Goal: Task Accomplishment & Management: Manage account settings

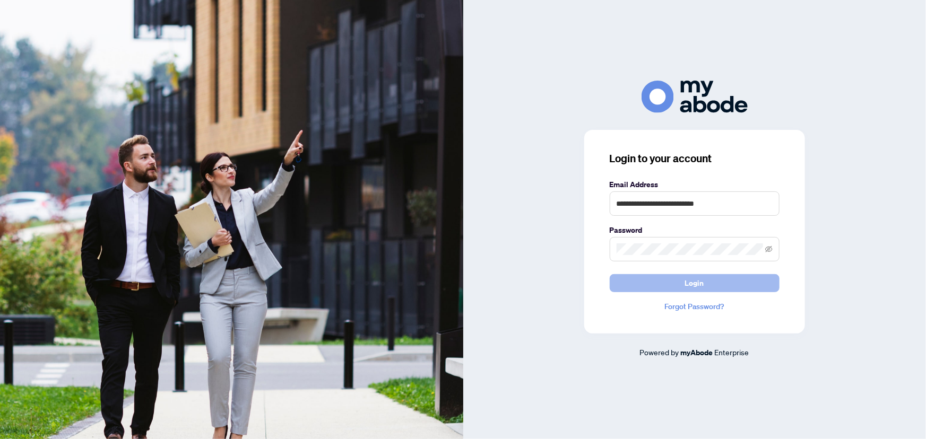
click at [690, 286] on span "Login" at bounding box center [694, 283] width 19 height 17
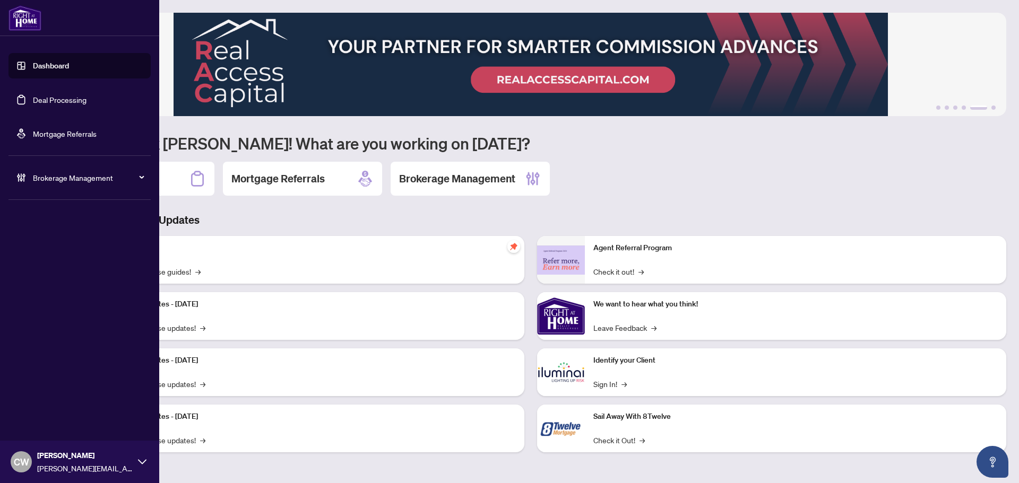
click at [33, 98] on link "Deal Processing" at bounding box center [60, 100] width 54 height 10
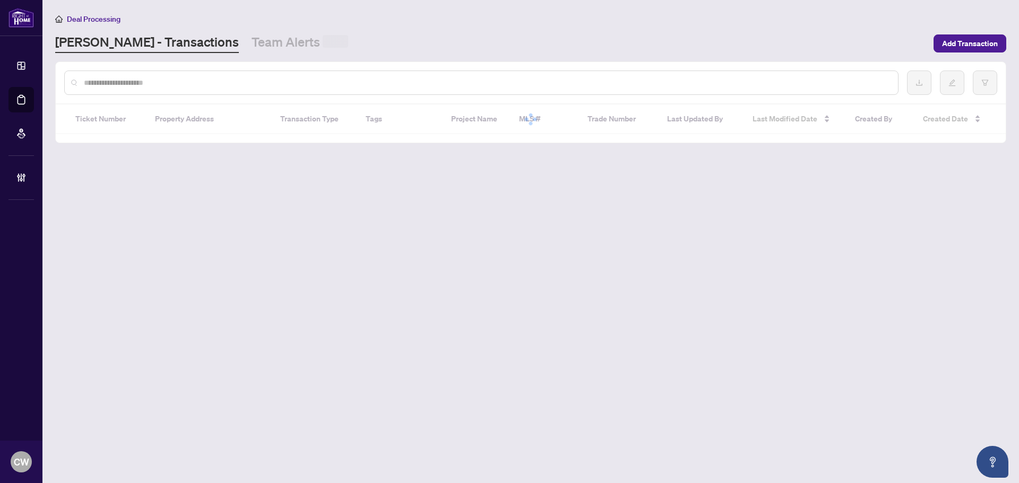
click at [180, 85] on input "text" at bounding box center [486, 83] width 805 height 12
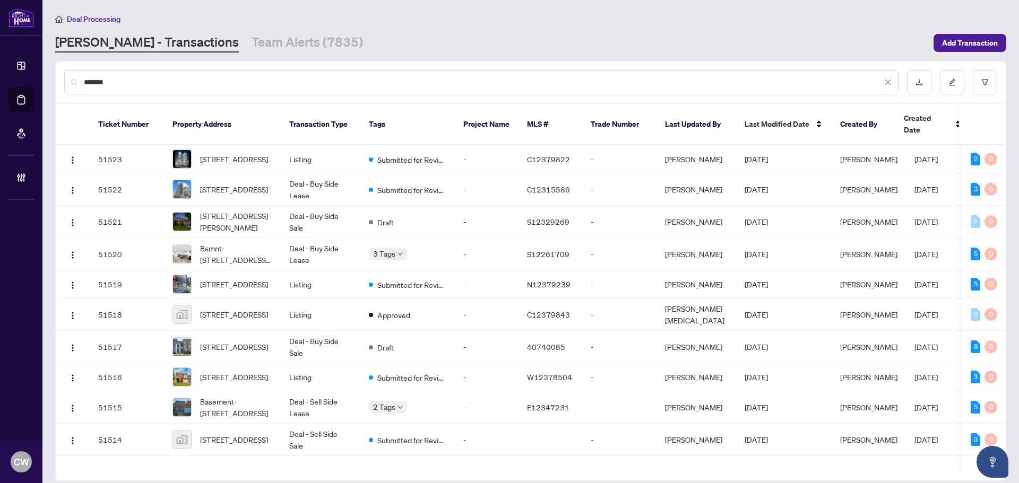
type input "*******"
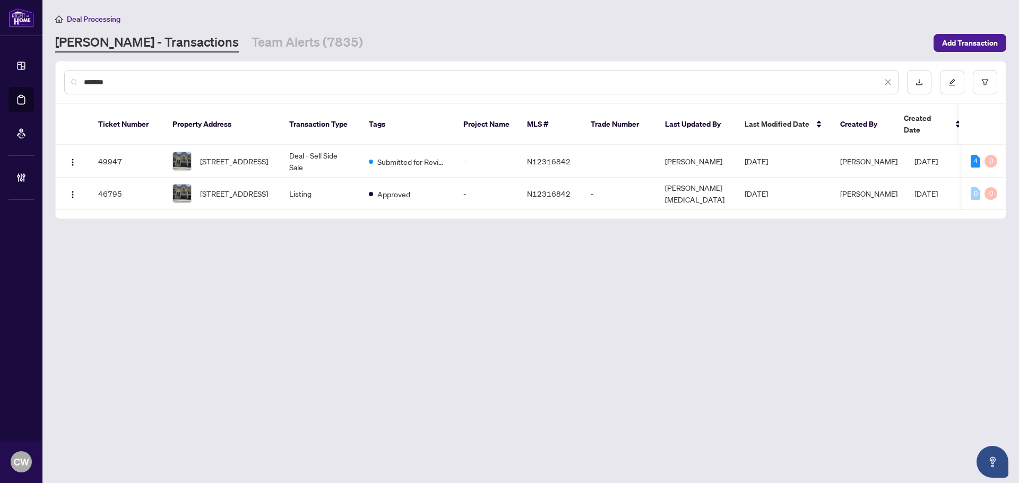
drag, startPoint x: 156, startPoint y: 85, endPoint x: 29, endPoint y: 79, distance: 127.5
click at [29, 79] on div "Dashboard Deal Processing Mortgage Referrals Brokerage Management CW [PERSON_NA…" at bounding box center [509, 241] width 1019 height 483
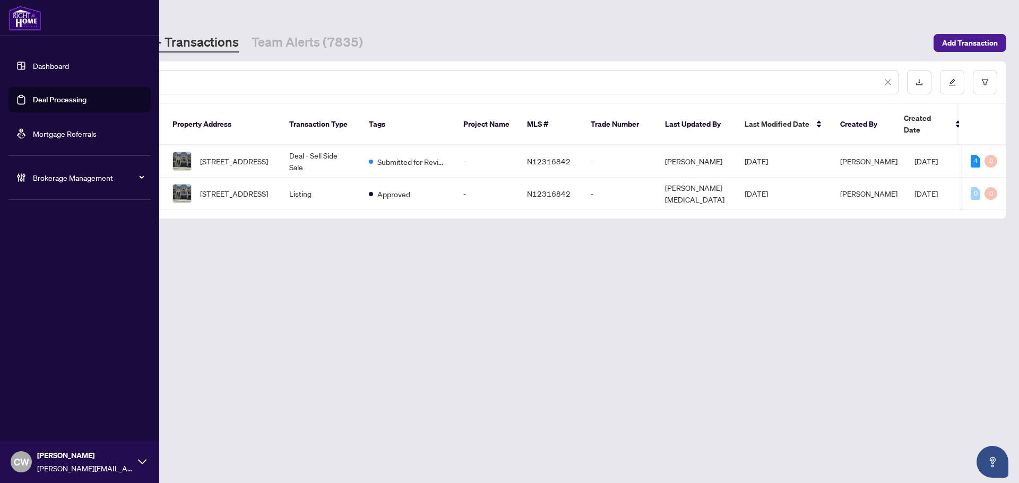
paste input "text"
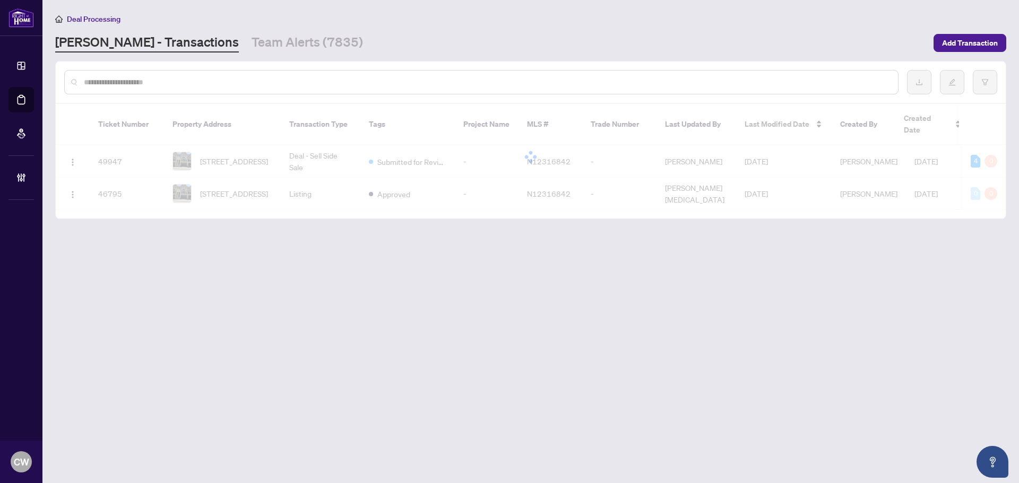
drag, startPoint x: 224, startPoint y: 72, endPoint x: 195, endPoint y: 74, distance: 28.7
click at [224, 72] on div at bounding box center [481, 82] width 834 height 24
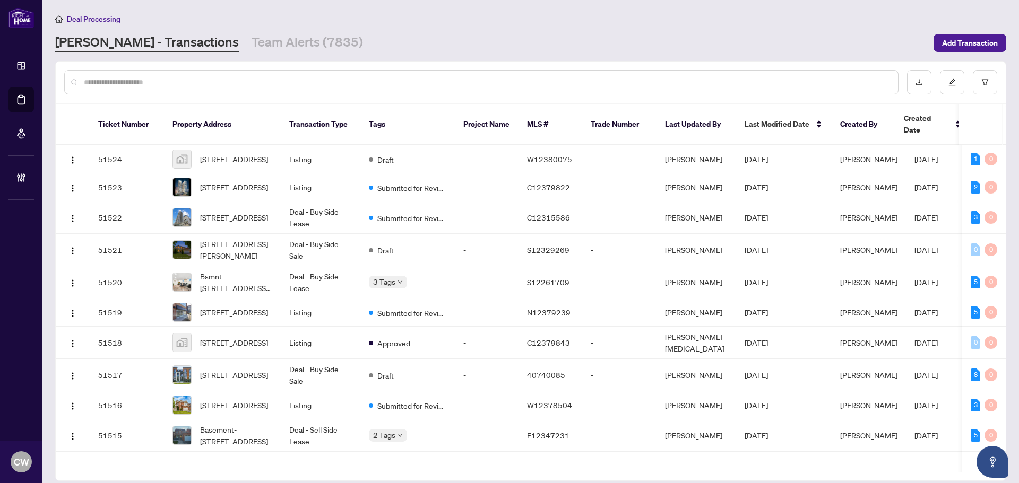
click at [185, 86] on input "text" at bounding box center [486, 82] width 805 height 12
click at [151, 80] on input "text" at bounding box center [486, 82] width 805 height 12
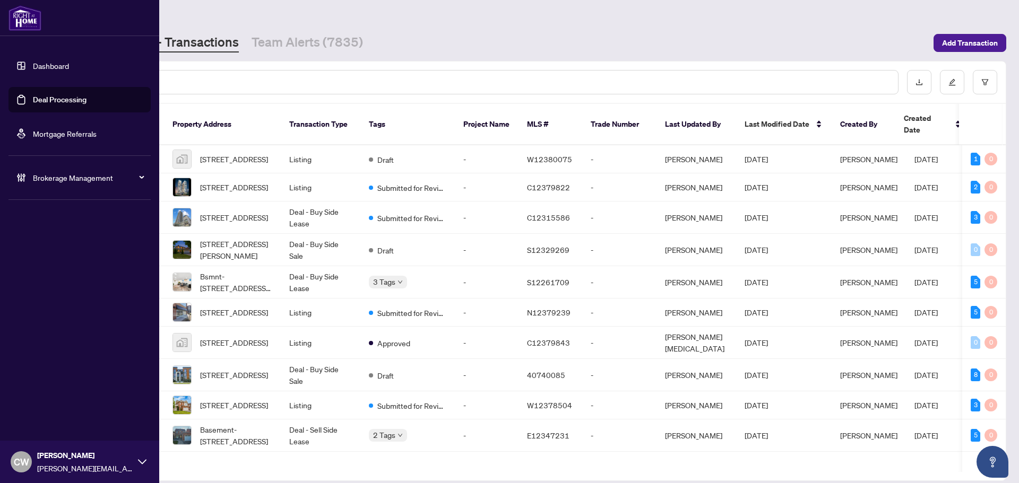
click at [33, 98] on link "Deal Processing" at bounding box center [60, 100] width 54 height 10
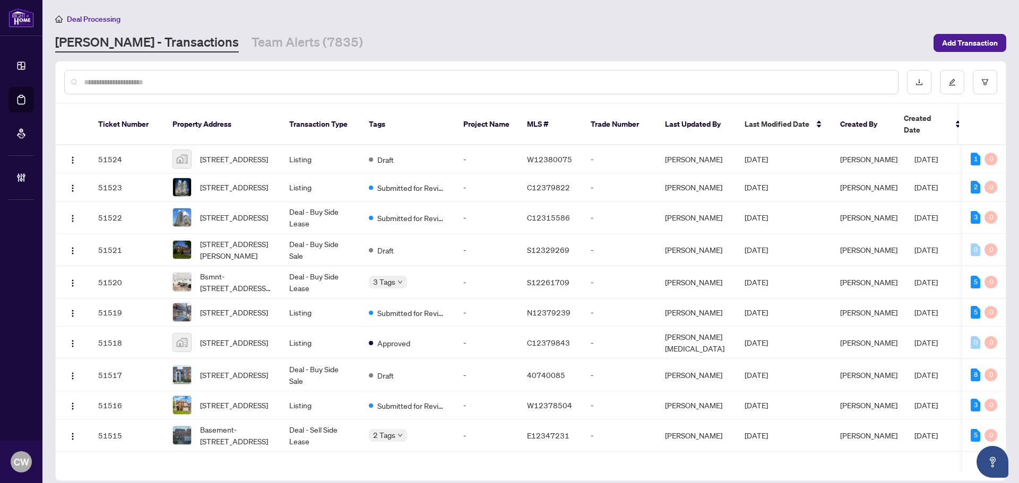
click at [171, 84] on input "text" at bounding box center [486, 82] width 805 height 12
paste input "*"
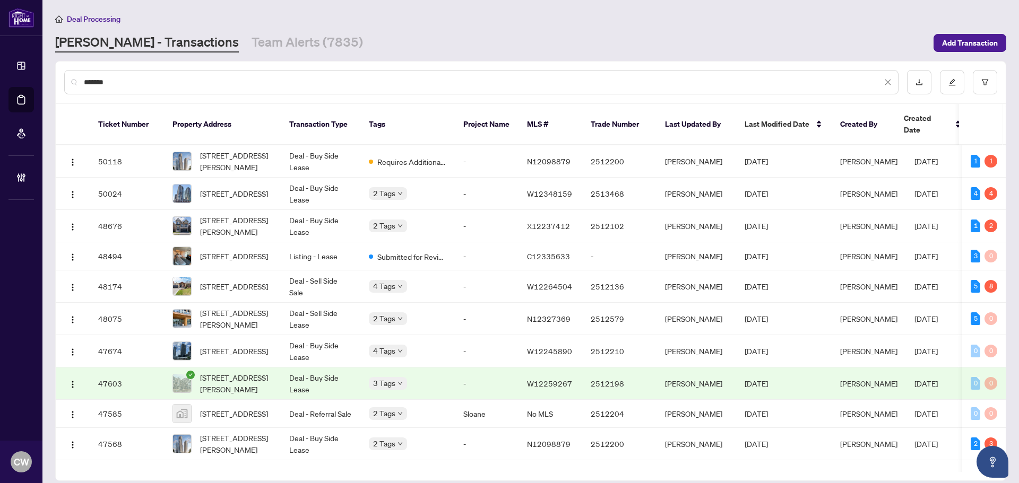
type input "*******"
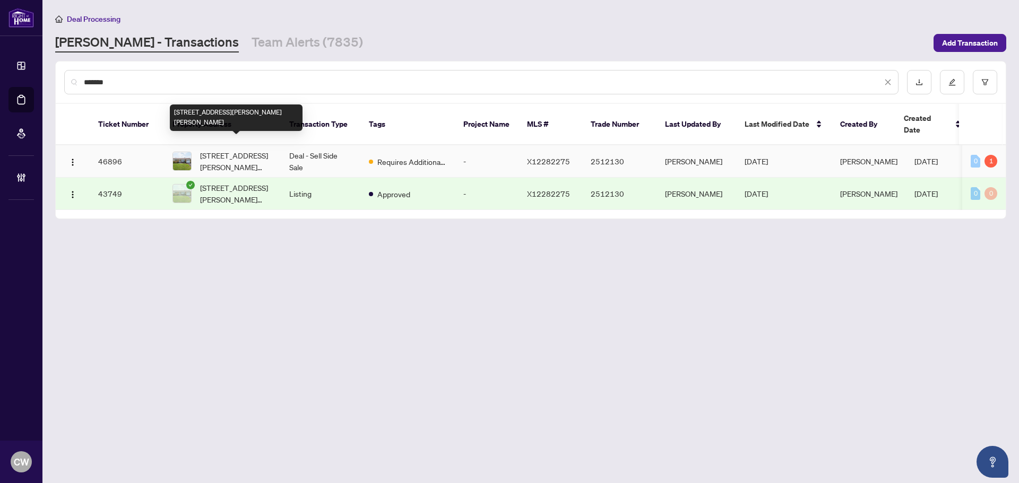
click at [255, 150] on span "[STREET_ADDRESS][PERSON_NAME][PERSON_NAME]" at bounding box center [236, 161] width 72 height 23
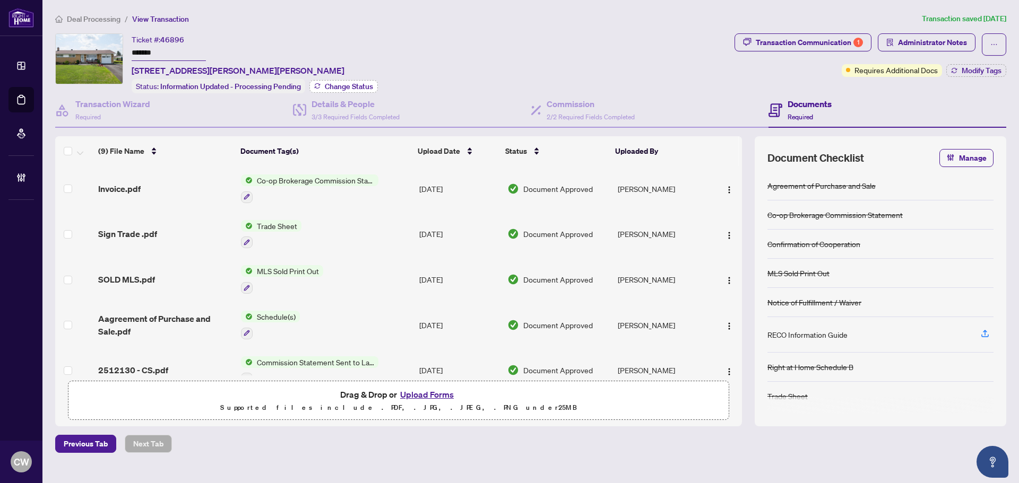
click at [353, 85] on span "Change Status" at bounding box center [349, 86] width 48 height 7
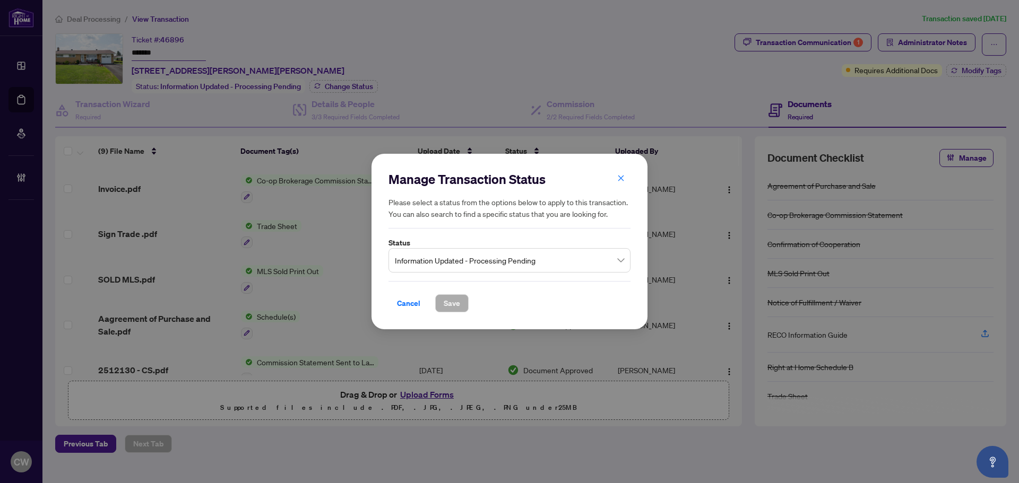
click at [541, 261] on span "Information Updated - Processing Pending" at bounding box center [509, 260] width 229 height 20
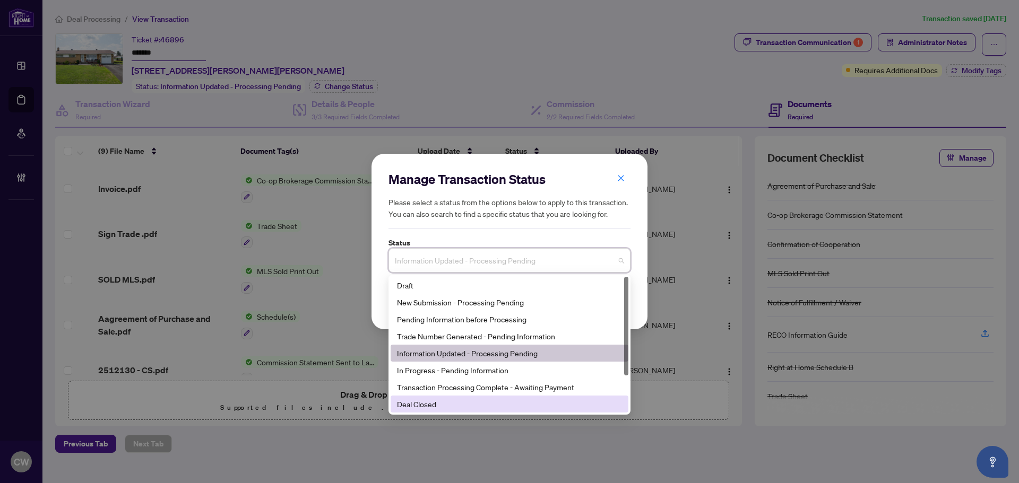
click at [501, 405] on div "Deal Closed" at bounding box center [509, 404] width 225 height 12
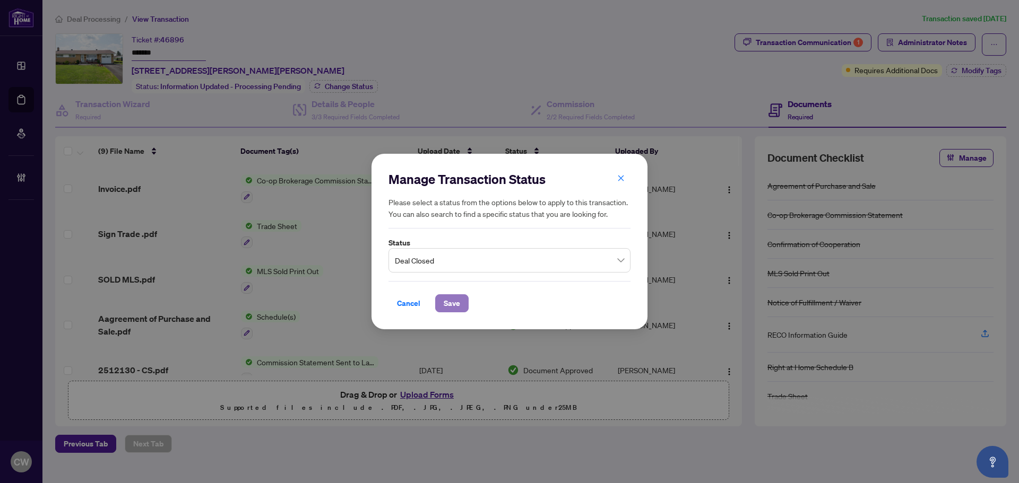
click at [458, 304] on span "Save" at bounding box center [451, 303] width 16 height 17
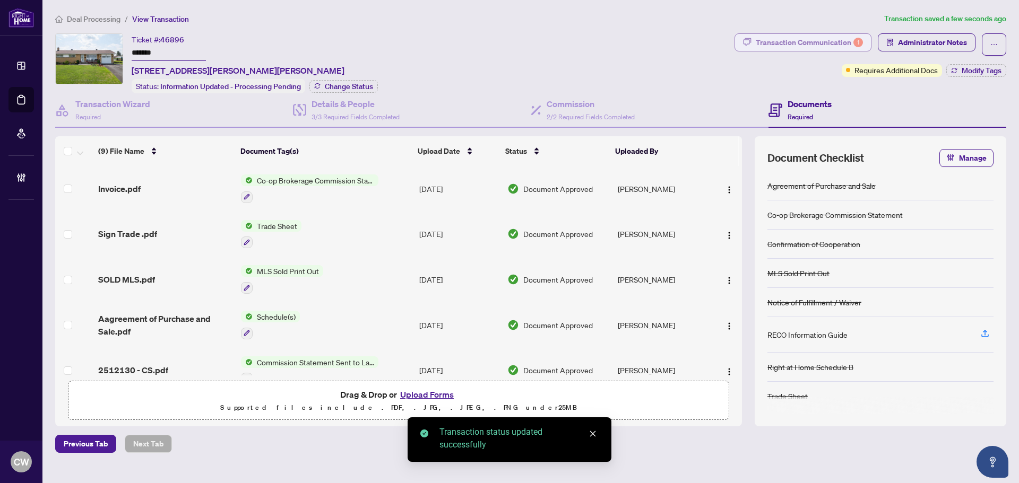
click at [839, 42] on div "Transaction Communication 1" at bounding box center [808, 42] width 107 height 17
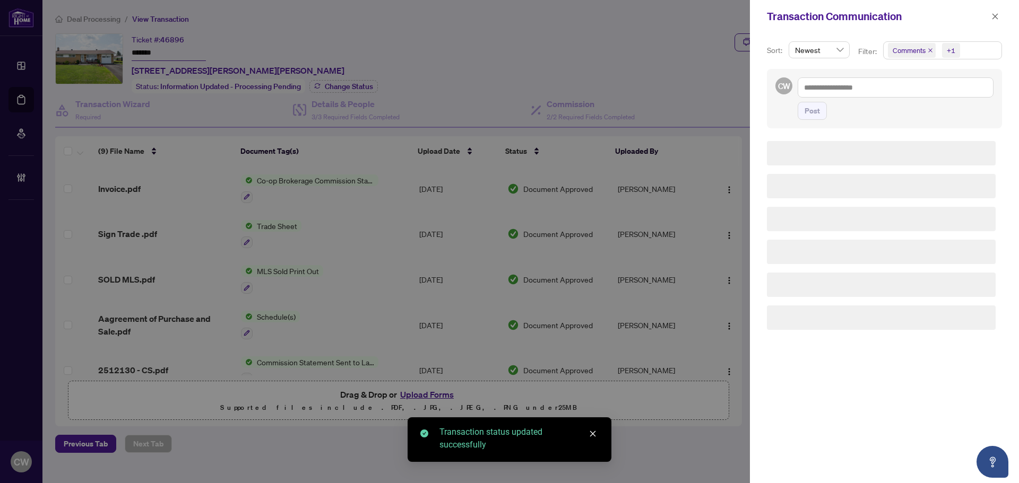
click at [929, 50] on icon "close" at bounding box center [930, 50] width 4 height 4
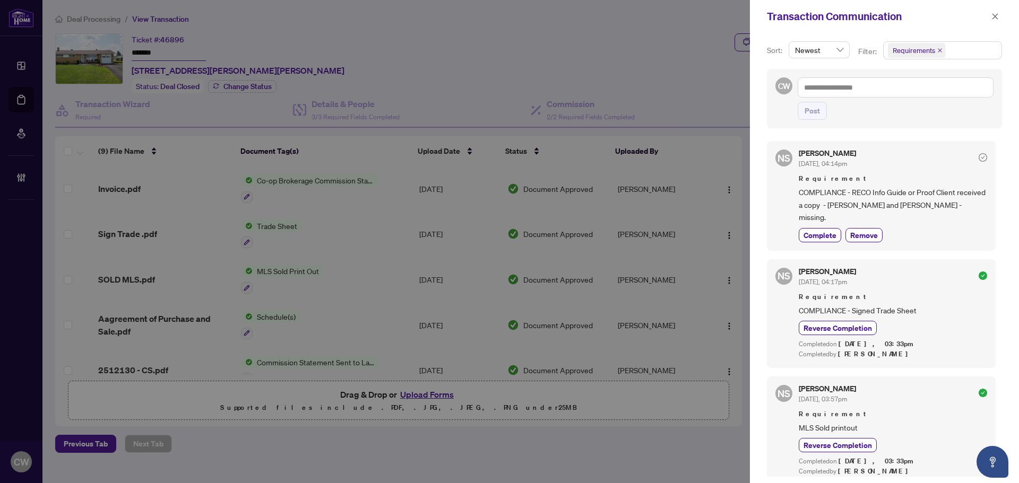
click at [939, 45] on span "Requirements" at bounding box center [915, 50] width 57 height 15
click at [938, 50] on icon "close" at bounding box center [939, 50] width 5 height 5
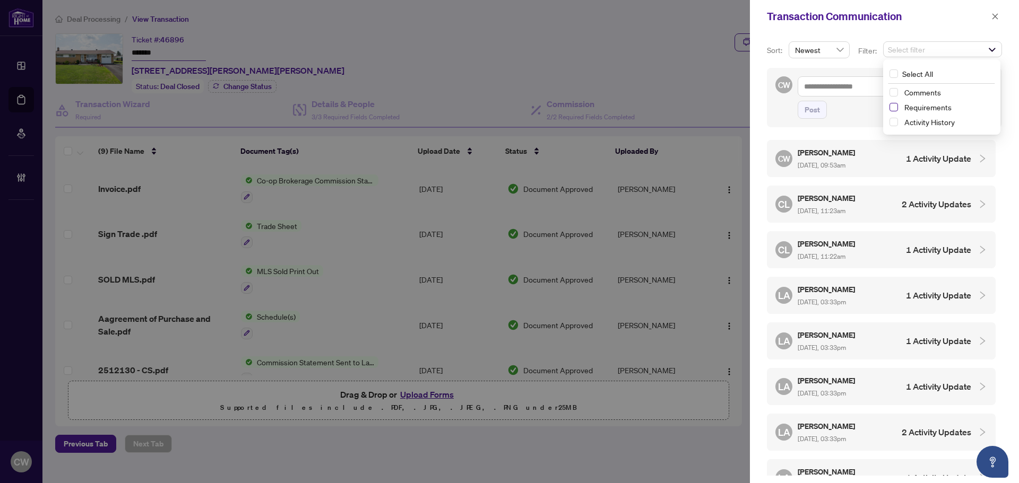
click at [894, 105] on span "Select Requirements" at bounding box center [893, 107] width 8 height 8
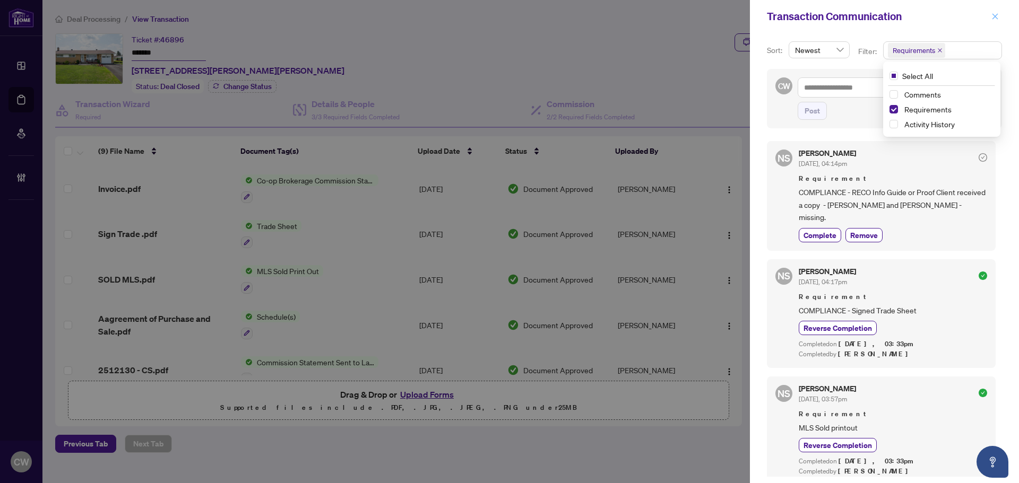
click at [998, 17] on button "button" at bounding box center [995, 16] width 14 height 13
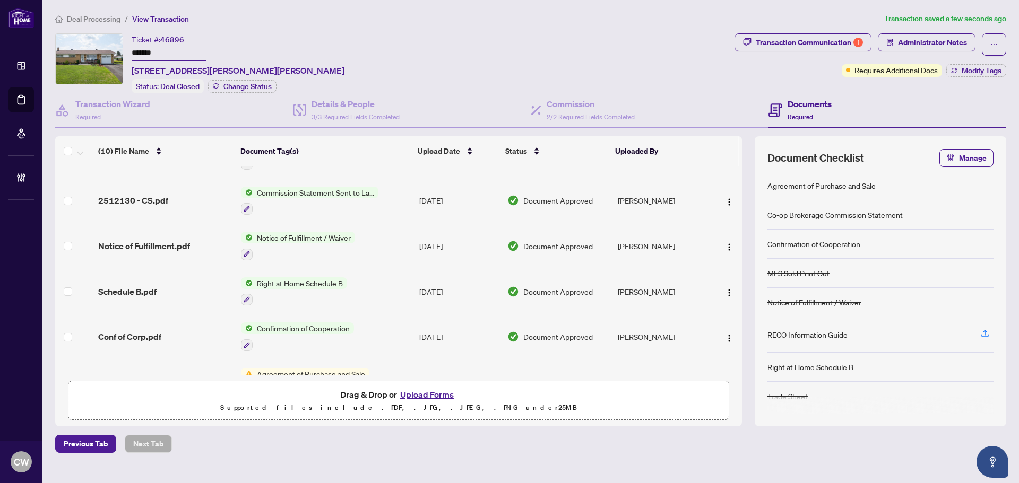
scroll to position [243, 0]
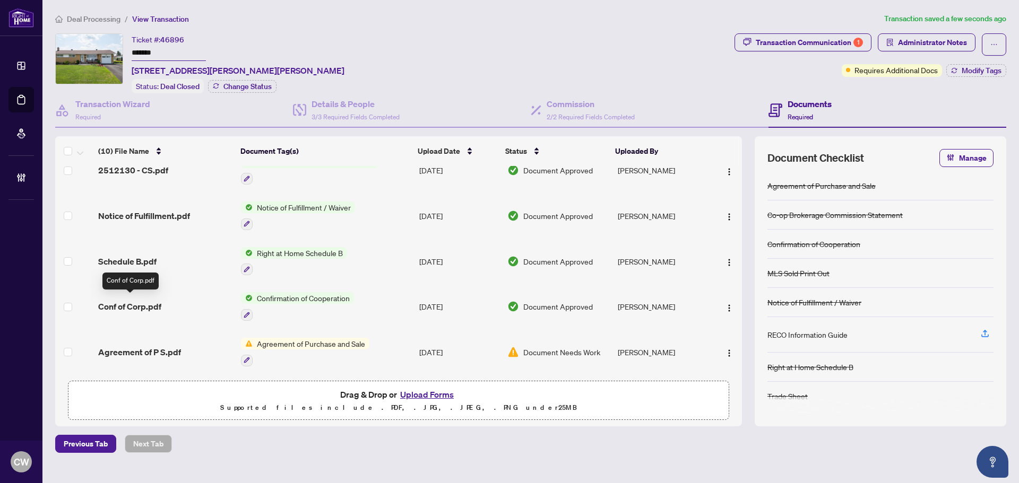
click at [134, 304] on span "Conf of Corp.pdf" at bounding box center [129, 306] width 63 height 13
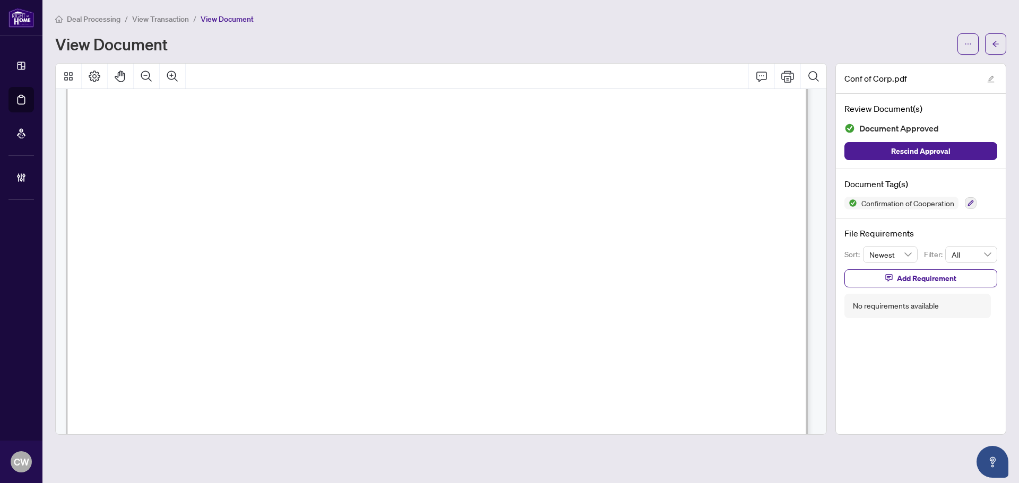
scroll to position [1167, 0]
click at [999, 43] on button "button" at bounding box center [995, 43] width 21 height 21
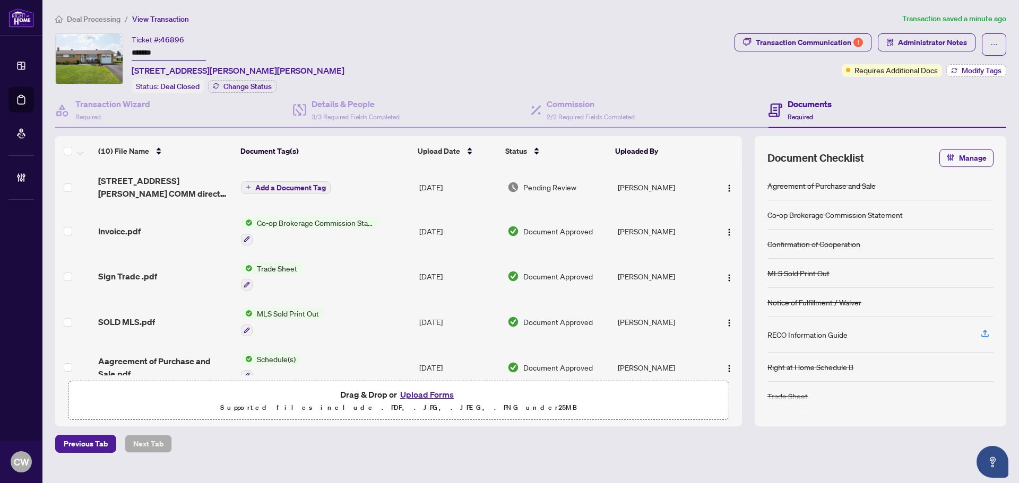
click at [969, 71] on span "Modify Tags" at bounding box center [981, 70] width 40 height 7
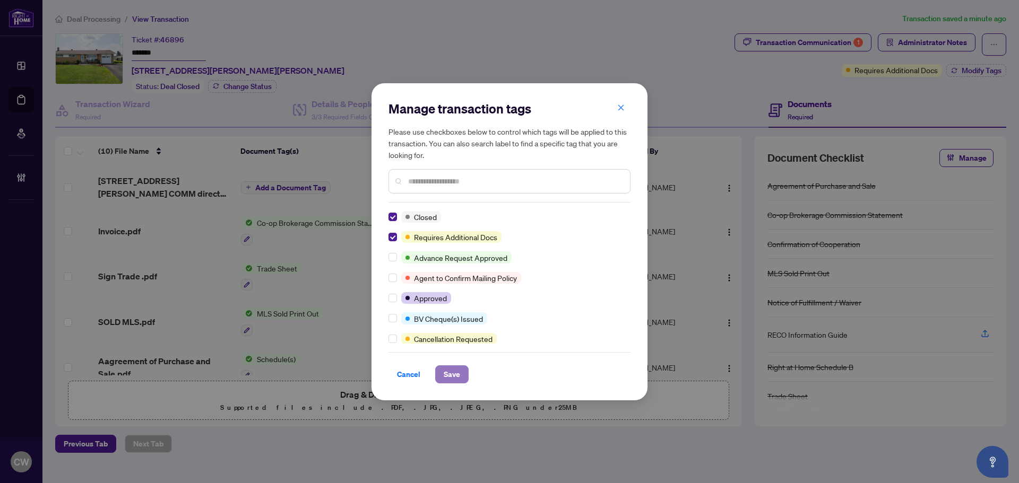
click at [446, 371] on span "Save" at bounding box center [451, 374] width 16 height 17
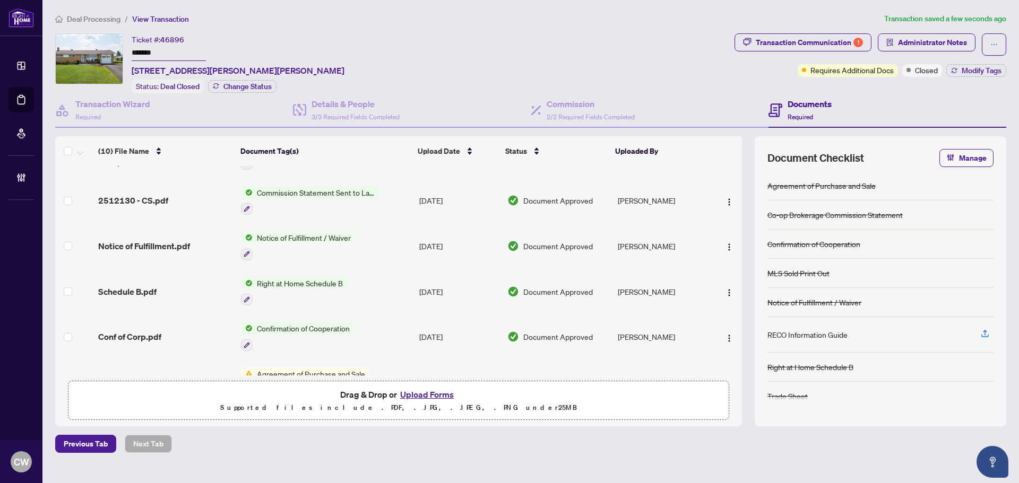
scroll to position [243, 0]
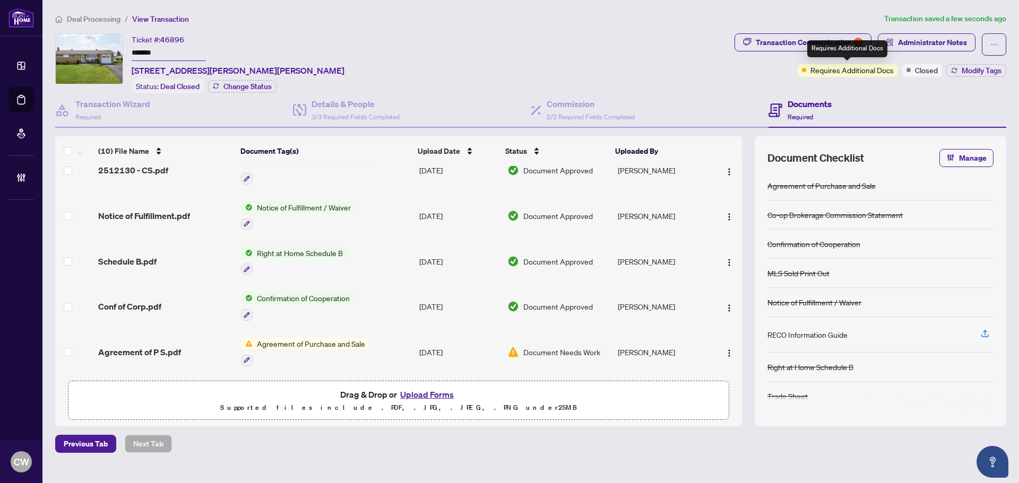
click at [817, 46] on div "Requires Additional Docs" at bounding box center [847, 48] width 80 height 17
click at [788, 41] on div "Transaction Communication 1" at bounding box center [808, 42] width 107 height 17
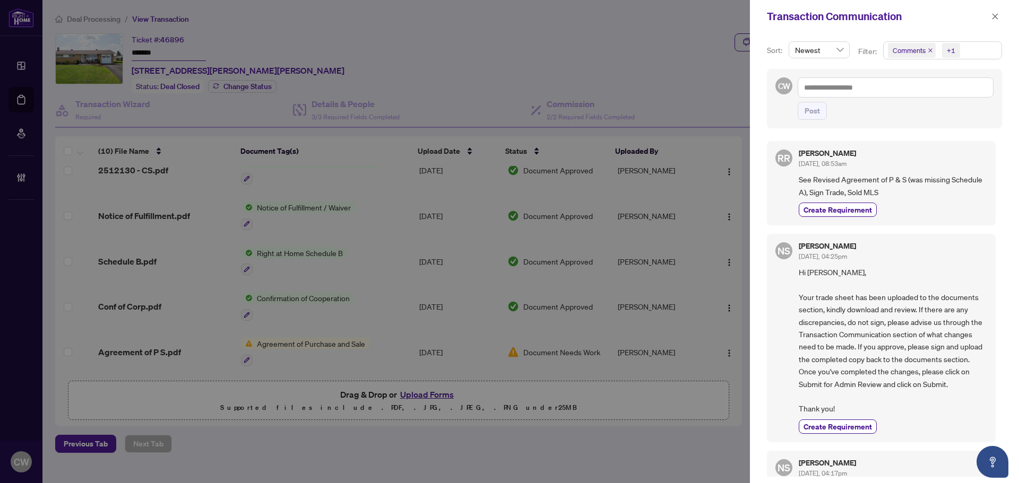
click at [930, 50] on icon "close" at bounding box center [930, 50] width 4 height 4
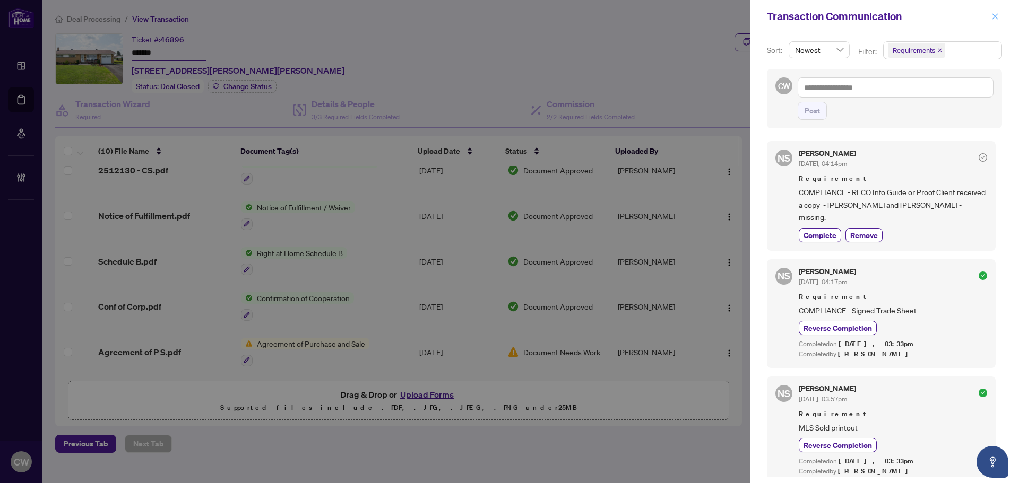
click at [995, 19] on icon "close" at bounding box center [994, 16] width 7 height 7
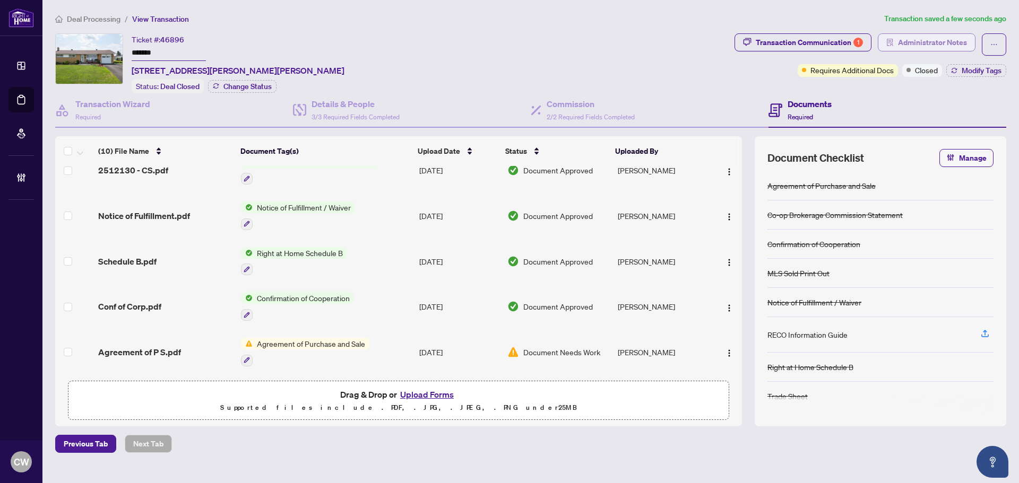
click at [958, 44] on span "Administrator Notes" at bounding box center [932, 42] width 69 height 17
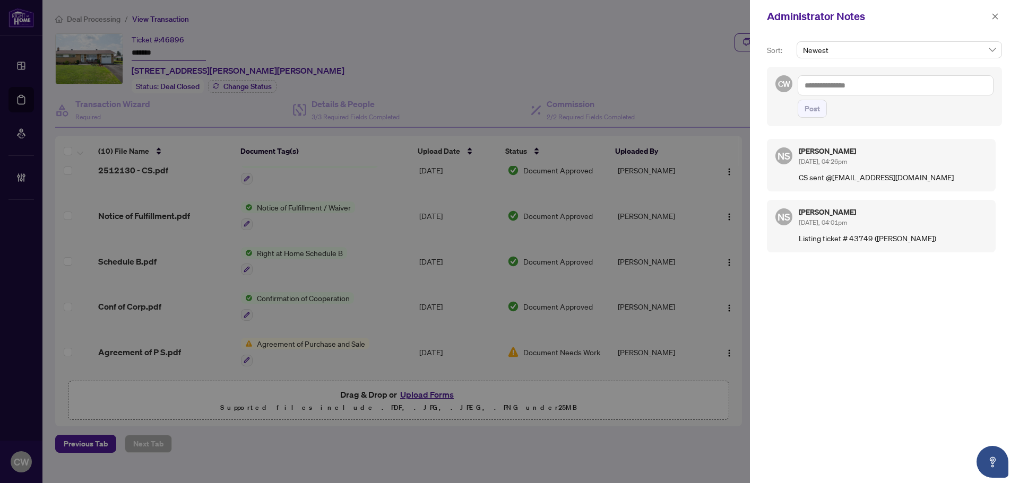
click at [836, 53] on span "Newest" at bounding box center [899, 50] width 193 height 16
type input "******"
click at [827, 88] on textarea at bounding box center [895, 85] width 196 height 20
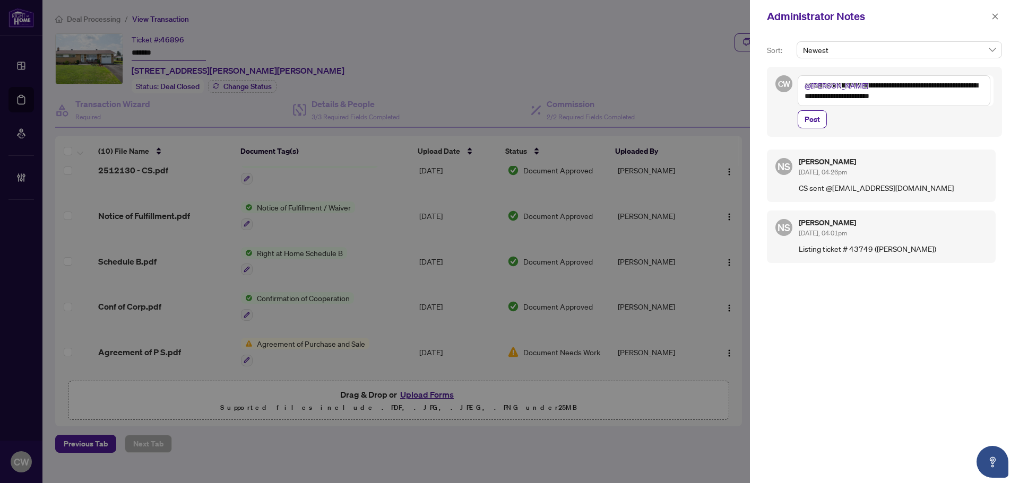
type textarea "**********"
click at [816, 119] on span "Post" at bounding box center [811, 119] width 15 height 17
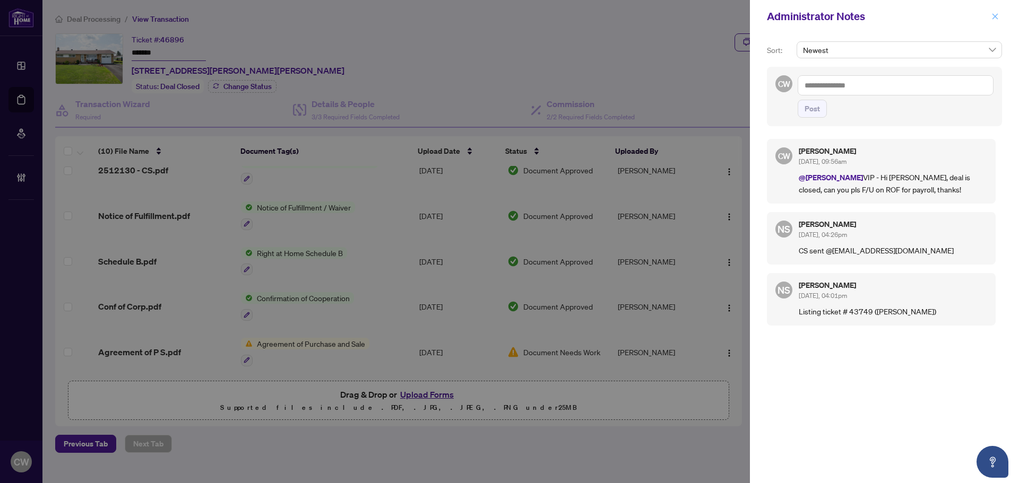
click at [998, 12] on span "button" at bounding box center [994, 16] width 7 height 17
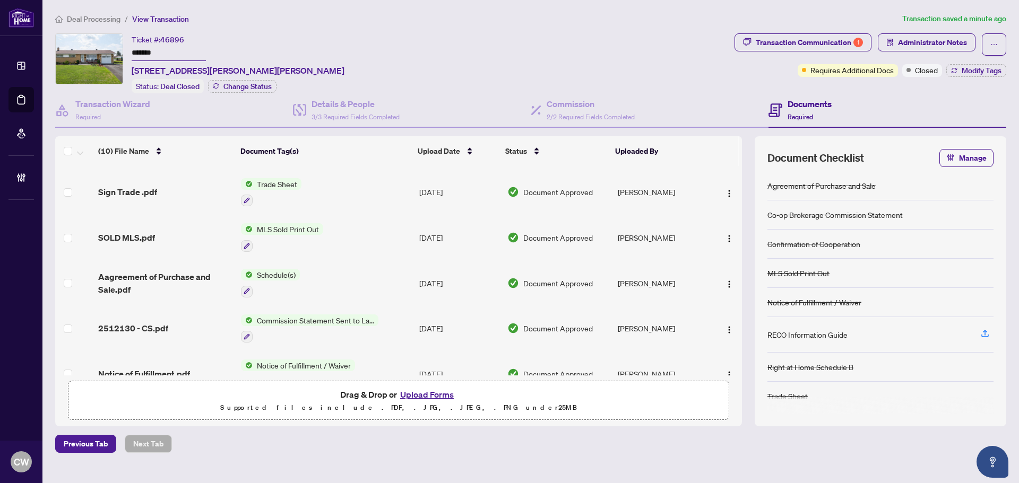
scroll to position [0, 0]
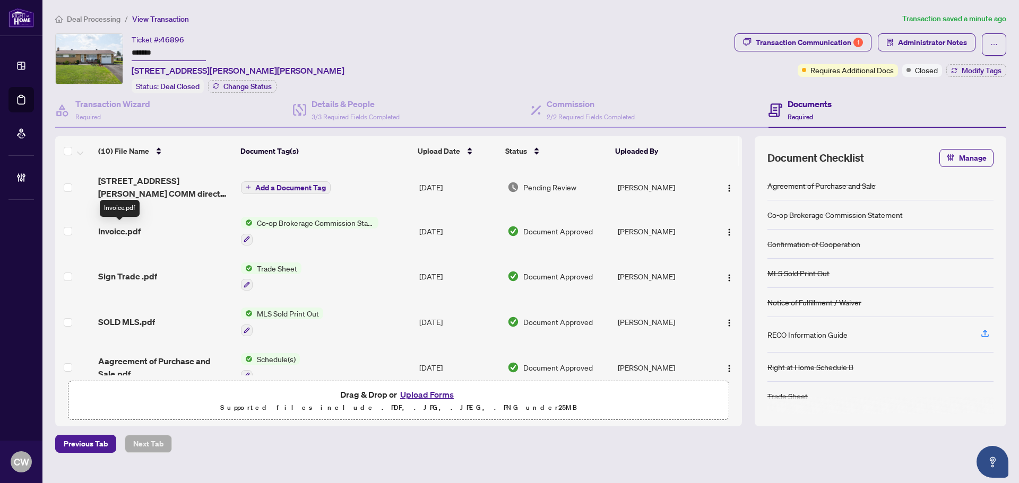
click at [125, 228] on span "Invoice.pdf" at bounding box center [119, 231] width 42 height 13
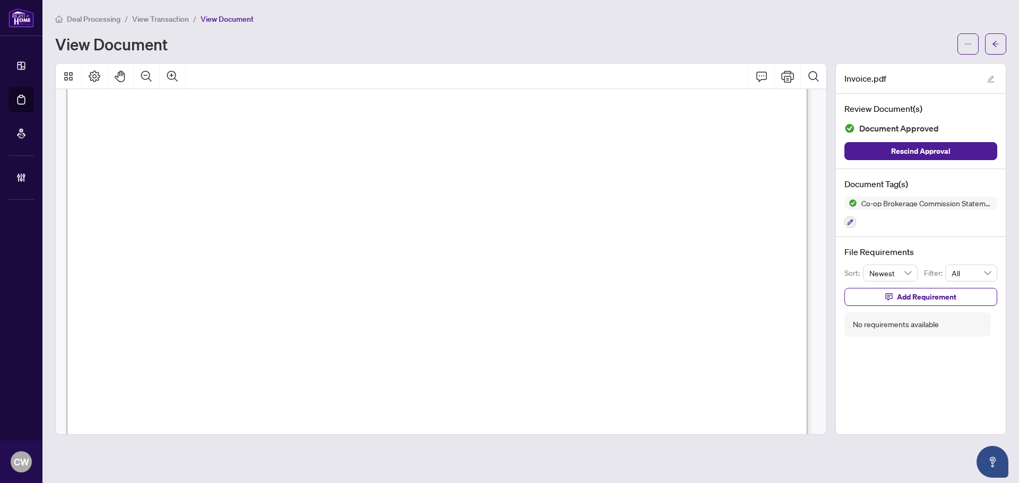
scroll to position [158, 0]
click at [999, 50] on button "button" at bounding box center [995, 43] width 21 height 21
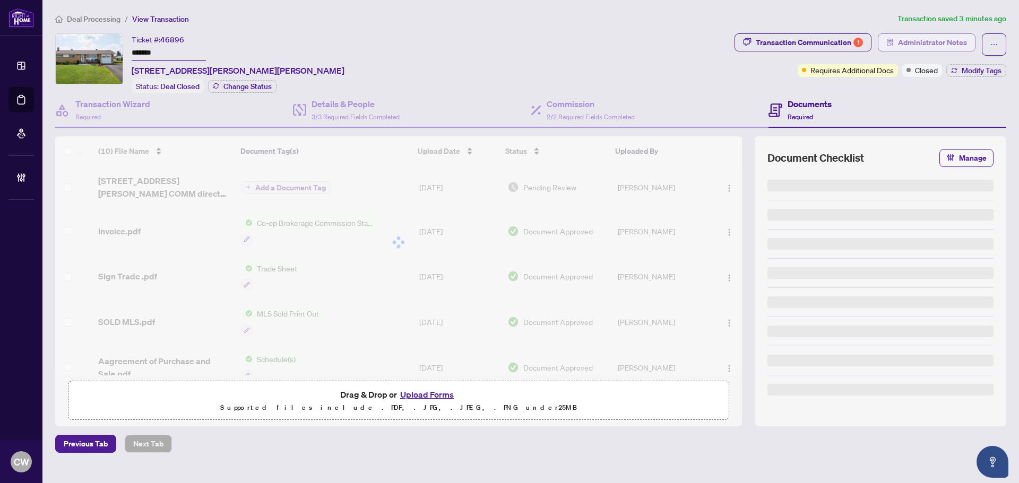
click at [941, 42] on span "Administrator Notes" at bounding box center [932, 42] width 69 height 17
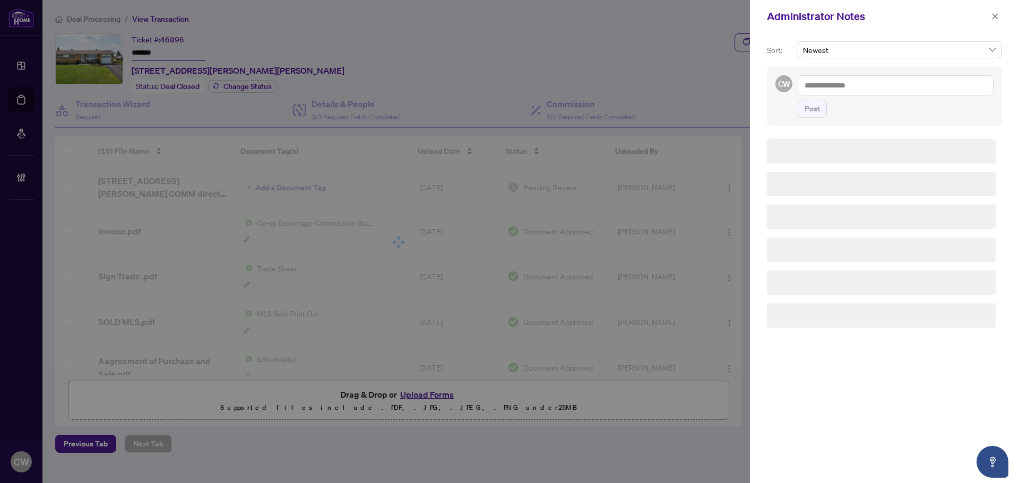
click at [873, 84] on textarea at bounding box center [895, 85] width 196 height 20
paste textarea "**********"
type textarea "**********"
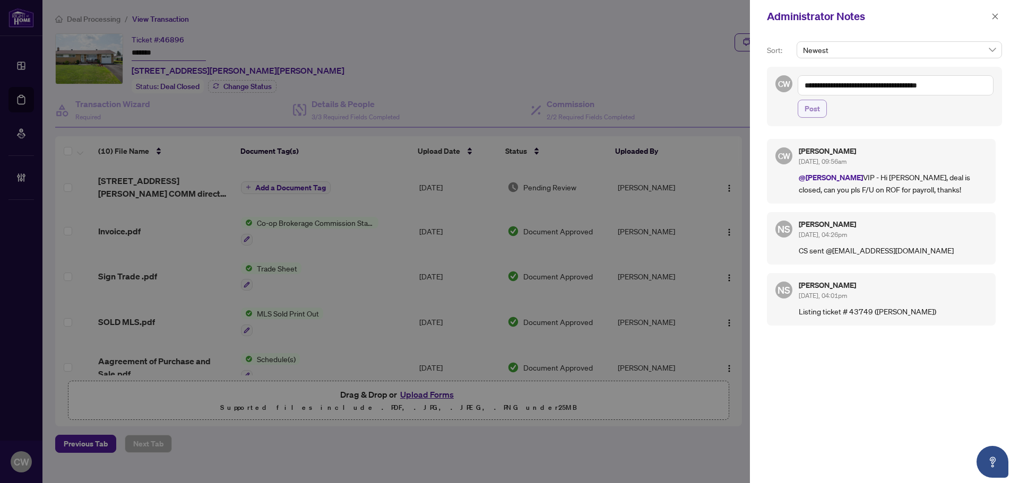
click at [816, 109] on span "Post" at bounding box center [811, 108] width 15 height 17
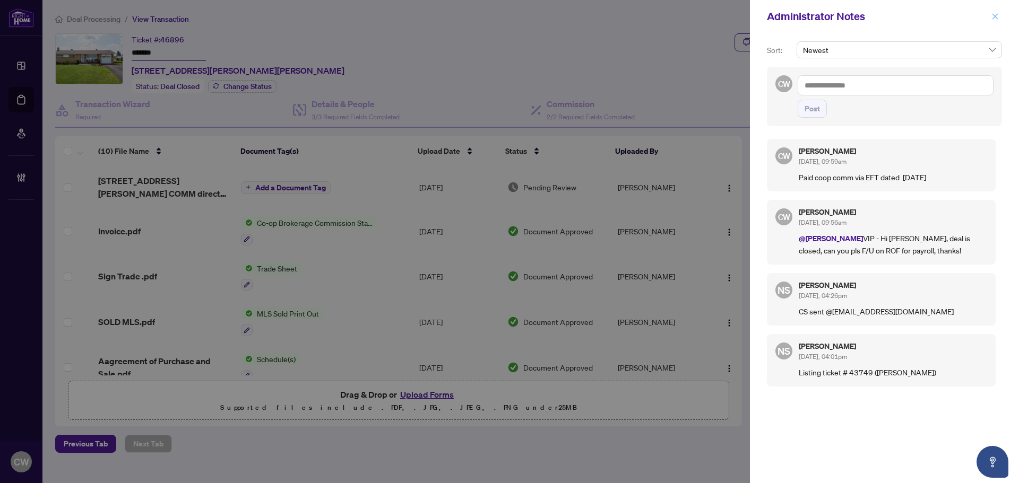
click at [995, 17] on icon "close" at bounding box center [994, 16] width 7 height 7
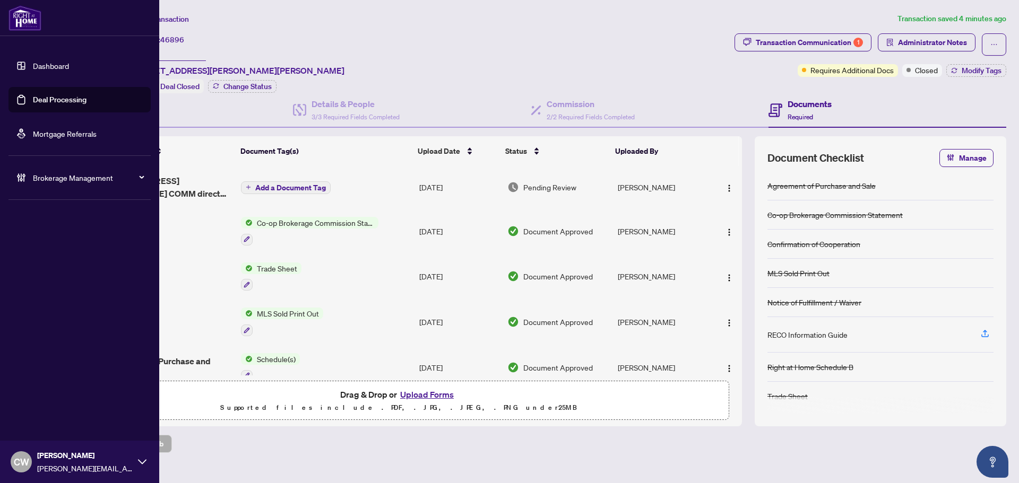
click at [36, 95] on link "Deal Processing" at bounding box center [60, 100] width 54 height 10
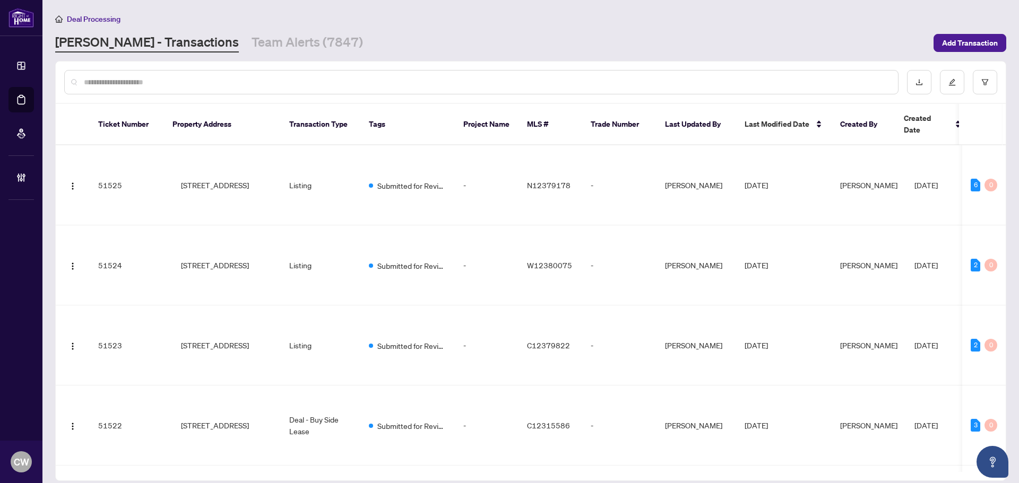
click at [195, 80] on input "text" at bounding box center [486, 82] width 805 height 12
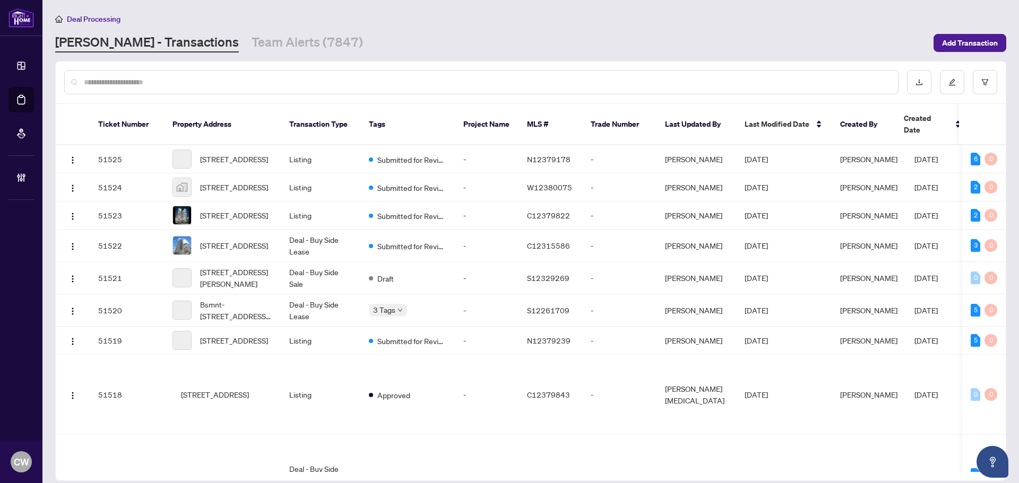
paste input "*******"
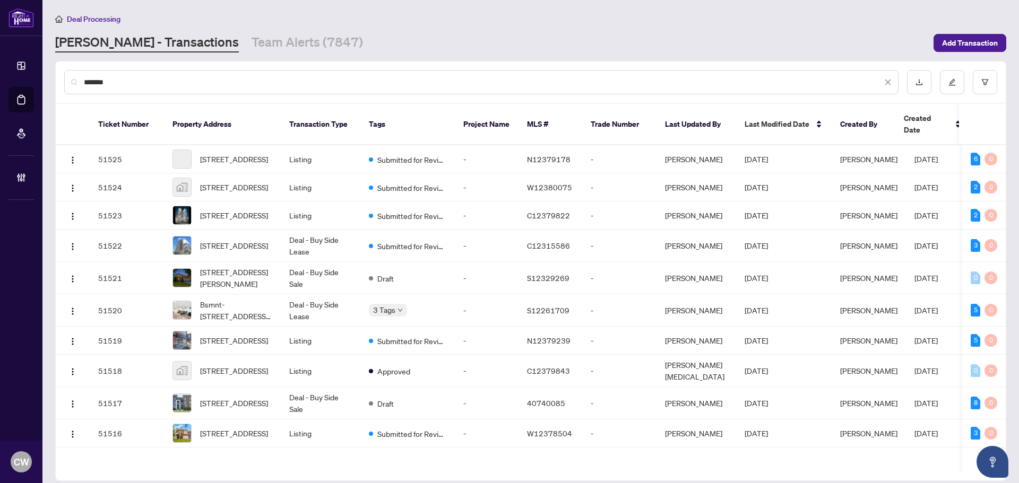
type input "*******"
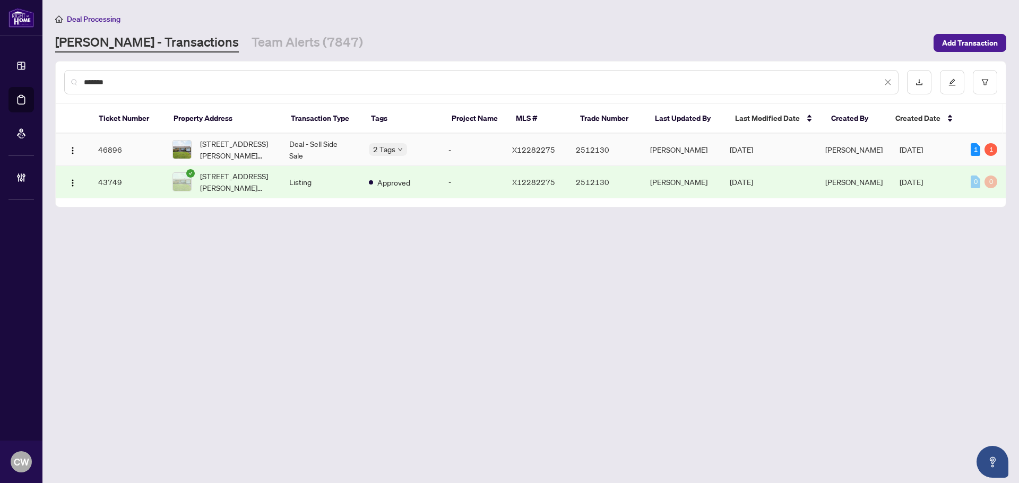
click at [256, 143] on span "[STREET_ADDRESS][PERSON_NAME][PERSON_NAME]" at bounding box center [236, 149] width 72 height 23
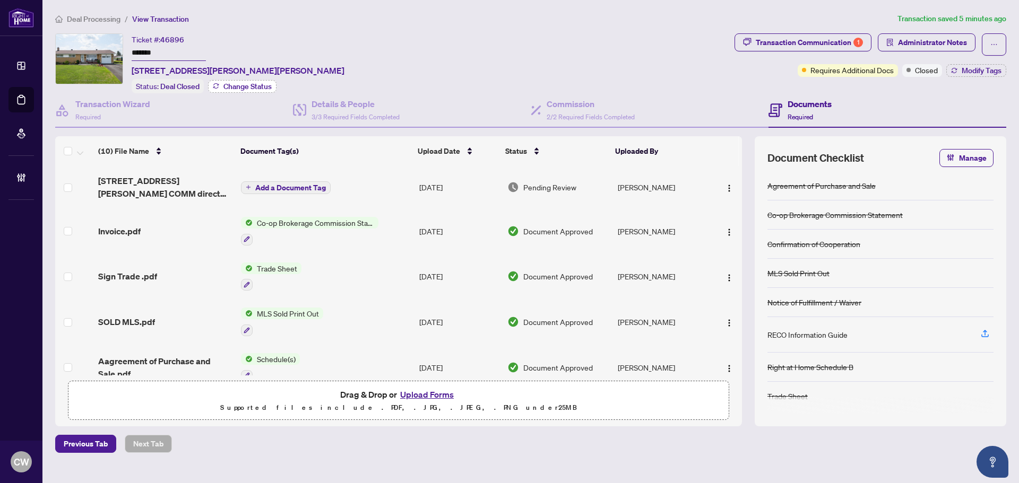
click at [254, 87] on span "Change Status" at bounding box center [247, 86] width 48 height 7
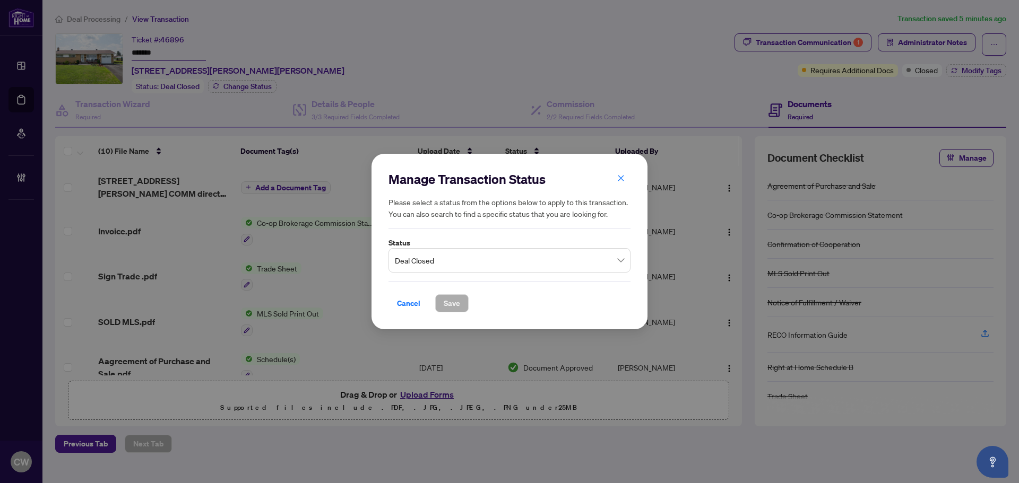
click at [435, 263] on span "Deal Closed" at bounding box center [509, 260] width 229 height 20
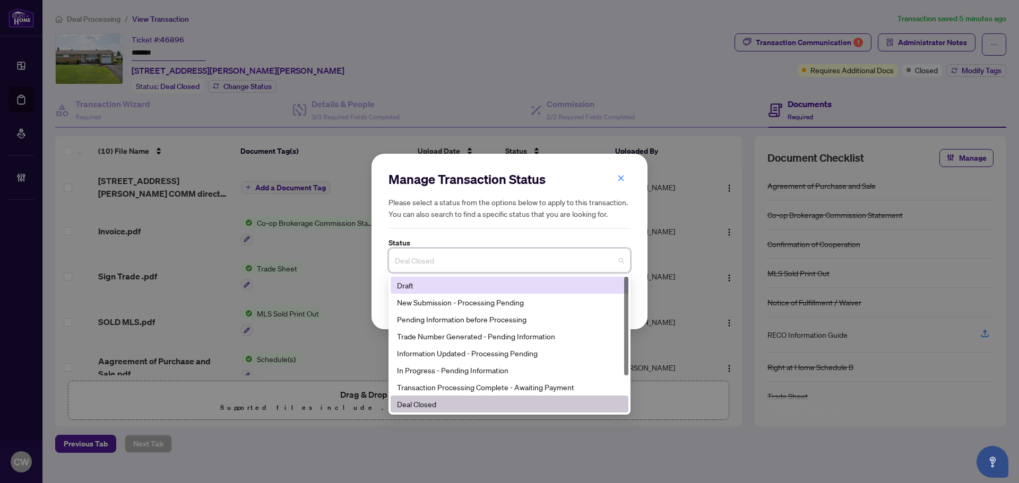
click at [458, 255] on span "Deal Closed" at bounding box center [509, 260] width 229 height 20
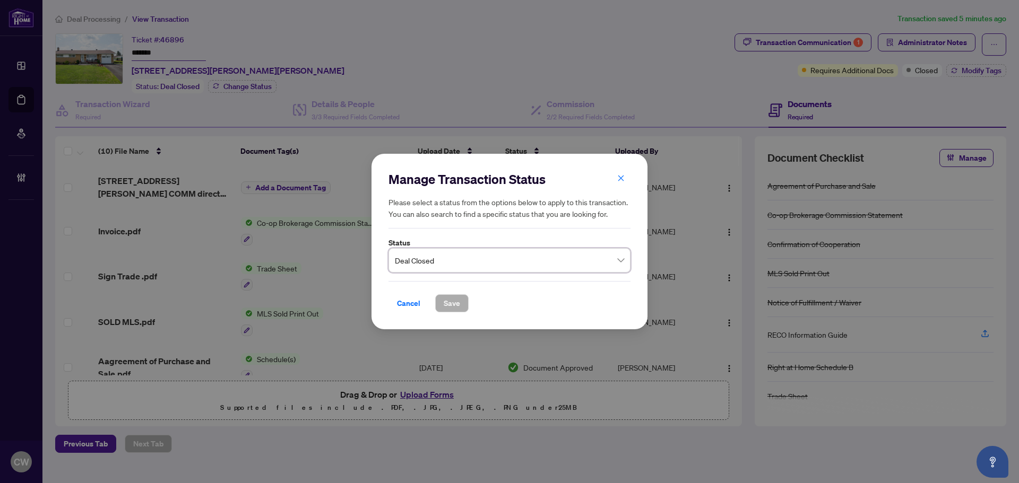
click at [615, 183] on button "button" at bounding box center [620, 179] width 21 height 18
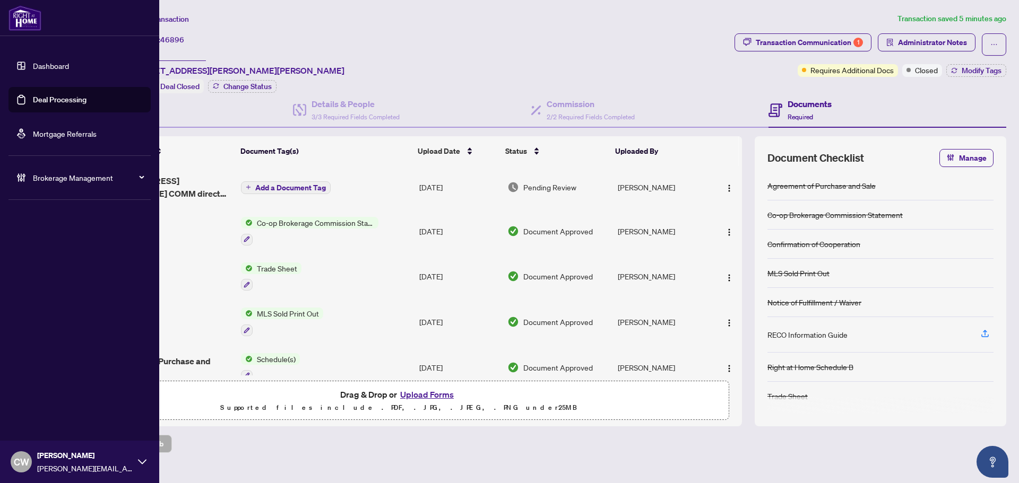
click at [33, 95] on link "Deal Processing" at bounding box center [60, 100] width 54 height 10
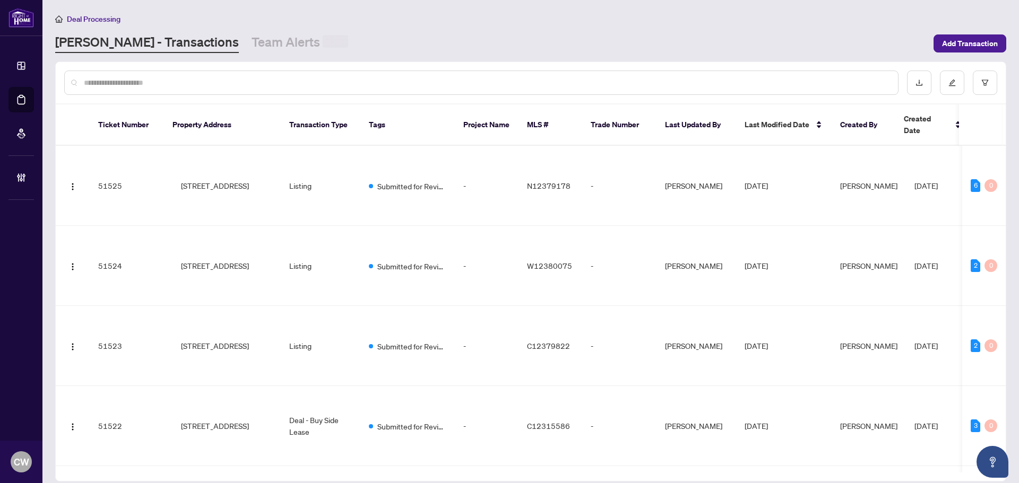
drag, startPoint x: 190, startPoint y: 77, endPoint x: 184, endPoint y: 77, distance: 6.4
click at [190, 77] on input "text" at bounding box center [486, 83] width 805 height 12
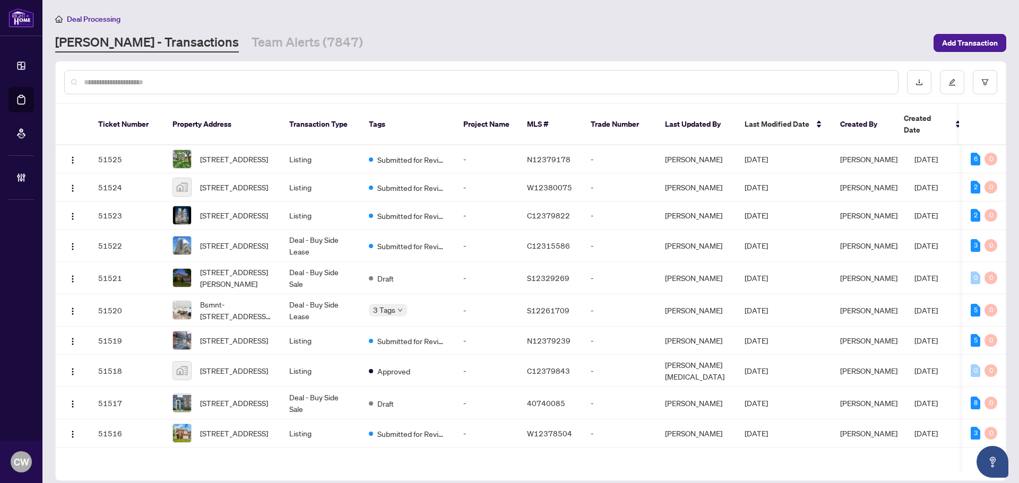
click at [183, 82] on input "text" at bounding box center [486, 82] width 805 height 12
paste input "*******"
type input "*******"
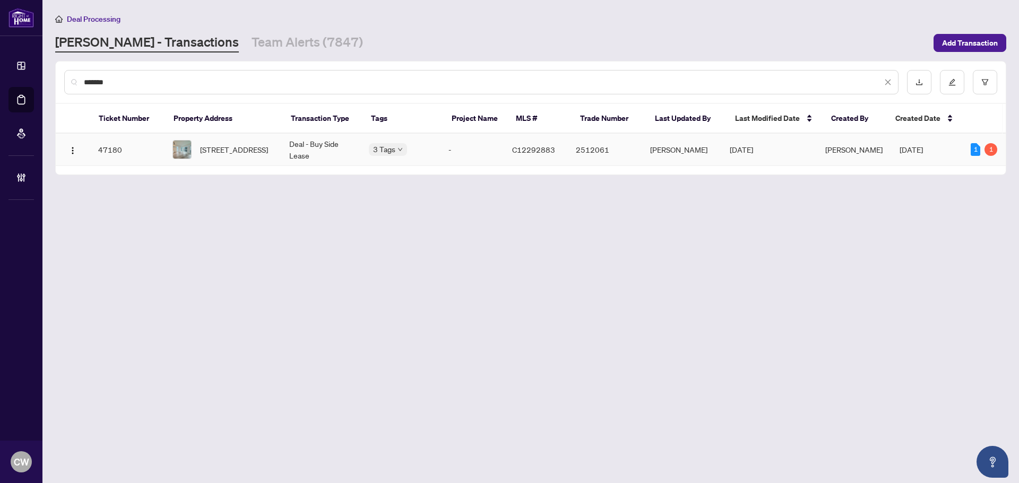
click at [239, 155] on span "[STREET_ADDRESS]" at bounding box center [234, 150] width 68 height 12
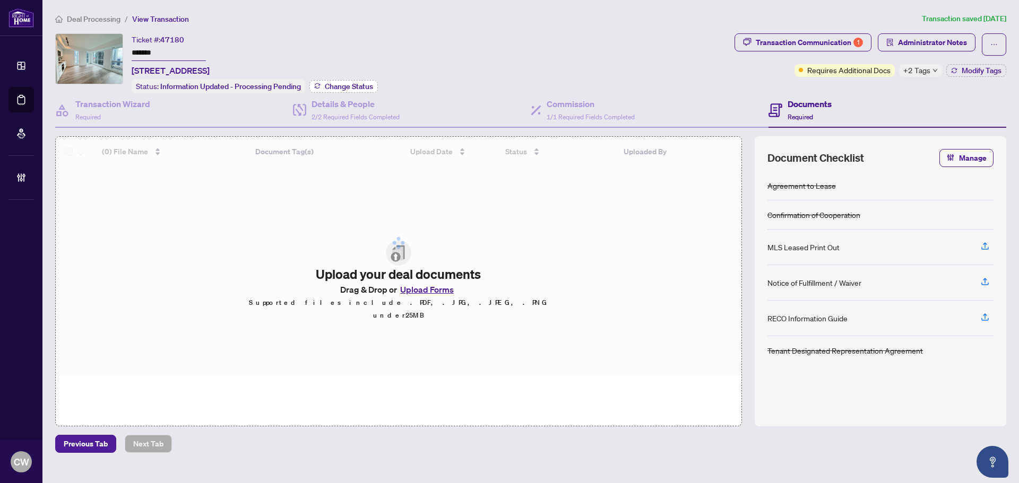
click at [334, 85] on span "Change Status" at bounding box center [349, 86] width 48 height 7
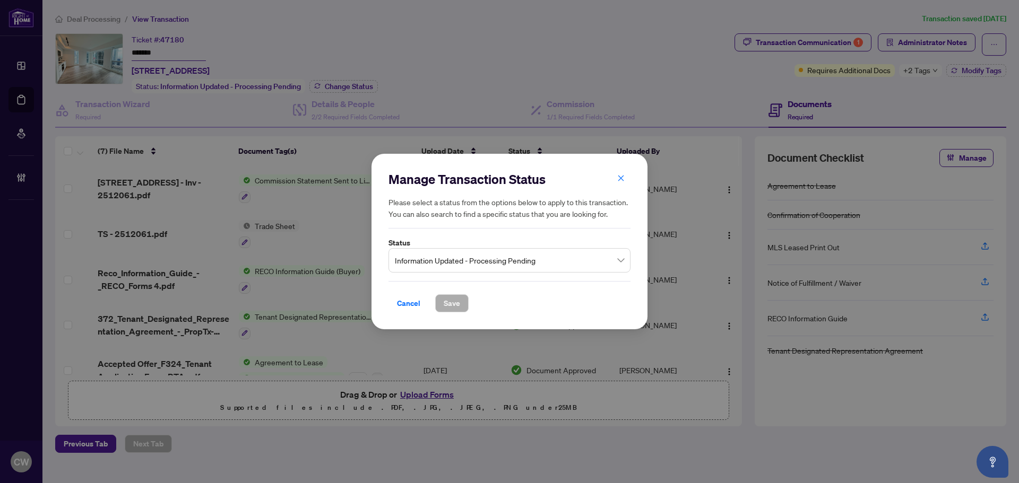
click at [483, 263] on span "Information Updated - Processing Pending" at bounding box center [509, 260] width 229 height 20
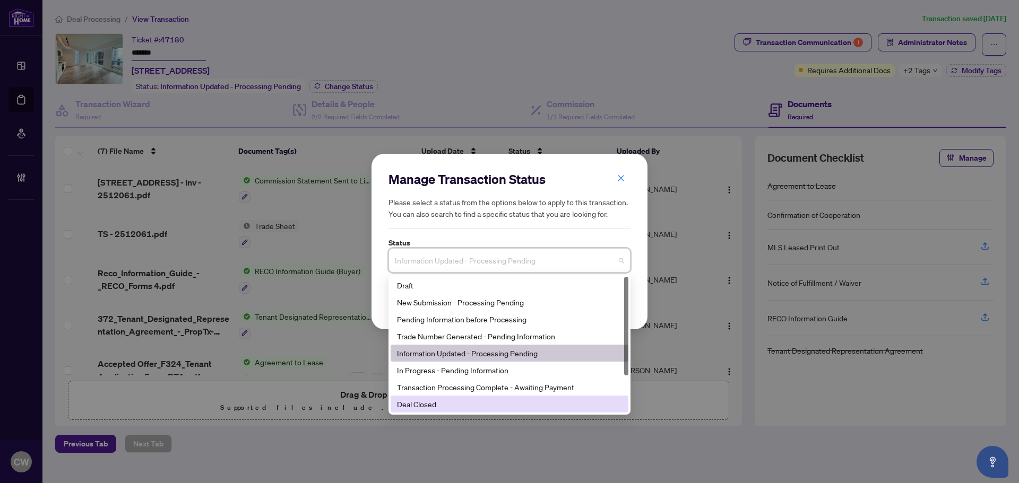
click at [470, 402] on div "Deal Closed" at bounding box center [509, 404] width 225 height 12
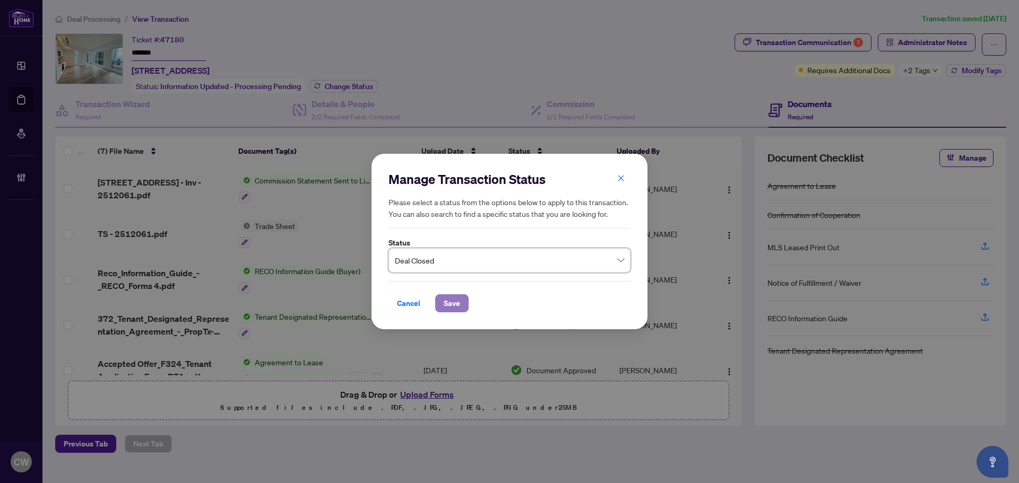
click at [457, 302] on span "Save" at bounding box center [451, 303] width 16 height 17
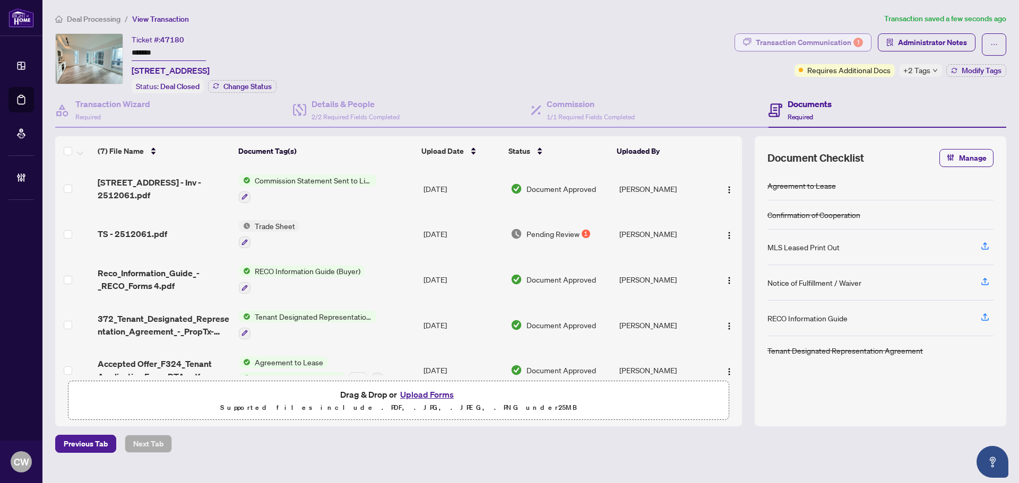
click at [841, 42] on div "Transaction Communication 1" at bounding box center [808, 42] width 107 height 17
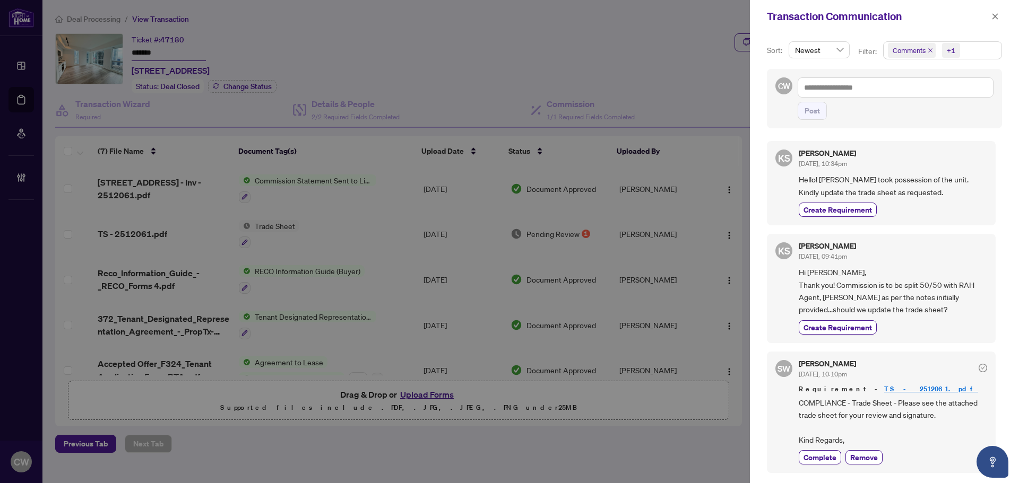
click at [928, 51] on icon "close" at bounding box center [930, 50] width 4 height 4
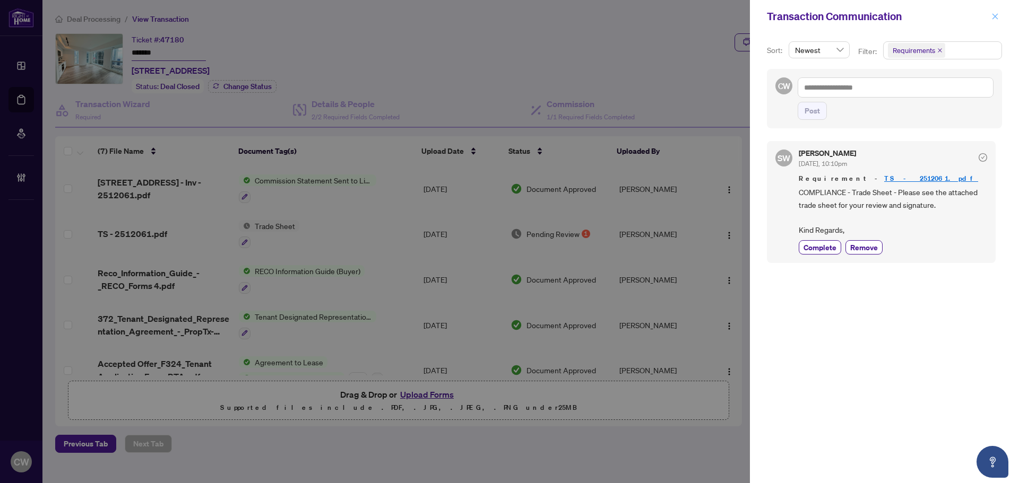
click at [993, 13] on icon "close" at bounding box center [994, 16] width 7 height 7
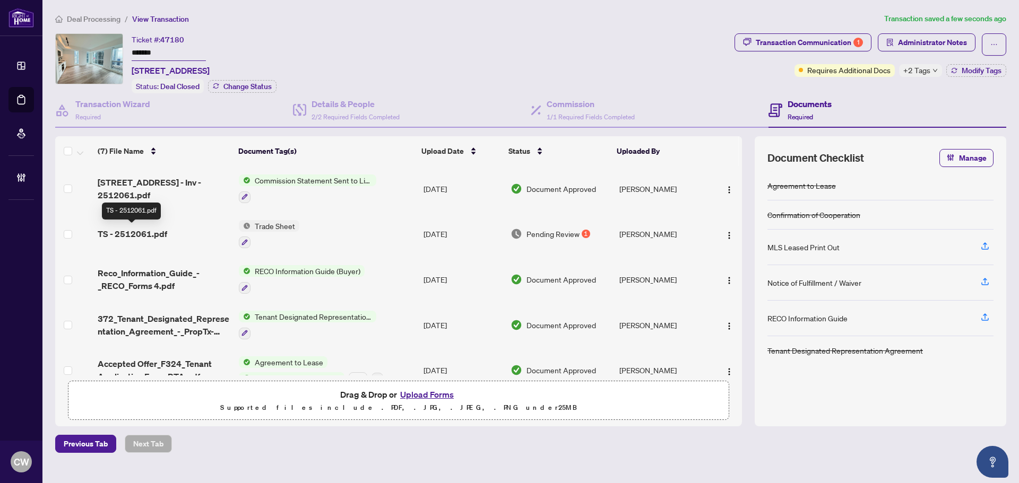
click at [129, 230] on span "TS - 2512061.pdf" at bounding box center [132, 234] width 69 height 13
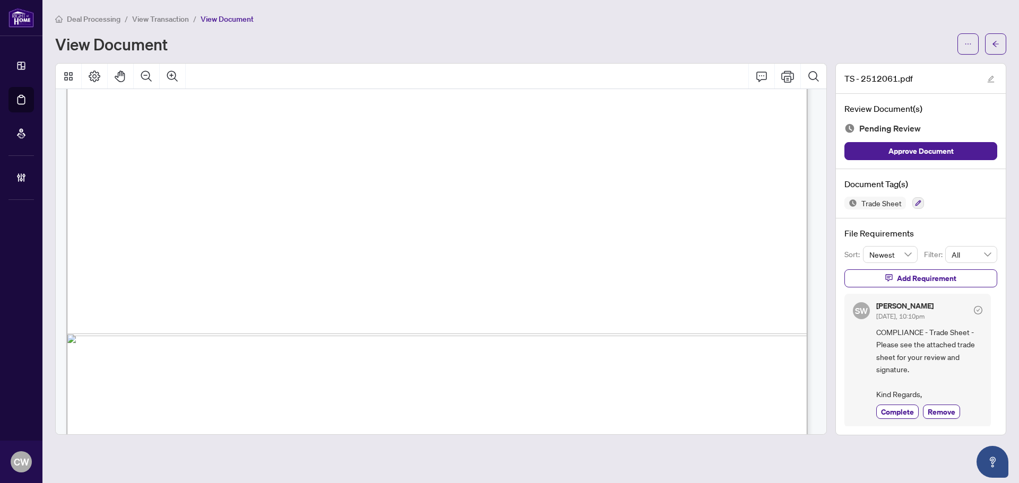
scroll to position [476, 0]
click at [996, 37] on span "button" at bounding box center [994, 44] width 7 height 17
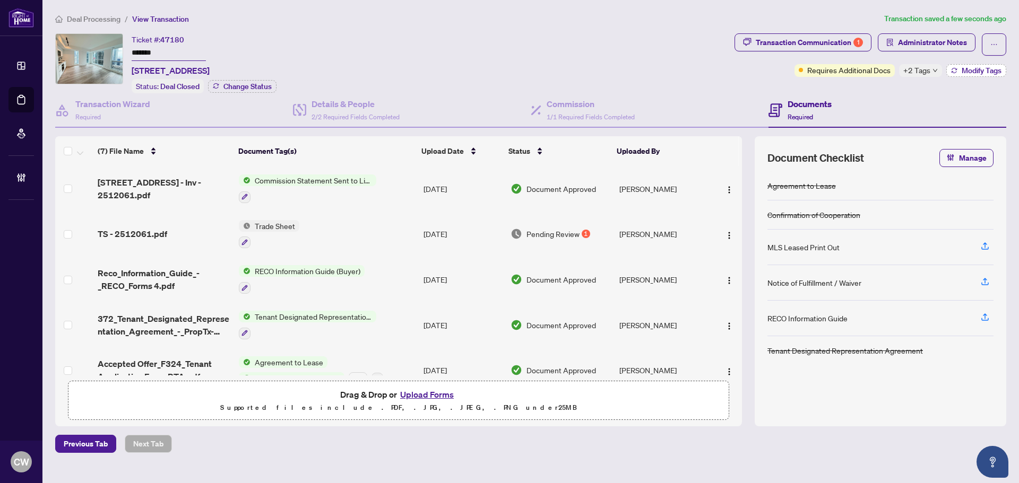
click at [962, 67] on span "Modify Tags" at bounding box center [981, 70] width 40 height 7
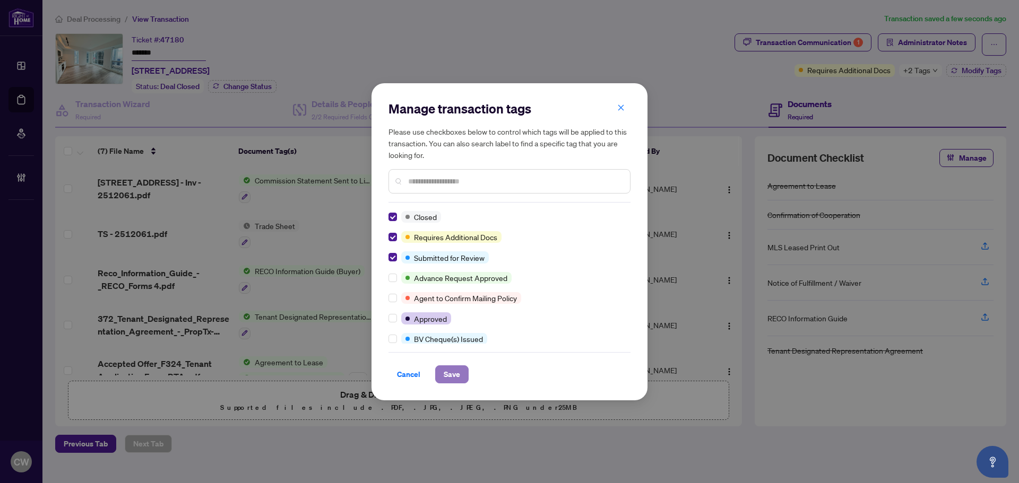
click at [451, 369] on span "Save" at bounding box center [451, 374] width 16 height 17
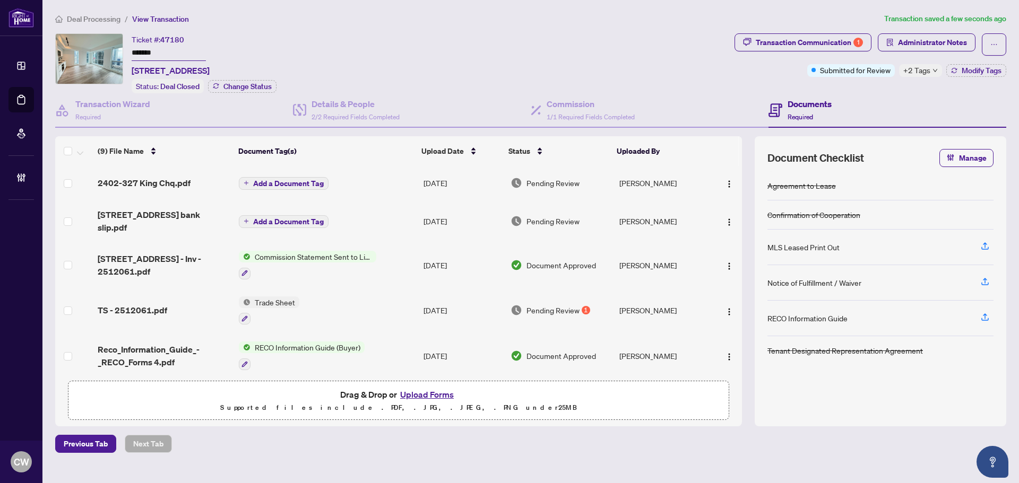
click at [936, 69] on icon "down" at bounding box center [935, 70] width 4 height 3
click at [747, 83] on div "Transaction Communication 1 Administrator Notes Submitted for Review +2 Tags Mo…" at bounding box center [870, 63] width 276 height 60
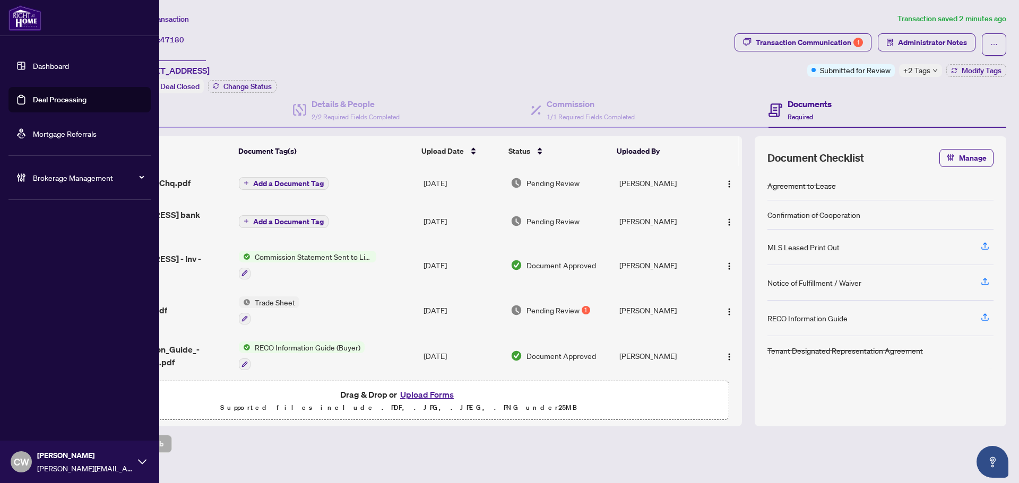
click at [47, 101] on link "Deal Processing" at bounding box center [60, 100] width 54 height 10
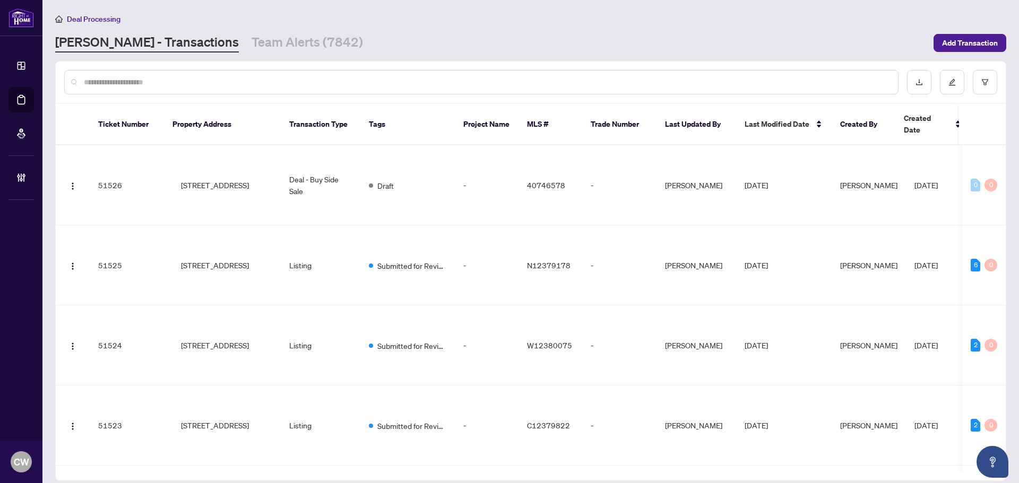
click at [189, 88] on div at bounding box center [481, 82] width 834 height 24
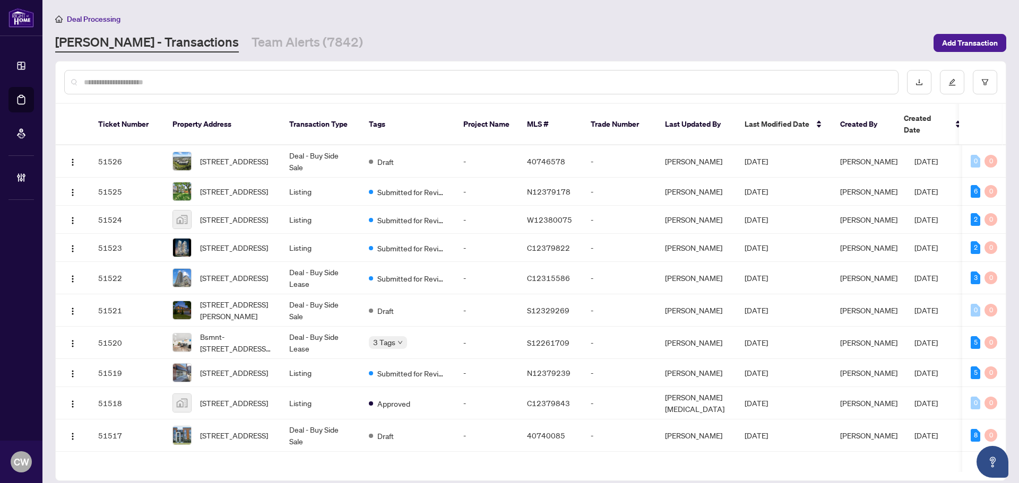
click at [186, 82] on input "text" at bounding box center [486, 82] width 805 height 12
paste input "*******"
type input "*******"
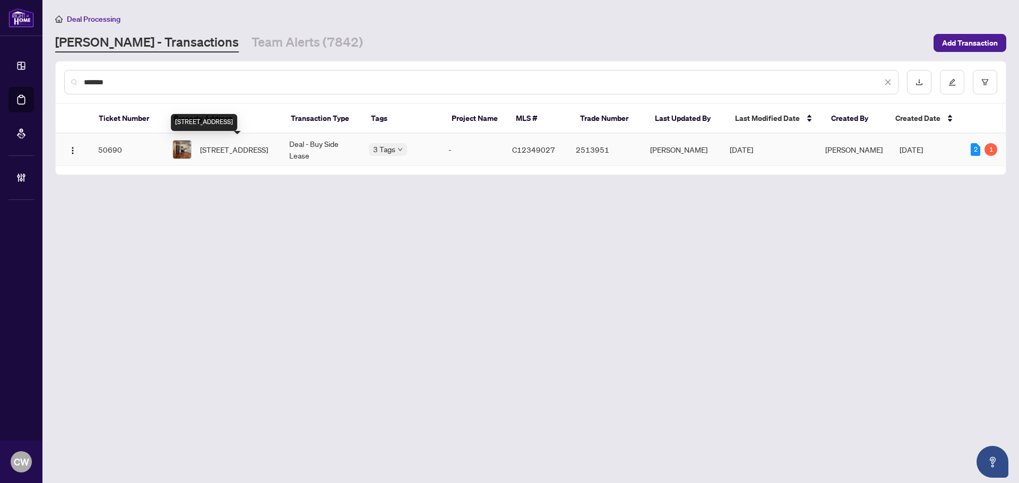
click at [242, 149] on span "[STREET_ADDRESS]" at bounding box center [234, 150] width 68 height 12
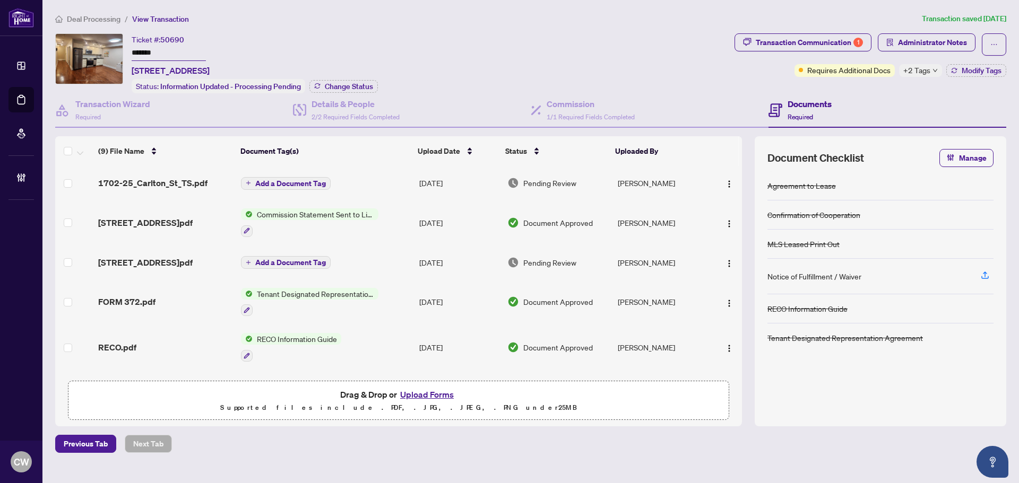
click at [360, 77] on div "Ticket #: 50690 ******* [STREET_ADDRESS] Status: Information Updated - Processi…" at bounding box center [255, 63] width 246 height 60
click at [349, 87] on span "Change Status" at bounding box center [349, 86] width 48 height 7
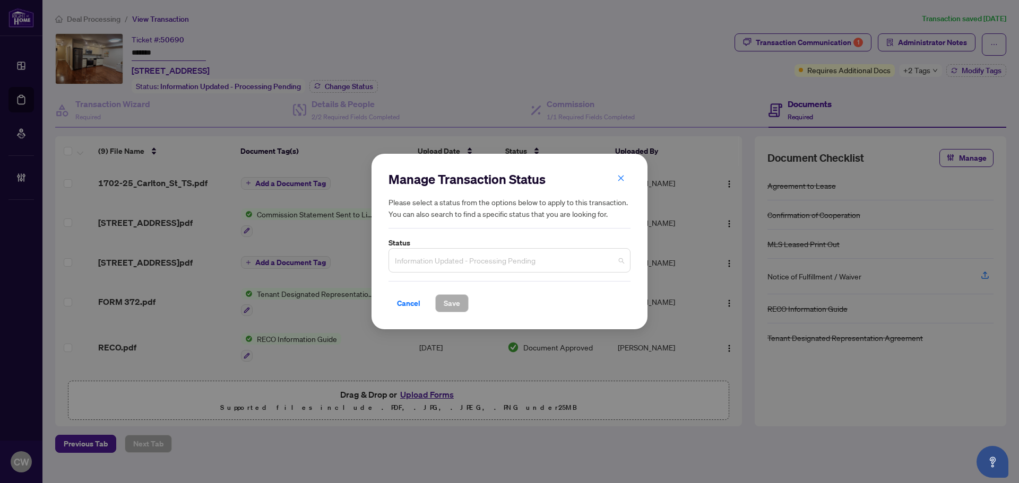
click at [470, 263] on span "Information Updated - Processing Pending" at bounding box center [509, 260] width 229 height 20
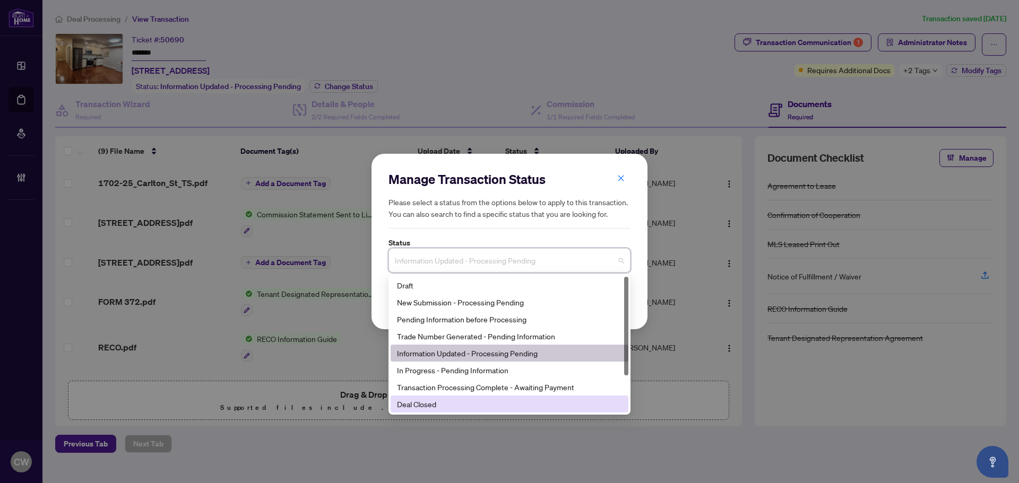
click at [447, 408] on div "Deal Closed" at bounding box center [509, 404] width 225 height 12
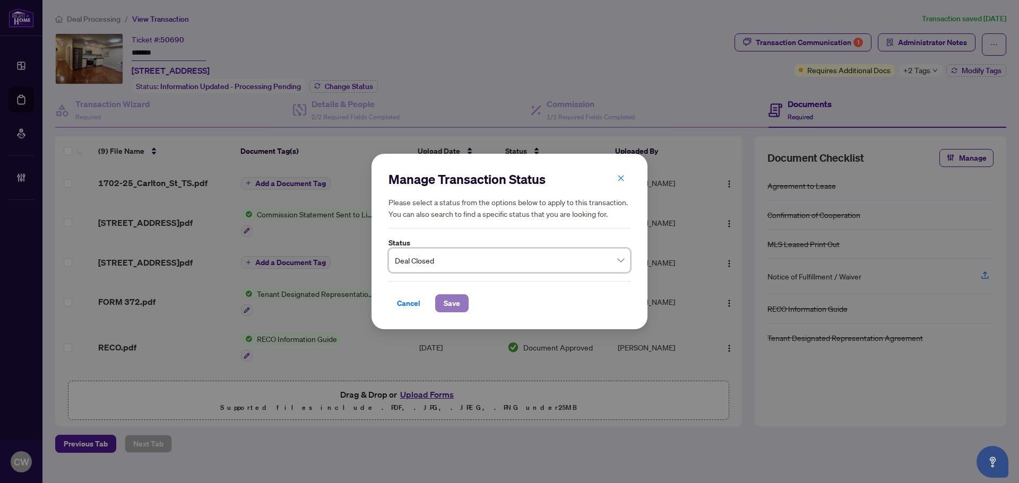
click at [457, 297] on span "Save" at bounding box center [451, 303] width 16 height 17
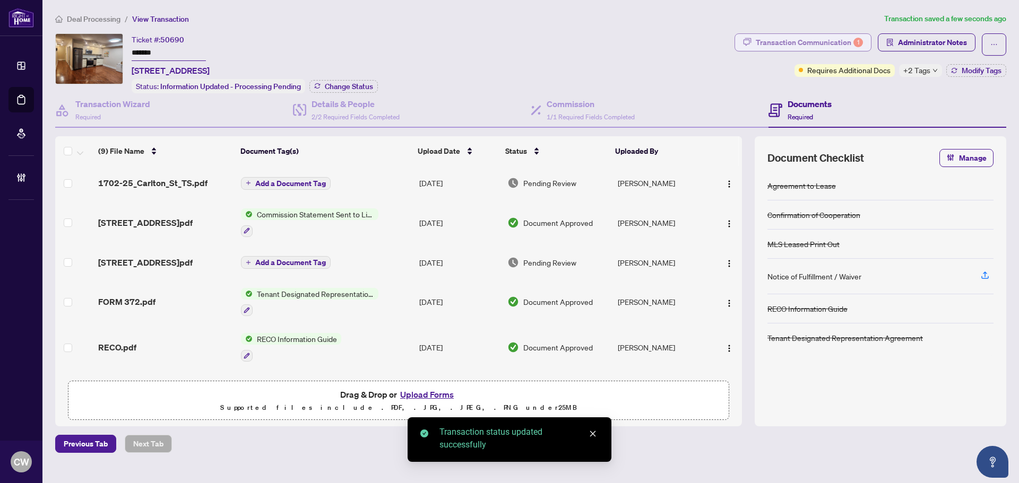
click at [859, 39] on div "1" at bounding box center [858, 43] width 10 height 10
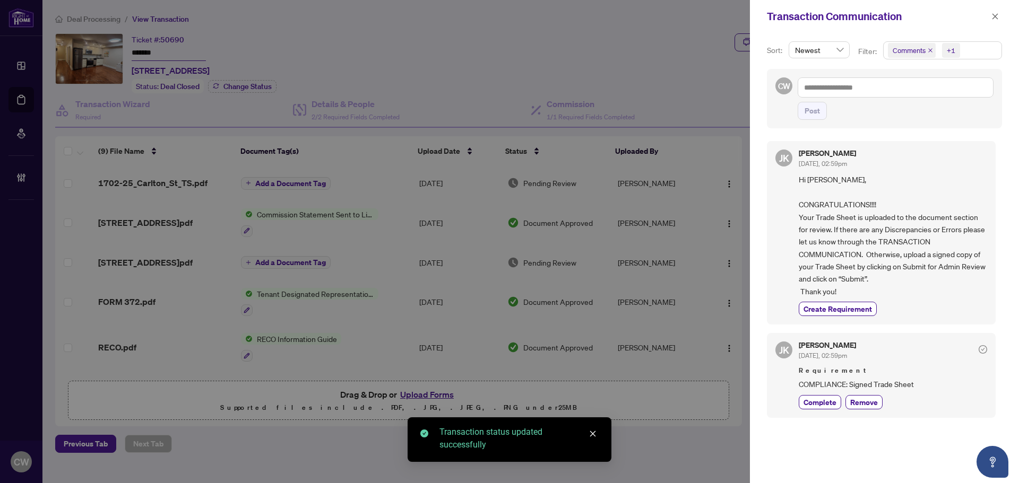
click at [929, 51] on icon "close" at bounding box center [930, 50] width 4 height 4
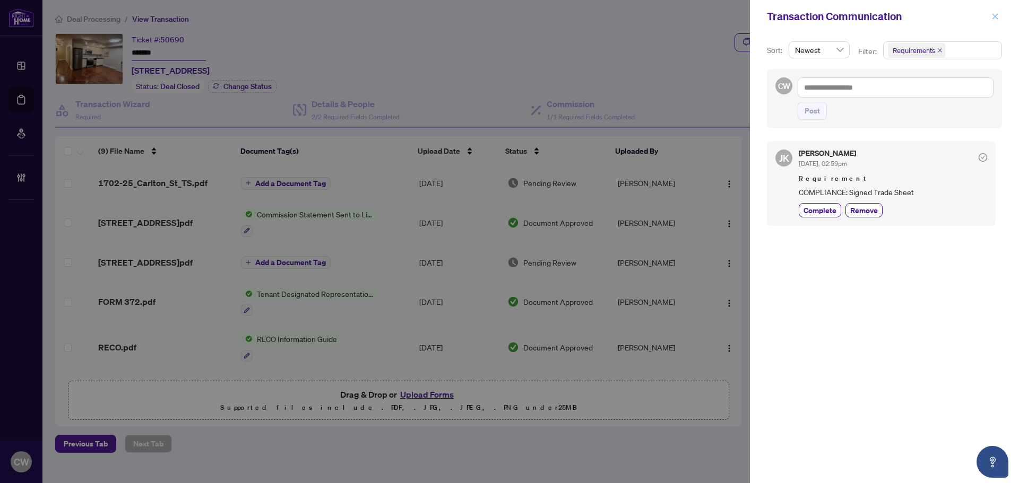
click at [993, 14] on icon "close" at bounding box center [994, 16] width 7 height 7
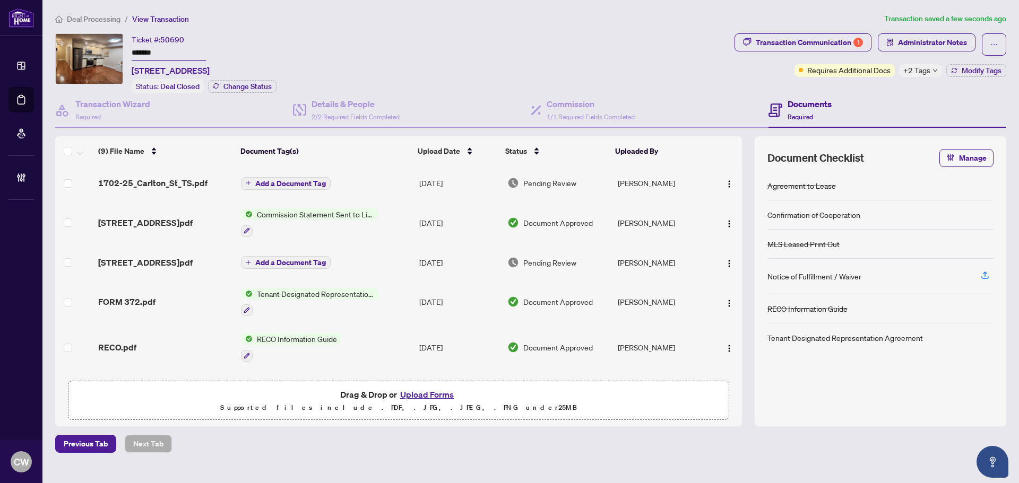
click at [142, 180] on span "1702-25_Carlton_St_TS.pdf" at bounding box center [152, 183] width 109 height 13
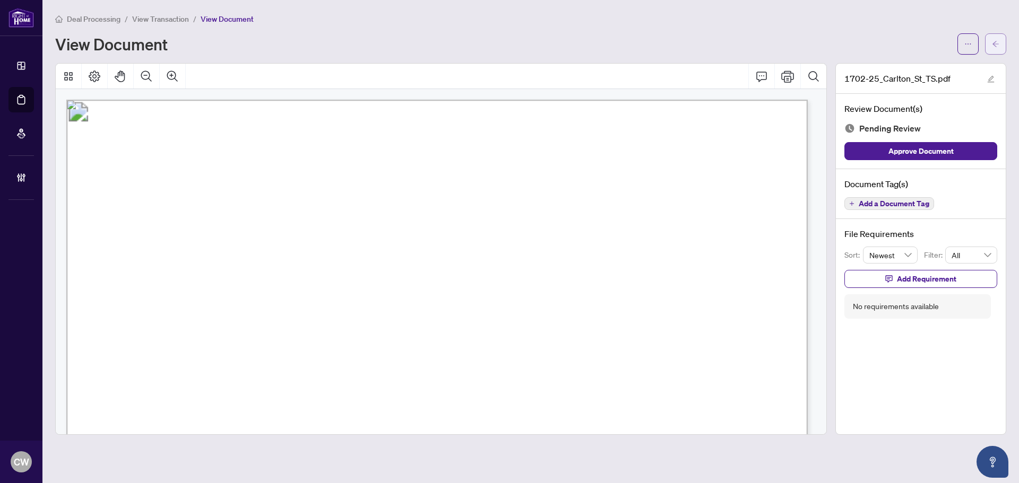
click at [996, 47] on icon "arrow-left" at bounding box center [994, 43] width 7 height 7
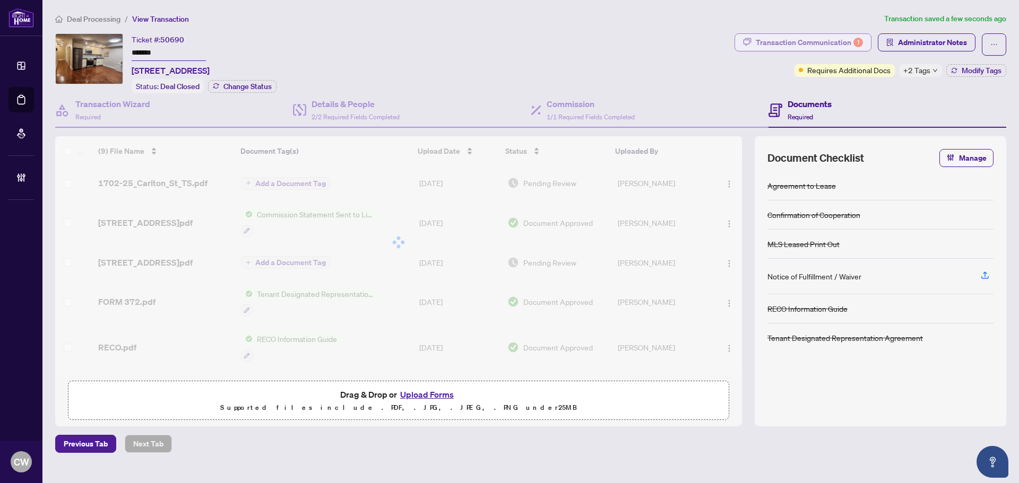
click at [857, 43] on div "1" at bounding box center [858, 43] width 10 height 10
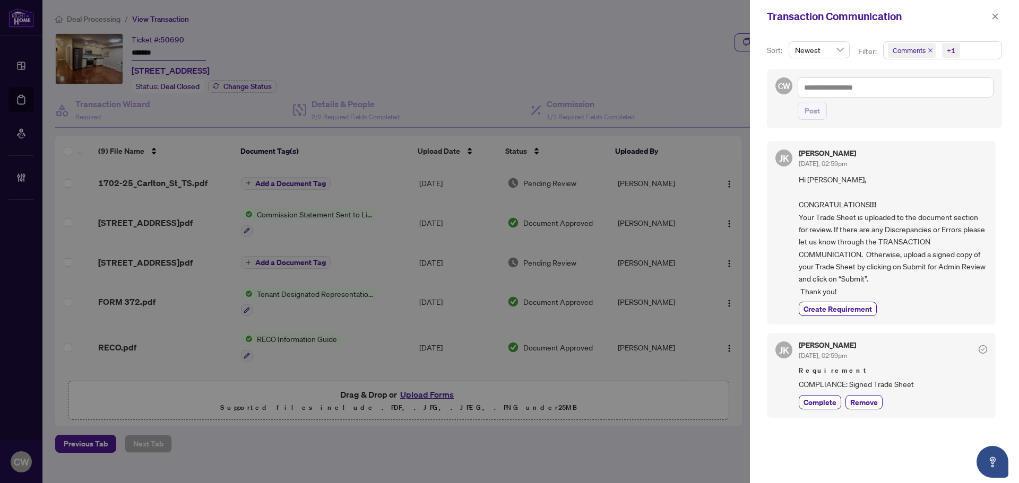
click at [926, 51] on span "Comments" at bounding box center [911, 50] width 48 height 15
click at [892, 94] on span "Select Comments" at bounding box center [893, 94] width 8 height 8
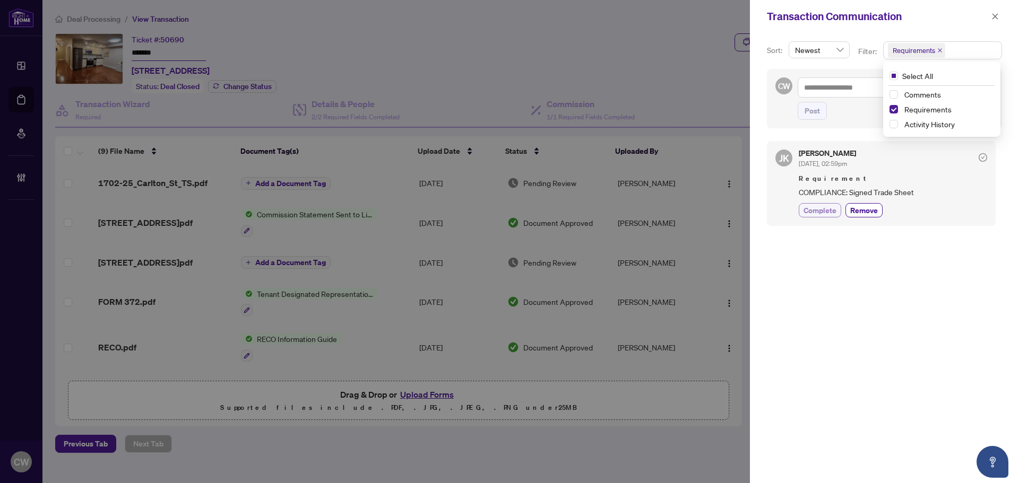
click at [820, 210] on span "Complete" at bounding box center [819, 210] width 33 height 11
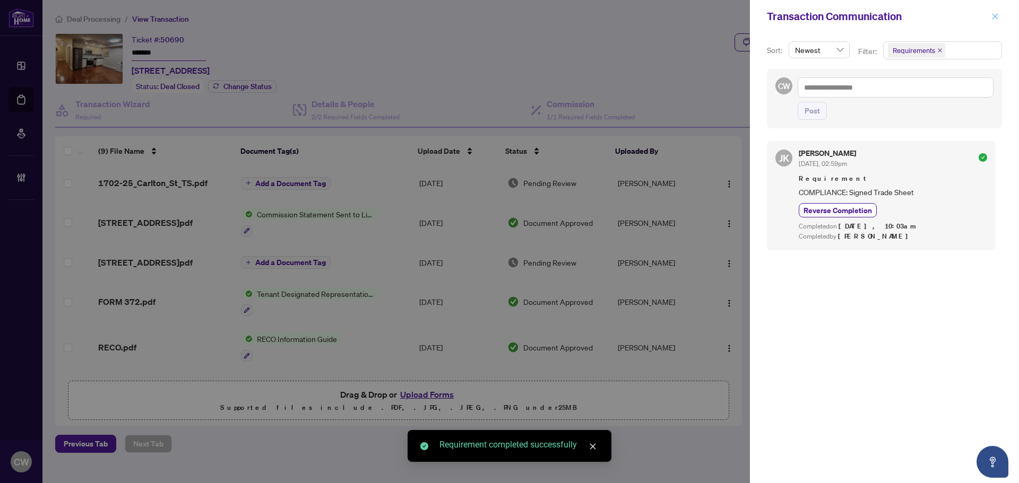
click at [996, 19] on icon "close" at bounding box center [995, 16] width 6 height 6
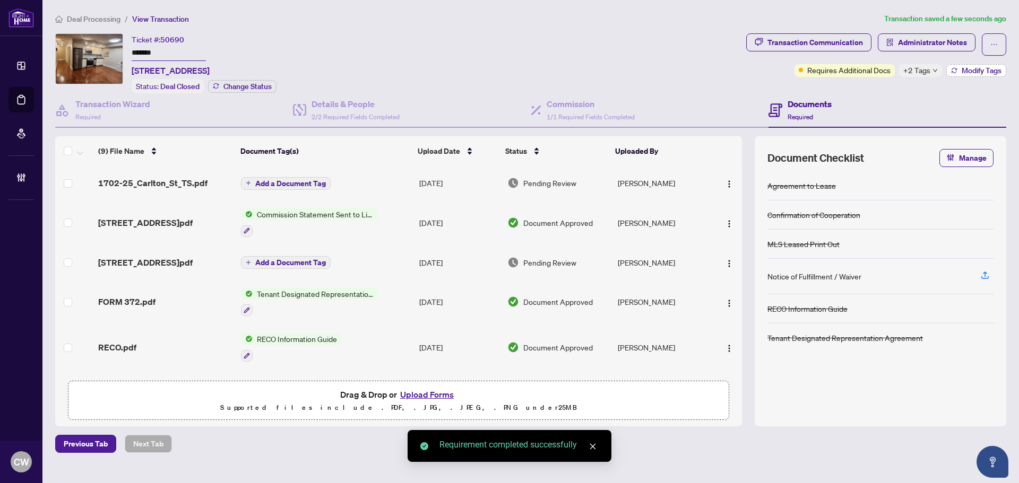
click at [968, 68] on span "Modify Tags" at bounding box center [981, 70] width 40 height 7
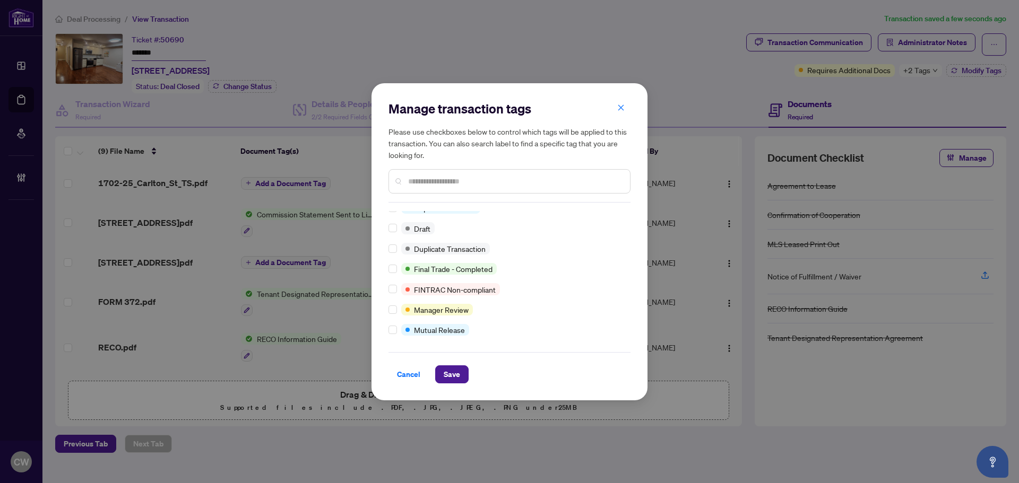
scroll to position [9, 0]
click at [454, 373] on span "Save" at bounding box center [451, 374] width 16 height 17
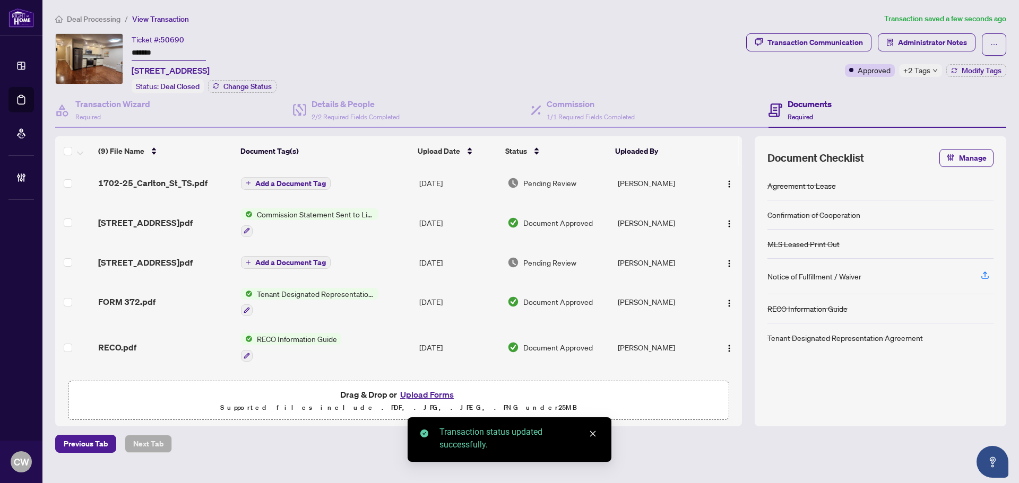
click at [307, 182] on span "Add a Document Tag" at bounding box center [290, 183] width 71 height 7
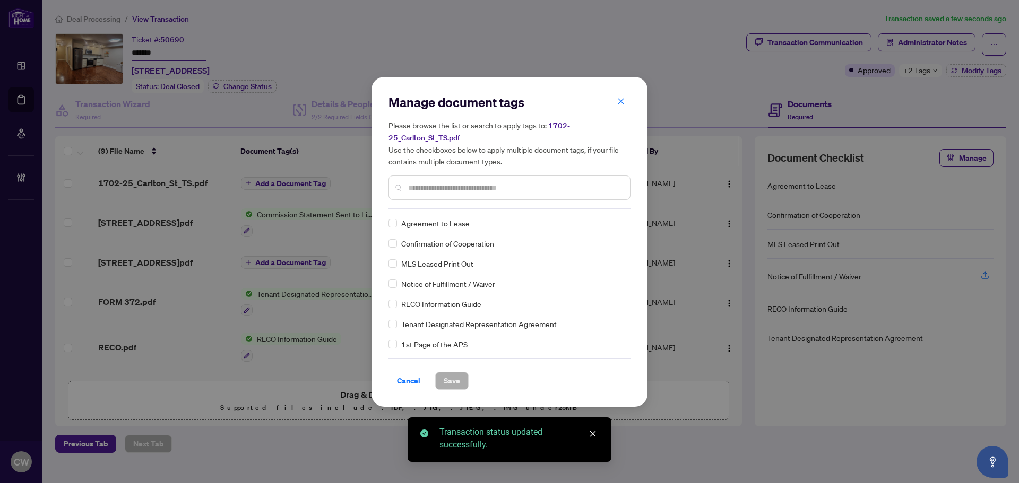
click at [426, 189] on input "text" at bounding box center [514, 188] width 213 height 12
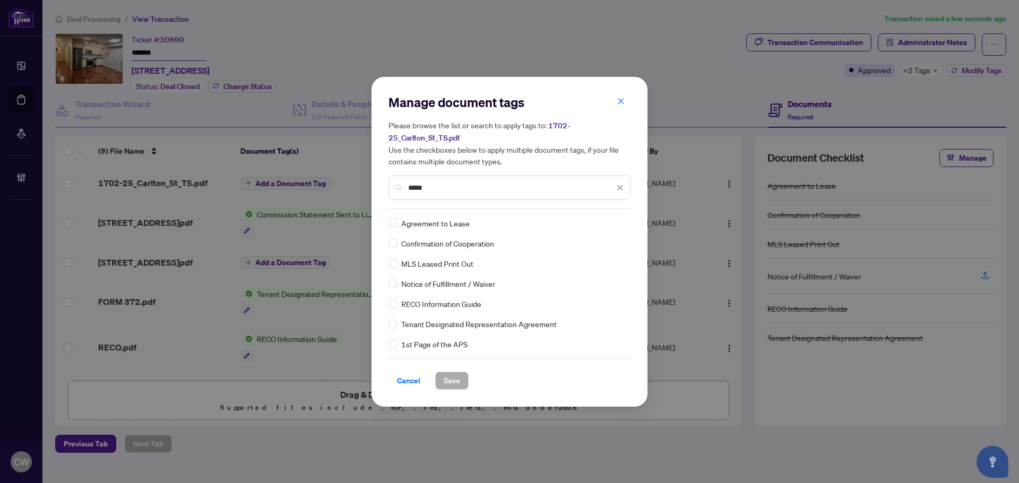
type input "*****"
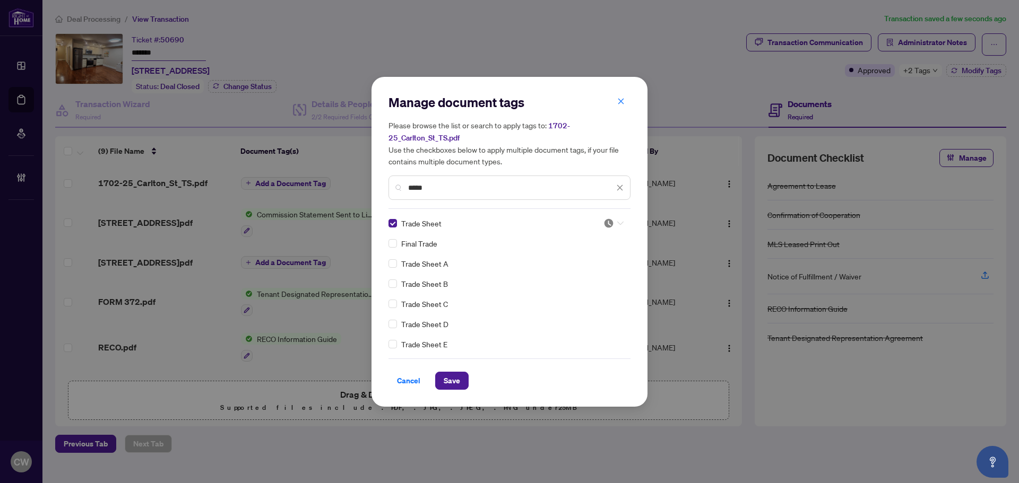
click at [603, 221] on img at bounding box center [608, 223] width 11 height 11
click at [597, 281] on div "Approved" at bounding box center [578, 274] width 81 height 17
click at [456, 379] on span "Save" at bounding box center [451, 380] width 16 height 17
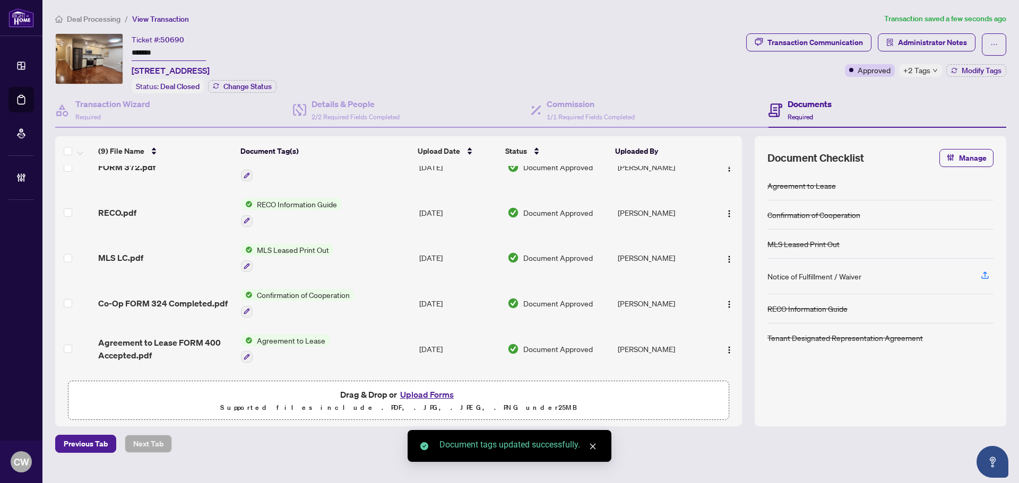
scroll to position [159, 0]
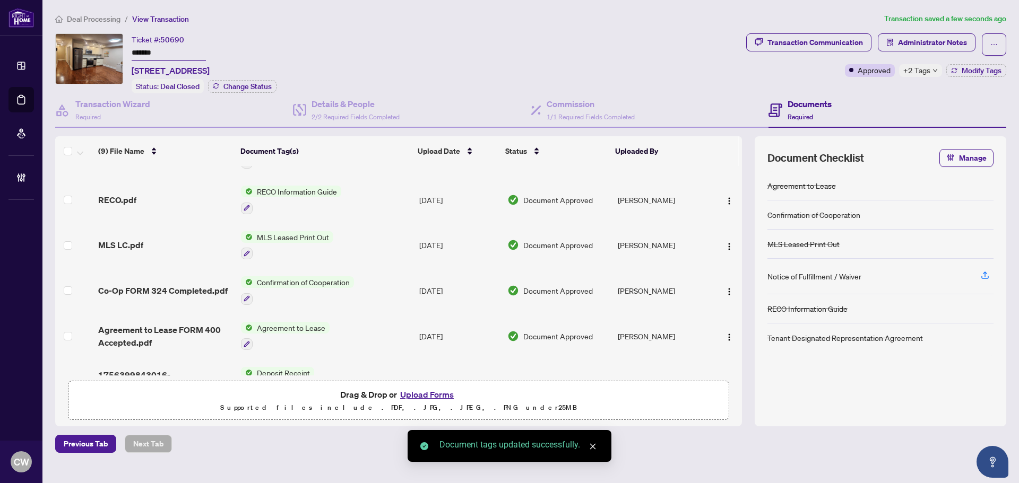
click at [161, 288] on span "Co-Op FORM 324 Completed.pdf" at bounding box center [162, 290] width 129 height 13
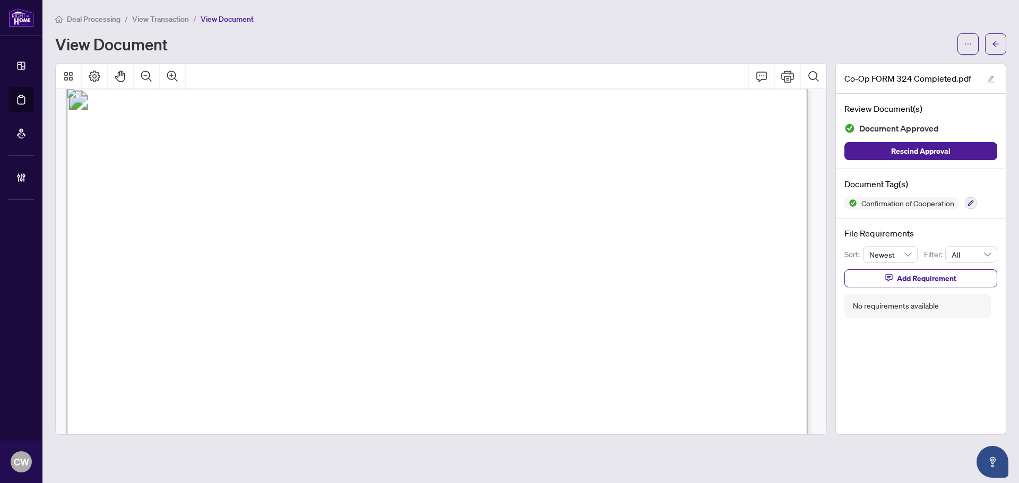
scroll to position [1114, 0]
click at [990, 48] on button "button" at bounding box center [995, 43] width 21 height 21
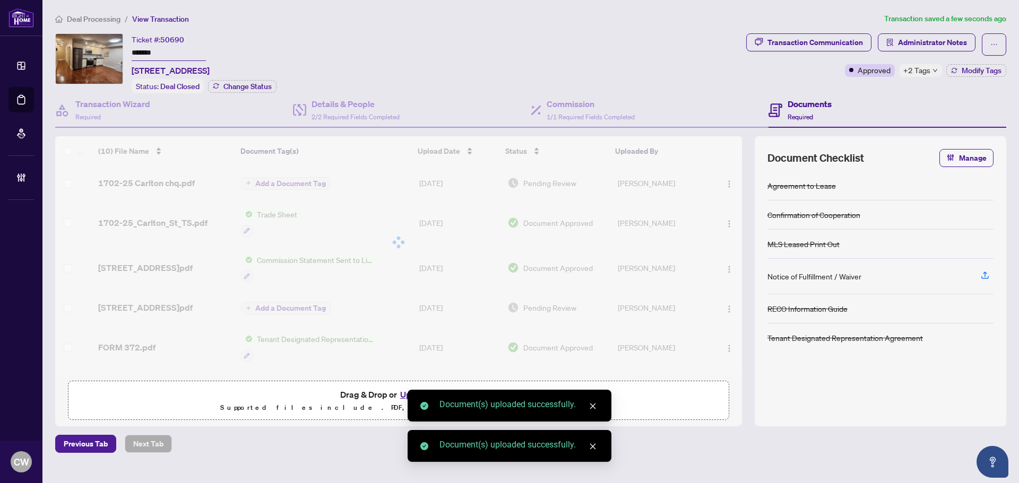
click at [149, 184] on div at bounding box center [398, 242] width 686 height 212
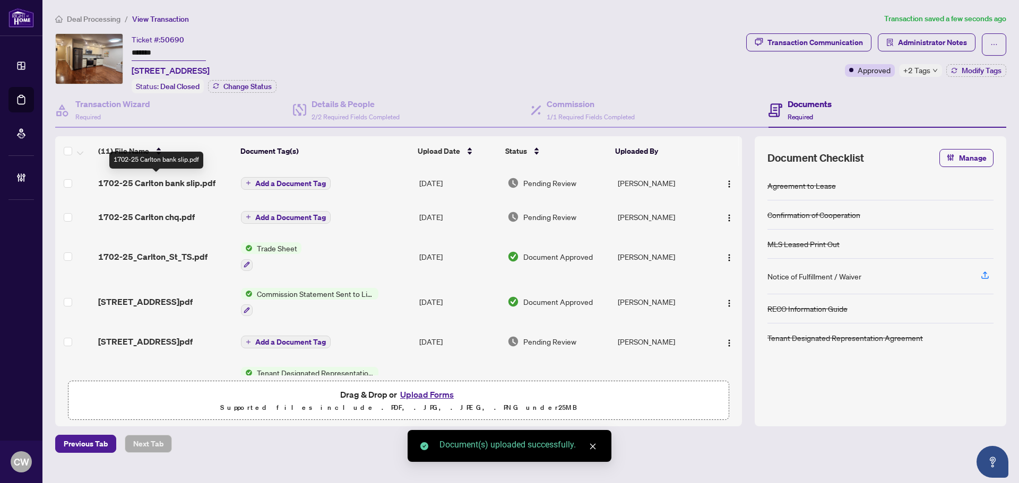
click at [158, 182] on span "1702-25 Carlton bank slip.pdf" at bounding box center [156, 183] width 117 height 13
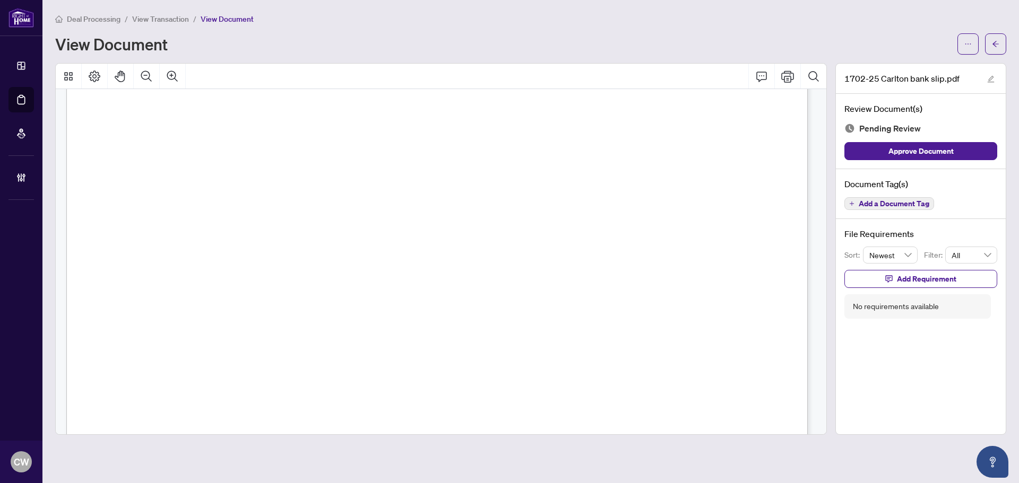
scroll to position [920, 0]
click at [1000, 43] on button "button" at bounding box center [995, 43] width 21 height 21
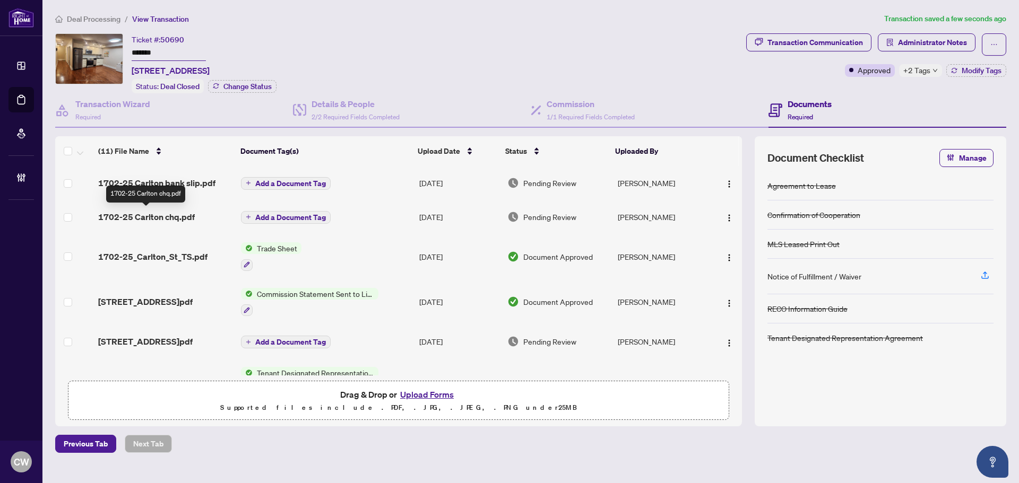
click at [175, 218] on span "1702-25 Carlton chq.pdf" at bounding box center [146, 217] width 97 height 13
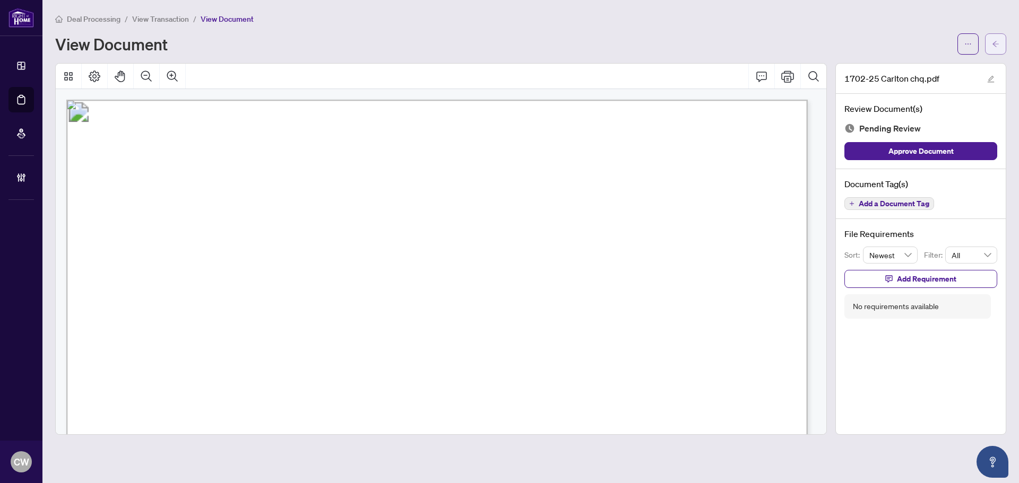
click at [1002, 44] on button "button" at bounding box center [995, 43] width 21 height 21
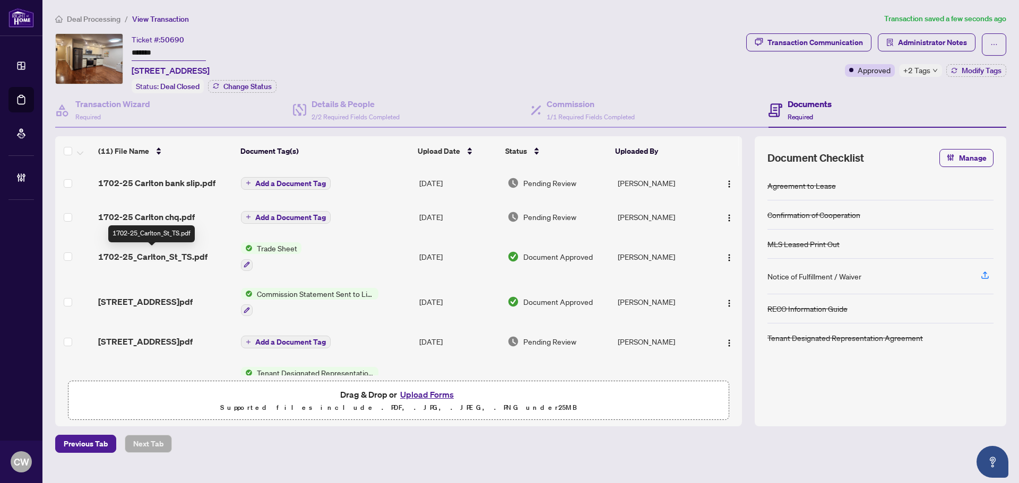
click at [173, 256] on span "1702-25_Carlton_St_TS.pdf" at bounding box center [152, 256] width 109 height 13
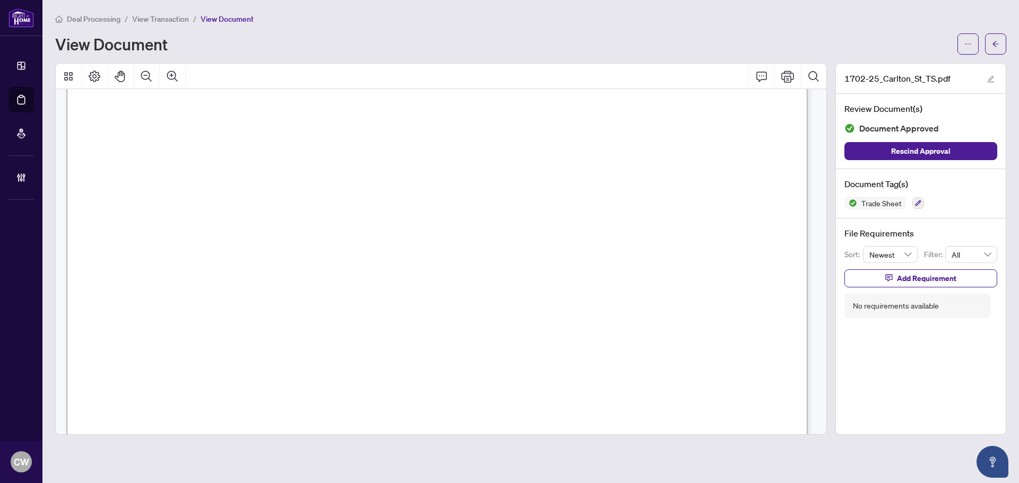
scroll to position [371, 0]
click at [996, 40] on icon "arrow-left" at bounding box center [994, 43] width 7 height 7
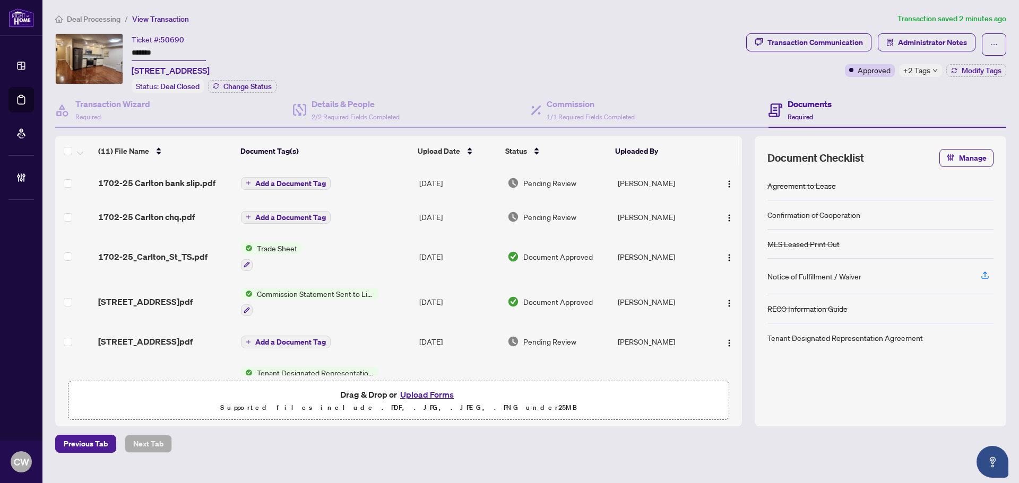
click at [445, 393] on button "Upload Forms" at bounding box center [427, 395] width 60 height 14
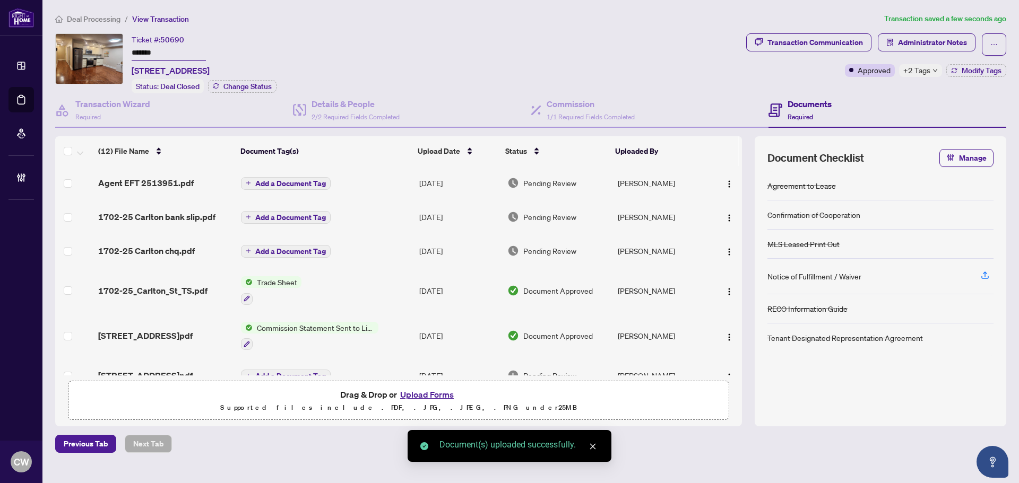
click at [310, 181] on span "Add a Document Tag" at bounding box center [290, 183] width 71 height 7
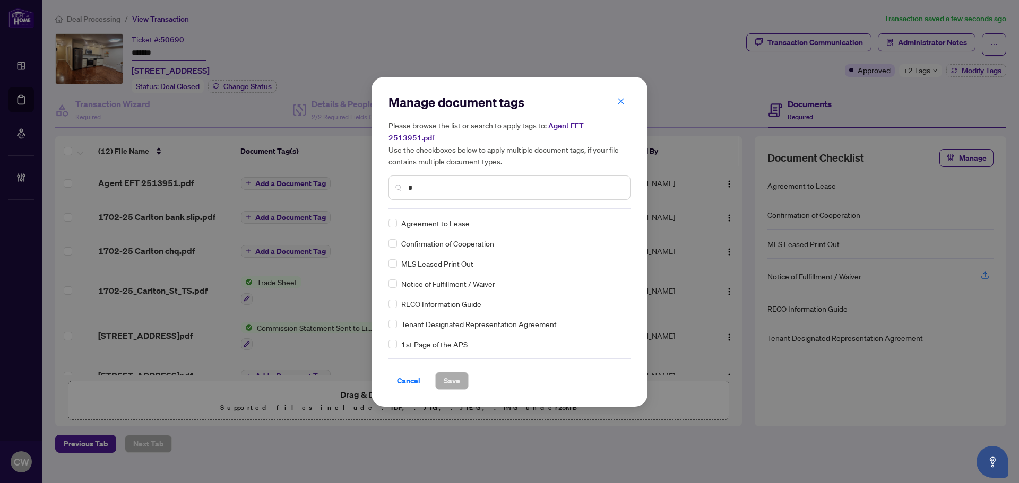
click at [499, 182] on input "*" at bounding box center [514, 188] width 213 height 12
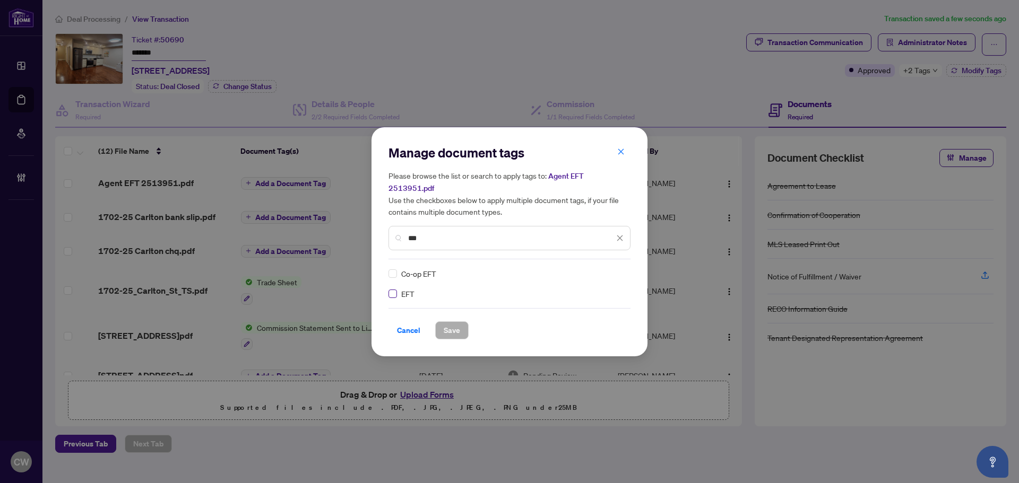
type input "***"
click at [618, 272] on icon at bounding box center [620, 274] width 6 height 4
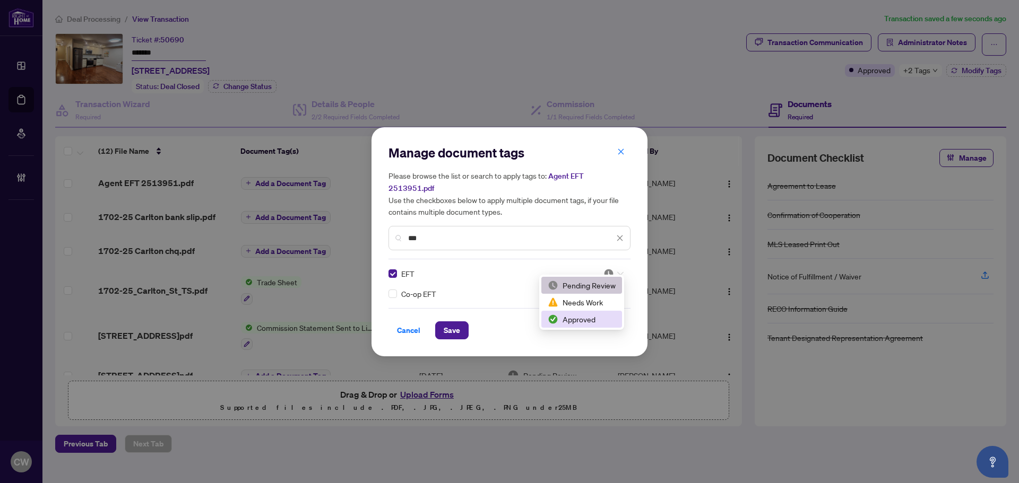
drag, startPoint x: 600, startPoint y: 322, endPoint x: 480, endPoint y: 325, distance: 119.9
click at [599, 322] on div "Approved" at bounding box center [581, 320] width 68 height 12
click at [458, 322] on span "Save" at bounding box center [451, 330] width 16 height 17
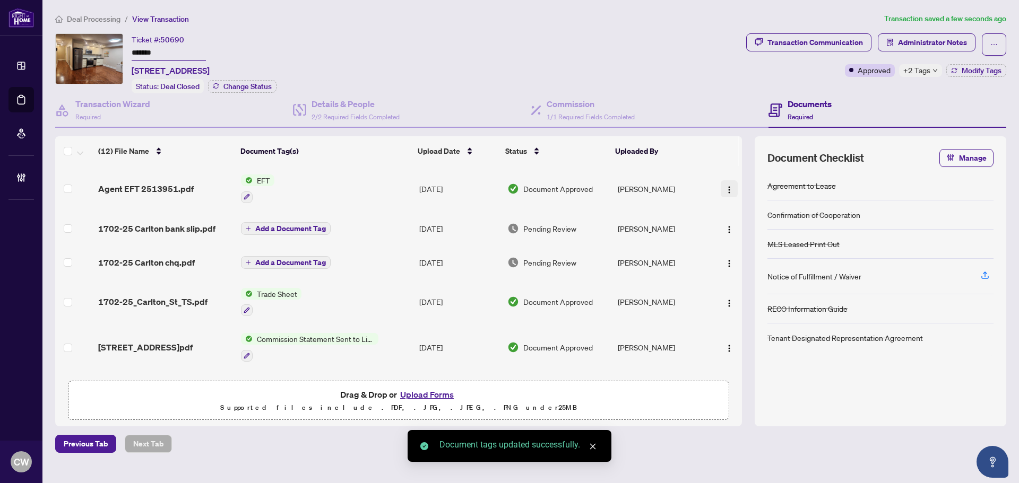
click at [726, 188] on img "button" at bounding box center [729, 190] width 8 height 8
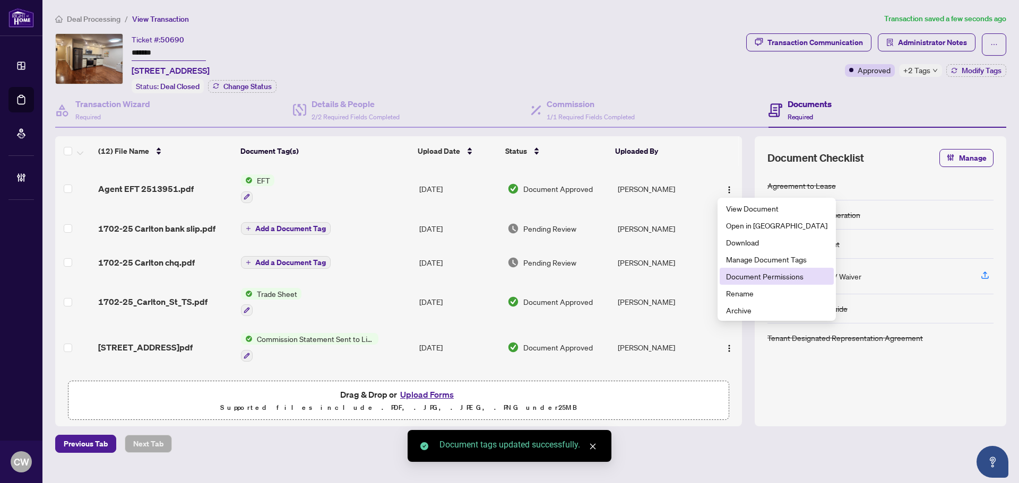
click at [744, 279] on span "Document Permissions" at bounding box center [776, 277] width 101 height 12
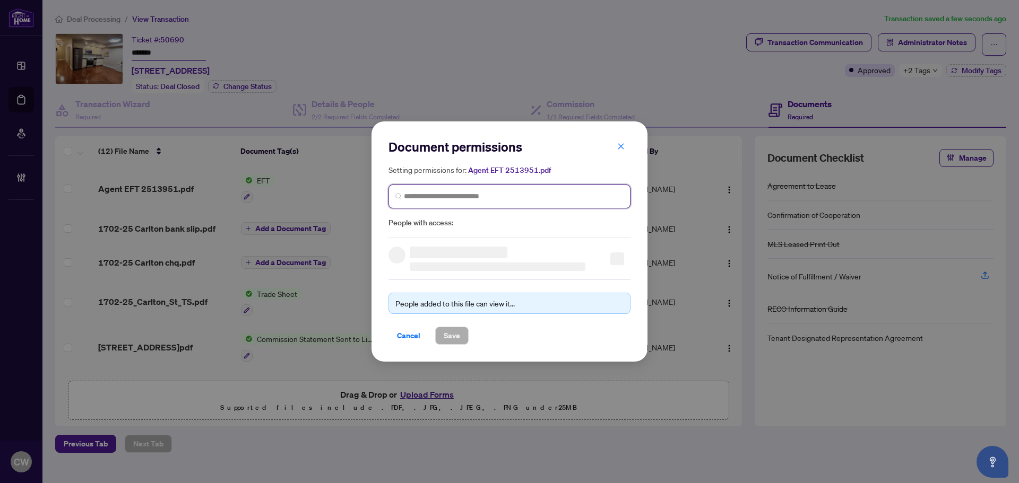
click at [516, 197] on input "search" at bounding box center [514, 196] width 220 height 11
paste input "**********"
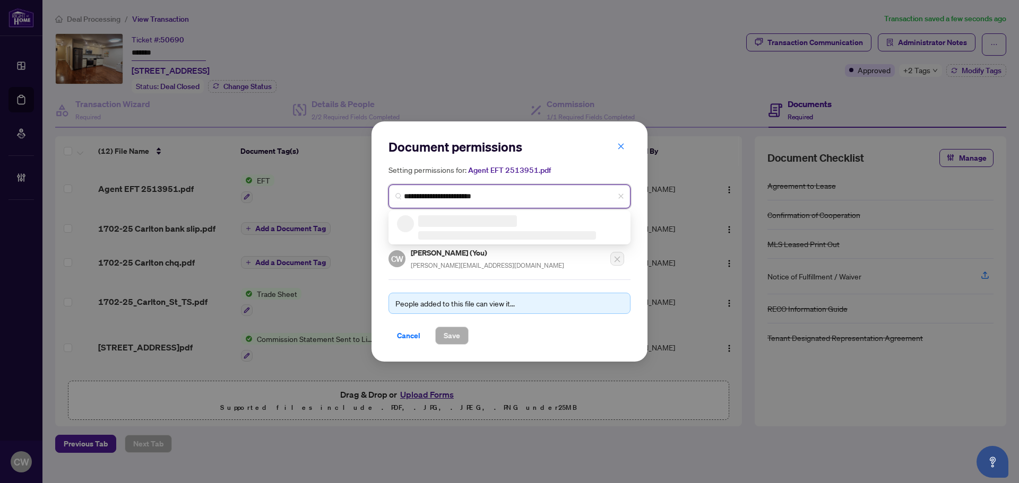
click at [457, 222] on h3 at bounding box center [467, 221] width 99 height 12
click at [495, 193] on input "**********" at bounding box center [514, 196] width 220 height 11
type input "**********"
click at [483, 195] on input "**********" at bounding box center [514, 196] width 220 height 11
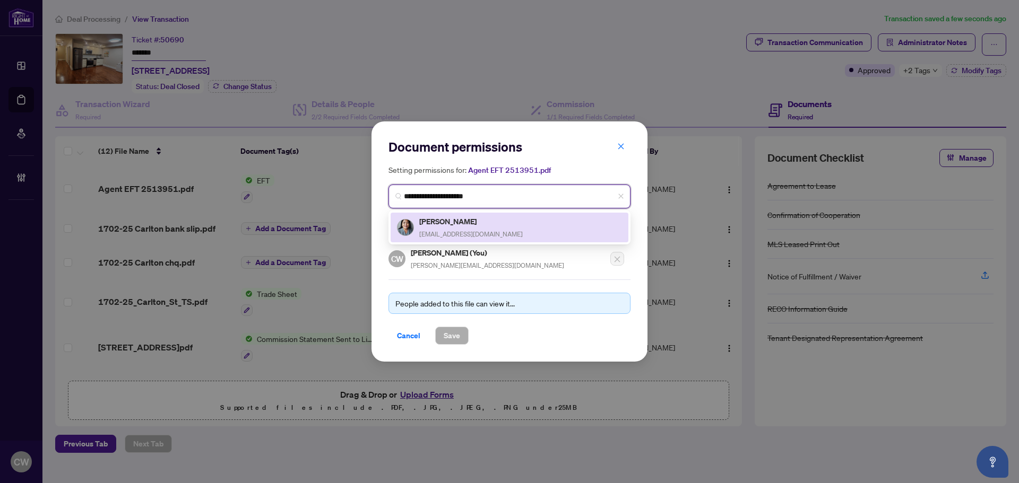
click at [428, 225] on h5 "[PERSON_NAME]" at bounding box center [470, 221] width 103 height 12
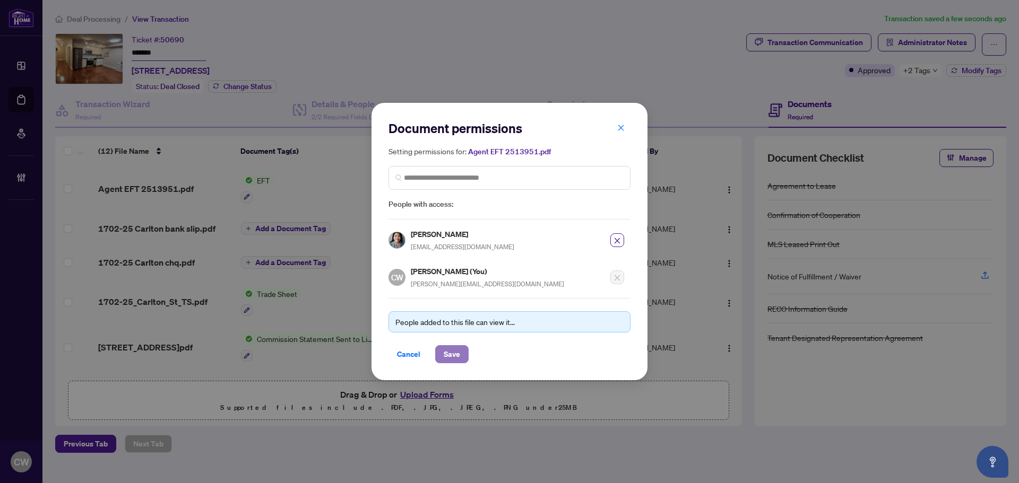
click at [445, 346] on span "Save" at bounding box center [451, 354] width 16 height 17
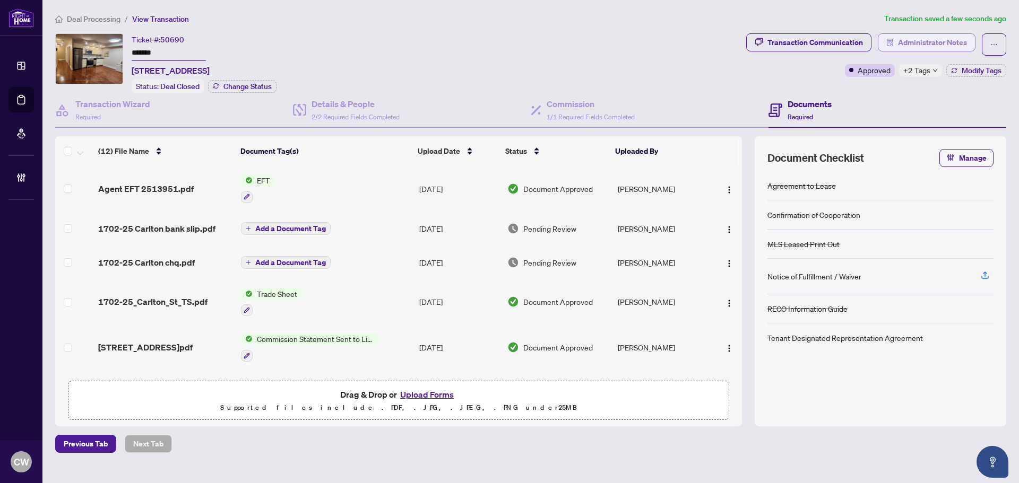
click at [929, 48] on span "Administrator Notes" at bounding box center [932, 42] width 69 height 17
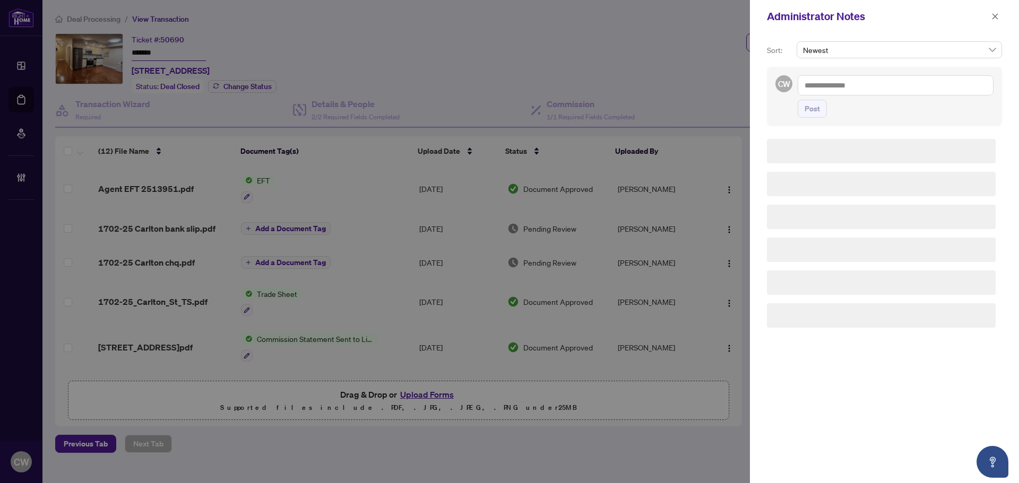
click at [929, 42] on span "Newest" at bounding box center [899, 50] width 193 height 16
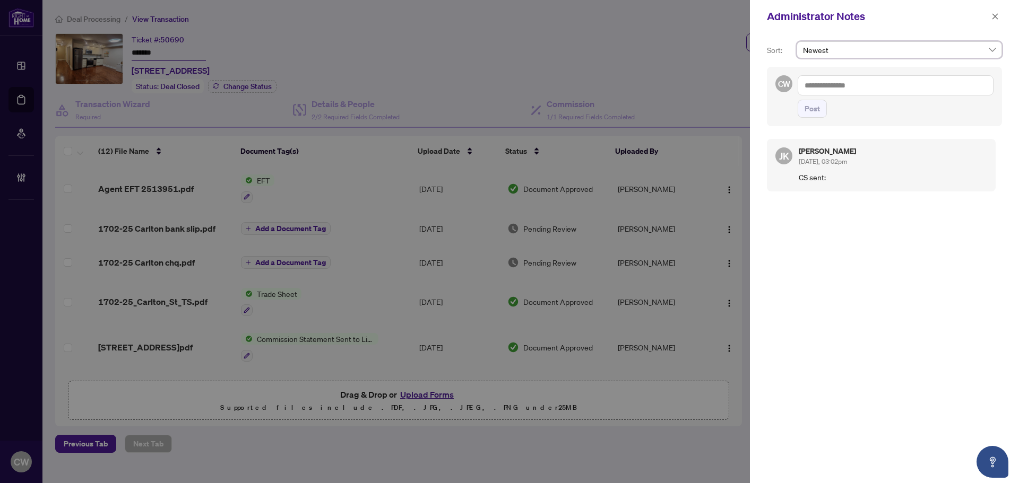
click at [865, 53] on span "Newest" at bounding box center [899, 50] width 193 height 16
click at [874, 95] on textarea at bounding box center [895, 85] width 196 height 20
click at [874, 90] on textarea at bounding box center [895, 85] width 196 height 20
paste textarea "**********"
type textarea "**********"
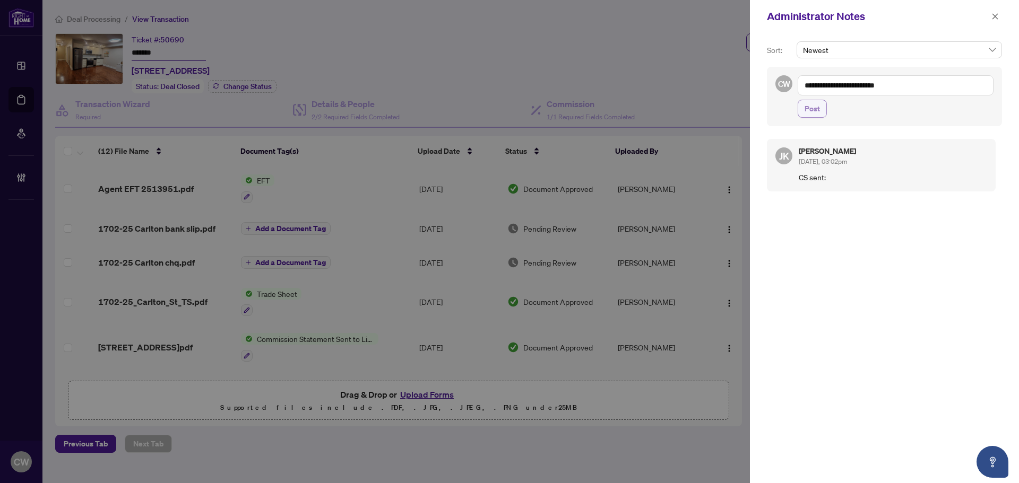
click at [816, 109] on span "Post" at bounding box center [811, 108] width 15 height 17
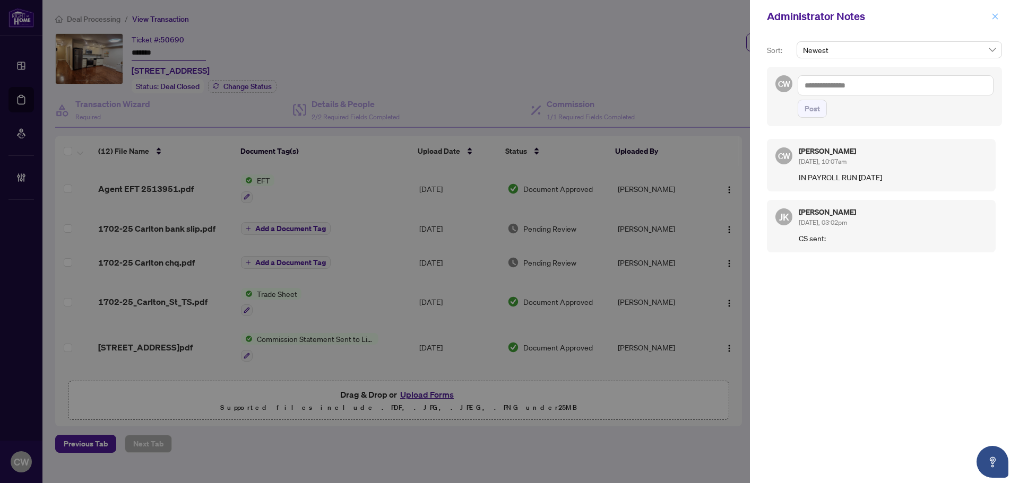
click at [997, 16] on icon "close" at bounding box center [994, 16] width 7 height 7
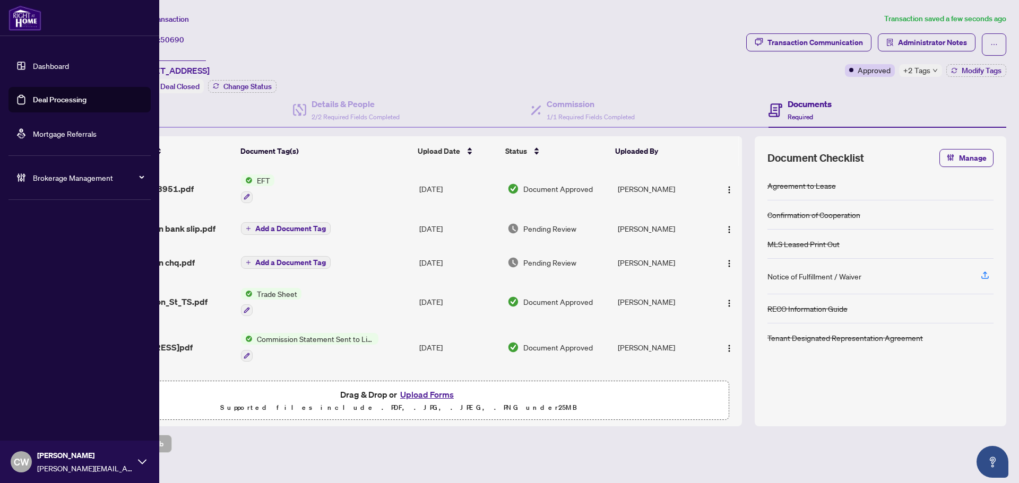
drag, startPoint x: 19, startPoint y: 94, endPoint x: 125, endPoint y: 95, distance: 105.6
click at [33, 95] on link "Deal Processing" at bounding box center [60, 100] width 54 height 10
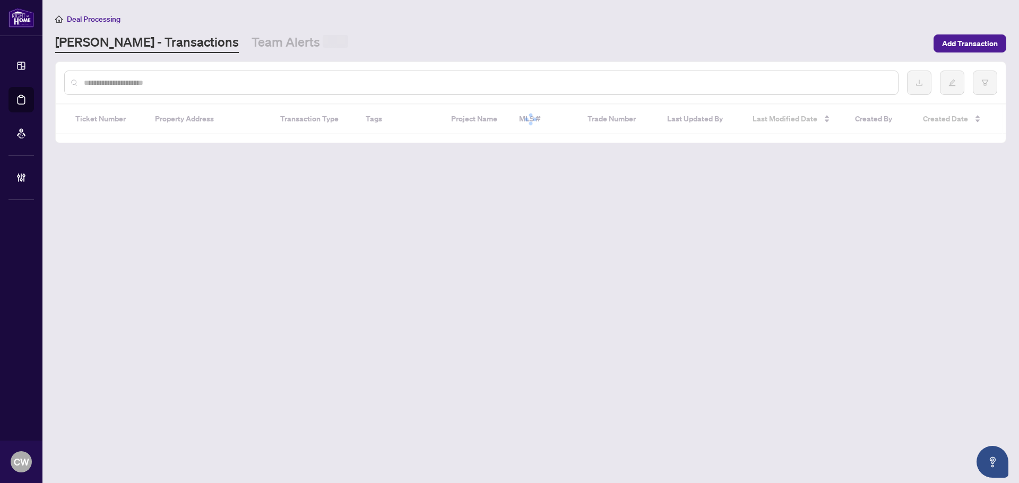
click at [175, 84] on input "text" at bounding box center [486, 83] width 805 height 12
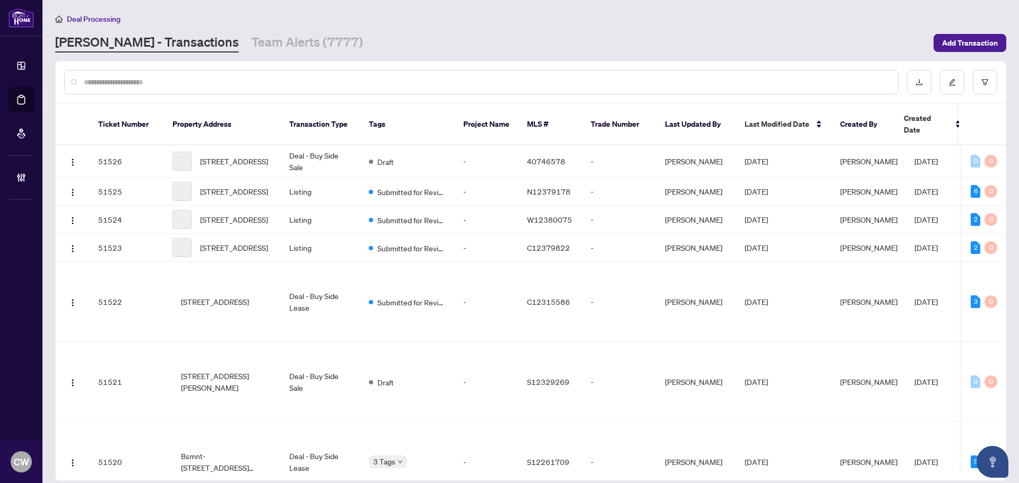
paste input "*******"
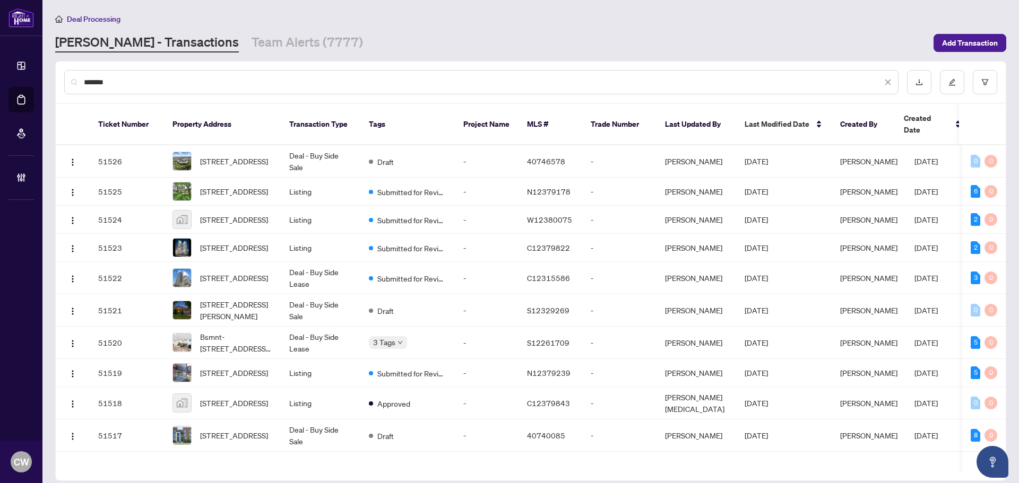
type input "*******"
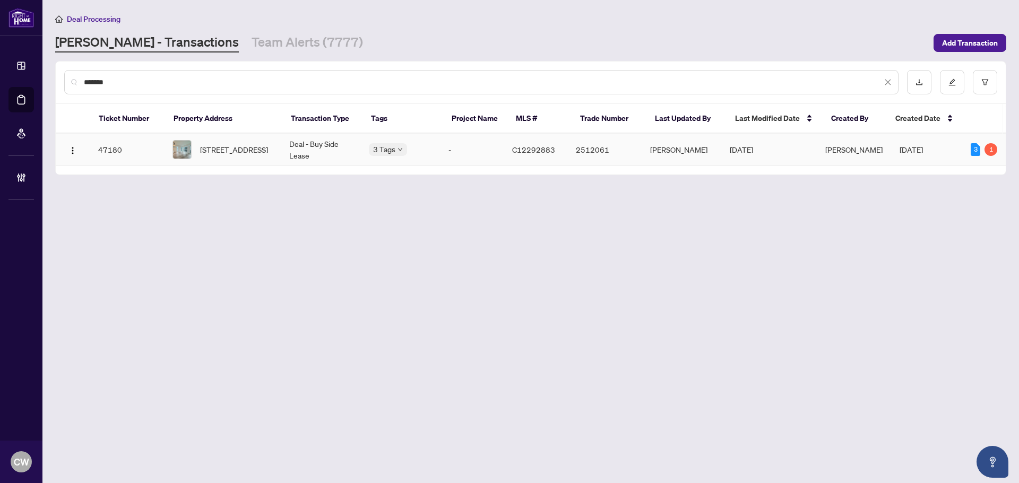
click at [214, 146] on span "[STREET_ADDRESS]" at bounding box center [234, 150] width 68 height 12
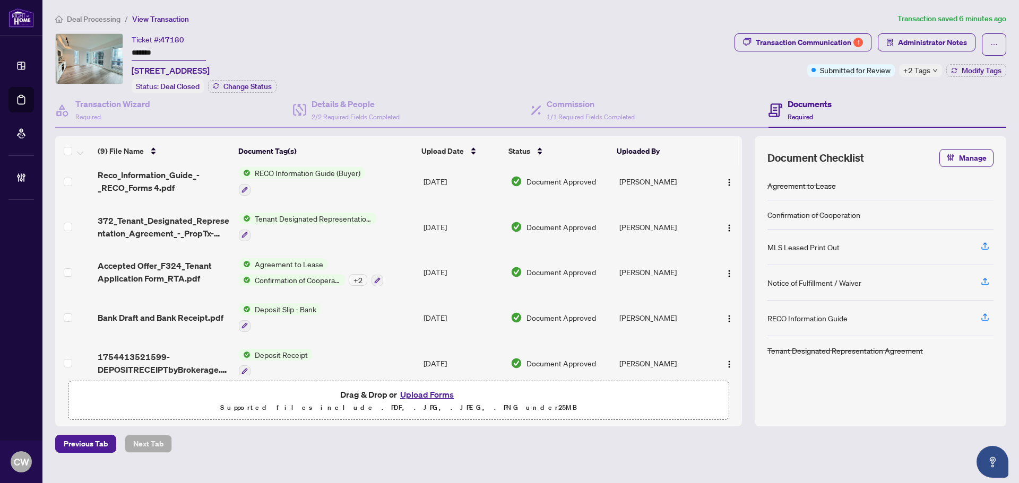
scroll to position [179, 0]
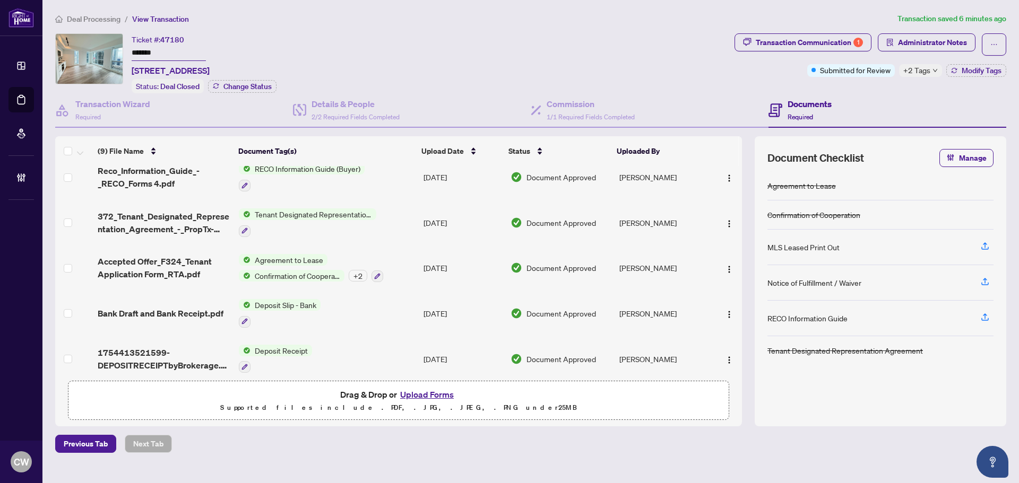
click at [160, 256] on span "Accepted Offer_F324_Tenant Application Form_RTA.pdf" at bounding box center [164, 267] width 133 height 25
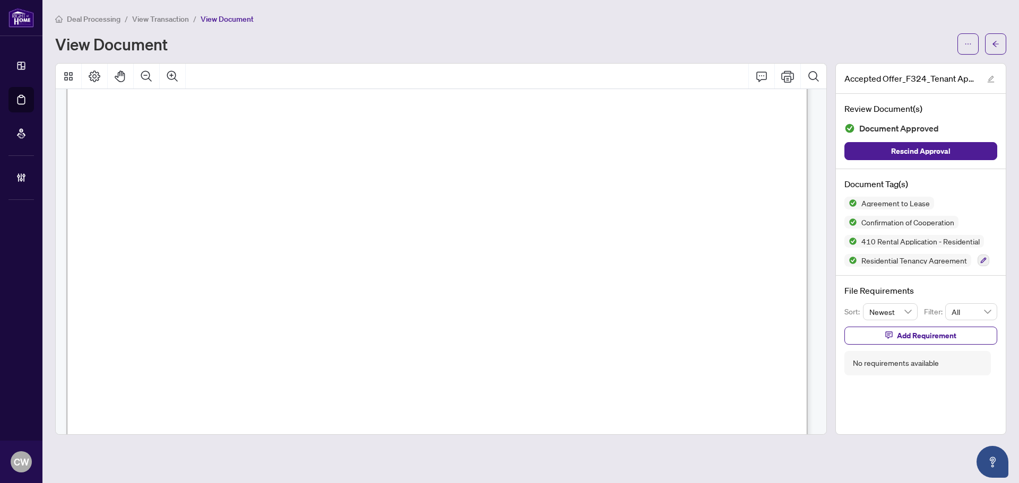
scroll to position [2334, 0]
click at [994, 41] on icon "arrow-left" at bounding box center [994, 43] width 7 height 7
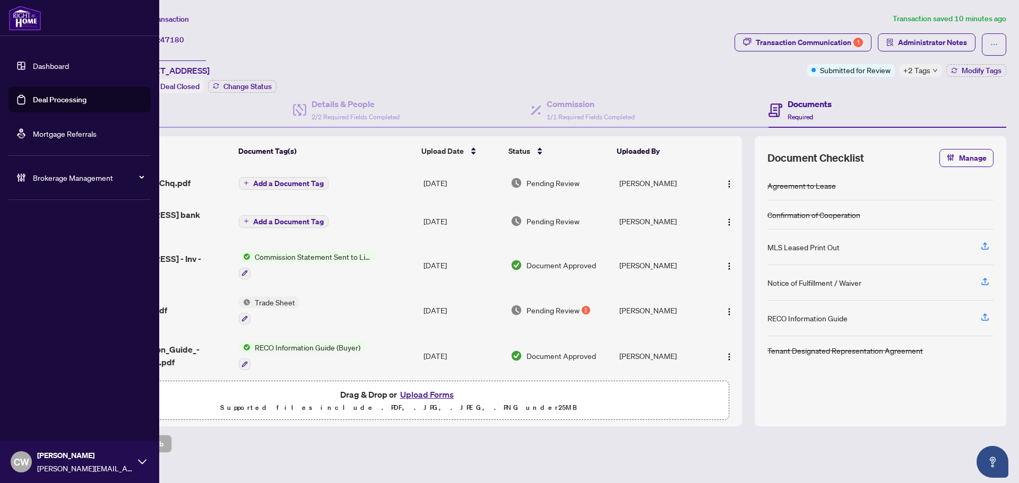
drag, startPoint x: 41, startPoint y: 100, endPoint x: 140, endPoint y: 98, distance: 99.2
click at [41, 100] on link "Deal Processing" at bounding box center [60, 100] width 54 height 10
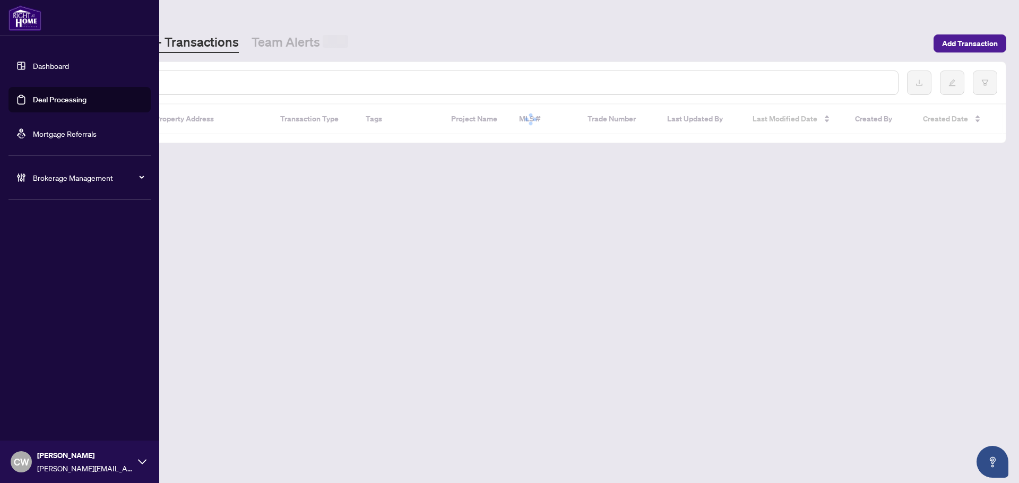
click at [213, 84] on input "text" at bounding box center [486, 83] width 805 height 12
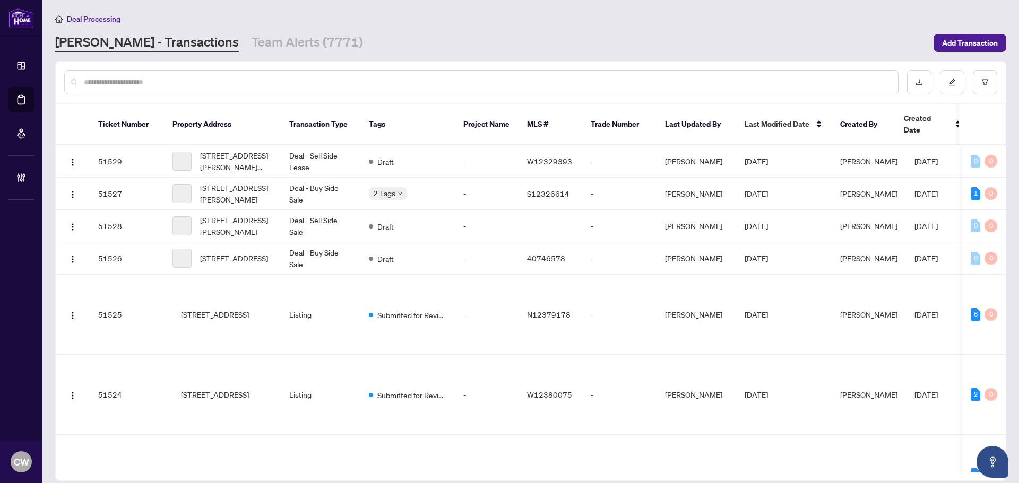
paste input "*******"
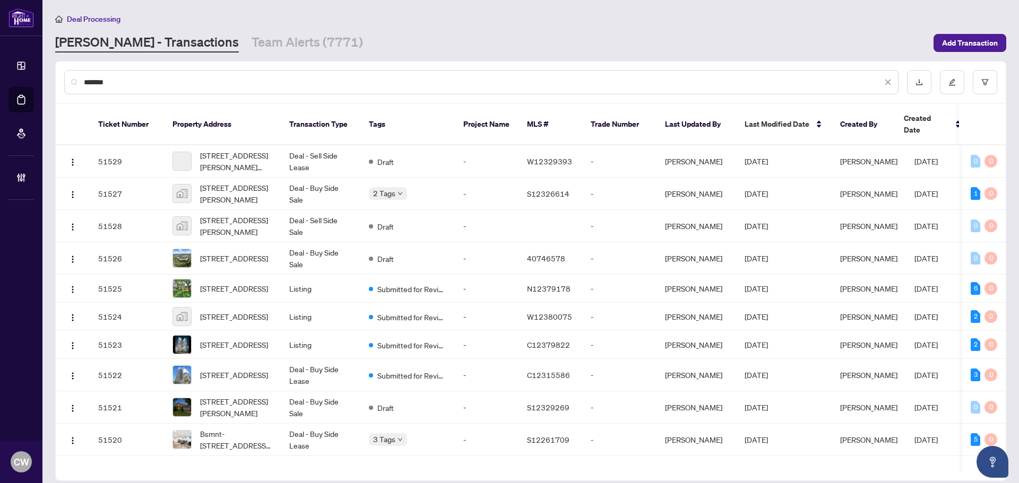
type input "*******"
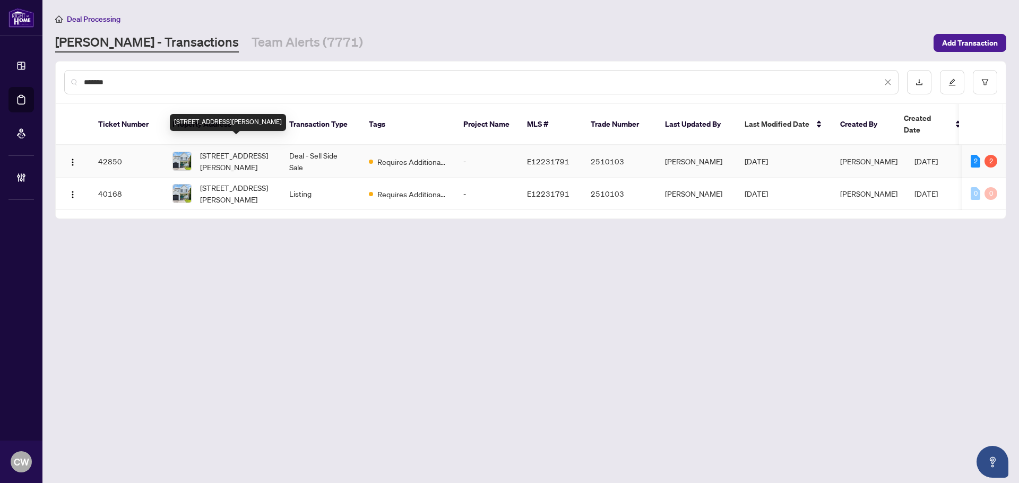
click at [239, 150] on span "[STREET_ADDRESS][PERSON_NAME]" at bounding box center [236, 161] width 72 height 23
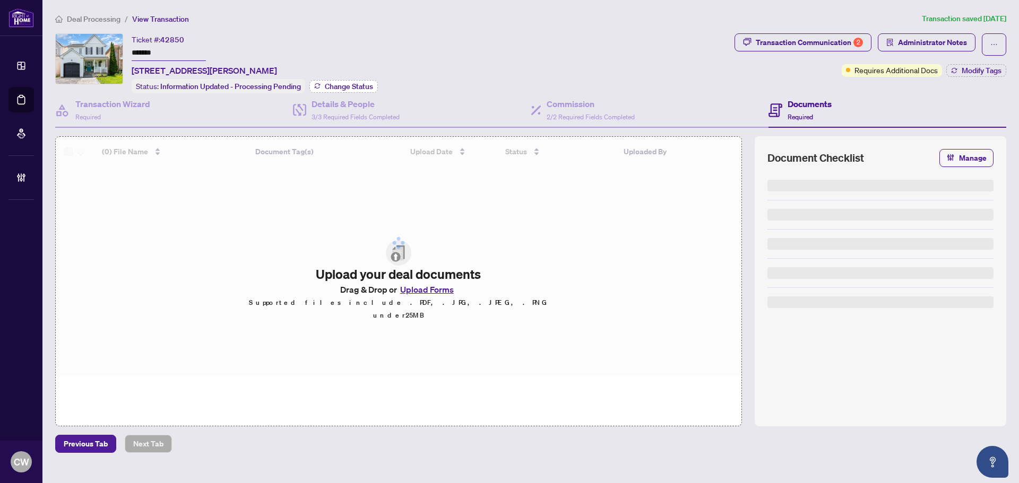
click at [350, 86] on span "Change Status" at bounding box center [349, 86] width 48 height 7
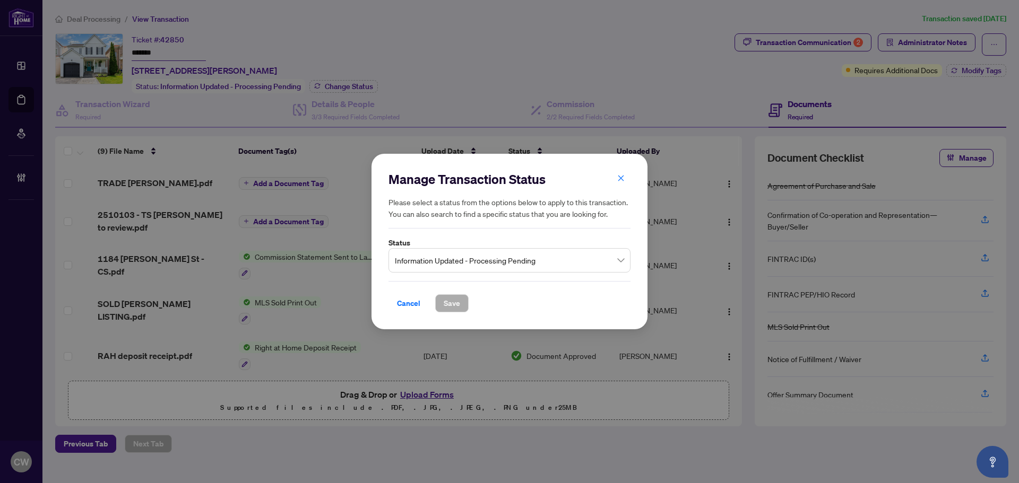
click at [509, 240] on label "Status" at bounding box center [509, 243] width 242 height 12
click at [513, 256] on span "Information Updated - Processing Pending" at bounding box center [509, 260] width 229 height 20
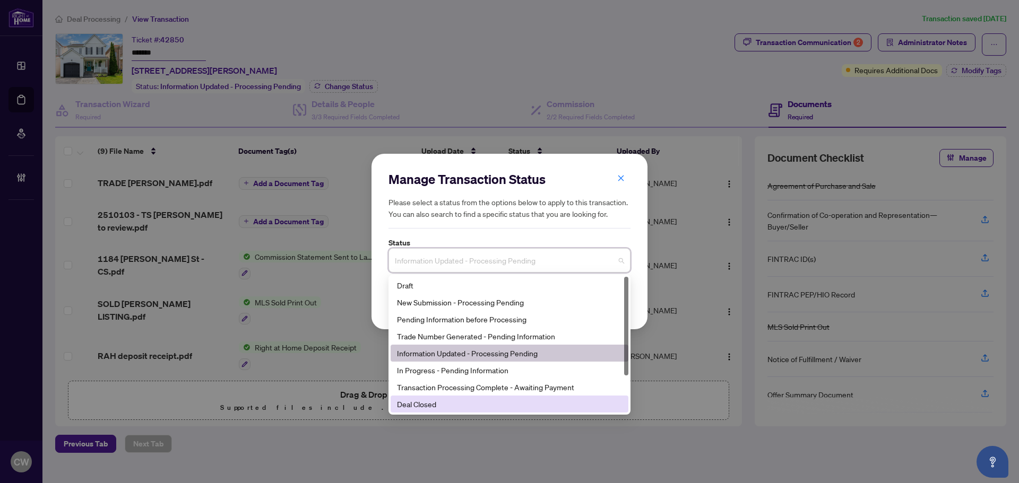
click at [480, 401] on div "Deal Closed" at bounding box center [509, 404] width 225 height 12
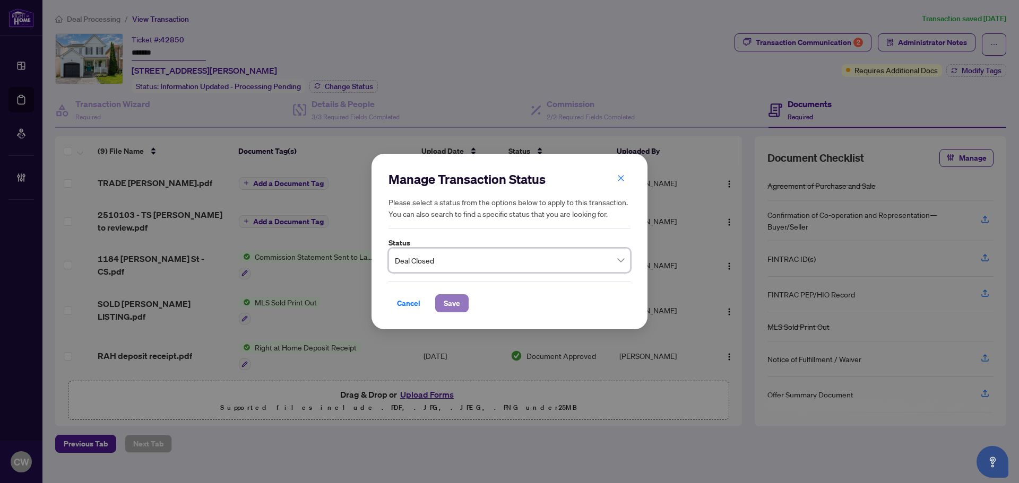
click at [458, 306] on span "Save" at bounding box center [451, 303] width 16 height 17
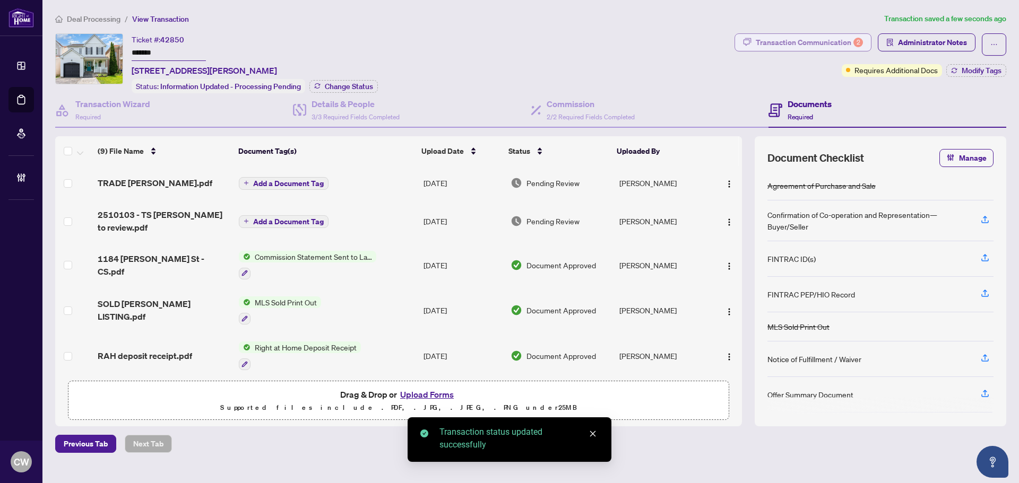
click at [830, 44] on div "Transaction Communication 2" at bounding box center [808, 42] width 107 height 17
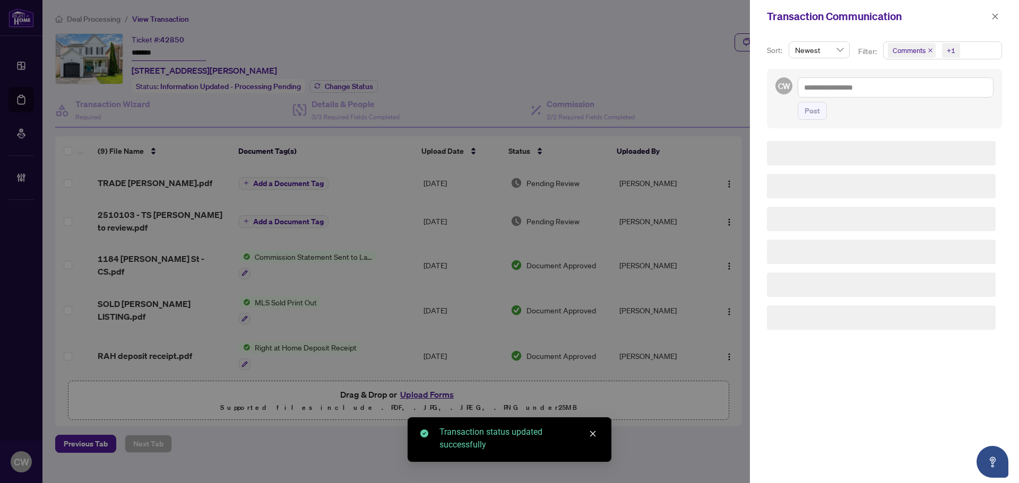
click at [927, 50] on icon "close" at bounding box center [929, 50] width 5 height 5
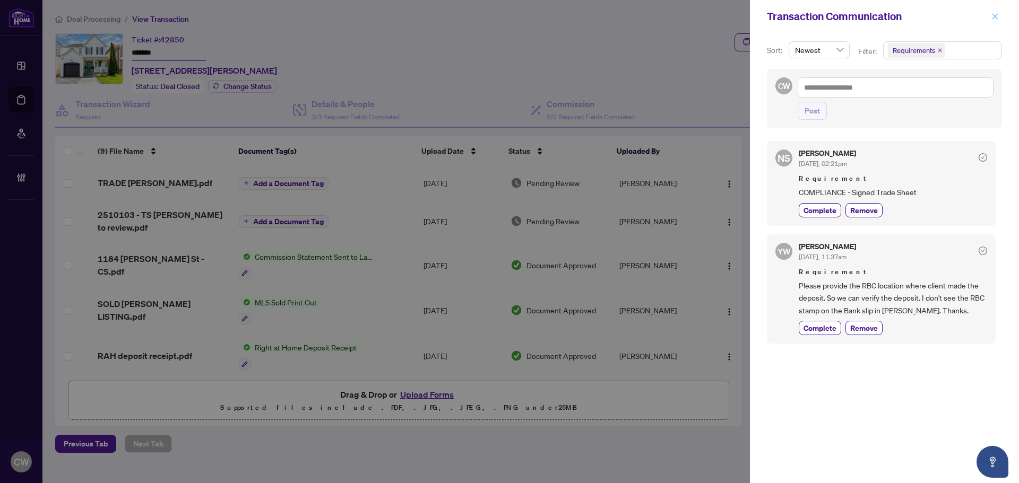
click at [994, 14] on icon "close" at bounding box center [994, 16] width 7 height 7
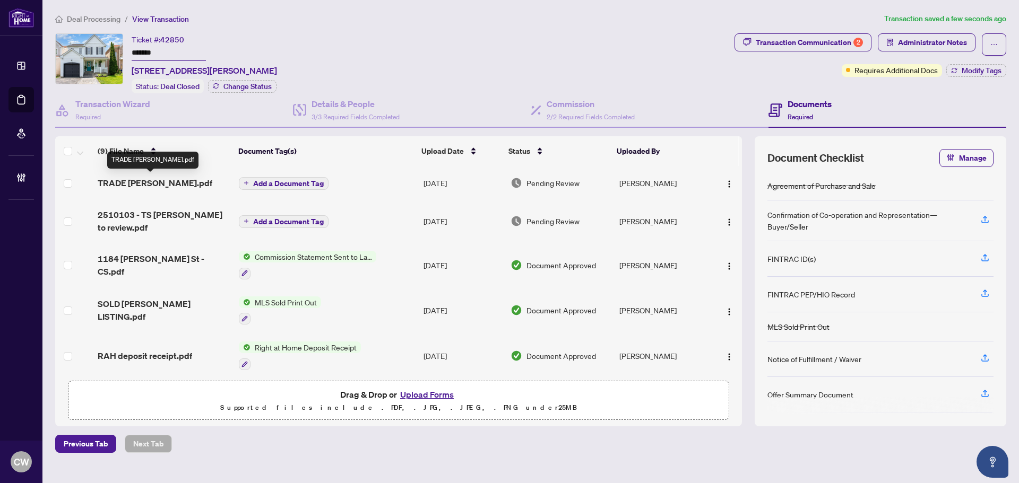
click at [164, 181] on span "TRADE [PERSON_NAME].pdf" at bounding box center [155, 183] width 115 height 13
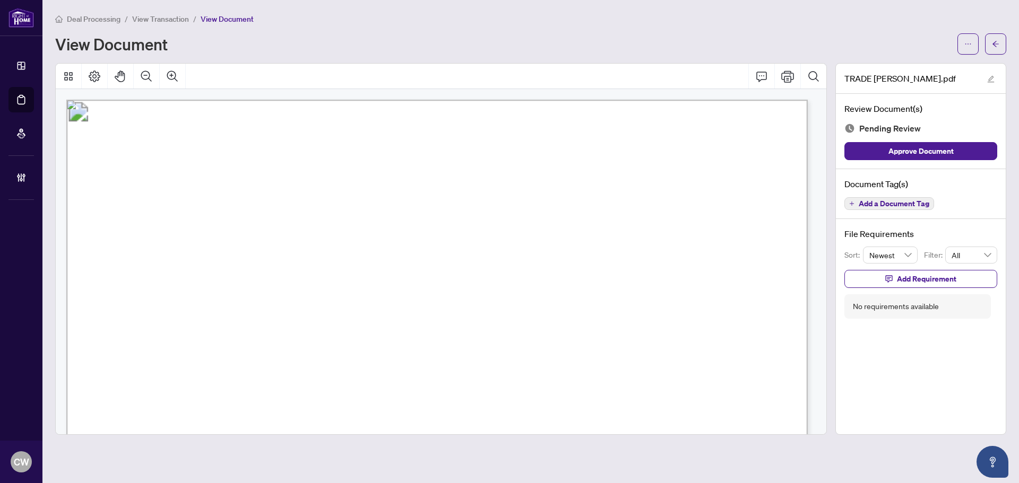
click at [999, 32] on div "Deal Processing / View Transaction / View Document View Document" at bounding box center [530, 34] width 951 height 42
click at [998, 42] on icon "arrow-left" at bounding box center [994, 43] width 7 height 7
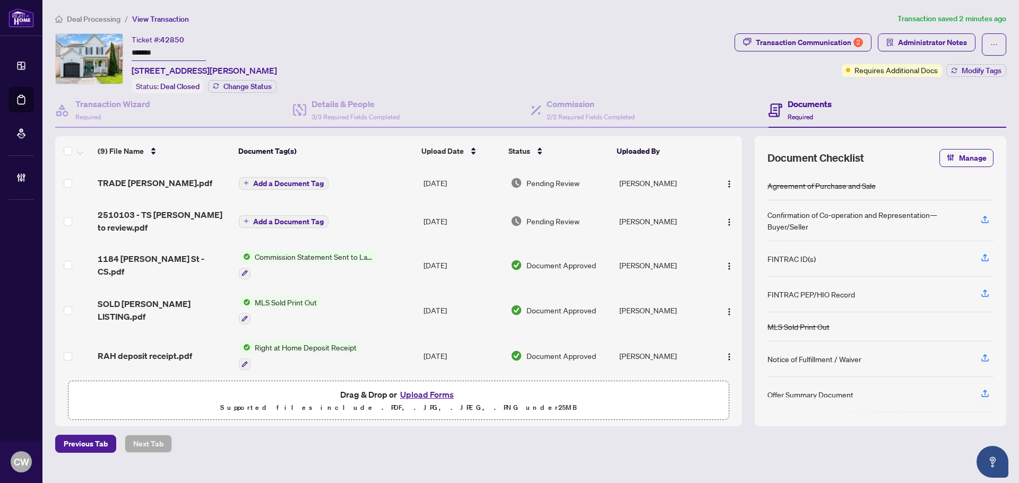
click at [283, 180] on span "Add a Document Tag" at bounding box center [288, 183] width 71 height 7
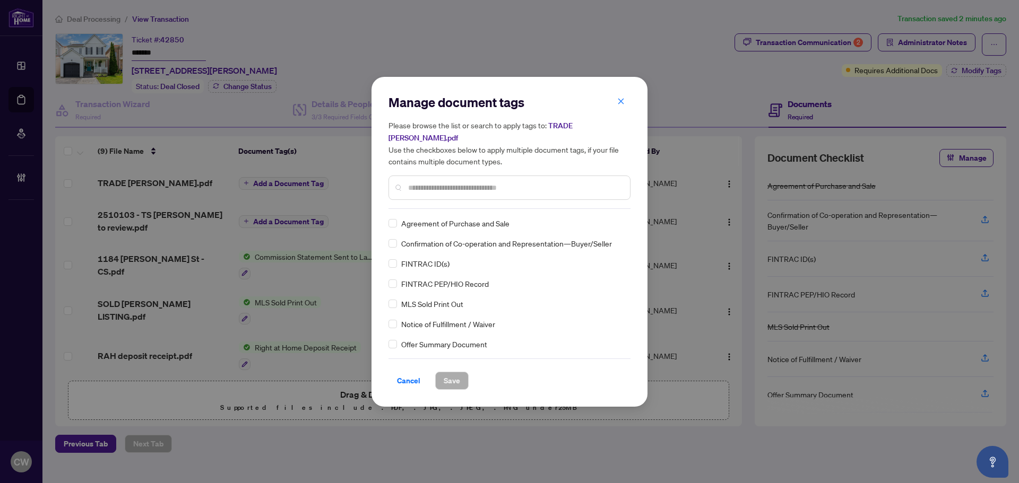
click at [458, 188] on input "text" at bounding box center [514, 188] width 213 height 12
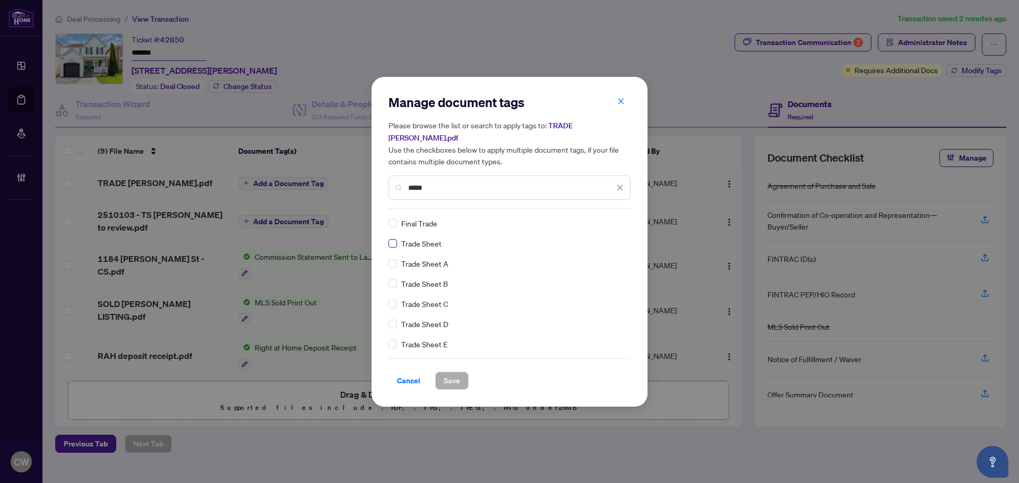
type input "*****"
click at [608, 222] on img at bounding box center [608, 223] width 11 height 11
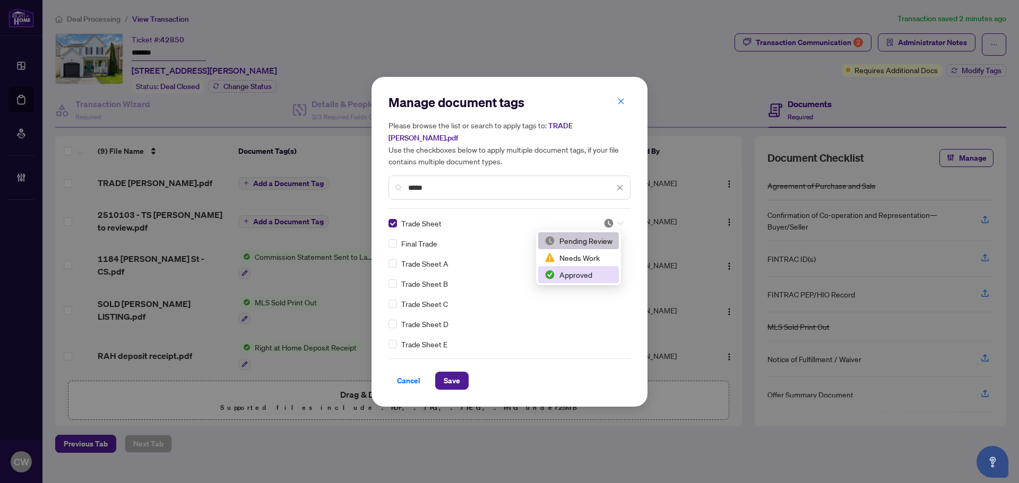
click at [598, 279] on div "Approved" at bounding box center [578, 275] width 68 height 12
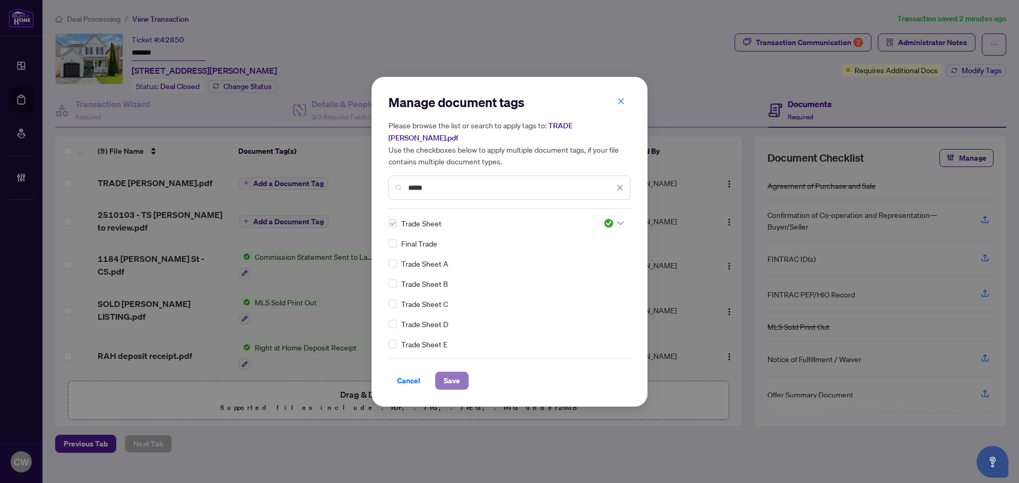
click at [456, 372] on span "Save" at bounding box center [451, 380] width 16 height 17
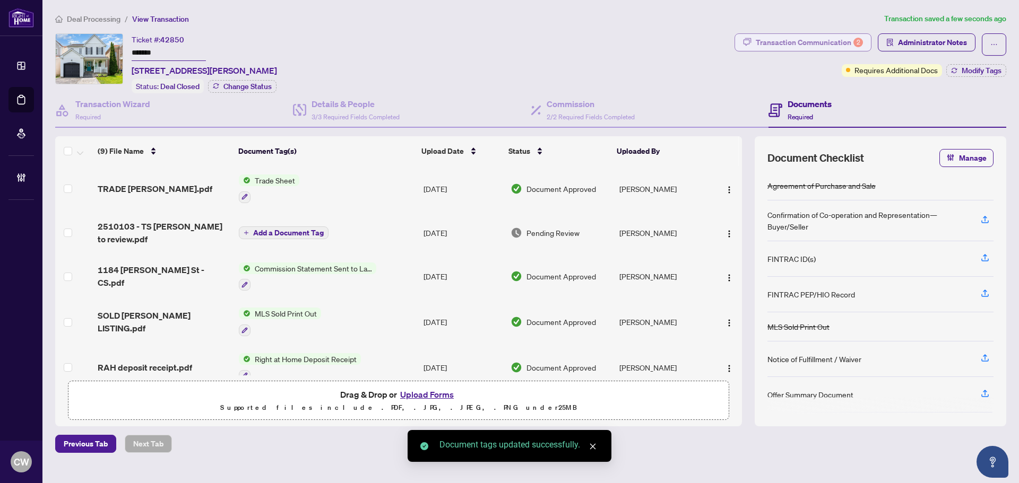
click at [823, 43] on div "Transaction Communication 2" at bounding box center [808, 42] width 107 height 17
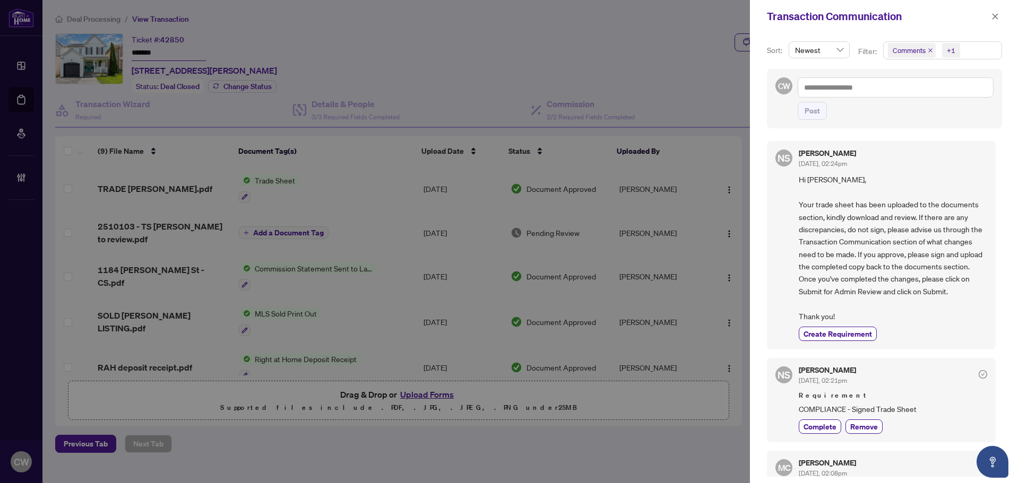
click at [930, 51] on icon "close" at bounding box center [929, 50] width 5 height 5
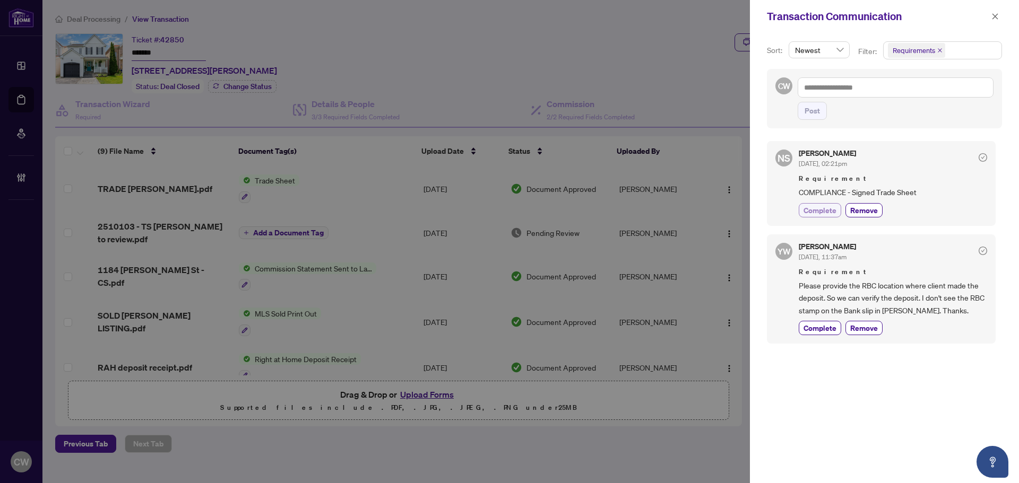
click at [823, 212] on span "Complete" at bounding box center [819, 210] width 33 height 11
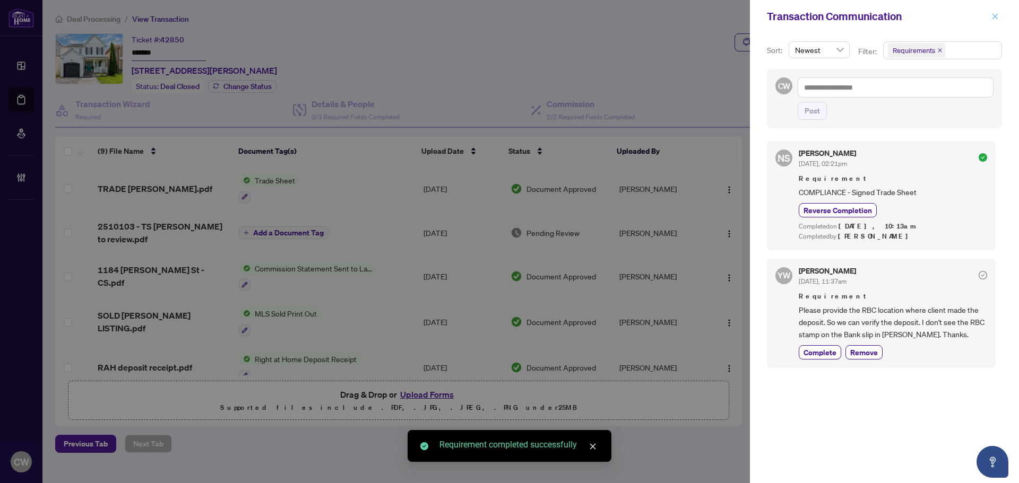
click at [996, 16] on icon "close" at bounding box center [995, 16] width 6 height 6
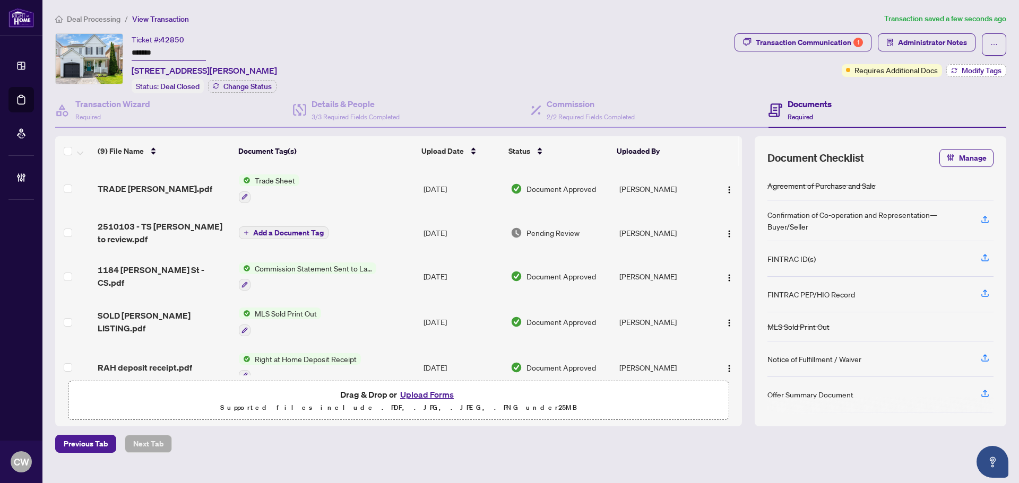
click at [971, 74] on span "Modify Tags" at bounding box center [981, 70] width 40 height 7
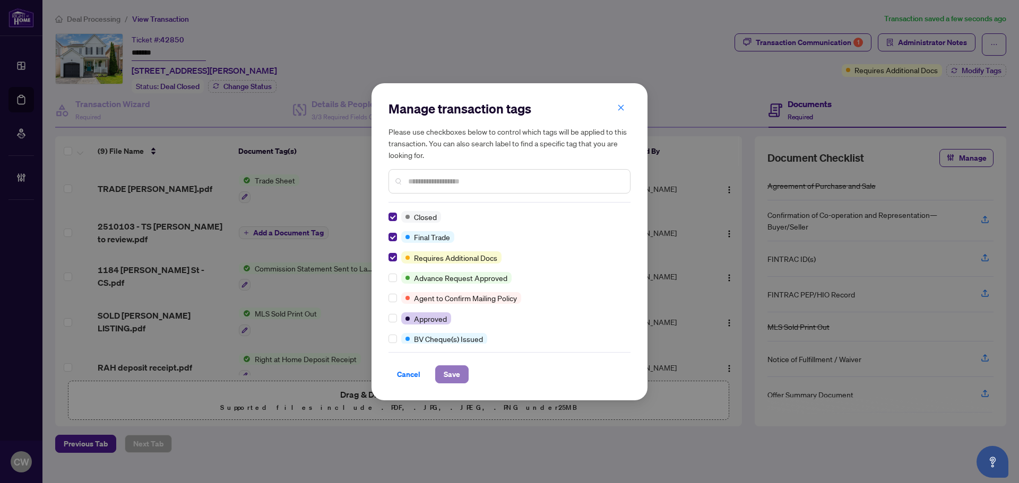
click at [451, 377] on span "Save" at bounding box center [451, 374] width 16 height 17
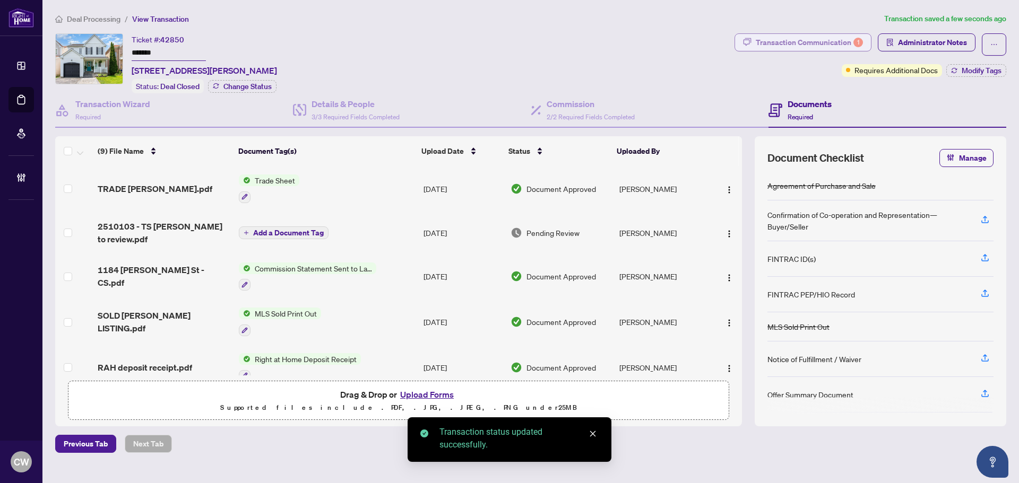
click at [834, 42] on div "Transaction Communication 1" at bounding box center [808, 42] width 107 height 17
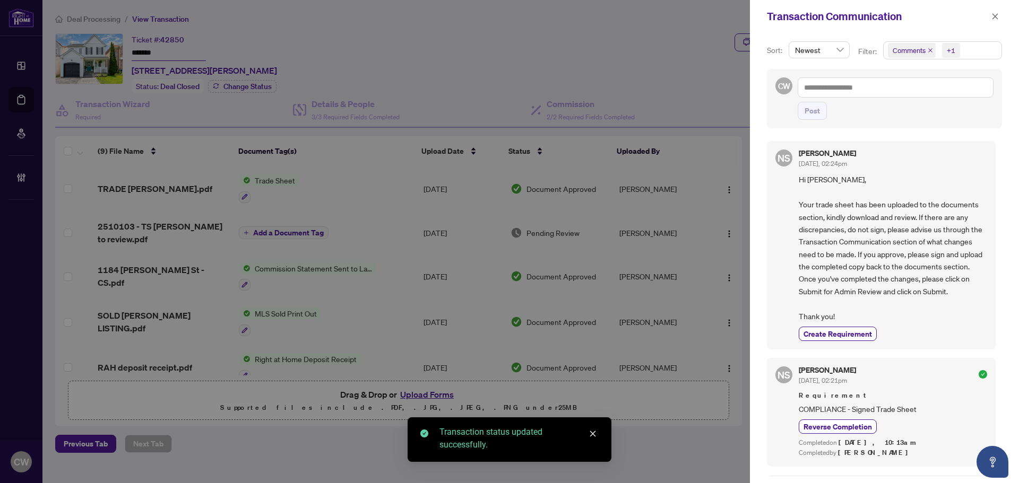
click at [930, 52] on icon "close" at bounding box center [929, 50] width 5 height 5
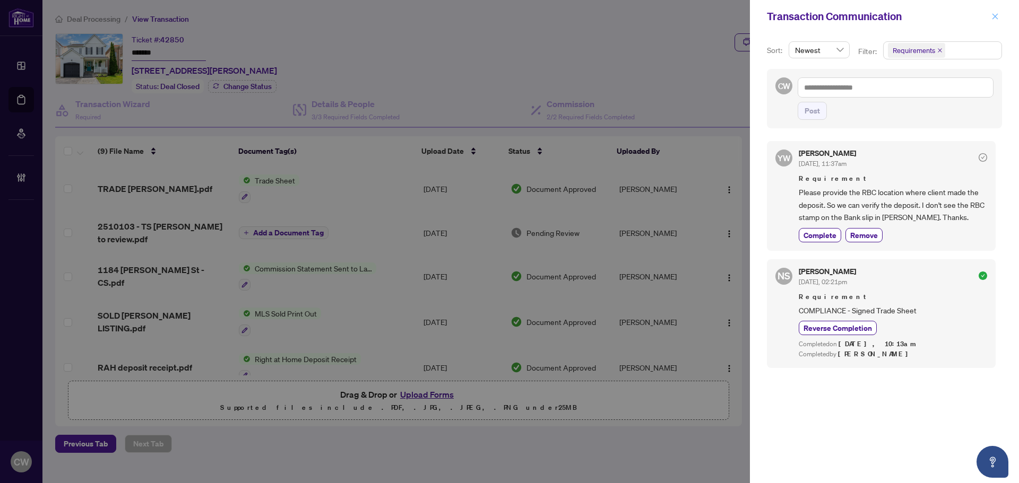
click at [996, 16] on icon "close" at bounding box center [994, 16] width 7 height 7
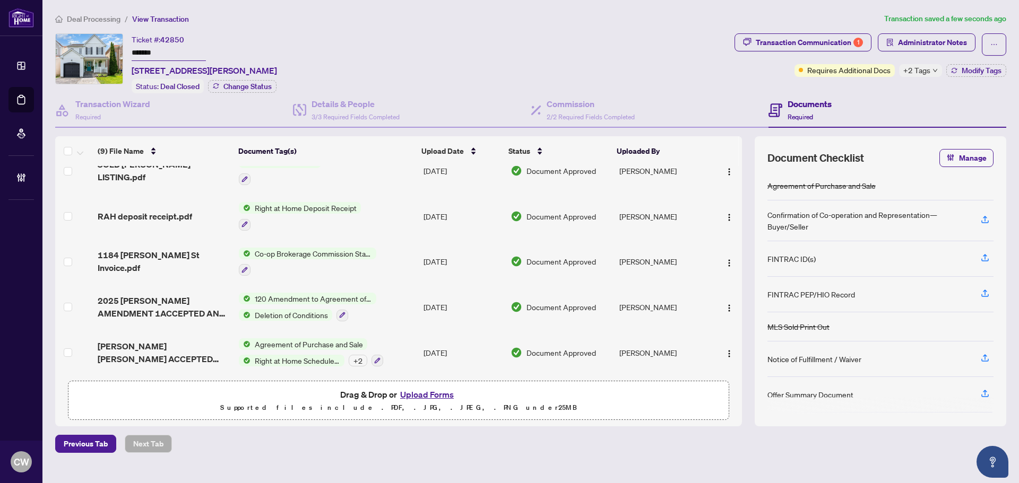
scroll to position [198, 0]
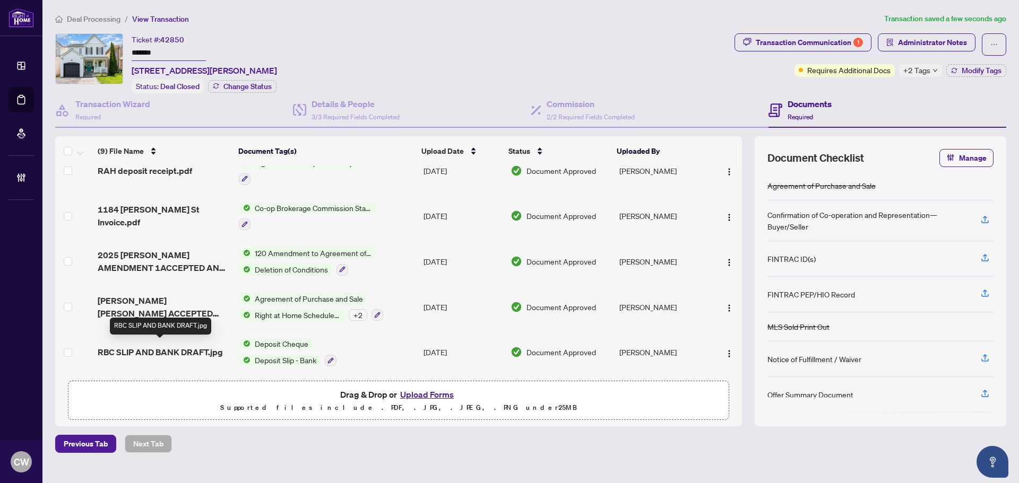
click at [195, 347] on span "RBC SLIP AND BANK DRAFT.jpg" at bounding box center [160, 352] width 125 height 13
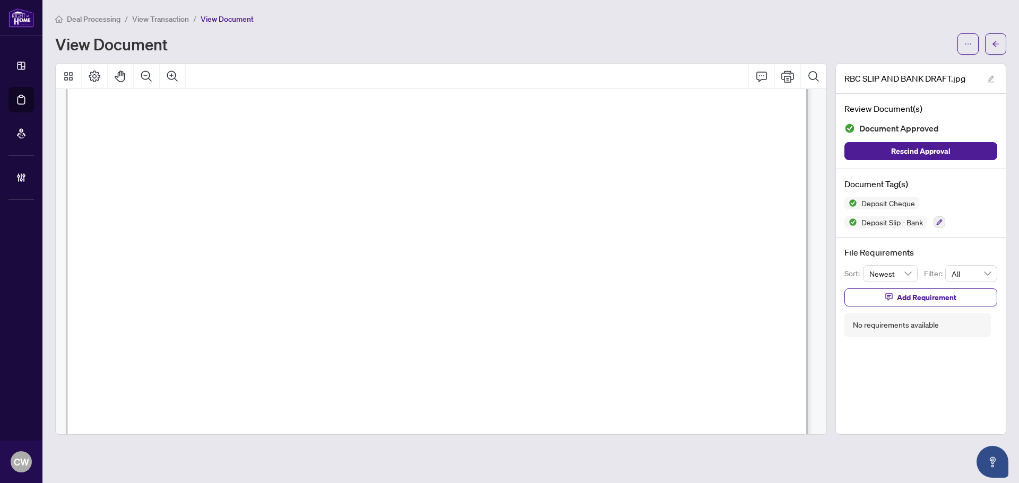
scroll to position [584, 0]
click at [996, 47] on icon "arrow-left" at bounding box center [994, 43] width 7 height 7
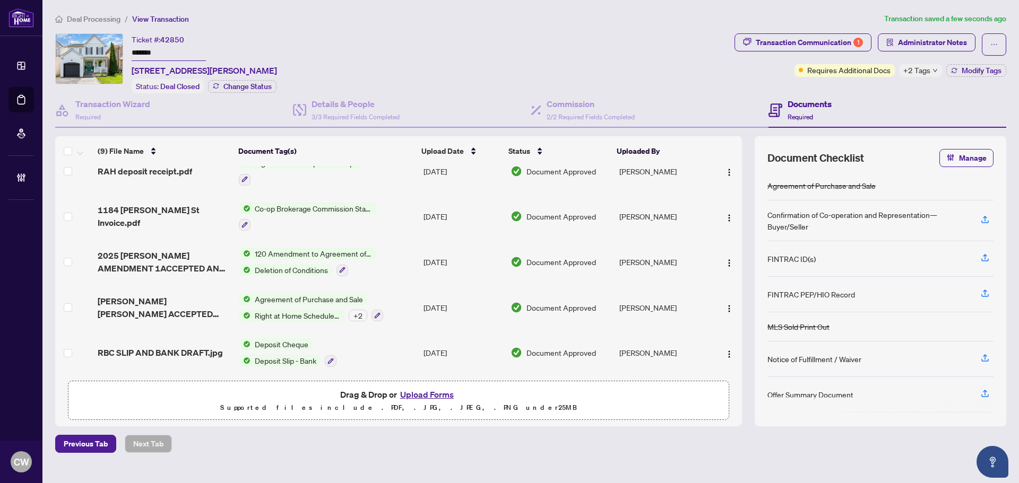
scroll to position [198, 0]
click at [150, 304] on span "[PERSON_NAME] [PERSON_NAME] ACCEPTED ACKNOWLEDGED.pdf" at bounding box center [164, 306] width 133 height 25
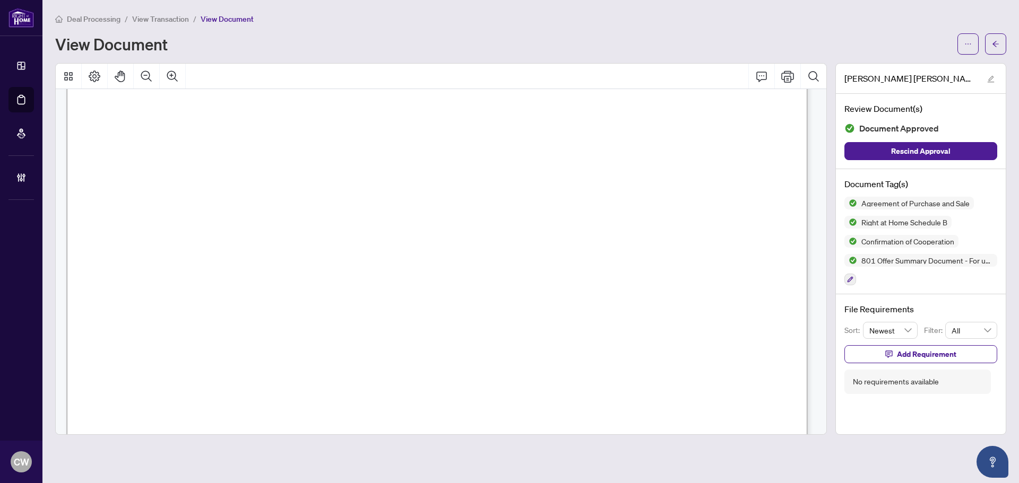
scroll to position [7269, 0]
click at [996, 45] on icon "arrow-left" at bounding box center [994, 43] width 7 height 7
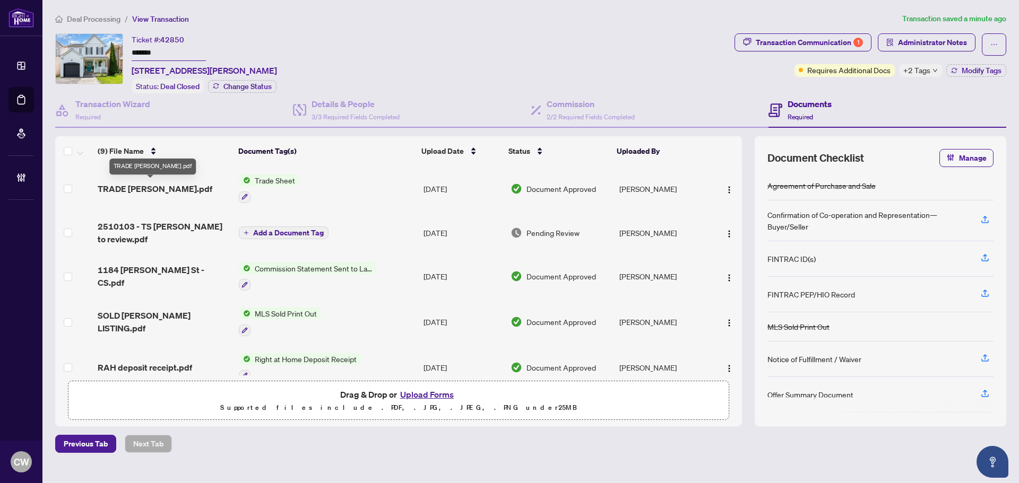
click at [161, 187] on span "TRADE [PERSON_NAME].pdf" at bounding box center [155, 188] width 115 height 13
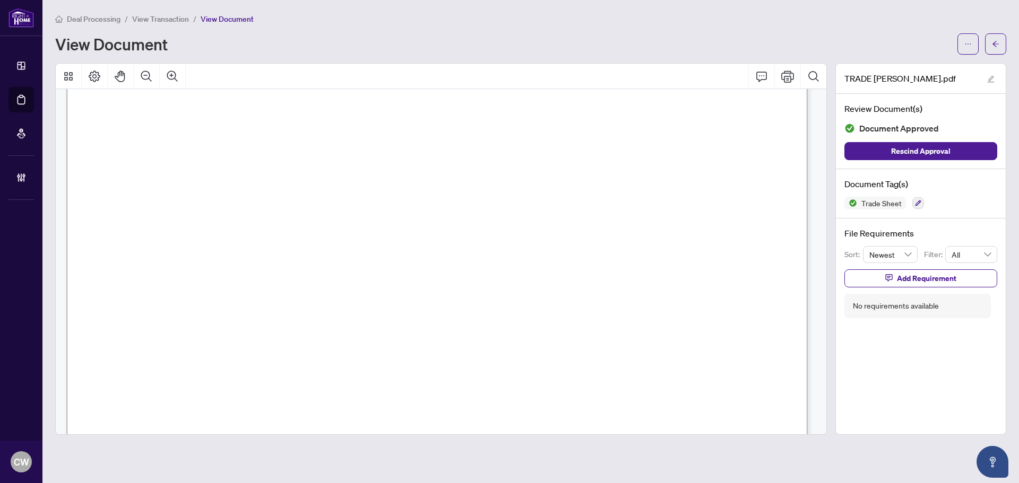
scroll to position [424, 0]
click at [994, 47] on icon "arrow-left" at bounding box center [994, 43] width 7 height 7
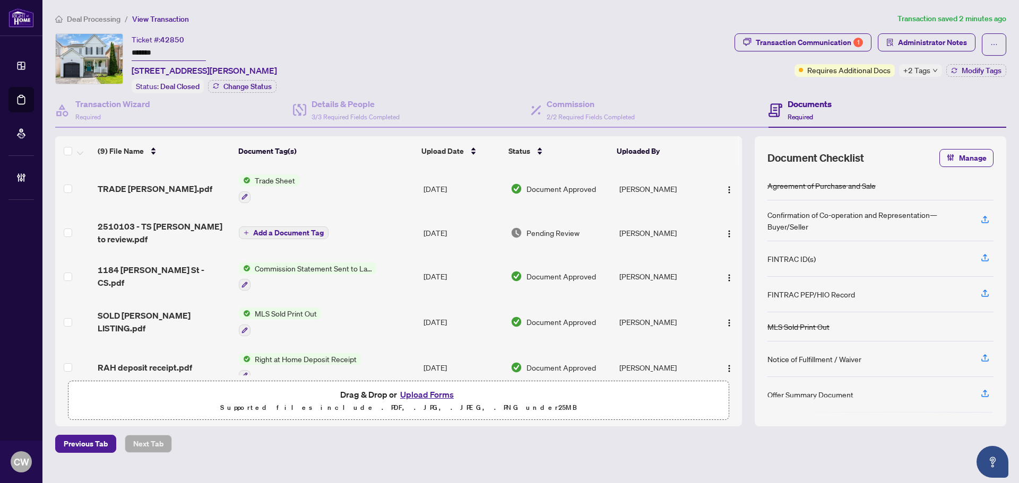
click at [426, 392] on button "Upload Forms" at bounding box center [427, 395] width 60 height 14
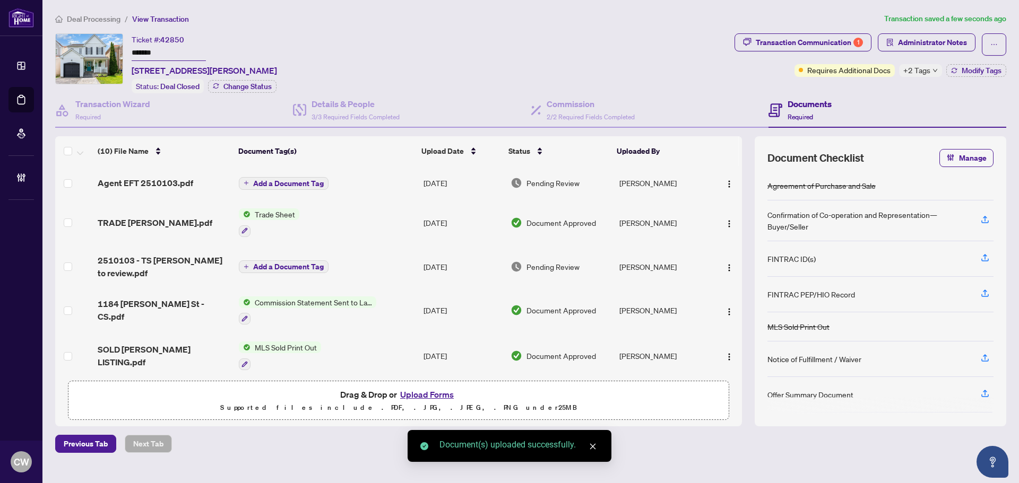
click at [293, 184] on span "Add a Document Tag" at bounding box center [288, 183] width 71 height 7
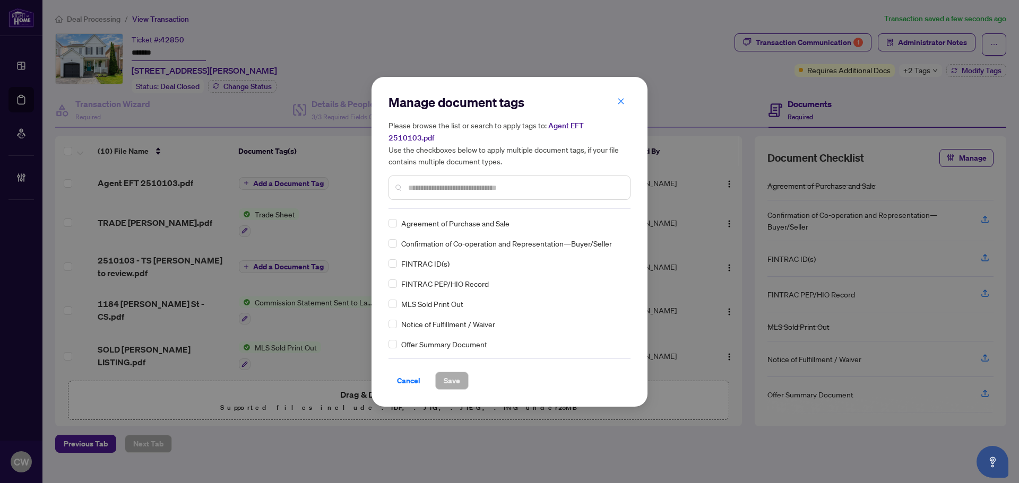
click at [458, 182] on input "text" at bounding box center [514, 188] width 213 height 12
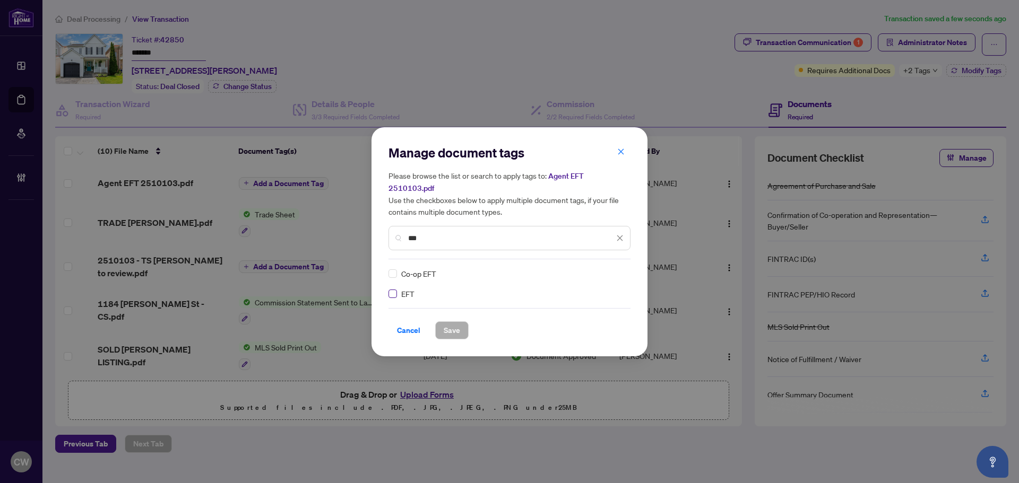
type input "***"
click at [610, 268] on img at bounding box center [608, 273] width 11 height 11
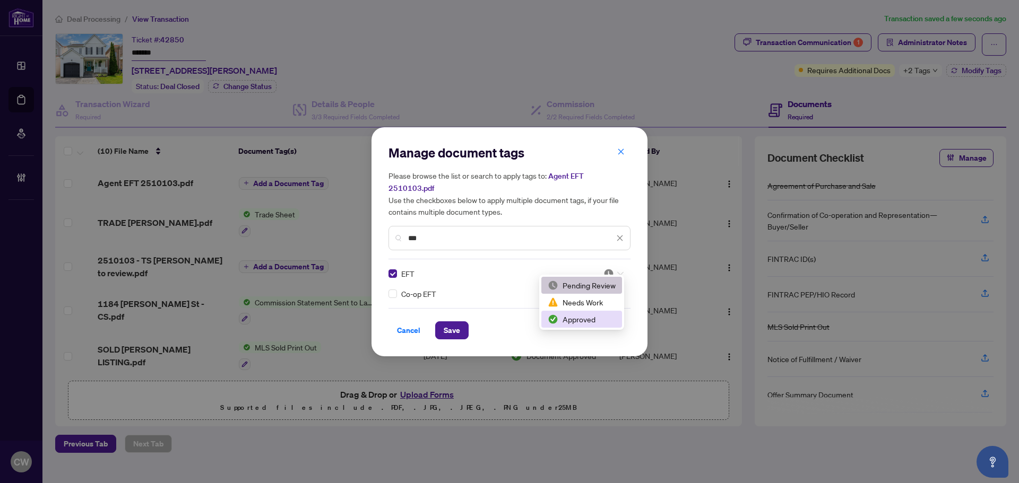
click at [609, 312] on div "Approved" at bounding box center [581, 319] width 81 height 17
click at [454, 322] on span "Save" at bounding box center [451, 330] width 16 height 17
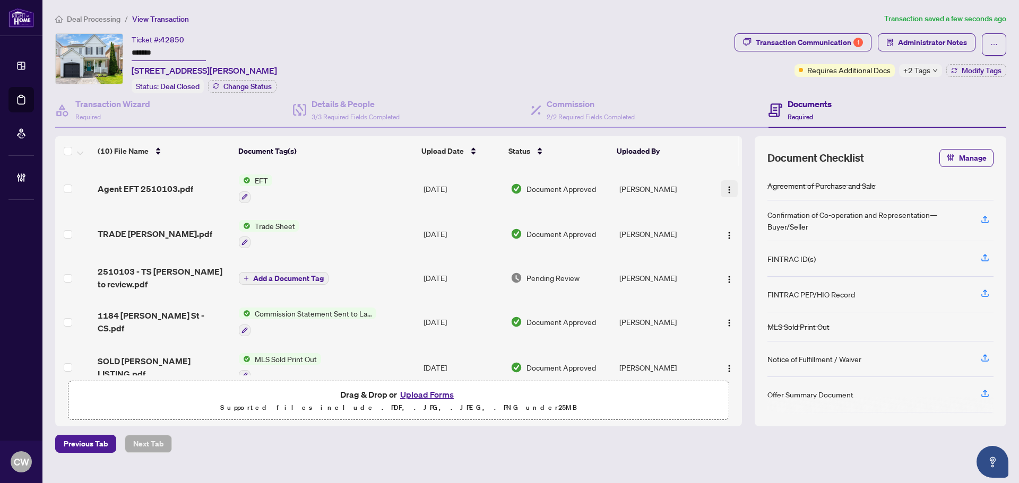
click at [731, 189] on button "button" at bounding box center [728, 188] width 17 height 17
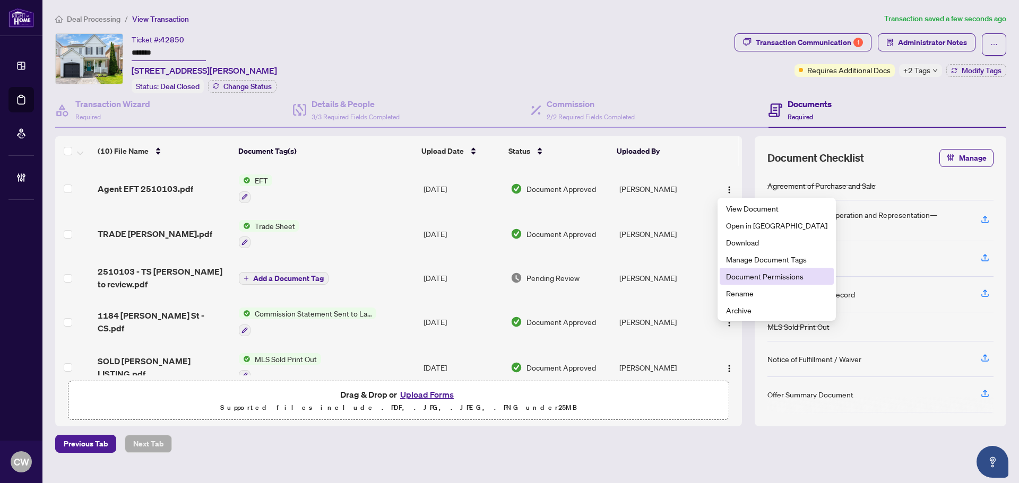
click at [767, 282] on li "Document Permissions" at bounding box center [776, 276] width 114 height 17
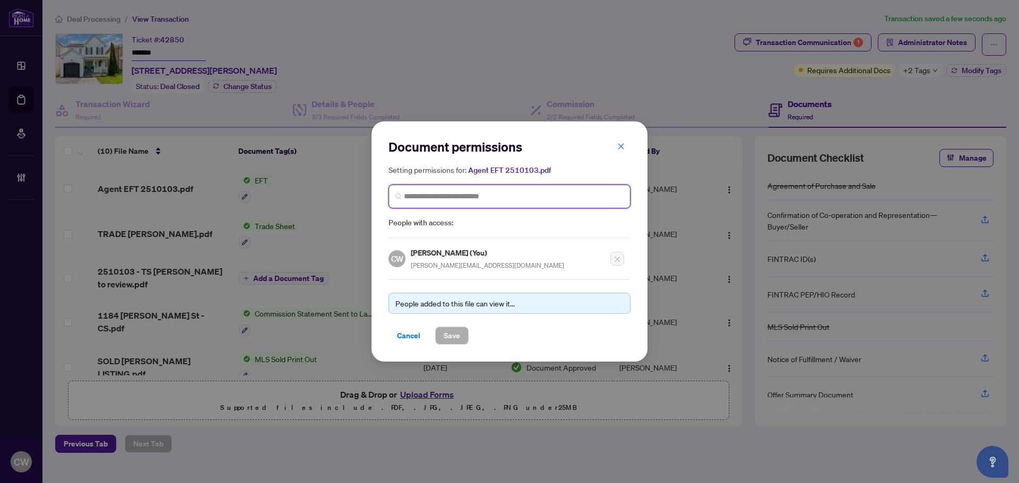
click at [493, 195] on input "search" at bounding box center [514, 196] width 220 height 11
paste input "*******"
drag, startPoint x: 434, startPoint y: 195, endPoint x: 452, endPoint y: 196, distance: 17.5
click at [442, 195] on input "*******" at bounding box center [514, 196] width 220 height 11
drag, startPoint x: 452, startPoint y: 196, endPoint x: 380, endPoint y: 189, distance: 71.9
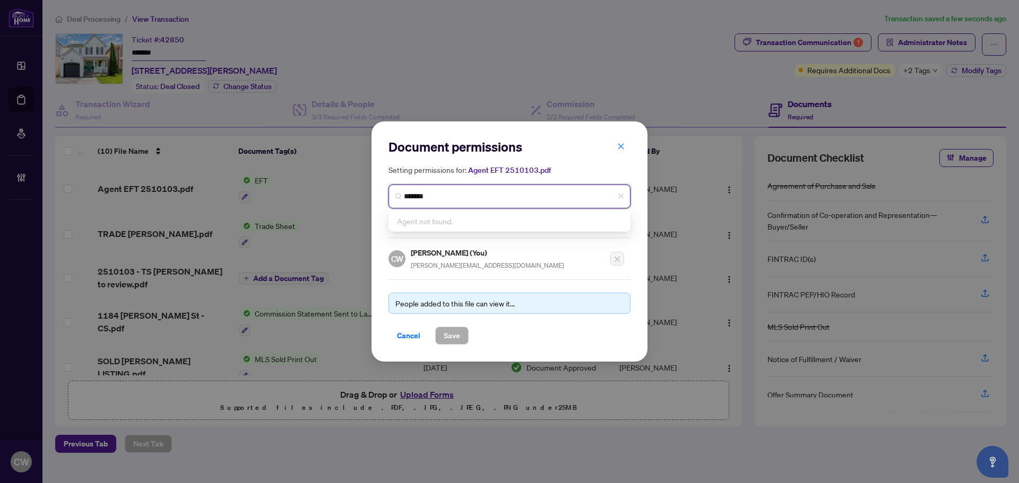
click at [380, 189] on div "Document permissions Setting permissions for: Agent EFT 2510103.pdf ******* Age…" at bounding box center [509, 241] width 276 height 240
paste input "**********"
type input "**********"
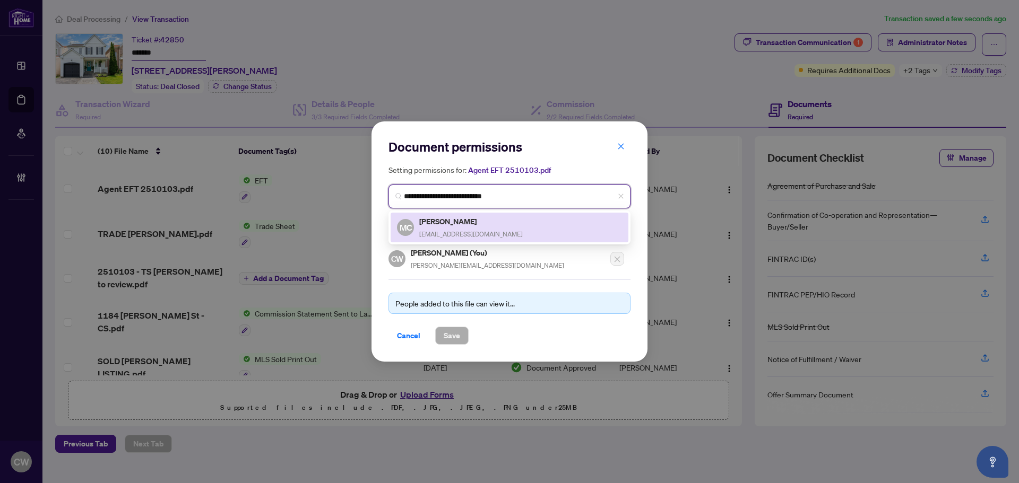
click at [460, 223] on h5 "[PERSON_NAME]" at bounding box center [470, 221] width 103 height 12
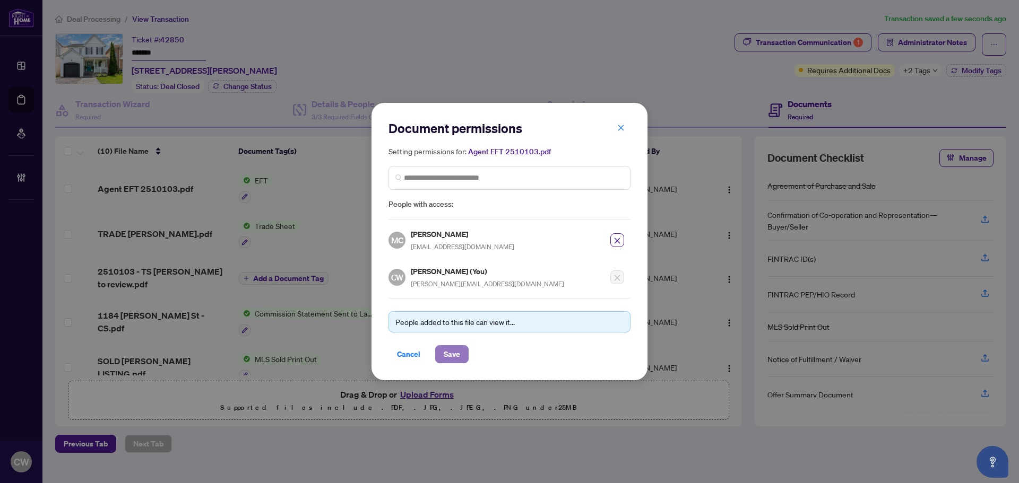
click at [454, 348] on span "Save" at bounding box center [451, 354] width 16 height 17
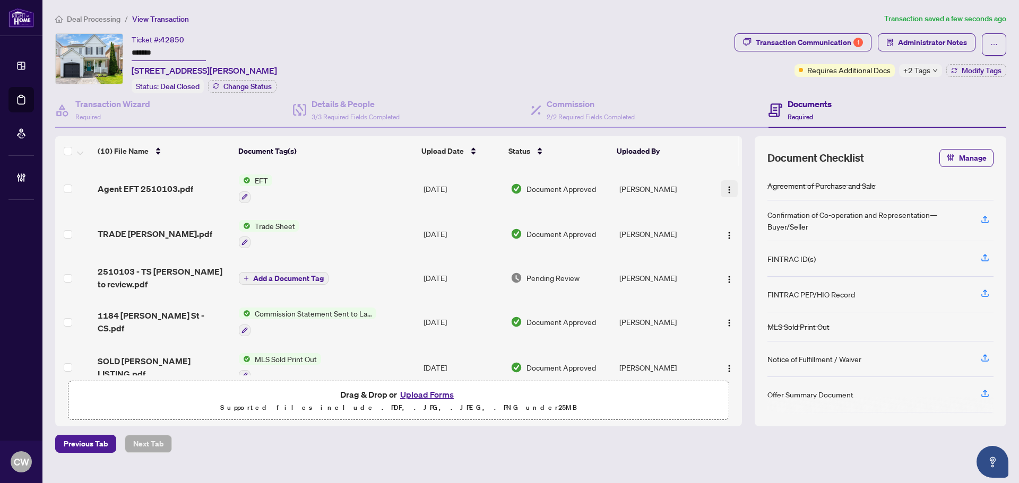
click at [726, 186] on img "button" at bounding box center [729, 190] width 8 height 8
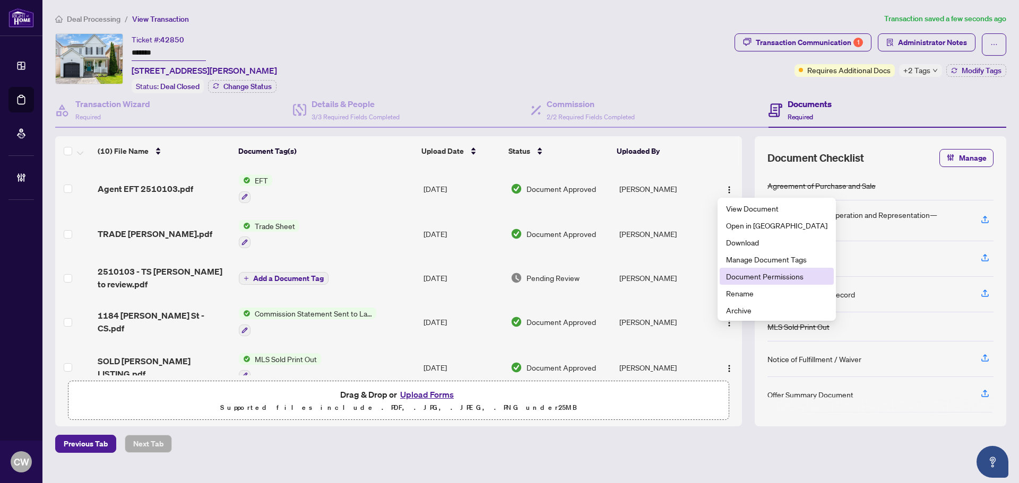
click at [760, 278] on span "Document Permissions" at bounding box center [776, 277] width 101 height 12
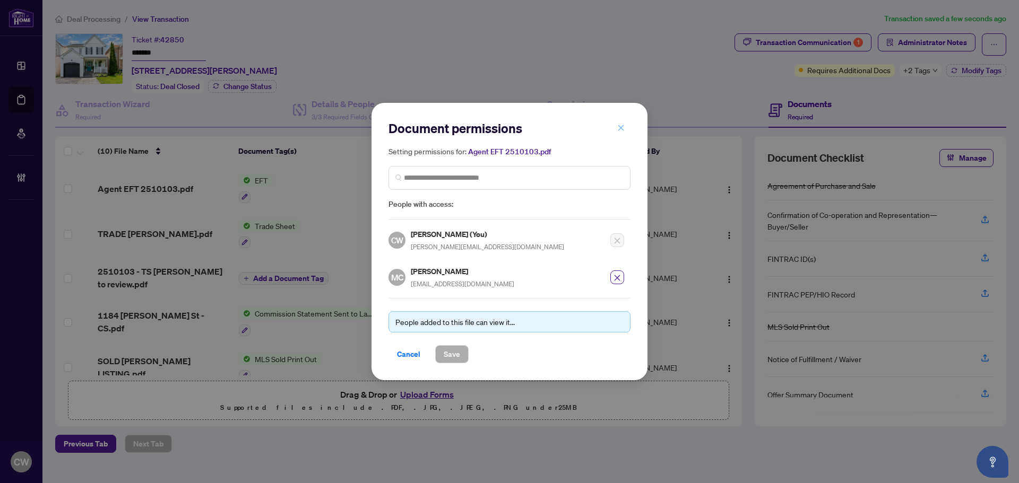
click at [621, 128] on icon "close" at bounding box center [620, 127] width 7 height 7
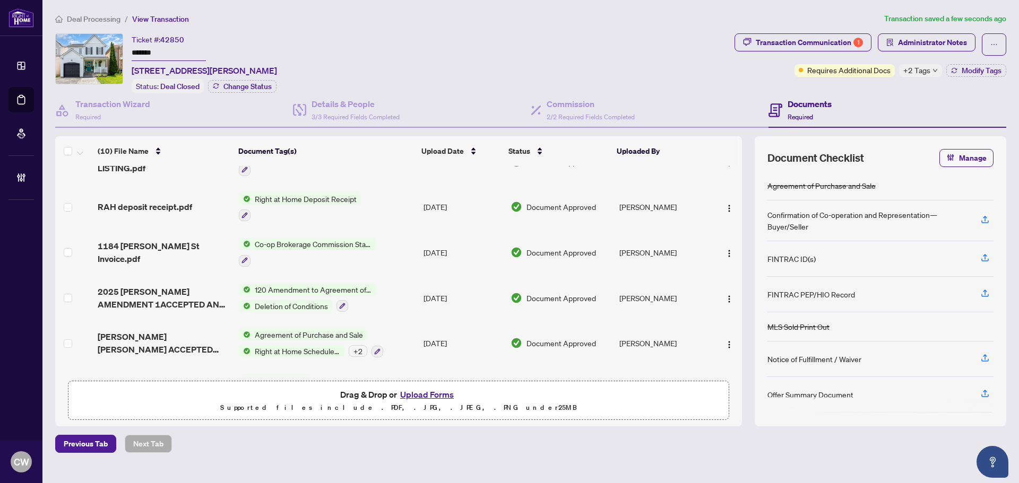
scroll to position [212, 0]
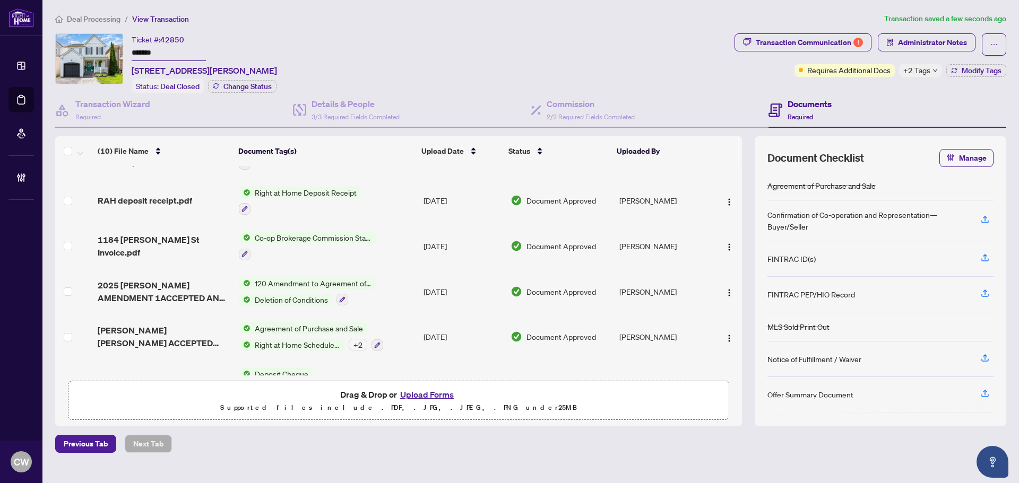
click at [161, 246] on span "1184 [PERSON_NAME] St Invoice.pdf" at bounding box center [164, 245] width 133 height 25
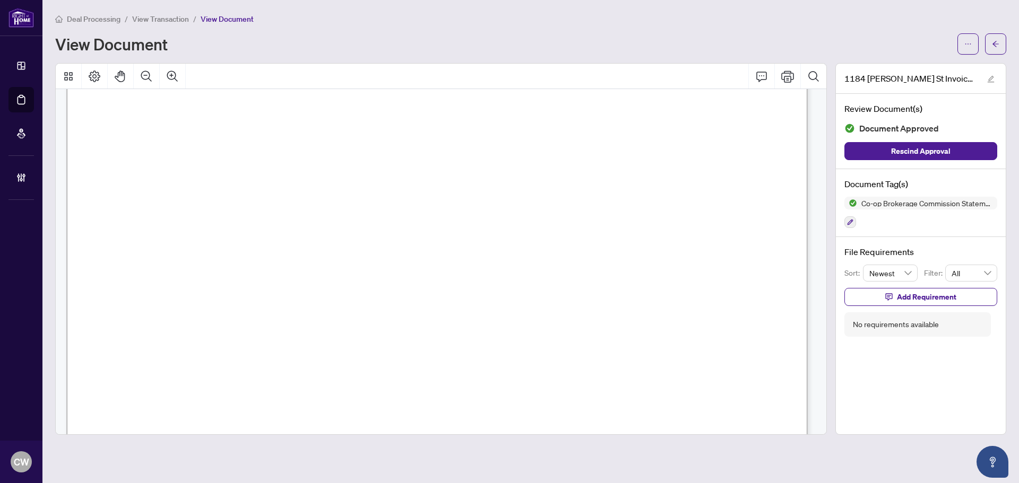
scroll to position [318, 0]
drag, startPoint x: 1007, startPoint y: 41, endPoint x: 956, endPoint y: 30, distance: 51.7
click at [1007, 41] on main "Deal Processing / View Transaction / View Document View Document [STREET_ADDRES…" at bounding box center [530, 241] width 976 height 483
drag, startPoint x: 996, startPoint y: 40, endPoint x: 799, endPoint y: 6, distance: 199.6
click at [994, 40] on icon "arrow-left" at bounding box center [994, 43] width 7 height 7
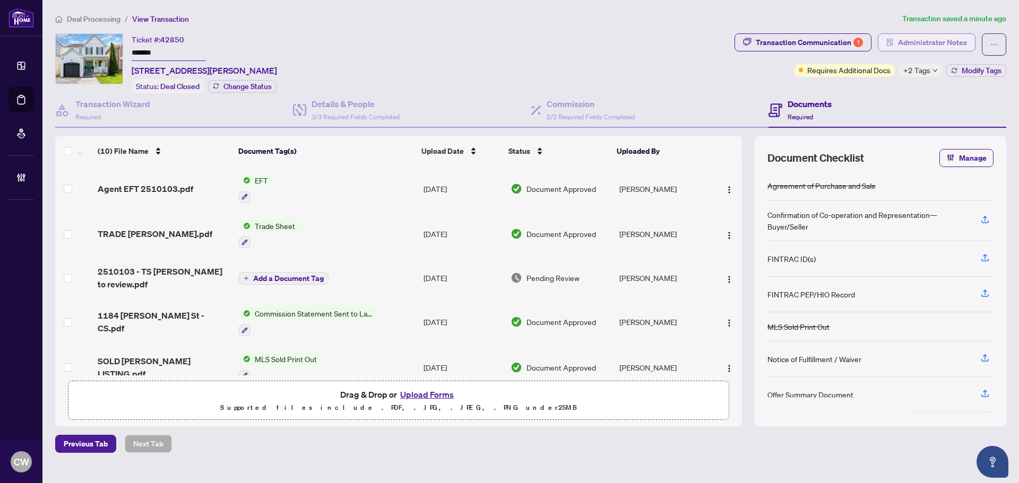
click at [953, 44] on span "Administrator Notes" at bounding box center [932, 42] width 69 height 17
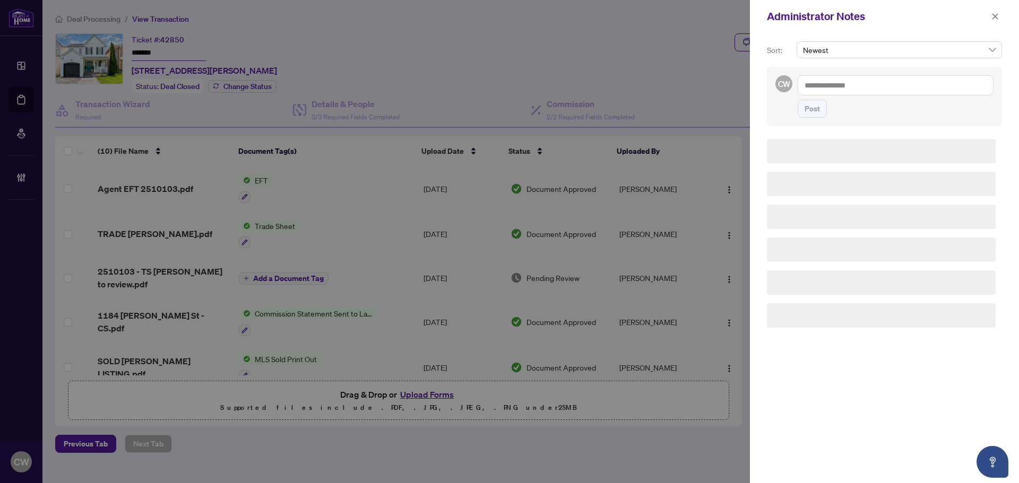
click at [883, 85] on textarea at bounding box center [895, 85] width 196 height 20
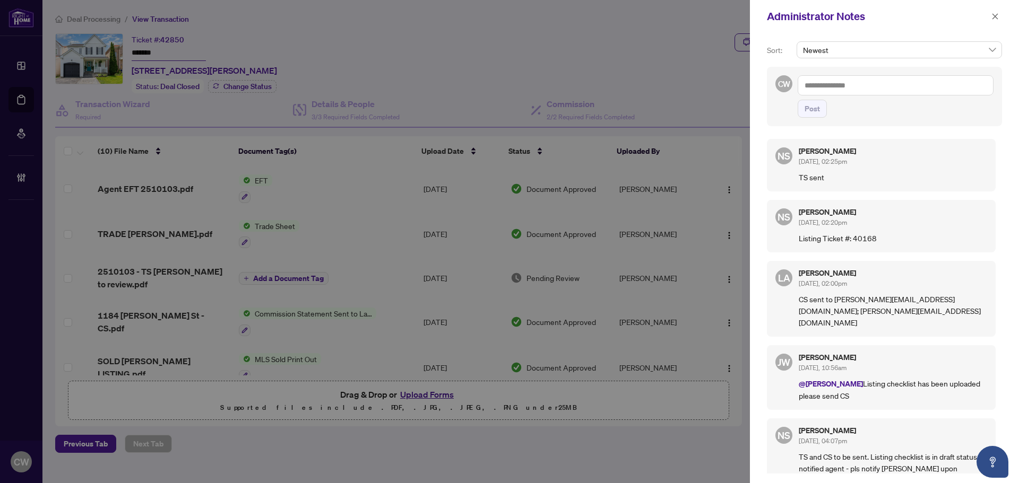
paste textarea "**********"
type textarea "**********"
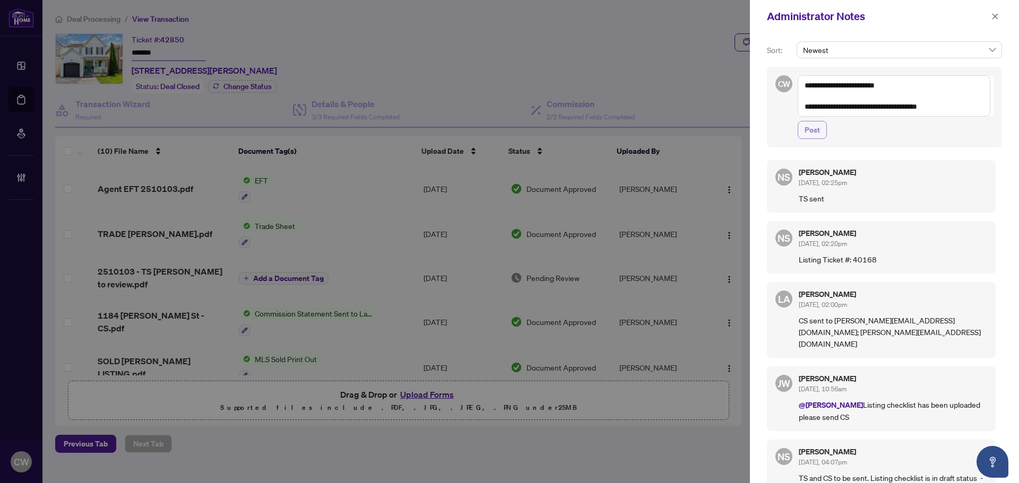
click at [820, 134] on button "Post" at bounding box center [811, 130] width 29 height 18
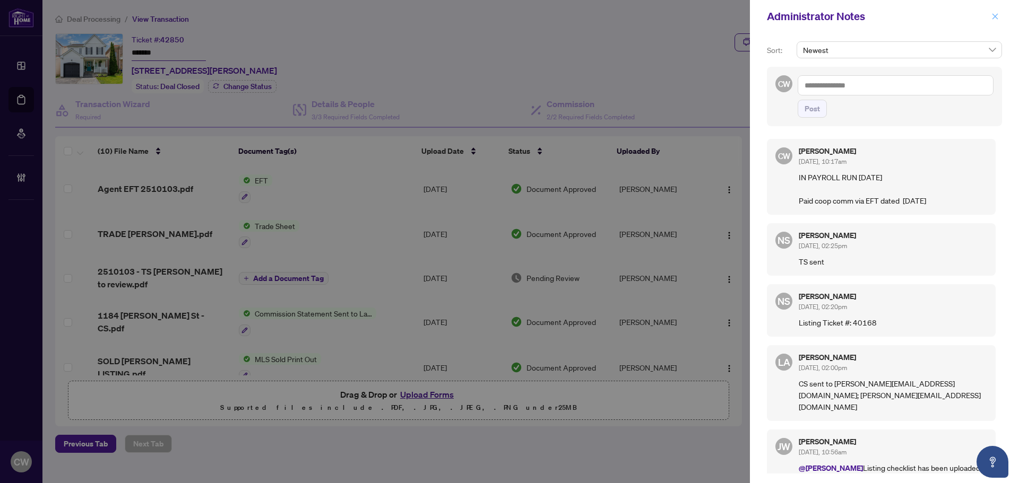
click at [993, 14] on icon "close" at bounding box center [994, 16] width 7 height 7
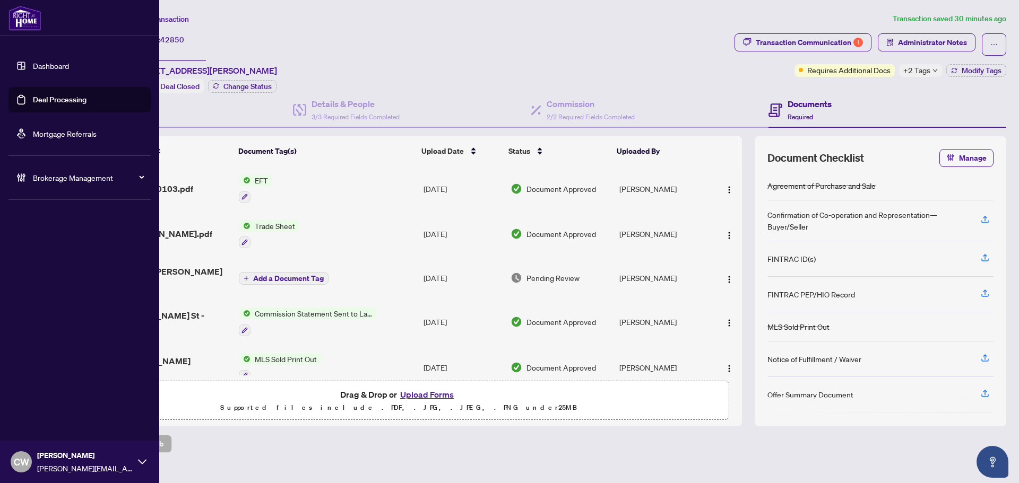
click at [33, 105] on link "Deal Processing" at bounding box center [60, 100] width 54 height 10
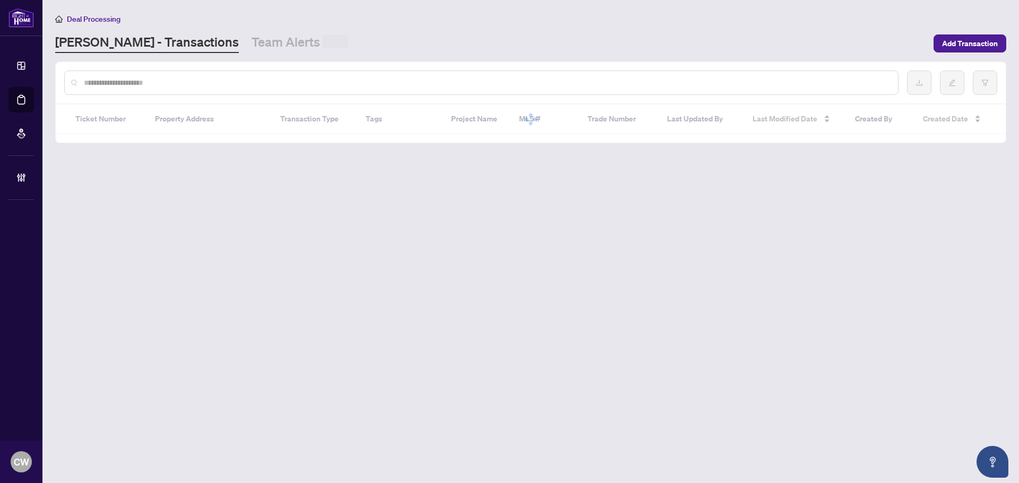
click at [200, 80] on input "text" at bounding box center [486, 83] width 805 height 12
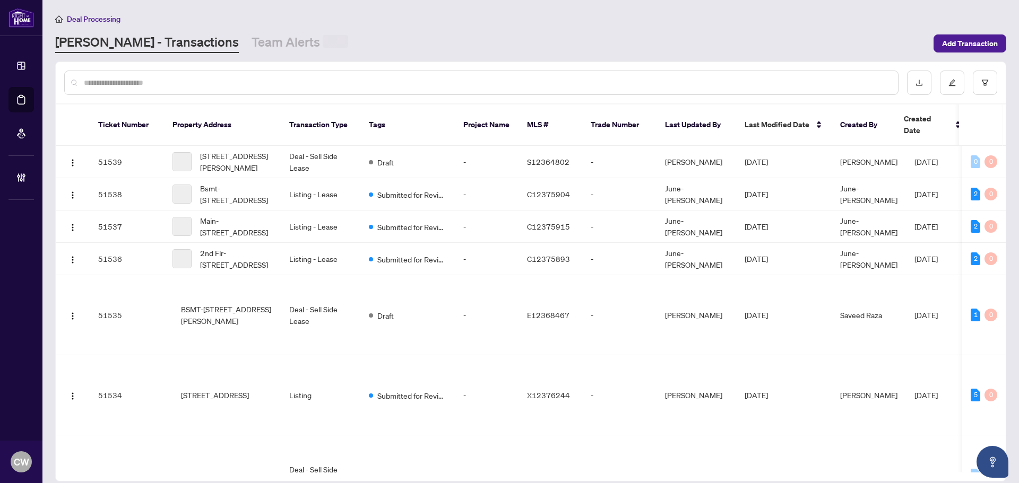
paste input "*******"
type input "*******"
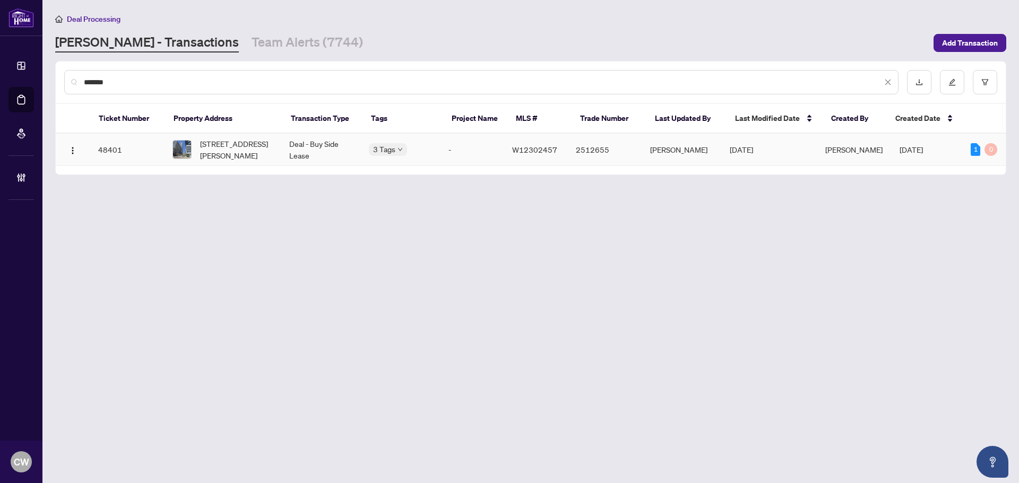
click at [245, 144] on span "[STREET_ADDRESS][PERSON_NAME]" at bounding box center [236, 149] width 72 height 23
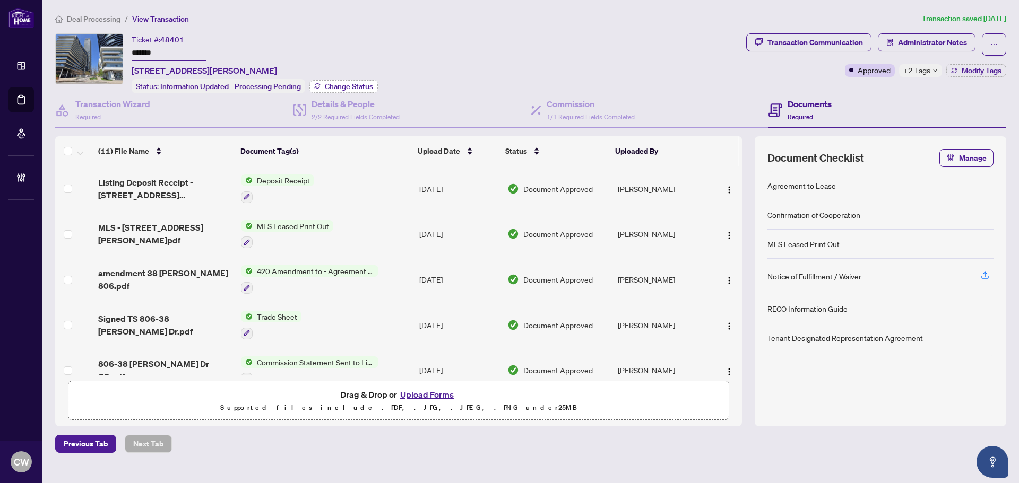
click at [356, 83] on span "Change Status" at bounding box center [349, 86] width 48 height 7
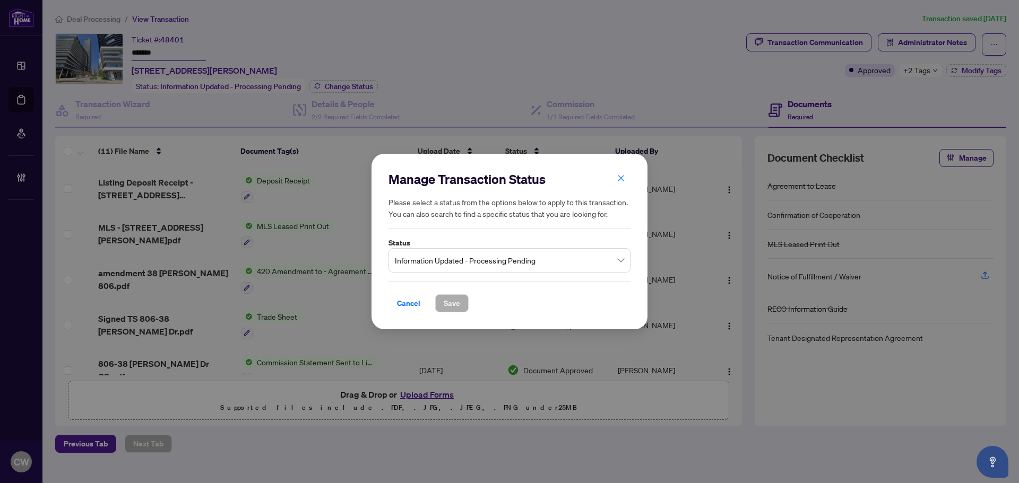
click at [510, 261] on span "Information Updated - Processing Pending" at bounding box center [509, 260] width 229 height 20
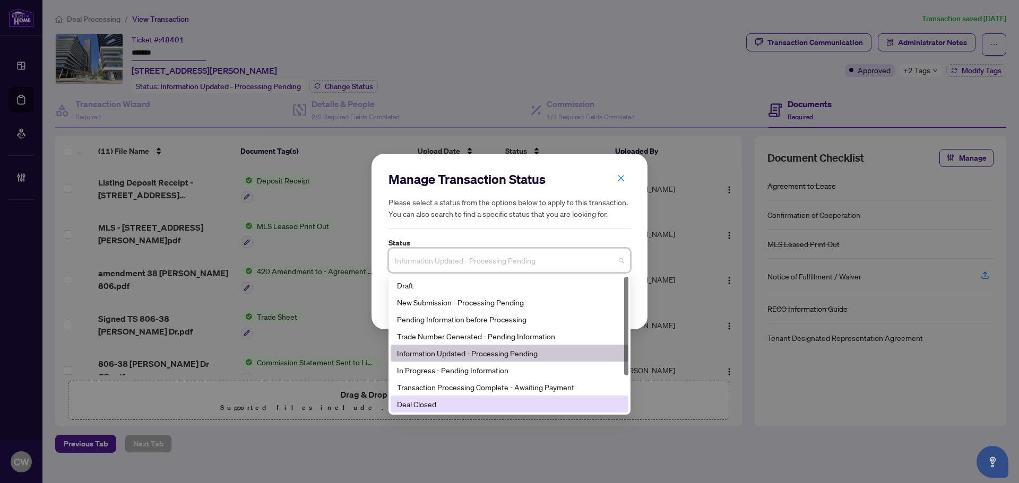
click at [476, 398] on div "Deal Closed" at bounding box center [509, 404] width 238 height 17
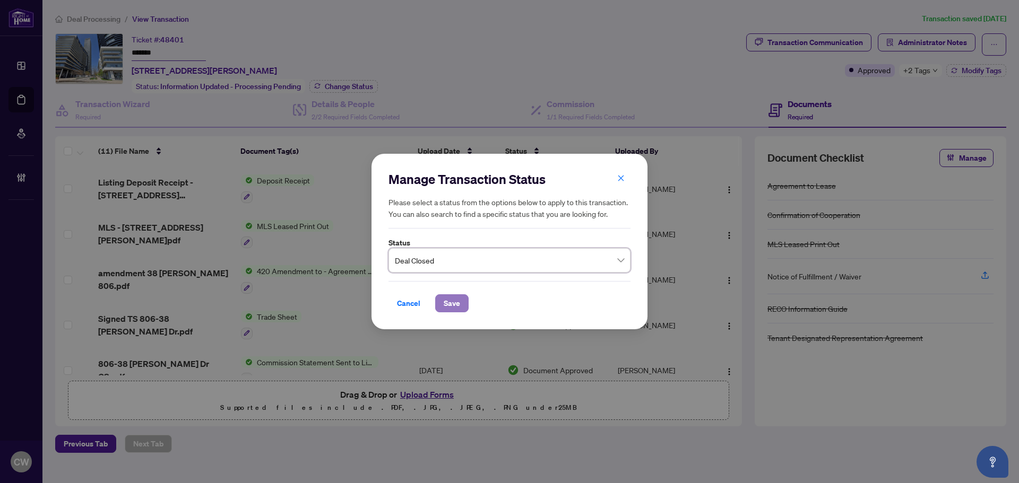
click at [454, 301] on span "Save" at bounding box center [451, 303] width 16 height 17
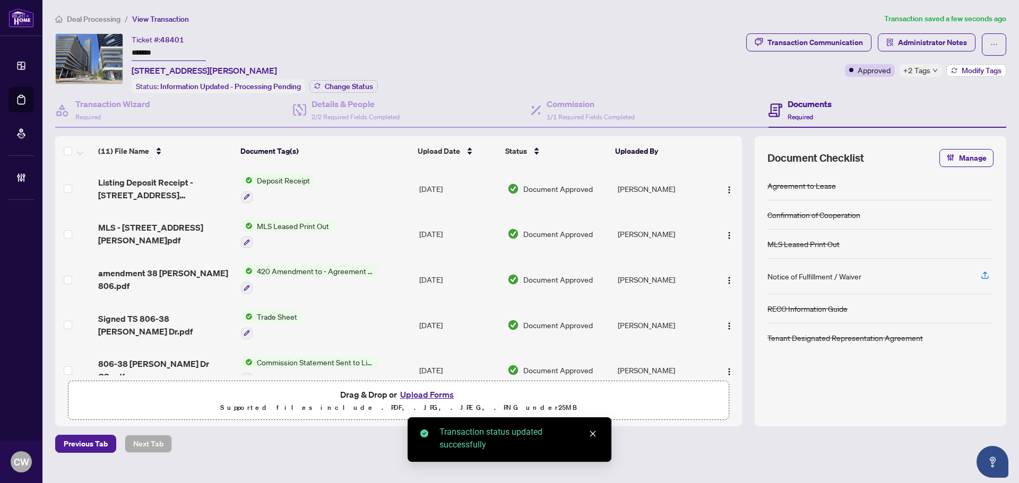
click at [983, 73] on span "Modify Tags" at bounding box center [981, 70] width 40 height 7
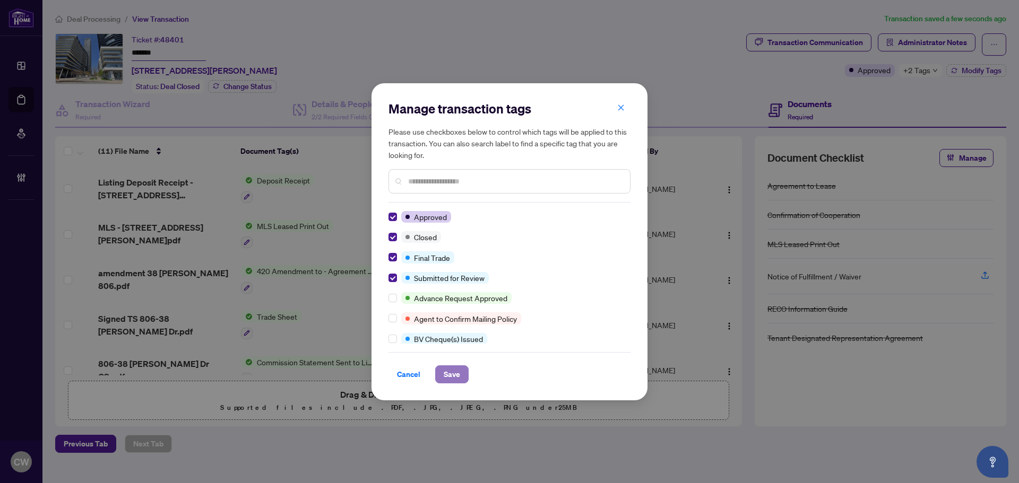
click at [459, 376] on span "Save" at bounding box center [451, 374] width 16 height 17
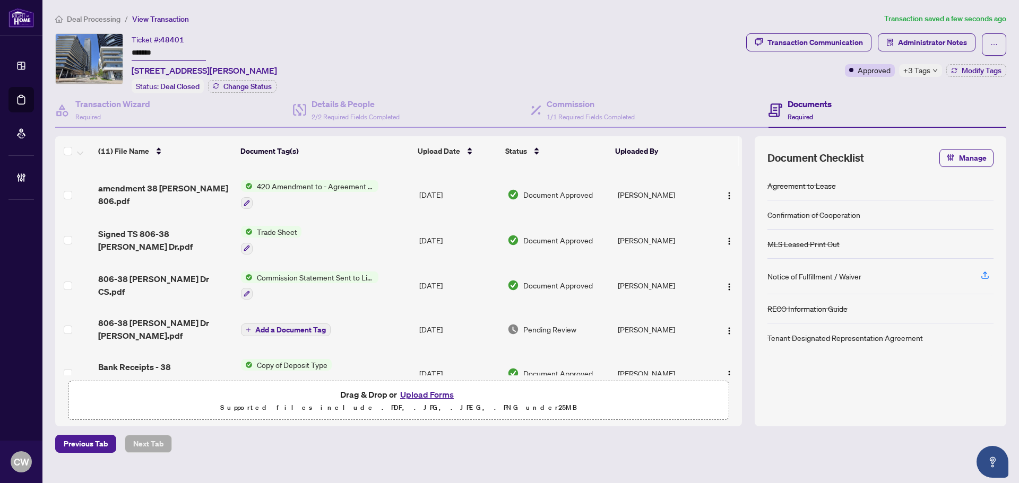
scroll to position [68, 0]
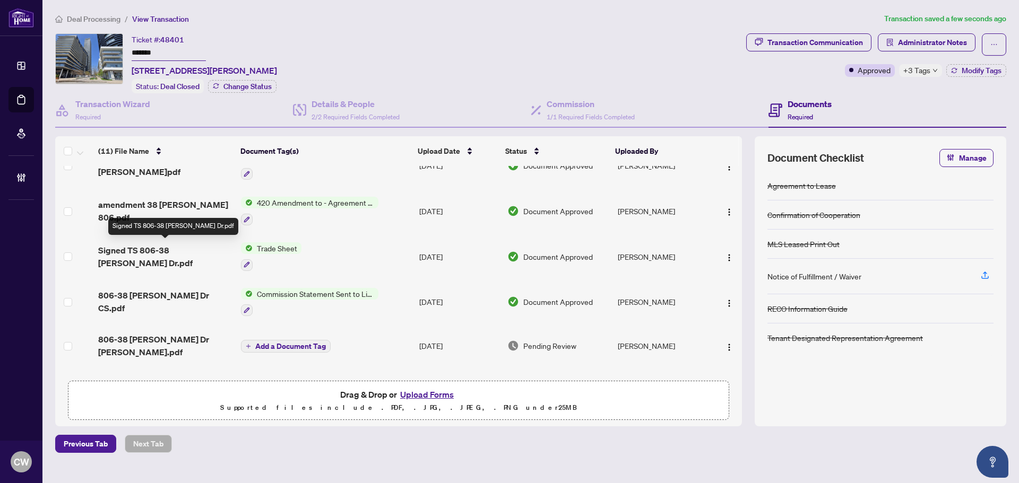
click at [171, 250] on span "Signed TS 806-38 [PERSON_NAME] Dr.pdf" at bounding box center [165, 256] width 134 height 25
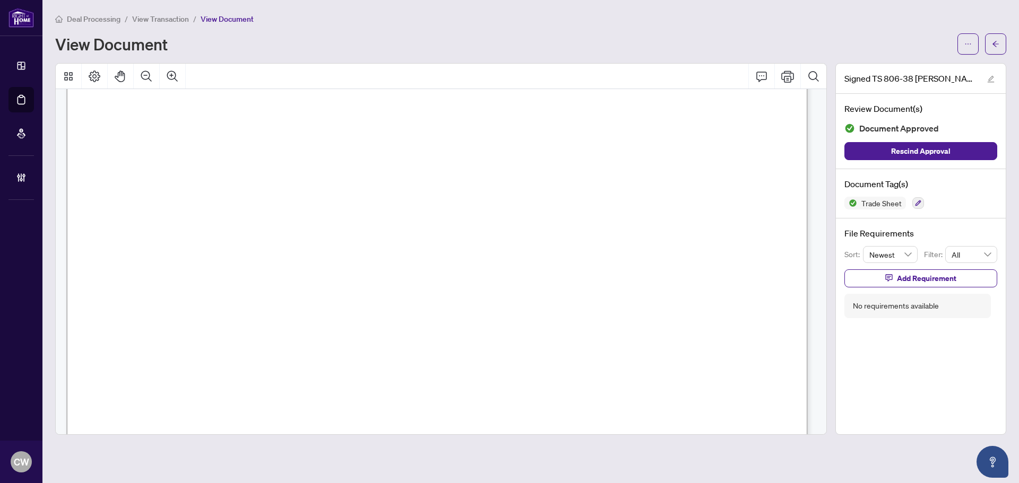
scroll to position [318, 0]
click at [996, 43] on icon "arrow-left" at bounding box center [994, 43] width 7 height 7
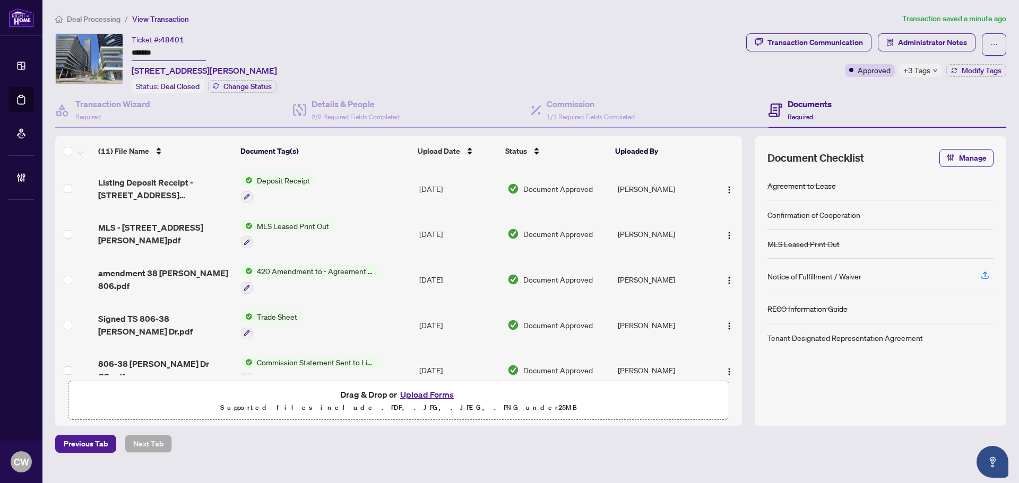
click at [430, 395] on button "Upload Forms" at bounding box center [427, 395] width 60 height 14
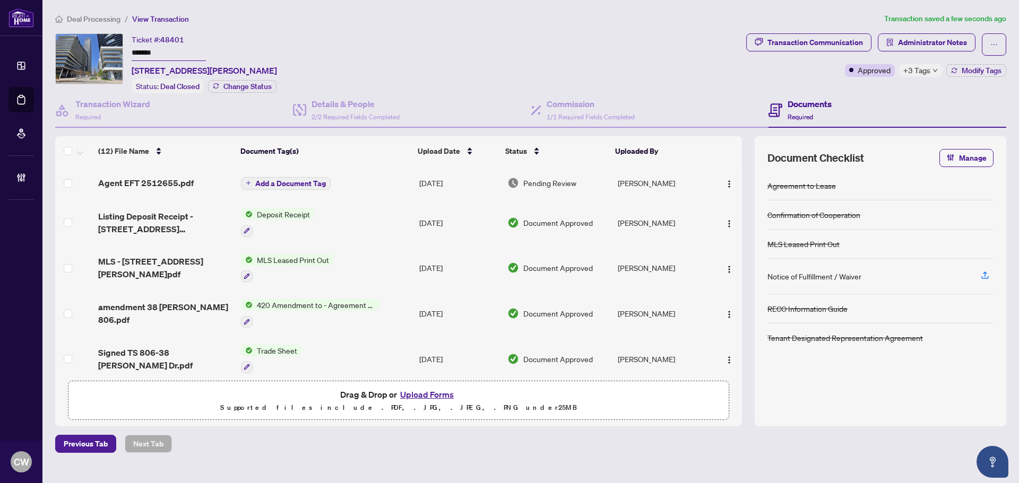
click at [278, 184] on span "Add a Document Tag" at bounding box center [290, 183] width 71 height 7
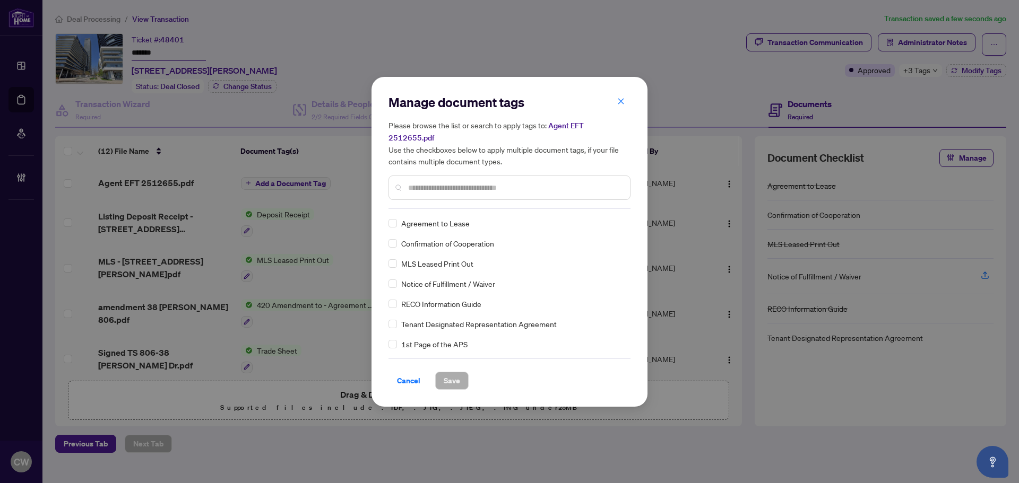
click at [431, 182] on input "text" at bounding box center [514, 188] width 213 height 12
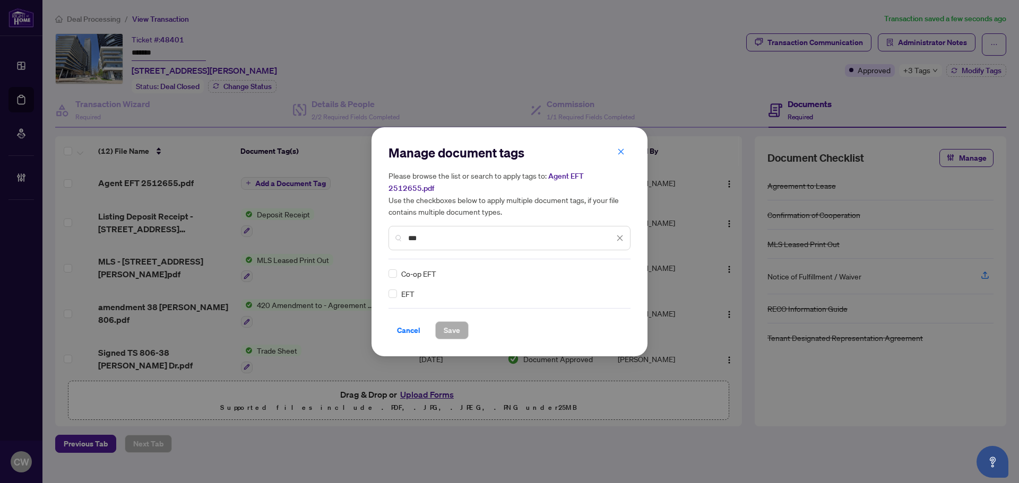
type input "***"
click at [388, 290] on div "Manage document tags Please browse the list or search to apply tags to: Agent E…" at bounding box center [509, 241] width 276 height 229
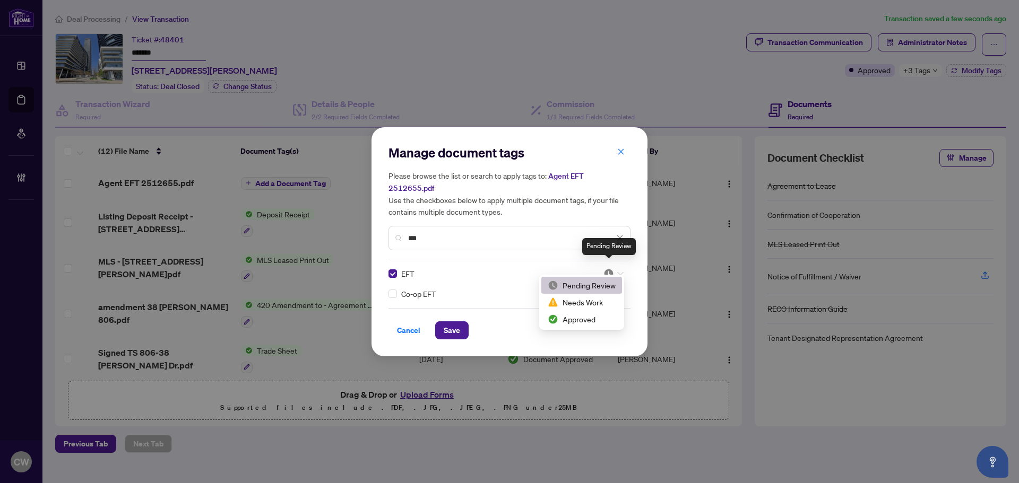
click at [605, 268] on img at bounding box center [608, 273] width 11 height 11
drag, startPoint x: 593, startPoint y: 319, endPoint x: 457, endPoint y: 321, distance: 135.3
click at [592, 319] on div "Approved" at bounding box center [581, 320] width 68 height 12
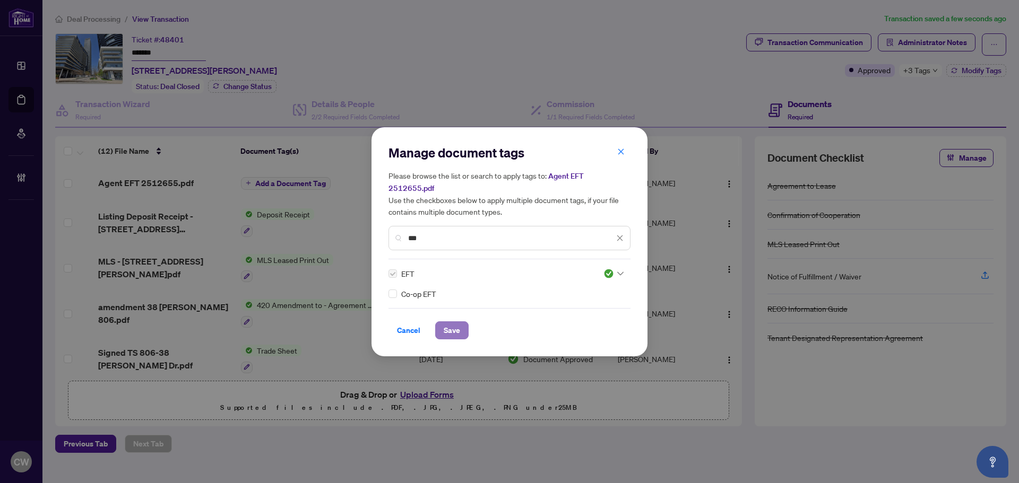
click at [445, 322] on span "Save" at bounding box center [451, 330] width 16 height 17
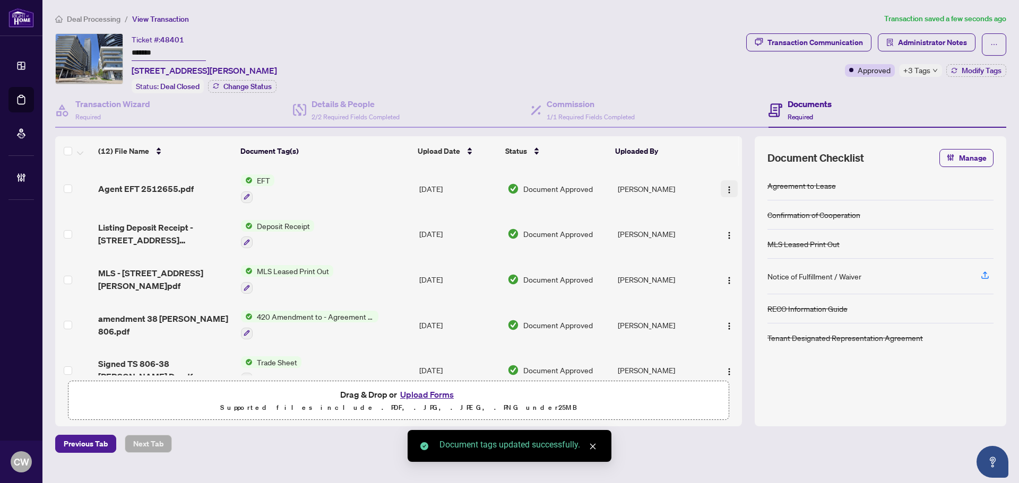
click at [725, 188] on img "button" at bounding box center [729, 190] width 8 height 8
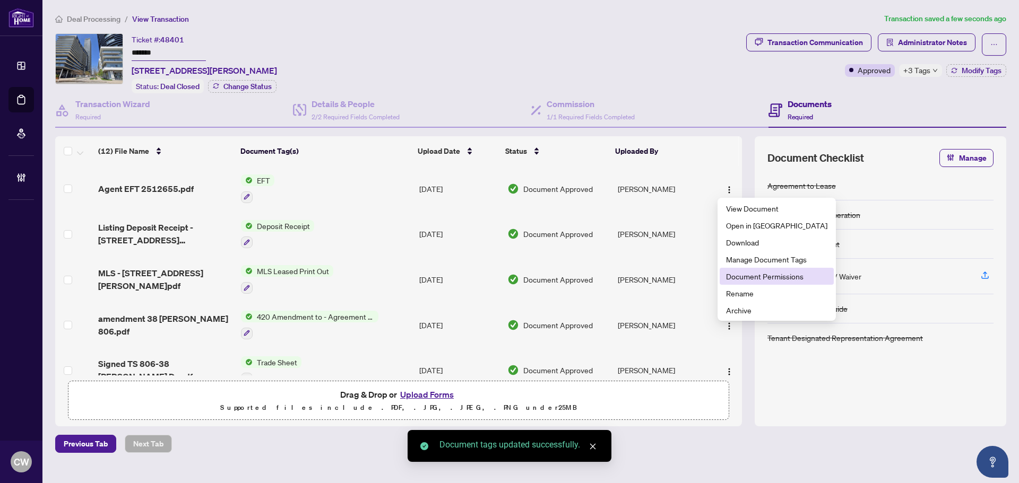
click at [737, 274] on span "Document Permissions" at bounding box center [776, 277] width 101 height 12
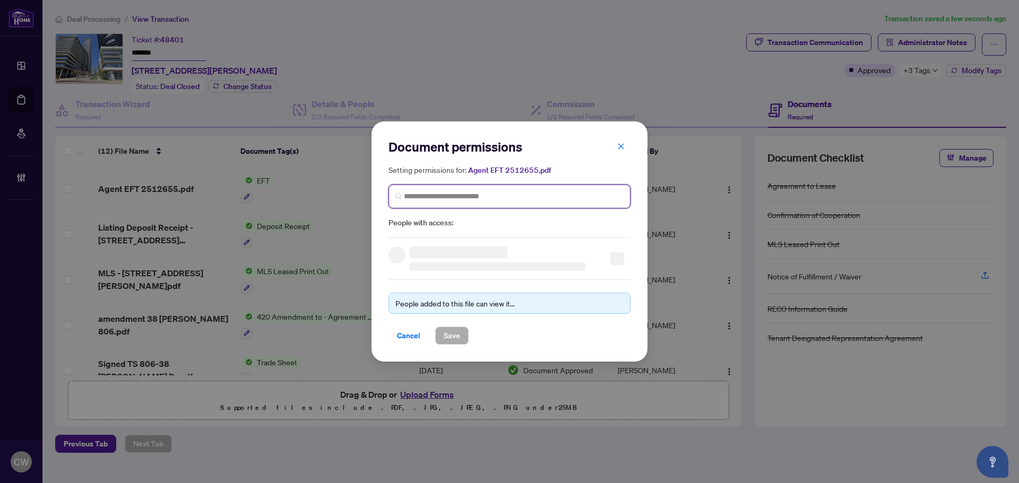
click at [451, 191] on input "search" at bounding box center [514, 196] width 220 height 11
paste input "**********"
type input "**********"
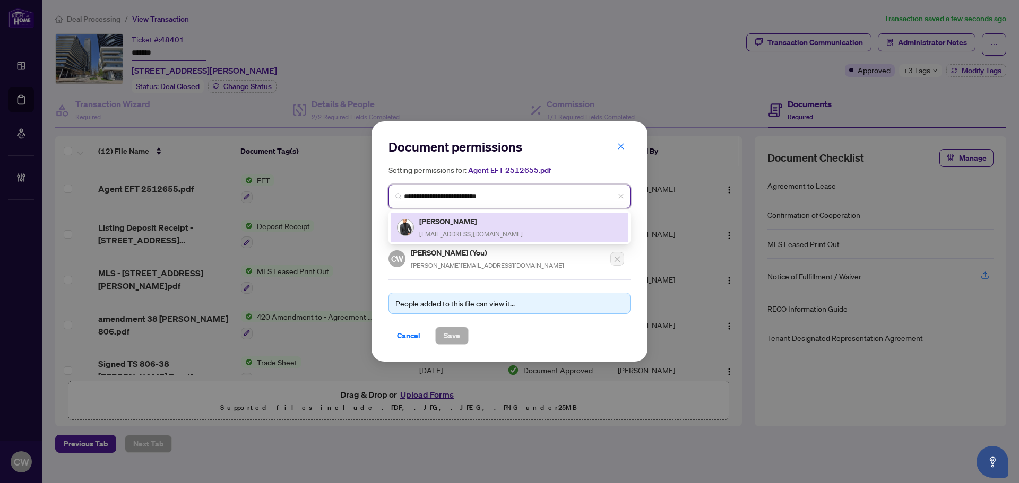
click at [468, 231] on span "[EMAIL_ADDRESS][DOMAIN_NAME]" at bounding box center [470, 234] width 103 height 8
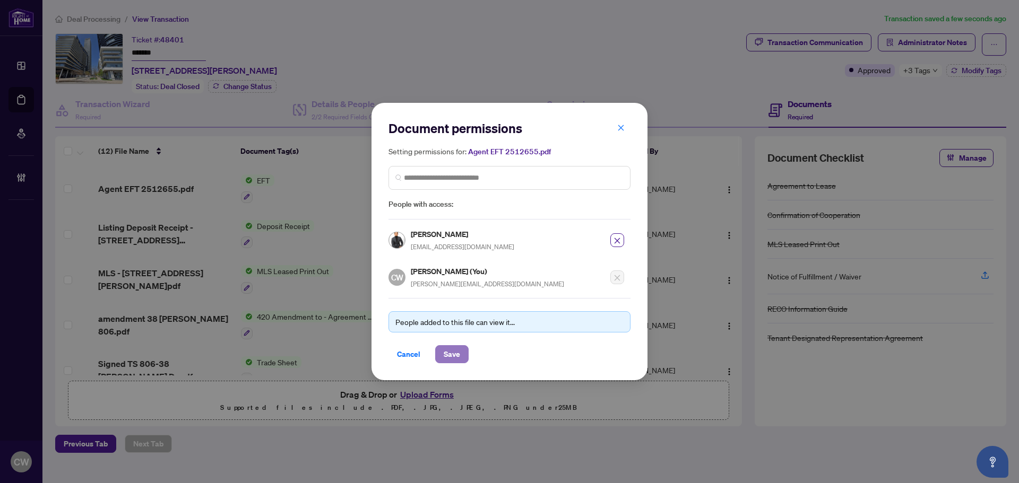
click at [457, 354] on span "Save" at bounding box center [451, 354] width 16 height 17
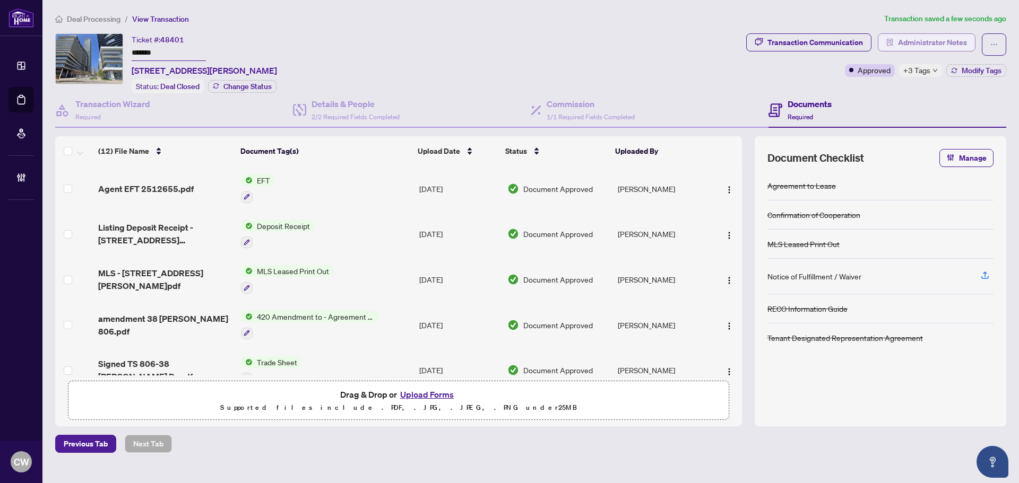
click at [948, 39] on span "Administrator Notes" at bounding box center [932, 42] width 69 height 17
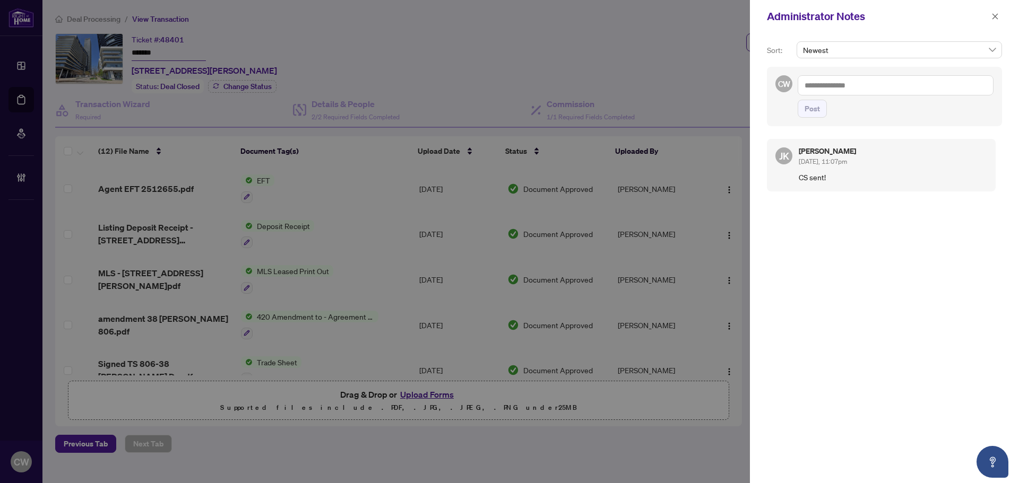
click at [847, 85] on textarea at bounding box center [895, 85] width 196 height 20
paste textarea "**********"
type textarea "**********"
drag, startPoint x: 808, startPoint y: 107, endPoint x: 831, endPoint y: 102, distance: 23.3
click at [808, 107] on span "Post" at bounding box center [811, 108] width 15 height 17
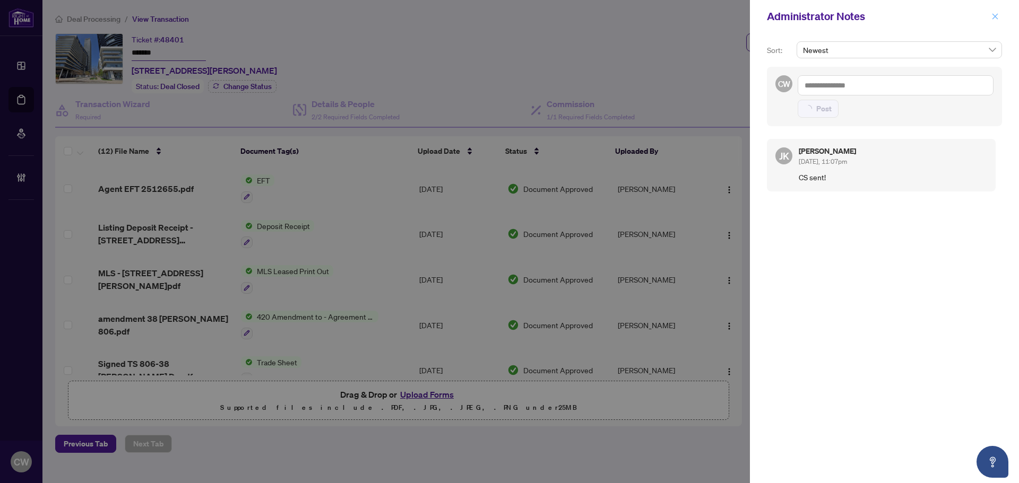
click at [999, 18] on button "button" at bounding box center [995, 16] width 14 height 13
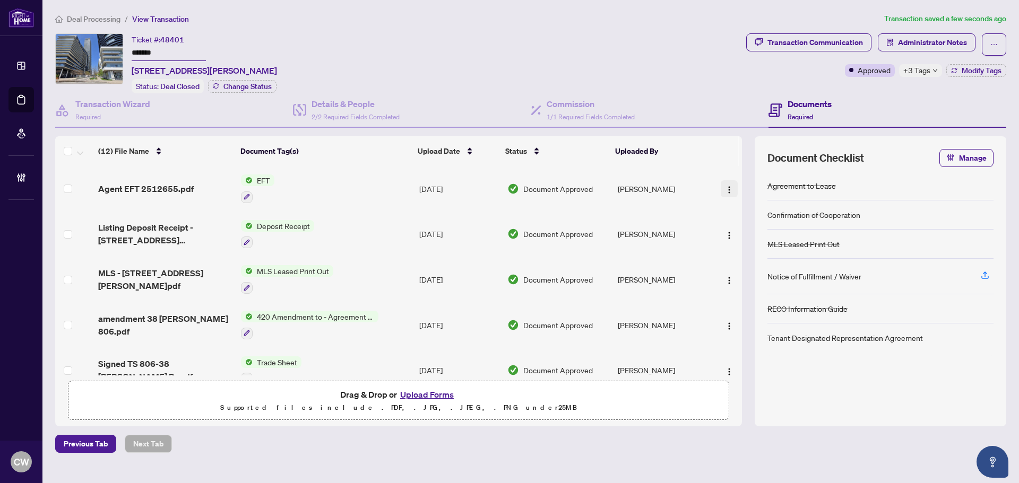
click at [725, 191] on img "button" at bounding box center [729, 190] width 8 height 8
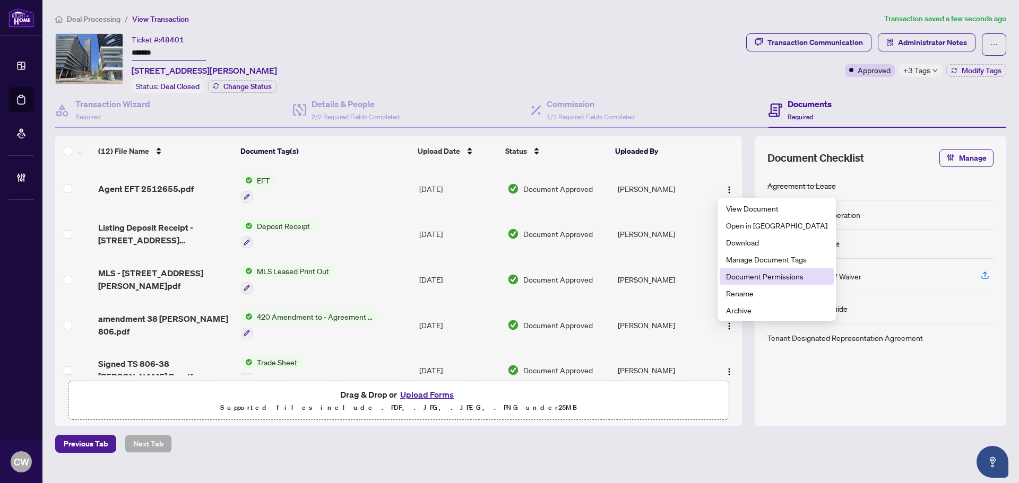
click at [728, 274] on span "Document Permissions" at bounding box center [776, 277] width 101 height 12
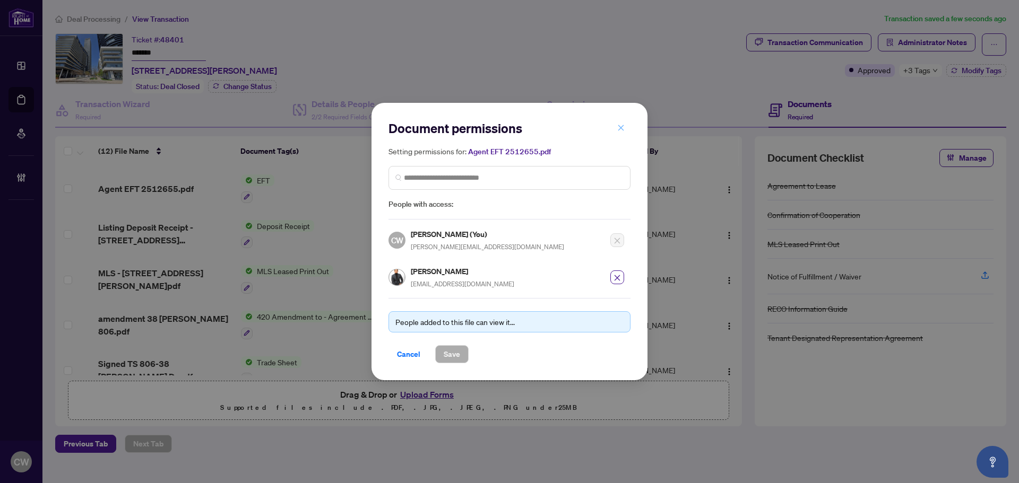
click at [618, 129] on icon "close" at bounding box center [620, 127] width 7 height 7
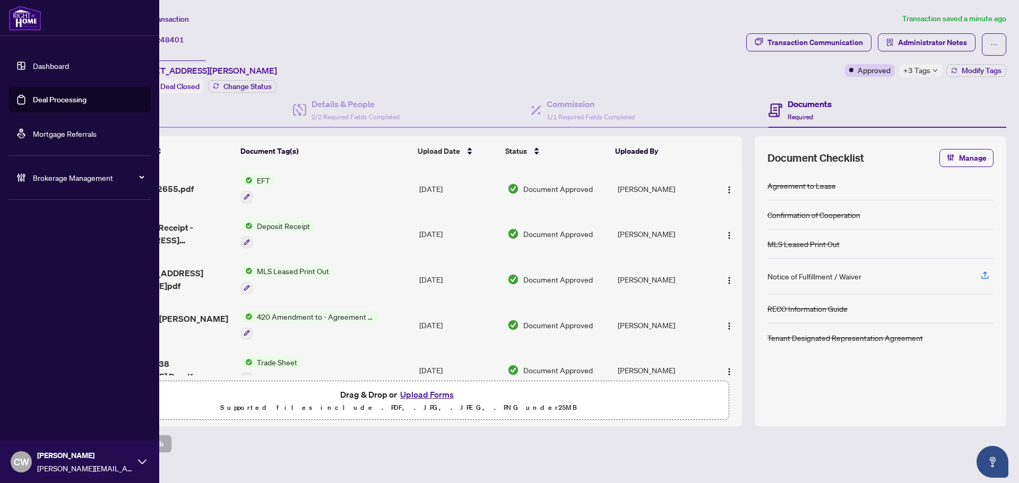
drag, startPoint x: 31, startPoint y: 100, endPoint x: 72, endPoint y: 97, distance: 41.0
click at [33, 100] on link "Deal Processing" at bounding box center [60, 100] width 54 height 10
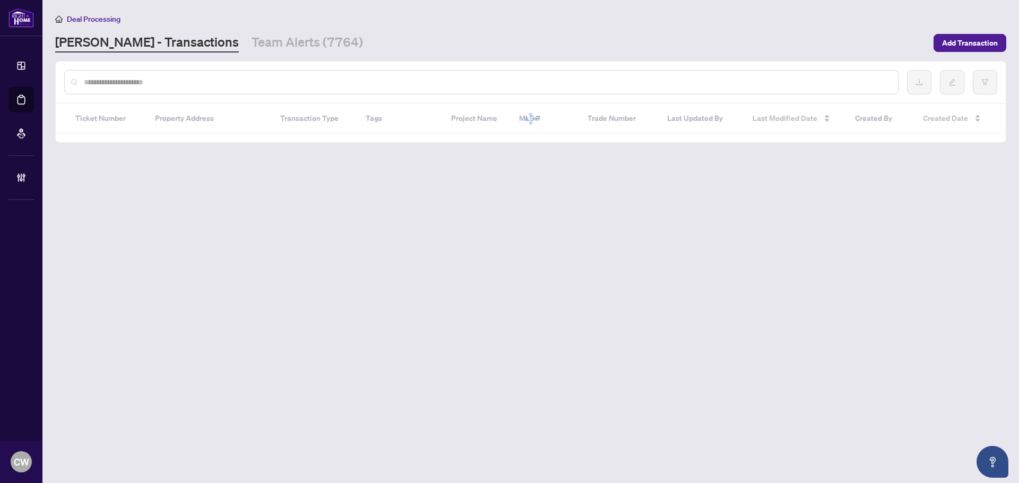
click at [168, 79] on input "text" at bounding box center [486, 82] width 805 height 12
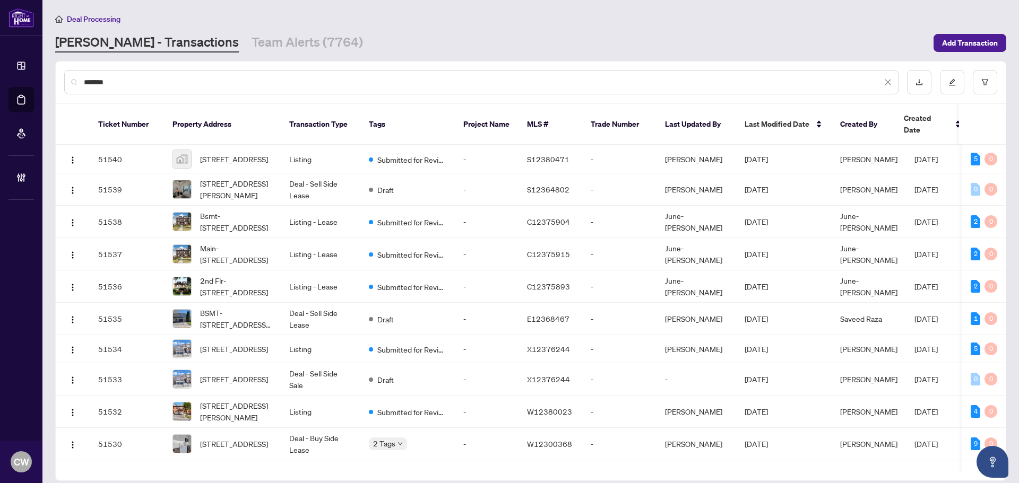
type input "*******"
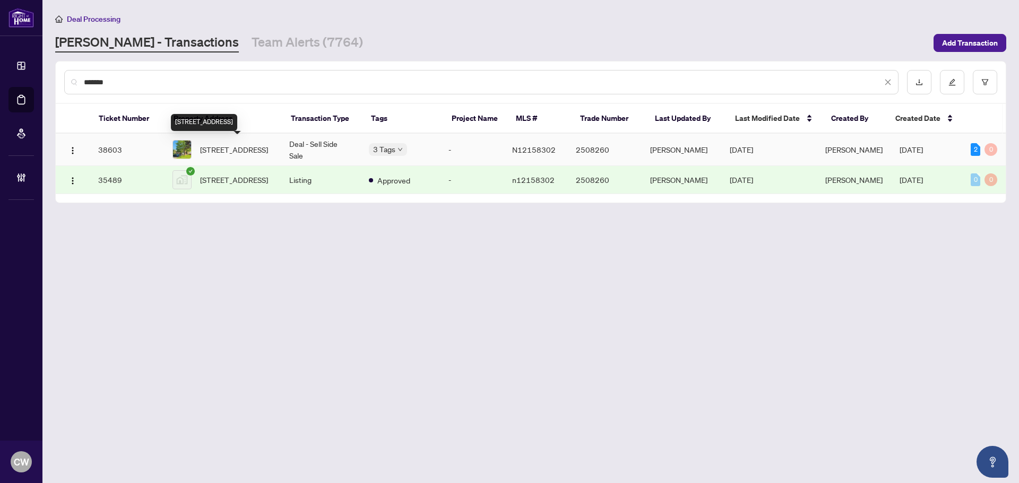
click at [234, 153] on span "[STREET_ADDRESS]" at bounding box center [234, 150] width 68 height 12
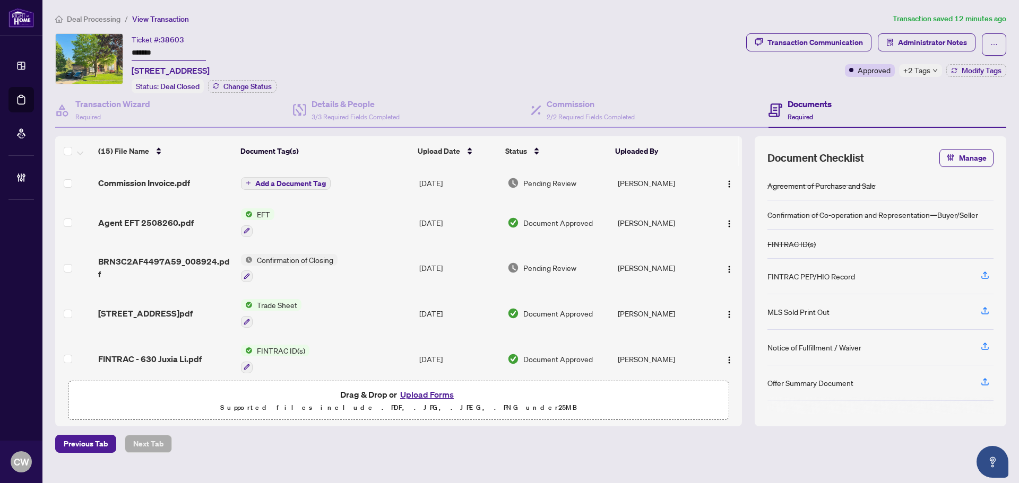
drag, startPoint x: 30, startPoint y: 102, endPoint x: 115, endPoint y: 105, distance: 84.4
click at [0, 0] on link "Deal Processing" at bounding box center [0, 0] width 0 height 0
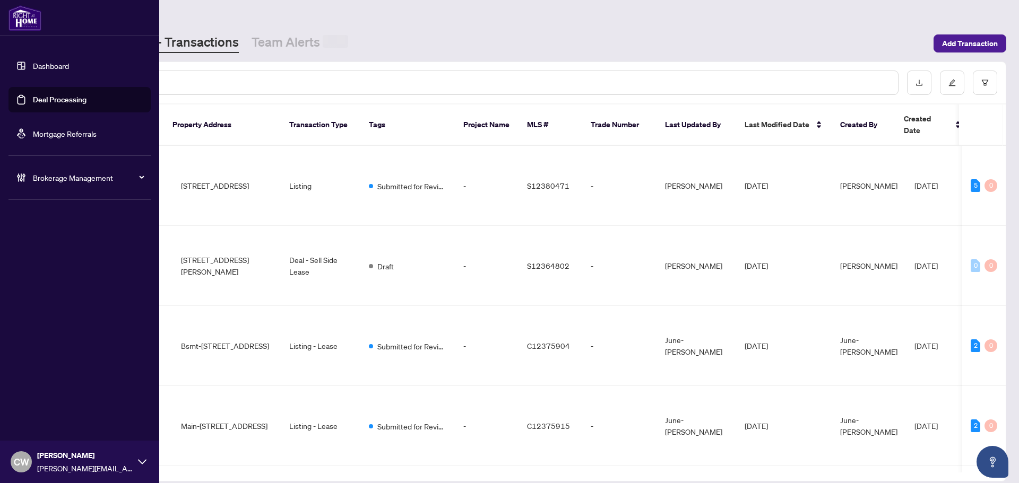
click at [172, 79] on input "text" at bounding box center [486, 83] width 805 height 12
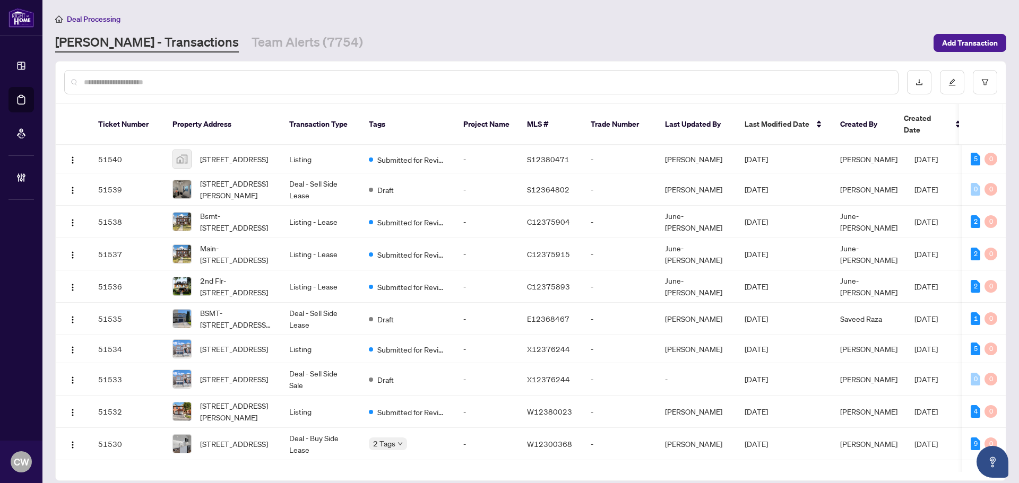
paste input "*******"
type input "*******"
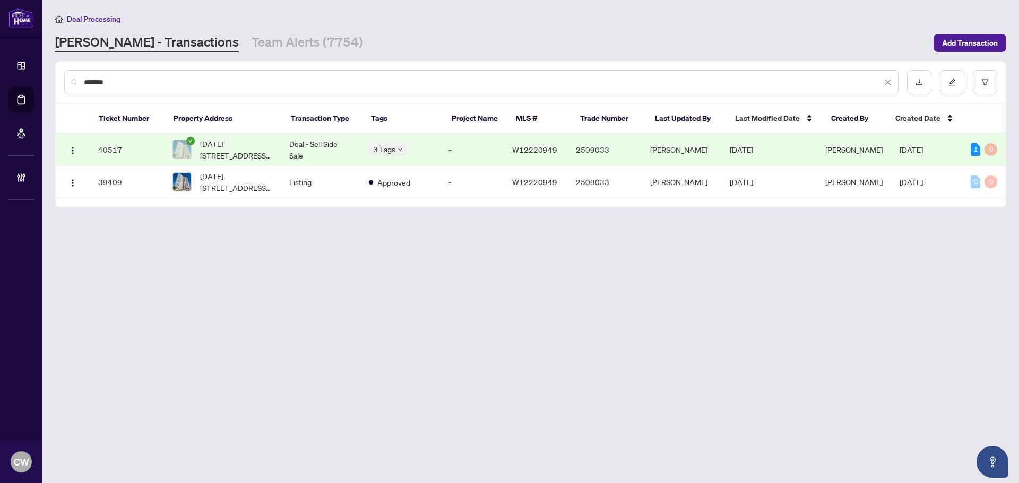
click at [240, 156] on span "[DATE][STREET_ADDRESS][PERSON_NAME]" at bounding box center [236, 149] width 72 height 23
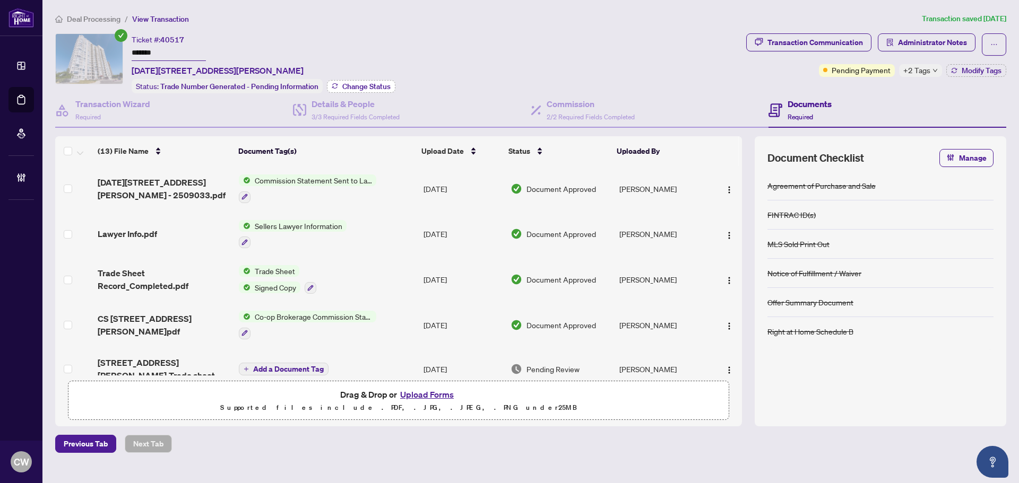
click at [367, 83] on span "Change Status" at bounding box center [366, 86] width 48 height 7
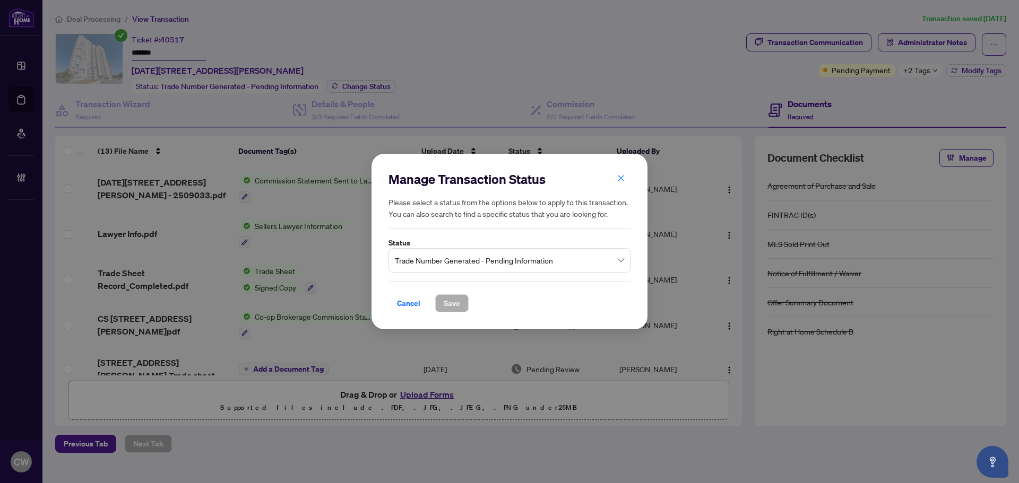
click at [526, 262] on span "Trade Number Generated - Pending Information" at bounding box center [509, 260] width 229 height 20
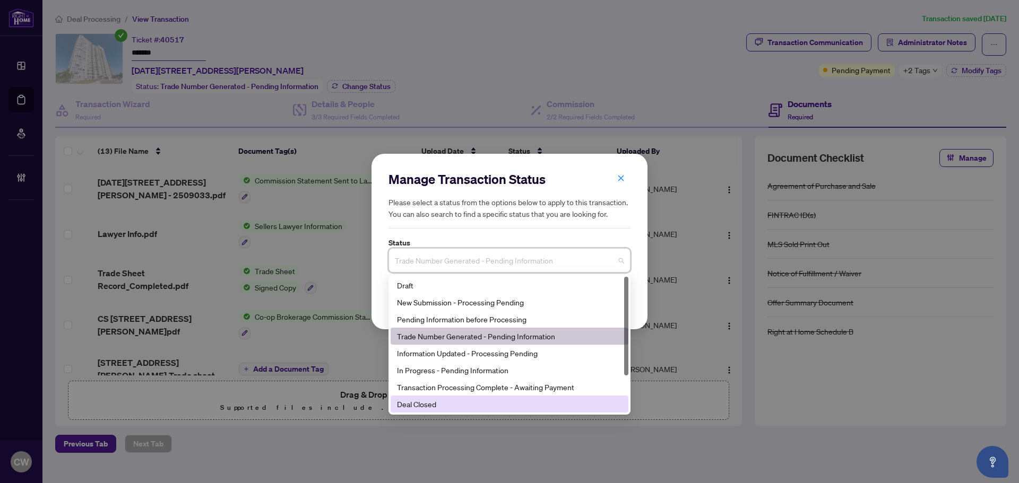
click at [462, 399] on div "Deal Closed" at bounding box center [509, 404] width 225 height 12
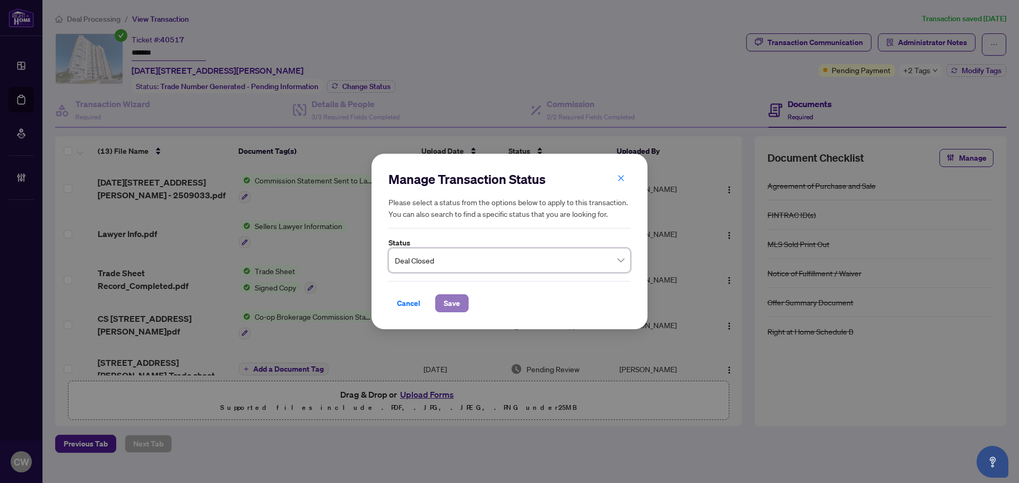
click at [451, 300] on span "Save" at bounding box center [451, 303] width 16 height 17
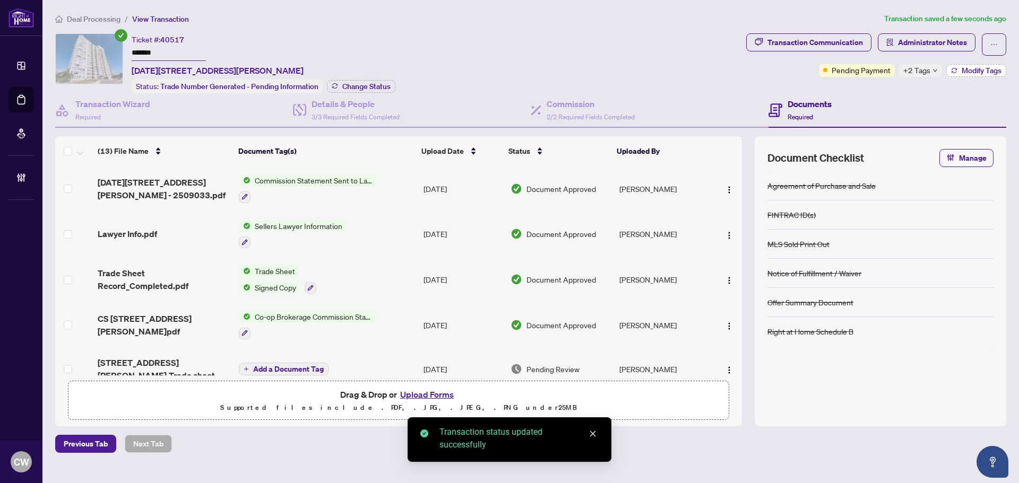
click at [984, 71] on span "Modify Tags" at bounding box center [981, 70] width 40 height 7
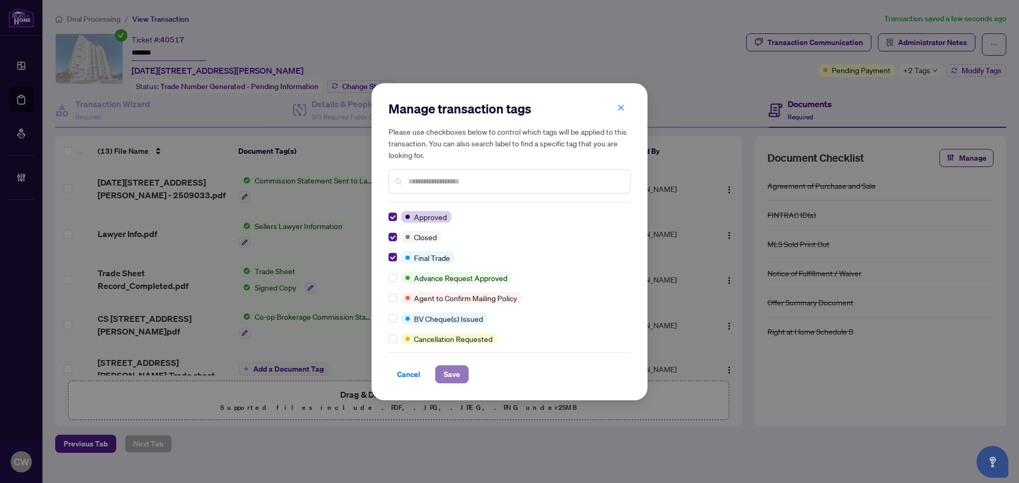
click at [458, 372] on span "Save" at bounding box center [451, 374] width 16 height 17
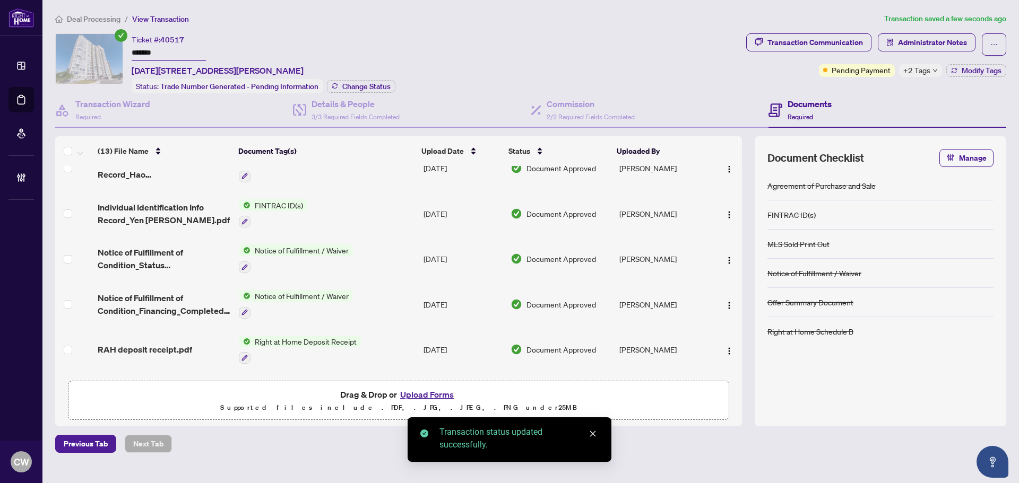
scroll to position [379, 0]
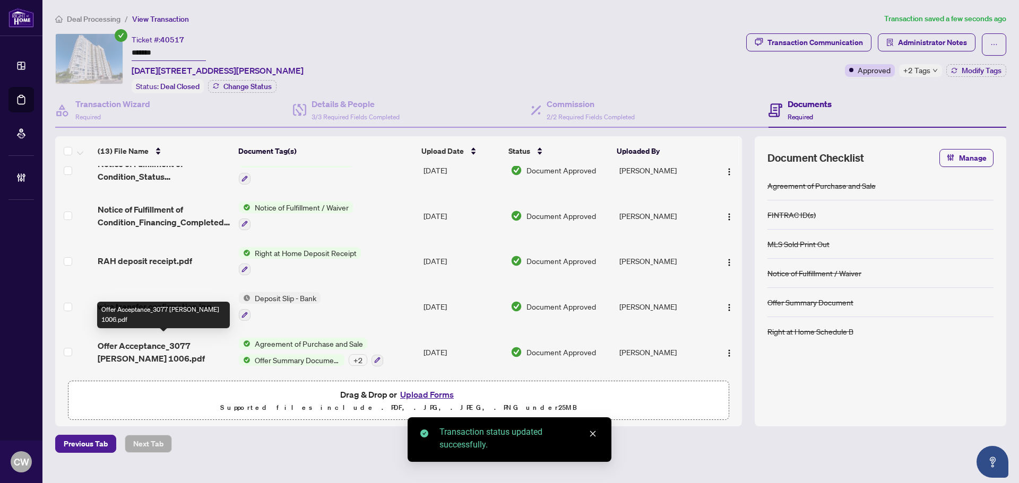
click at [156, 344] on span "Offer Acceptance_3077 [PERSON_NAME] 1006.pdf" at bounding box center [164, 352] width 133 height 25
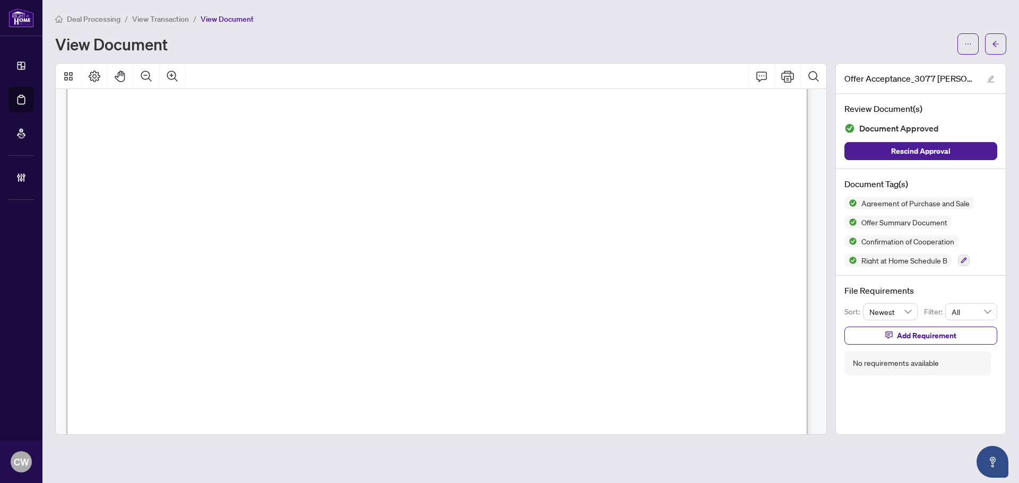
scroll to position [2122, 0]
click at [991, 39] on button "button" at bounding box center [995, 43] width 21 height 21
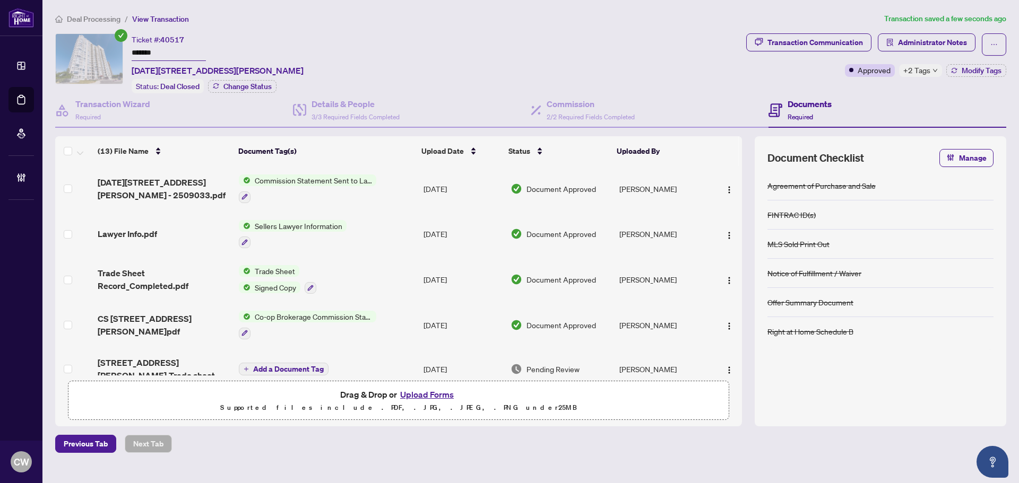
click at [147, 283] on span "Trade Sheet Record_Completed.pdf" at bounding box center [164, 279] width 133 height 25
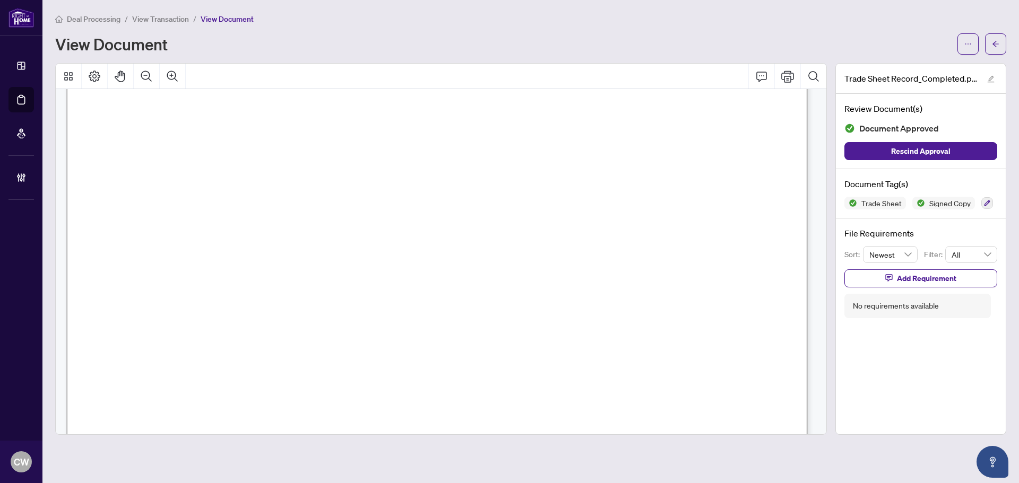
scroll to position [424, 0]
click at [995, 46] on icon "arrow-left" at bounding box center [995, 44] width 6 height 6
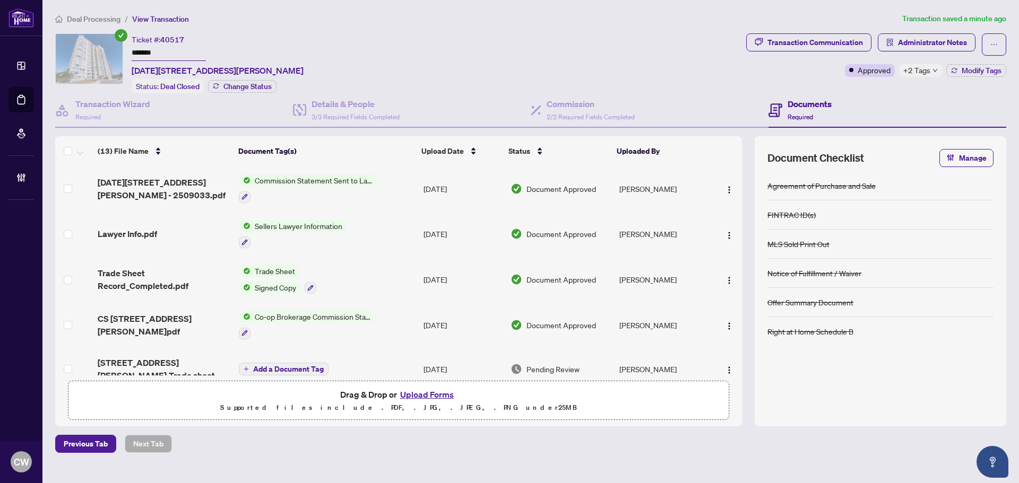
click at [439, 393] on button "Upload Forms" at bounding box center [427, 395] width 60 height 14
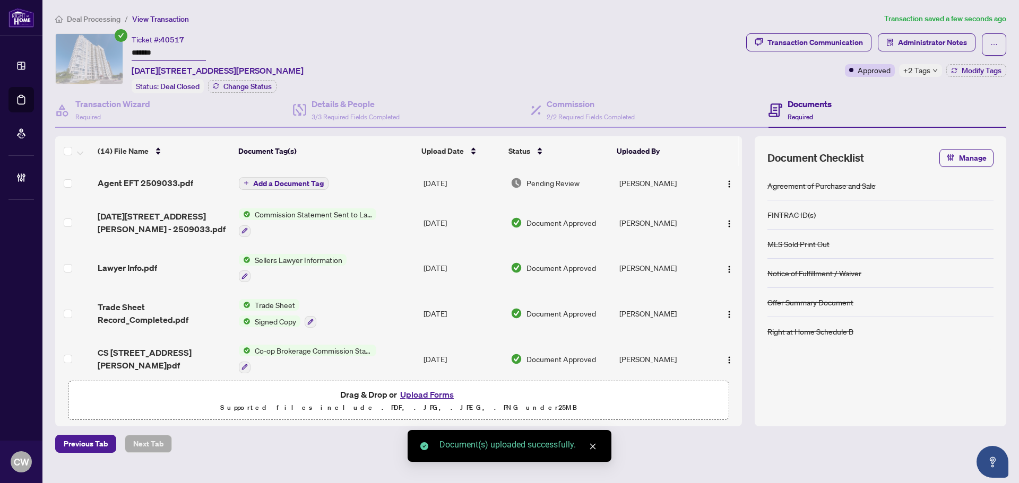
click at [311, 184] on span "Add a Document Tag" at bounding box center [288, 183] width 71 height 7
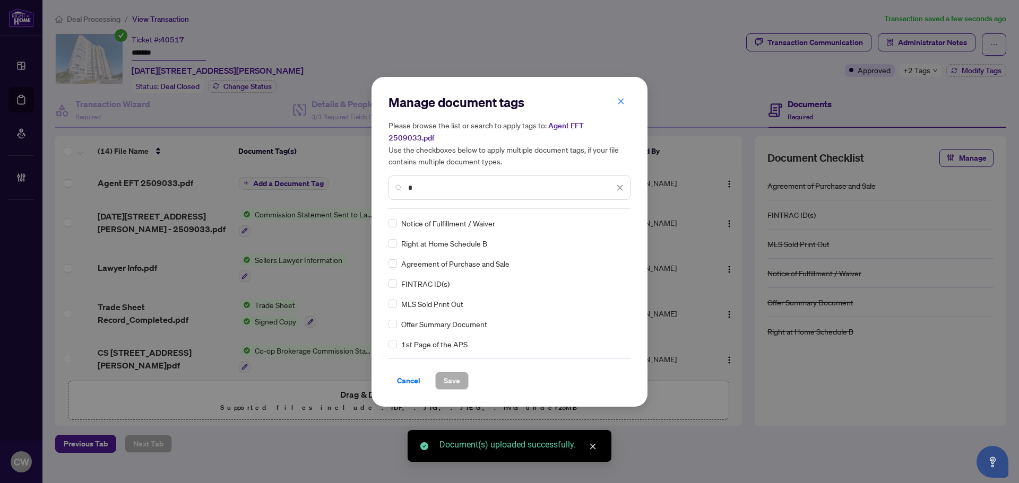
click at [441, 182] on input "*" at bounding box center [511, 188] width 206 height 12
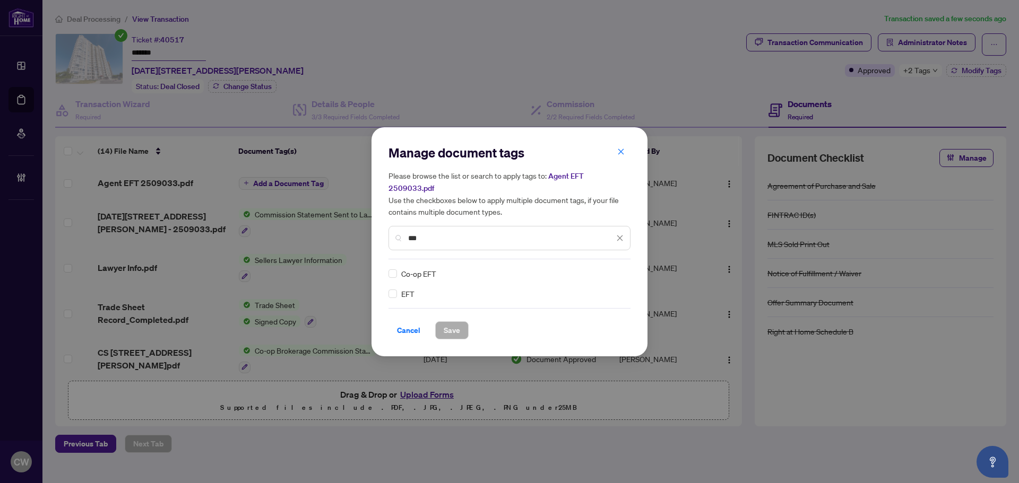
type input "***"
click at [620, 262] on div "Manage document tags Please browse the list or search to apply tags to: Agent E…" at bounding box center [509, 241] width 242 height 195
drag, startPoint x: 615, startPoint y: 266, endPoint x: 614, endPoint y: 273, distance: 7.6
click at [615, 268] on div at bounding box center [613, 273] width 20 height 11
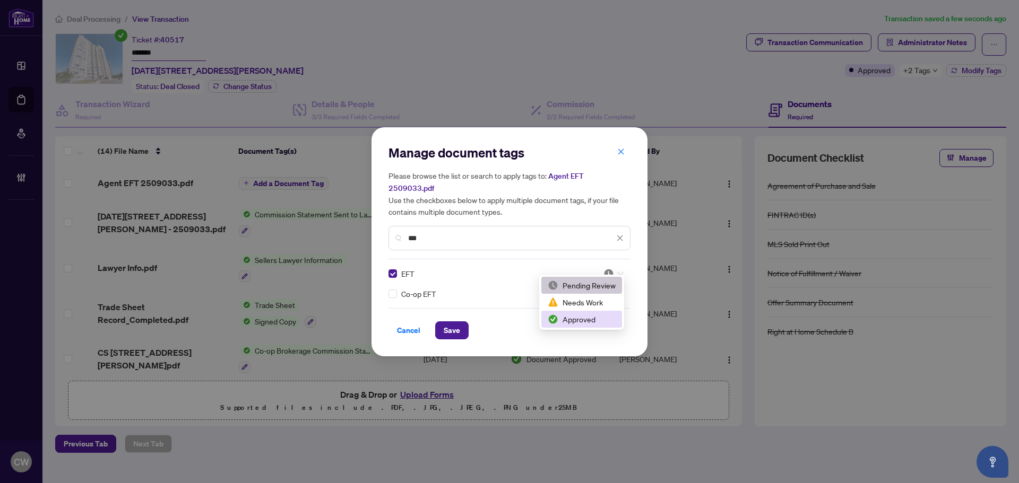
drag, startPoint x: 593, startPoint y: 324, endPoint x: 517, endPoint y: 326, distance: 75.4
click at [591, 324] on div "Approved" at bounding box center [581, 320] width 68 height 12
click at [456, 325] on span "Save" at bounding box center [451, 330] width 16 height 17
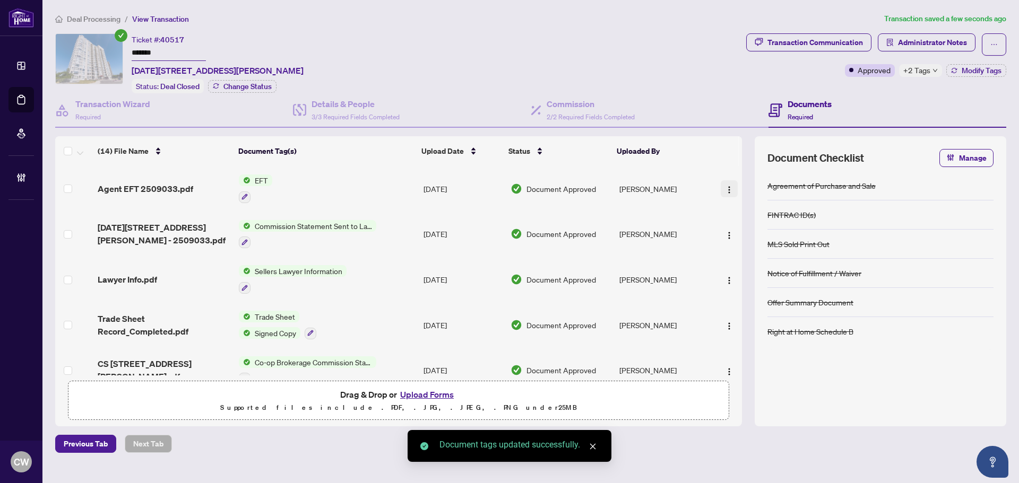
click at [725, 192] on img "button" at bounding box center [729, 190] width 8 height 8
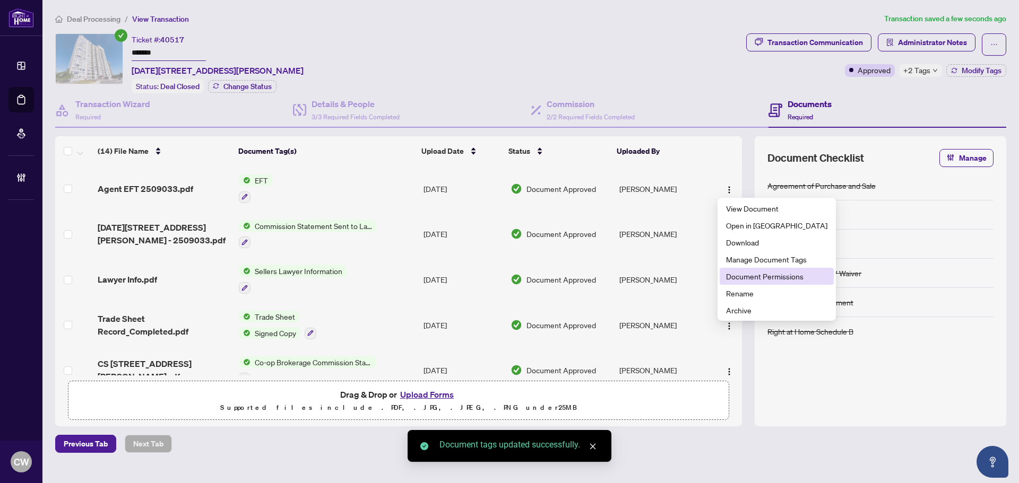
click at [738, 274] on span "Document Permissions" at bounding box center [776, 277] width 101 height 12
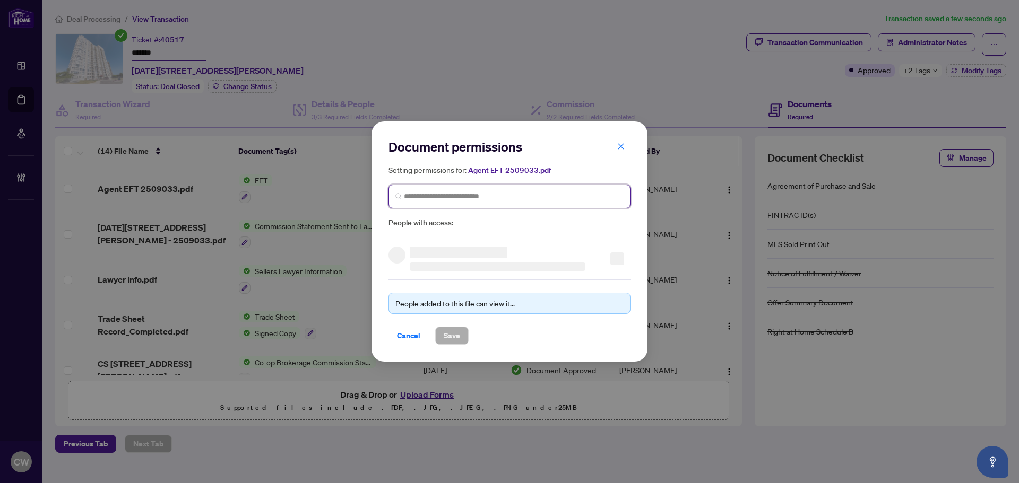
click at [516, 194] on input "search" at bounding box center [514, 196] width 220 height 11
paste input "**********"
type input "**********"
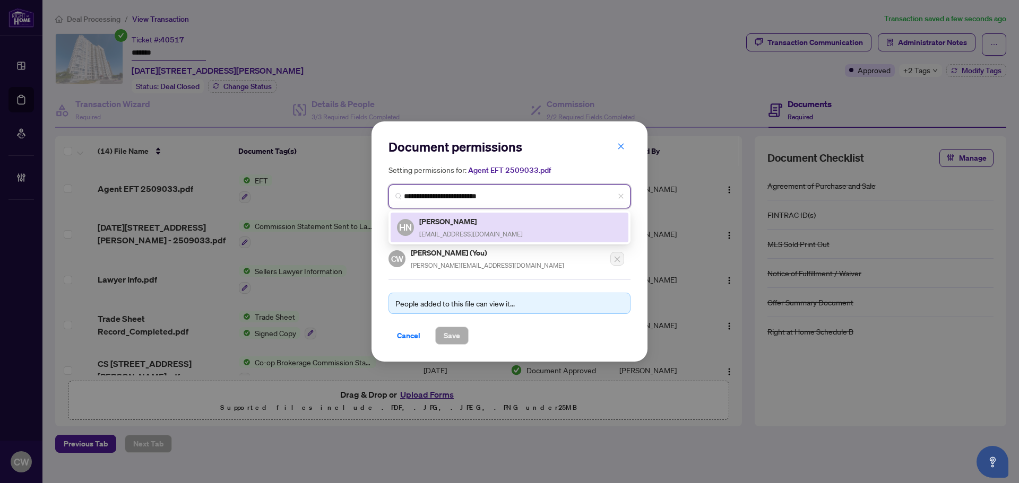
click at [450, 226] on h5 "[PERSON_NAME]" at bounding box center [470, 221] width 103 height 12
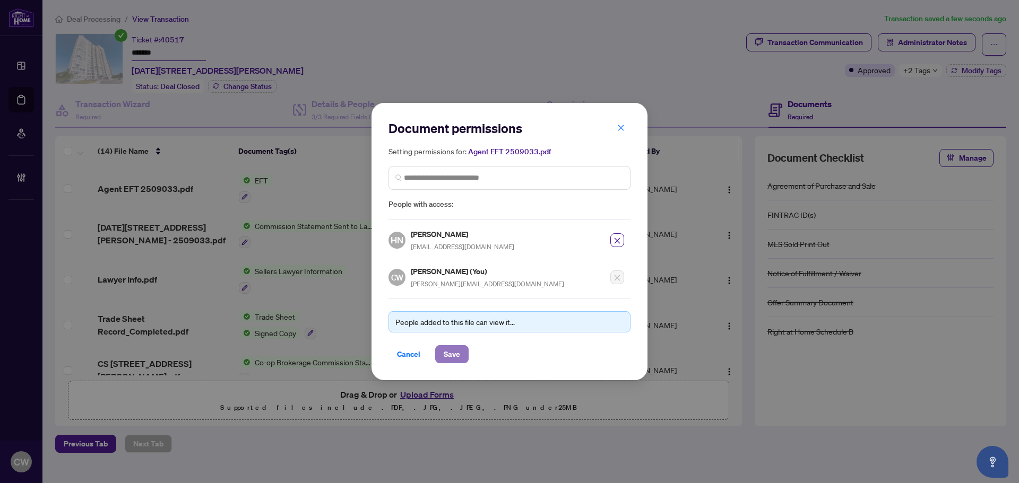
click at [452, 357] on span "Save" at bounding box center [451, 354] width 16 height 17
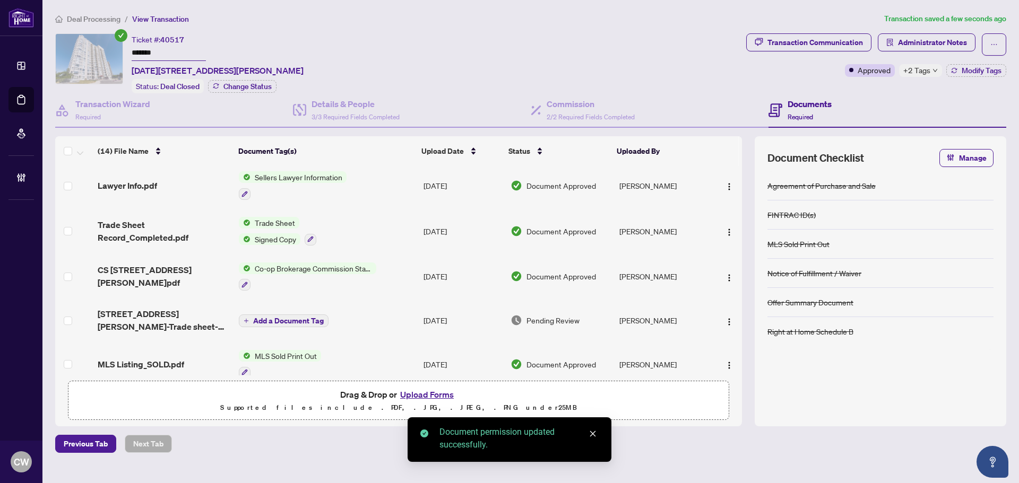
scroll to position [106, 0]
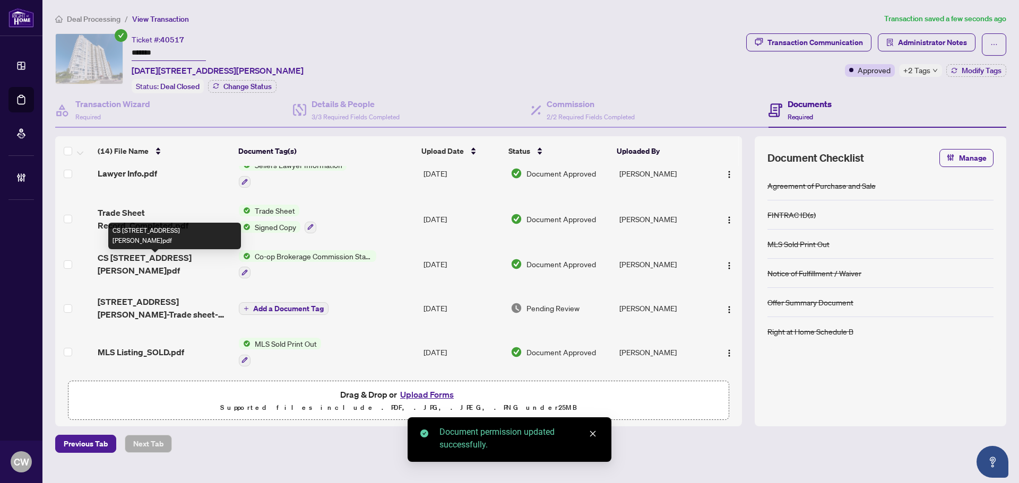
click at [152, 260] on span "CS [STREET_ADDRESS][PERSON_NAME]pdf" at bounding box center [164, 263] width 133 height 25
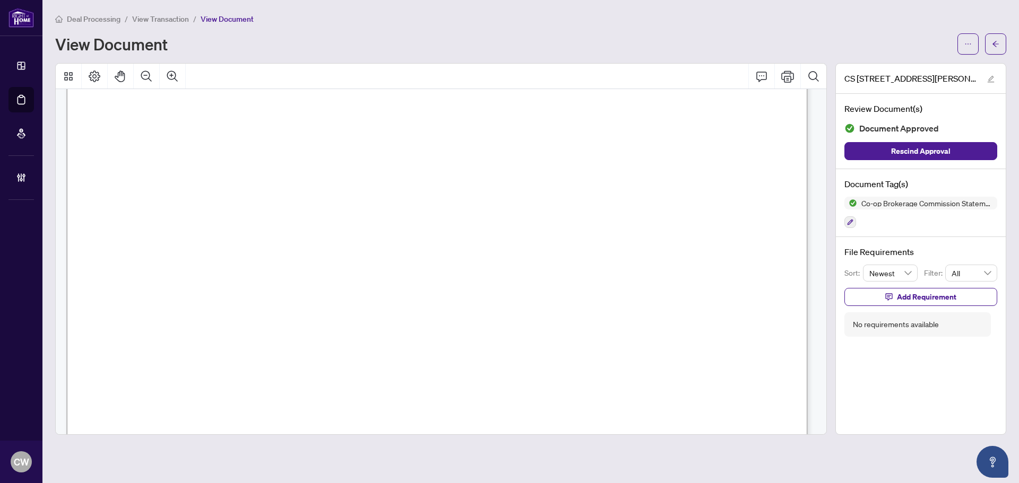
scroll to position [158, 0]
drag, startPoint x: 994, startPoint y: 44, endPoint x: 122, endPoint y: 2, distance: 873.1
click at [994, 44] on icon "arrow-left" at bounding box center [995, 44] width 6 height 6
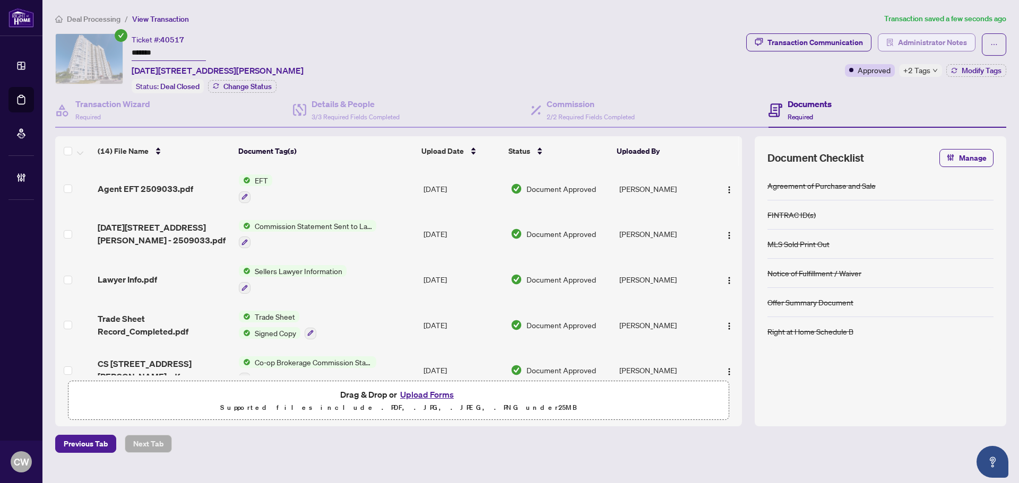
click at [953, 38] on span "Administrator Notes" at bounding box center [932, 42] width 69 height 17
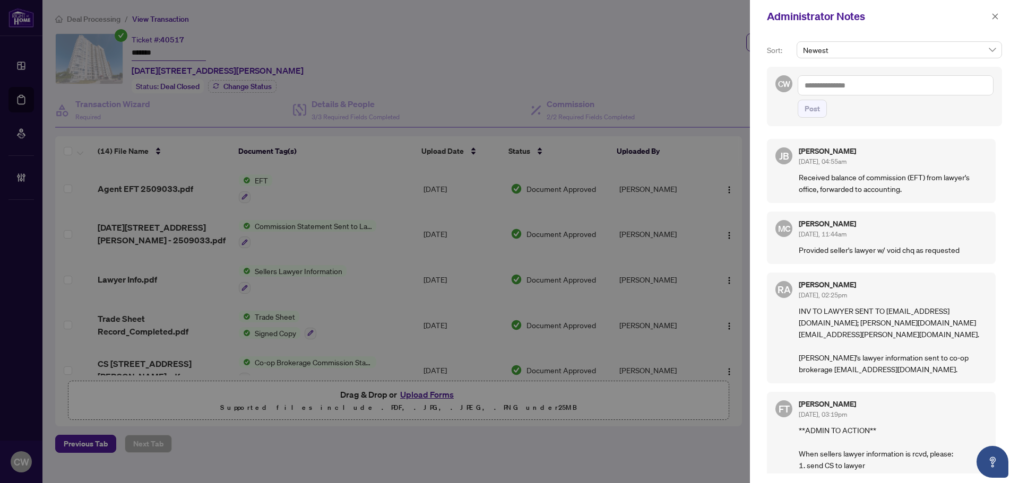
click at [880, 82] on textarea at bounding box center [895, 85] width 196 height 20
paste textarea "**********"
type textarea "**********"
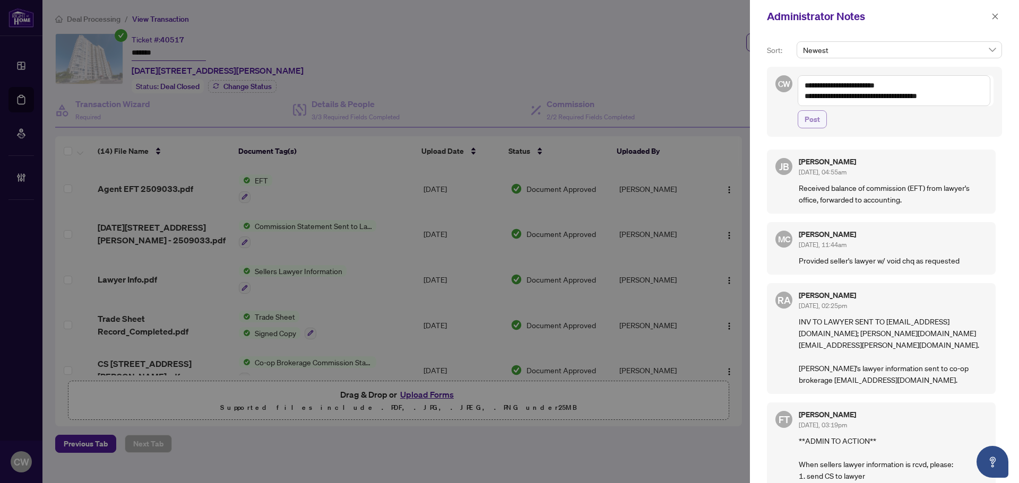
click at [817, 118] on span "Post" at bounding box center [811, 119] width 15 height 17
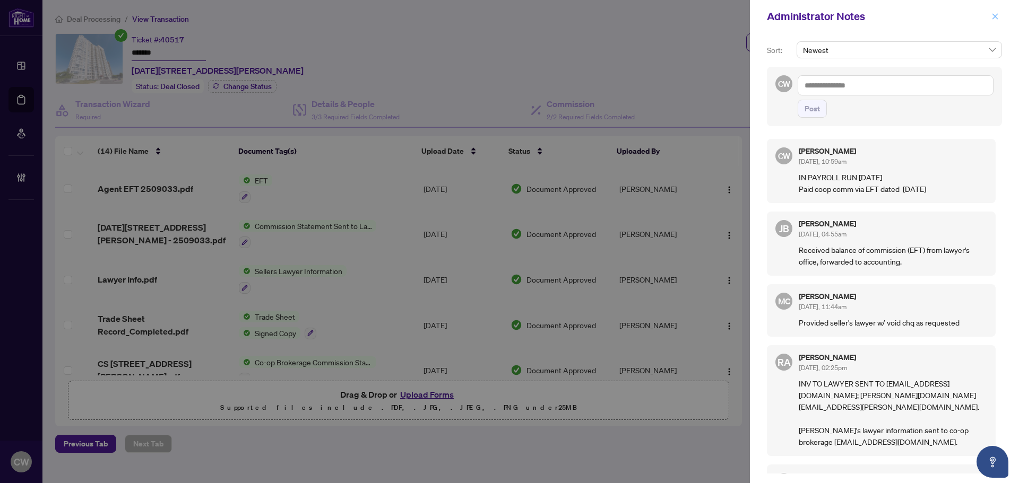
click at [997, 16] on icon "close" at bounding box center [994, 16] width 7 height 7
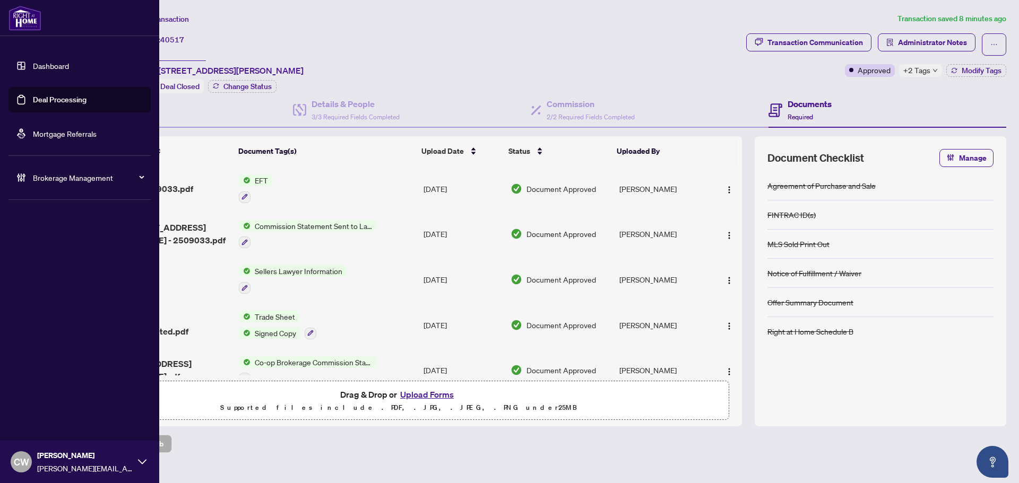
click at [36, 97] on link "Deal Processing" at bounding box center [60, 100] width 54 height 10
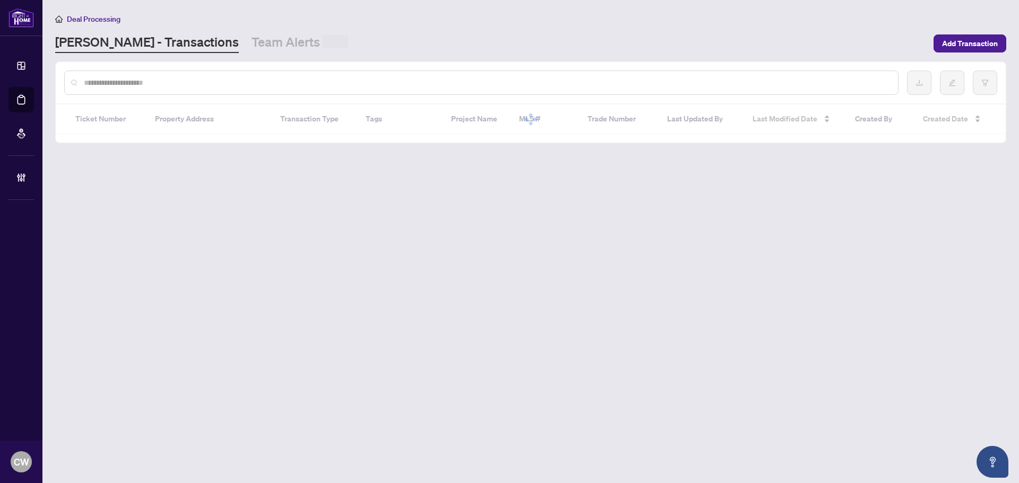
click at [226, 92] on div at bounding box center [481, 83] width 834 height 24
click at [224, 85] on input "text" at bounding box center [486, 83] width 805 height 12
paste input "*******"
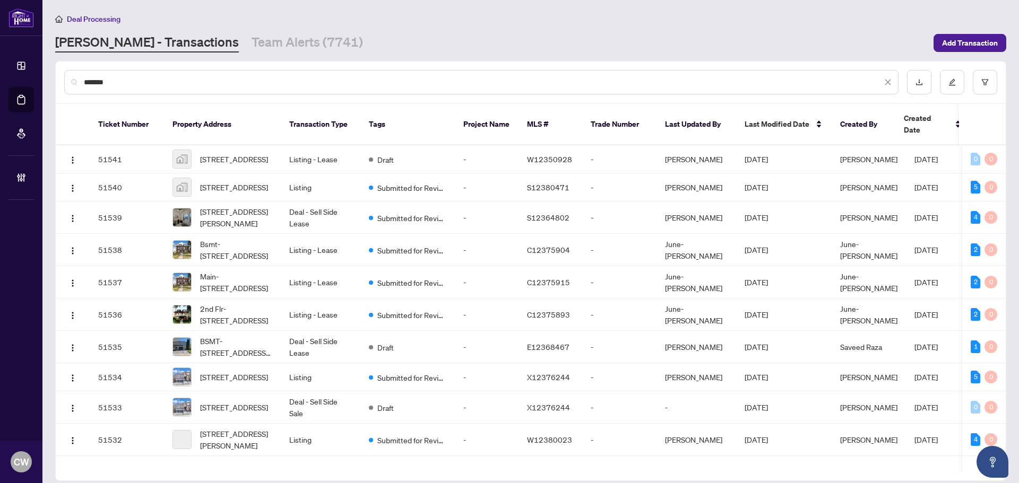
type input "*******"
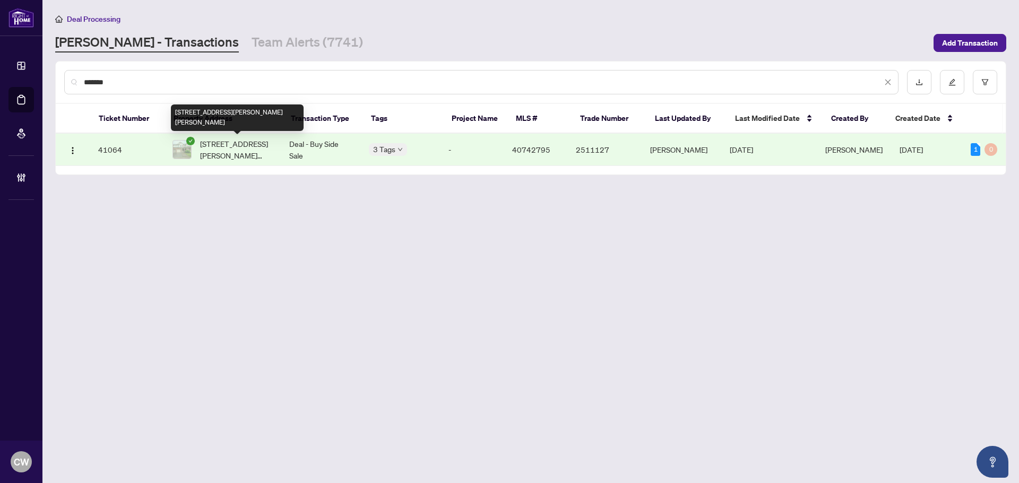
click at [241, 148] on span "[STREET_ADDRESS][PERSON_NAME][PERSON_NAME]" at bounding box center [236, 149] width 72 height 23
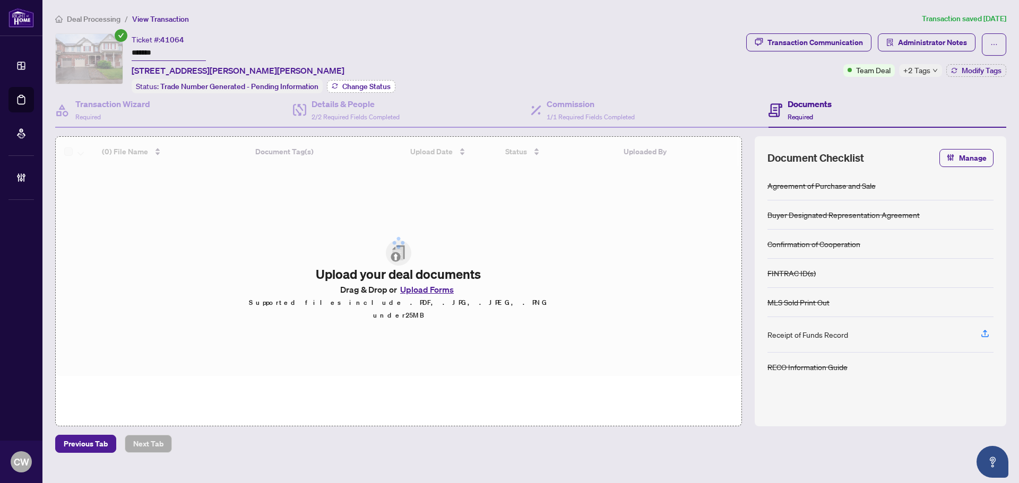
click at [369, 85] on span "Change Status" at bounding box center [366, 86] width 48 height 7
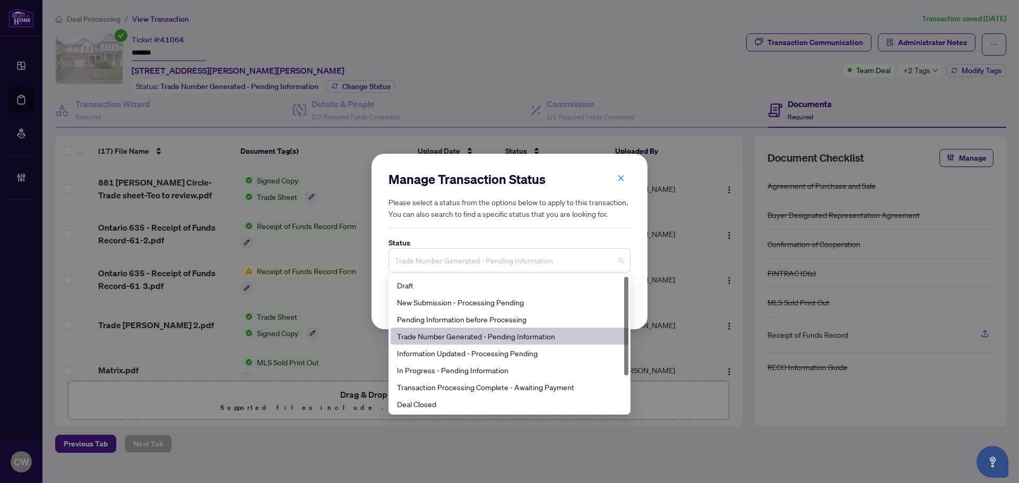
click at [476, 259] on span "Trade Number Generated - Pending Information" at bounding box center [509, 260] width 229 height 20
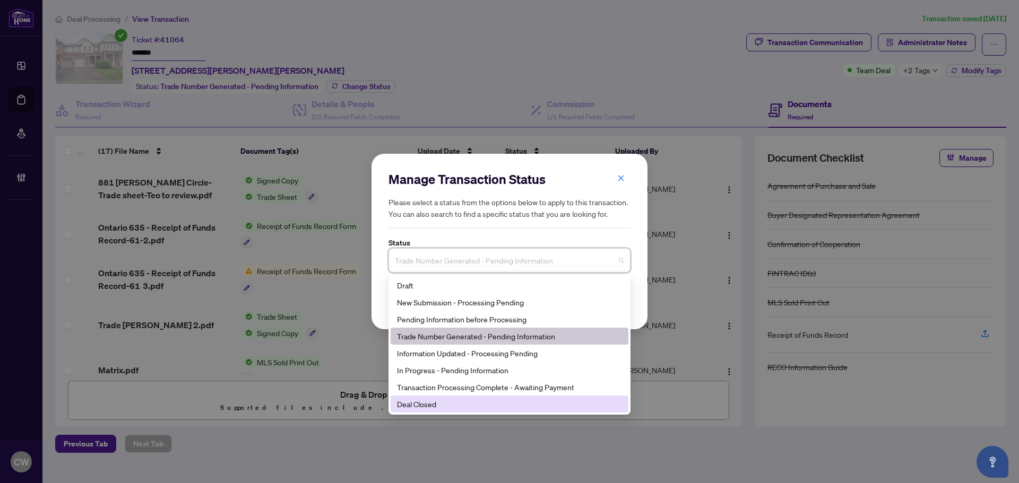
click at [445, 403] on div "Deal Closed" at bounding box center [509, 404] width 225 height 12
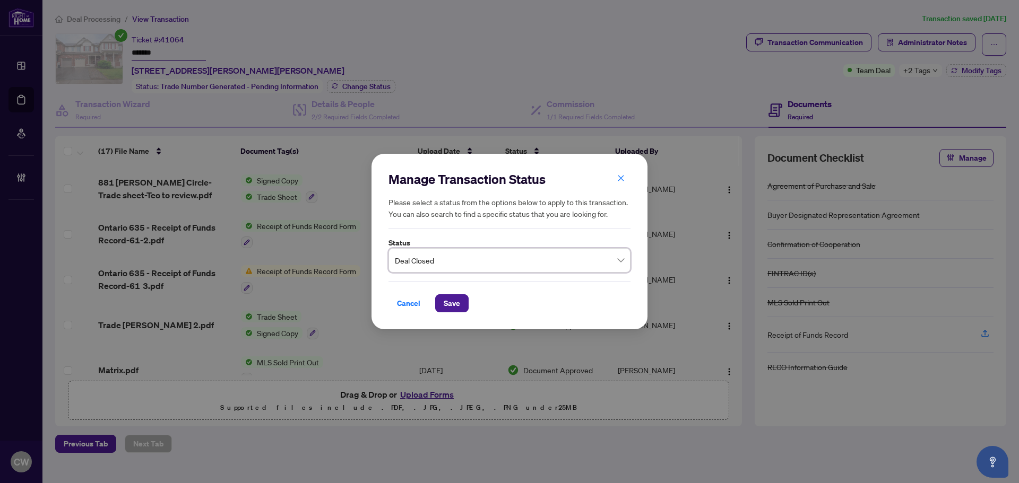
click at [460, 290] on div "Cancel Save" at bounding box center [509, 296] width 242 height 31
click at [456, 302] on span "Save" at bounding box center [451, 303] width 16 height 17
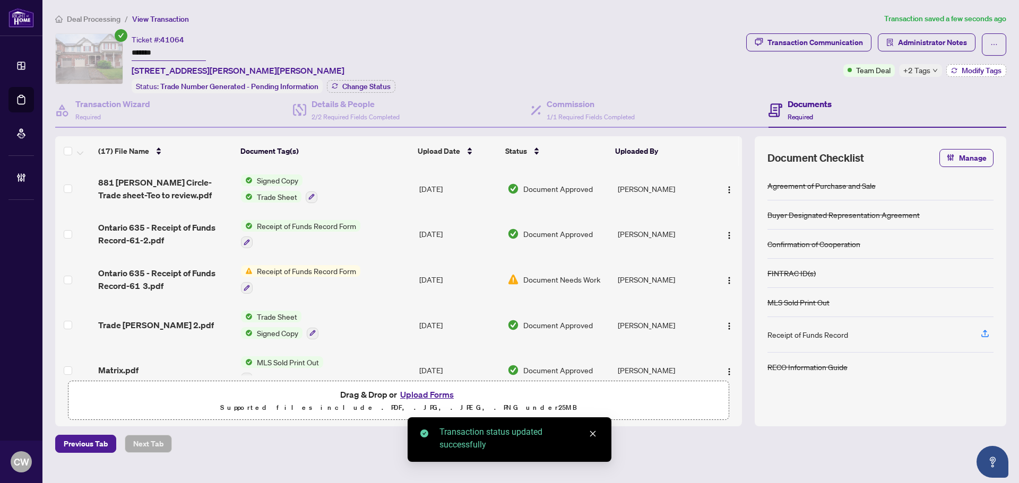
click at [976, 68] on span "Modify Tags" at bounding box center [981, 70] width 40 height 7
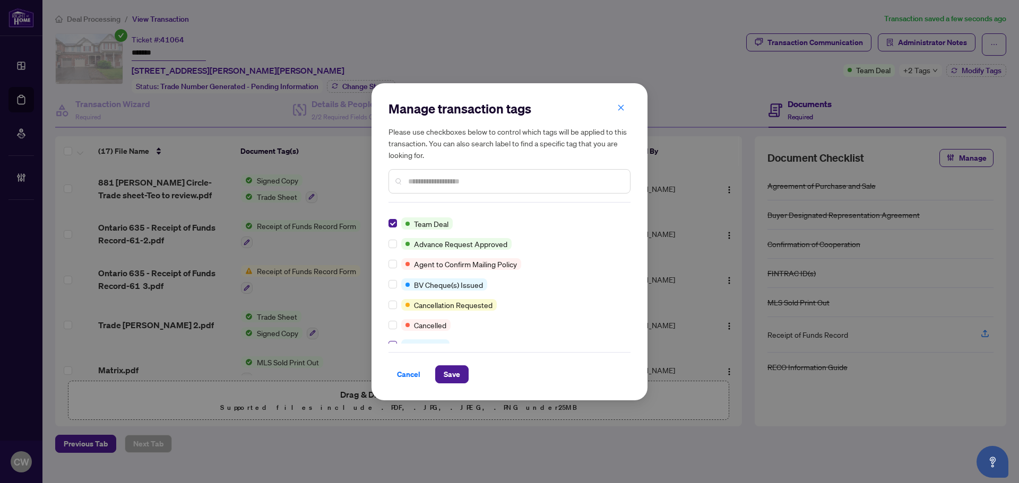
scroll to position [212, 0]
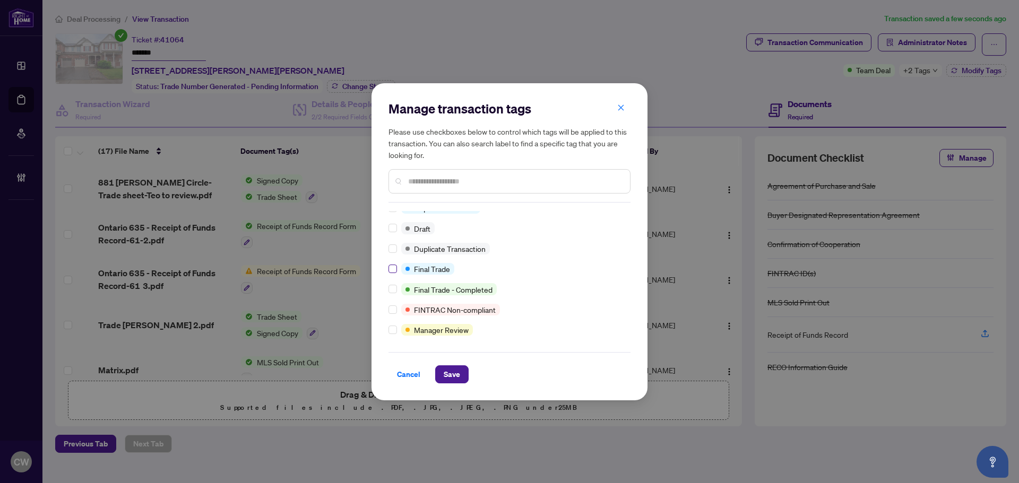
click at [388, 263] on label at bounding box center [392, 269] width 8 height 12
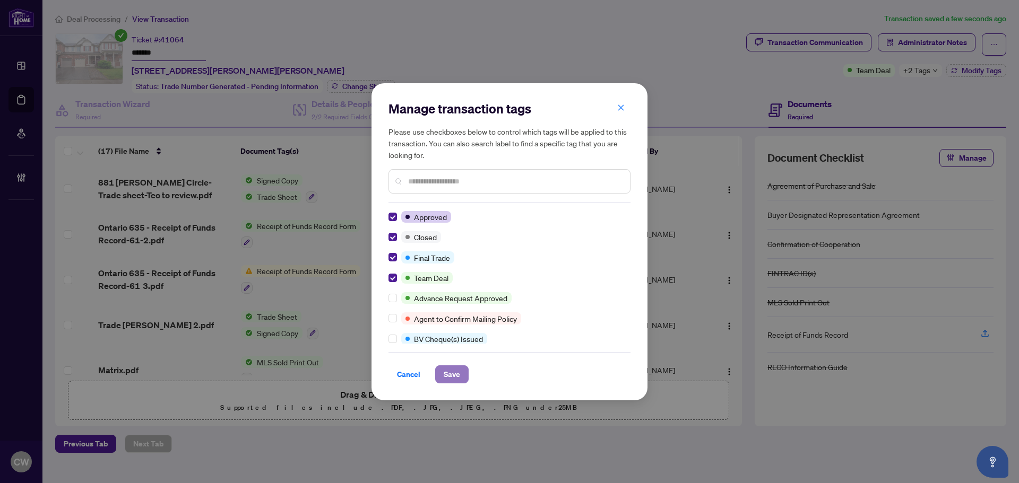
click at [454, 367] on span "Save" at bounding box center [451, 374] width 16 height 17
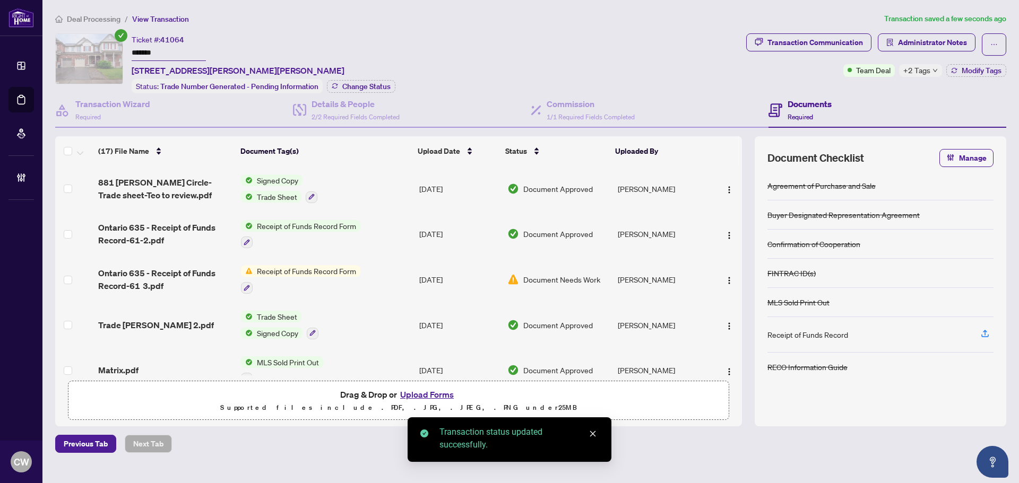
click at [162, 181] on span "881 [PERSON_NAME] Circle-Trade sheet-Teo to review.pdf" at bounding box center [165, 188] width 134 height 25
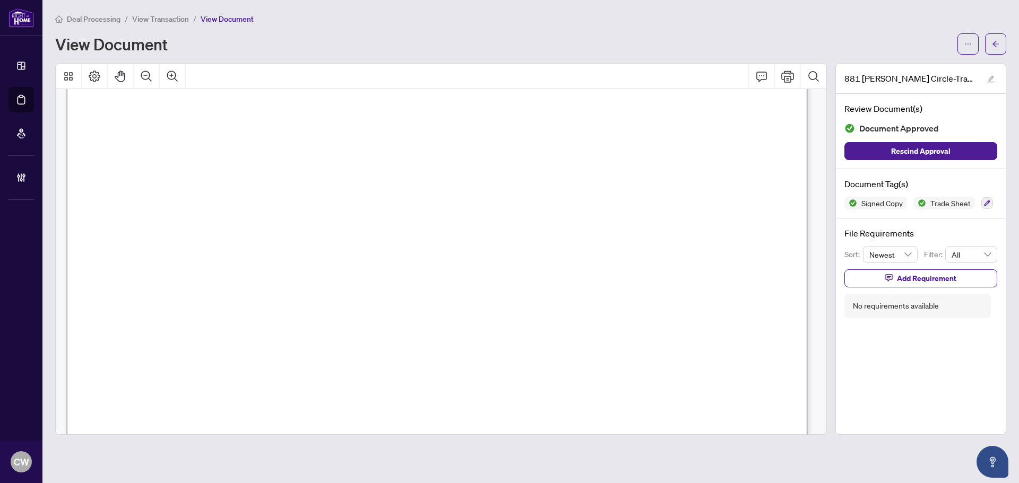
scroll to position [318, 0]
click at [995, 43] on icon "arrow-left" at bounding box center [994, 43] width 7 height 7
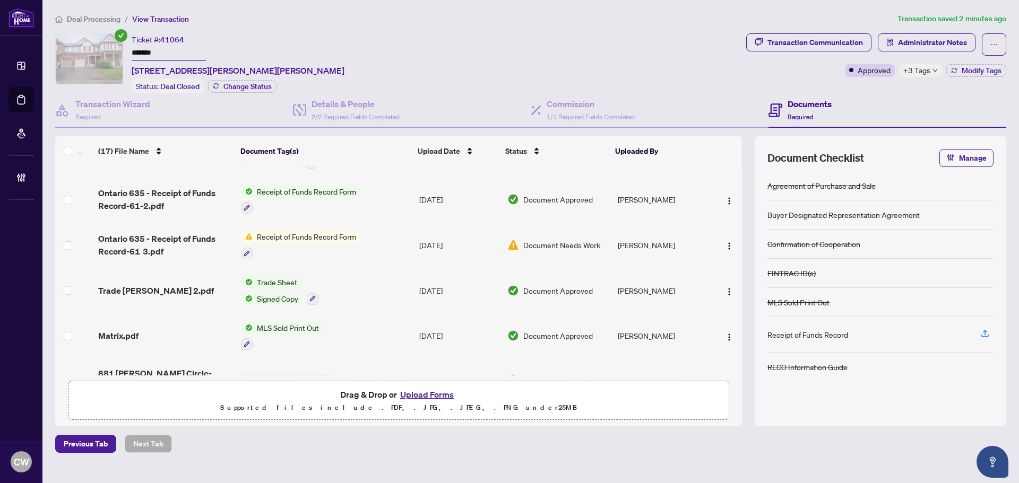
scroll to position [106, 0]
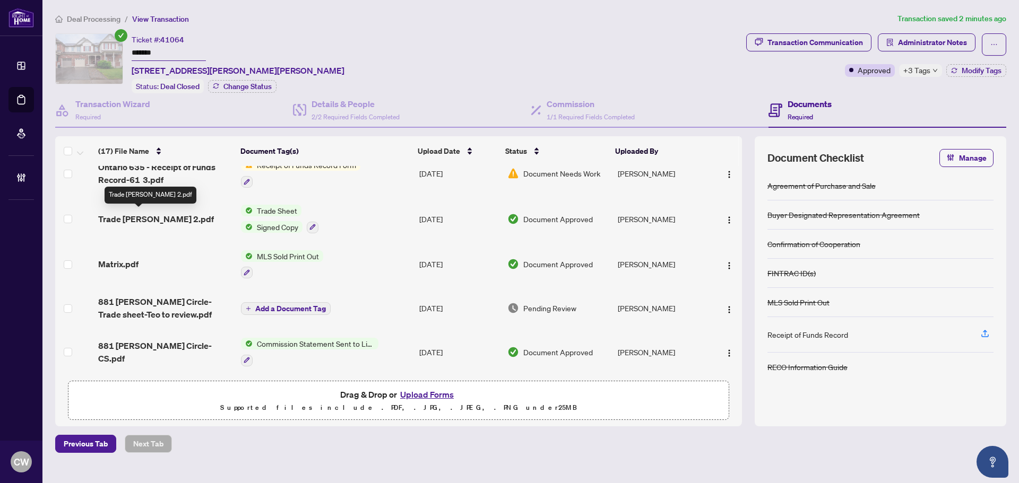
click at [153, 220] on span "Trade [PERSON_NAME] 2.pdf" at bounding box center [156, 219] width 116 height 13
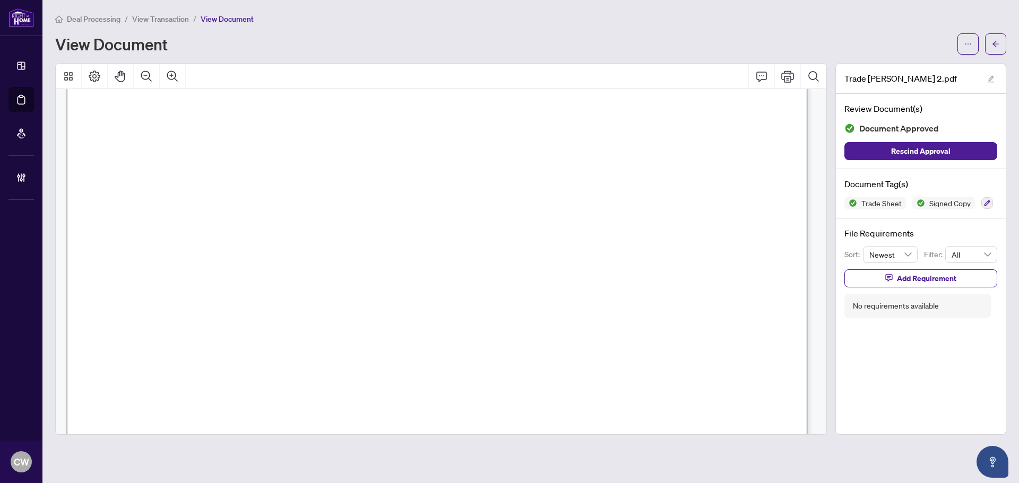
scroll to position [318, 0]
click at [991, 41] on icon "arrow-left" at bounding box center [994, 43] width 7 height 7
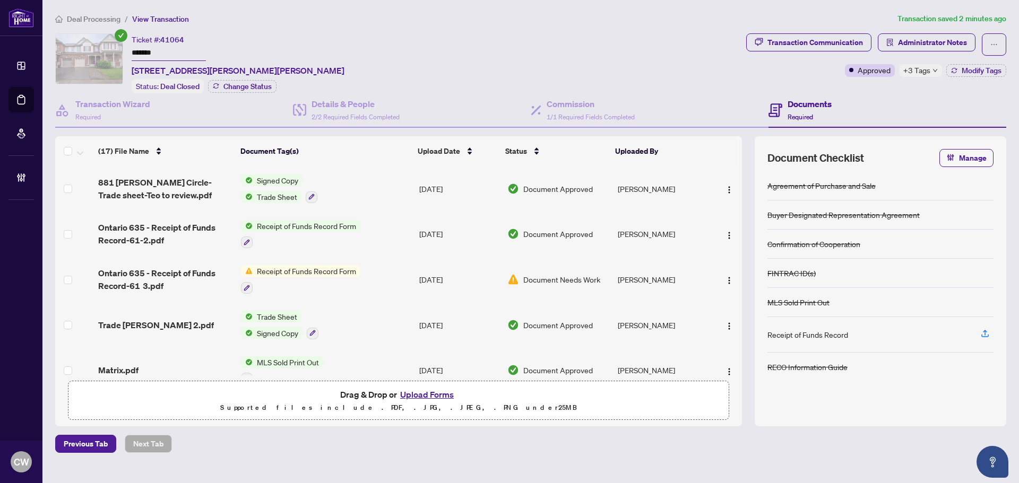
click at [429, 395] on button "Upload Forms" at bounding box center [427, 395] width 60 height 14
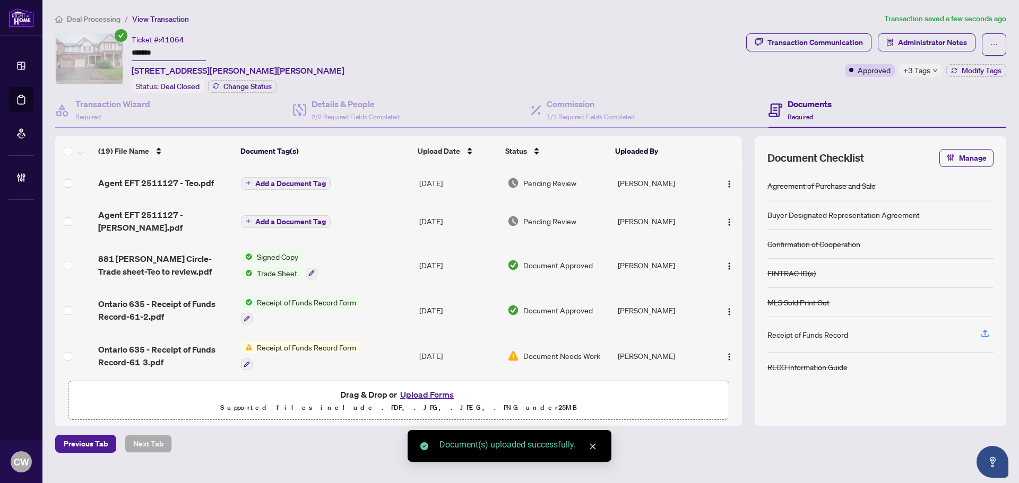
click at [289, 182] on span "Add a Document Tag" at bounding box center [290, 183] width 71 height 7
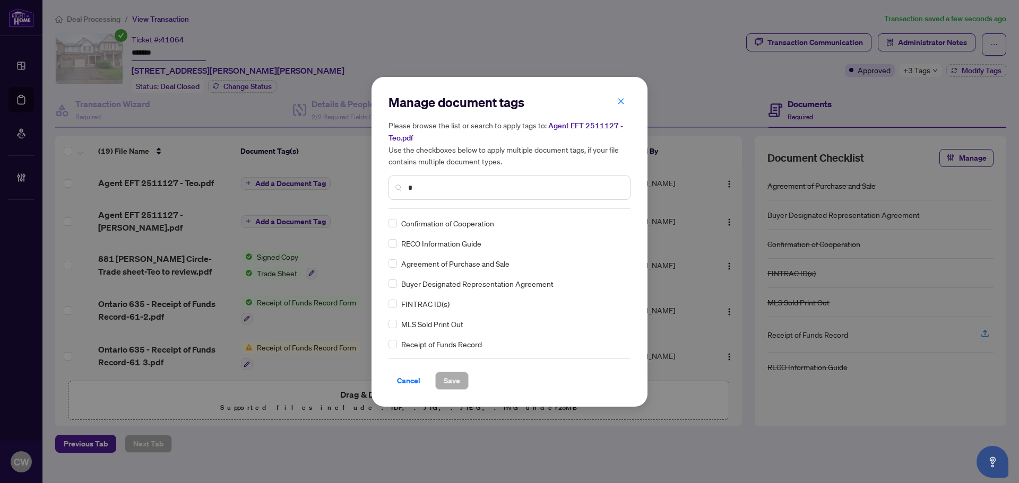
click at [454, 189] on input "*" at bounding box center [514, 188] width 213 height 12
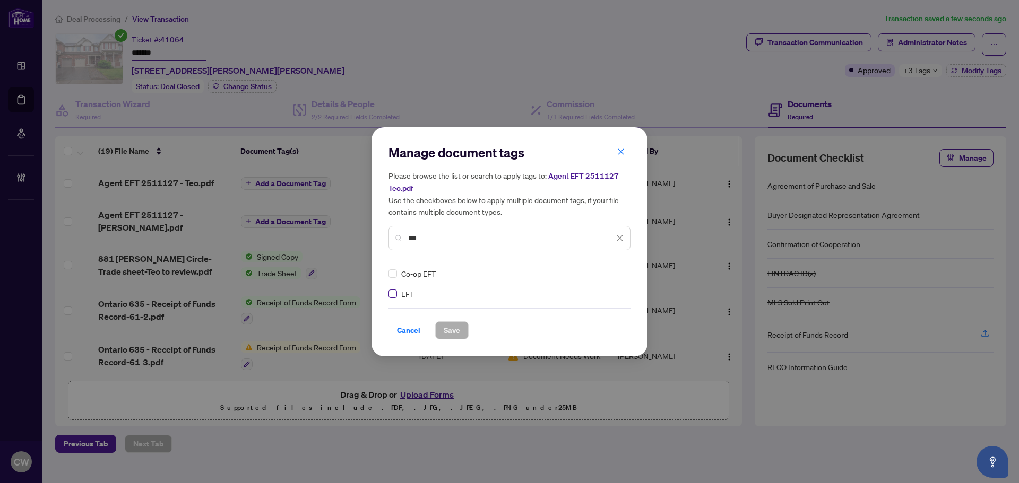
type input "***"
click at [610, 273] on img at bounding box center [608, 273] width 11 height 11
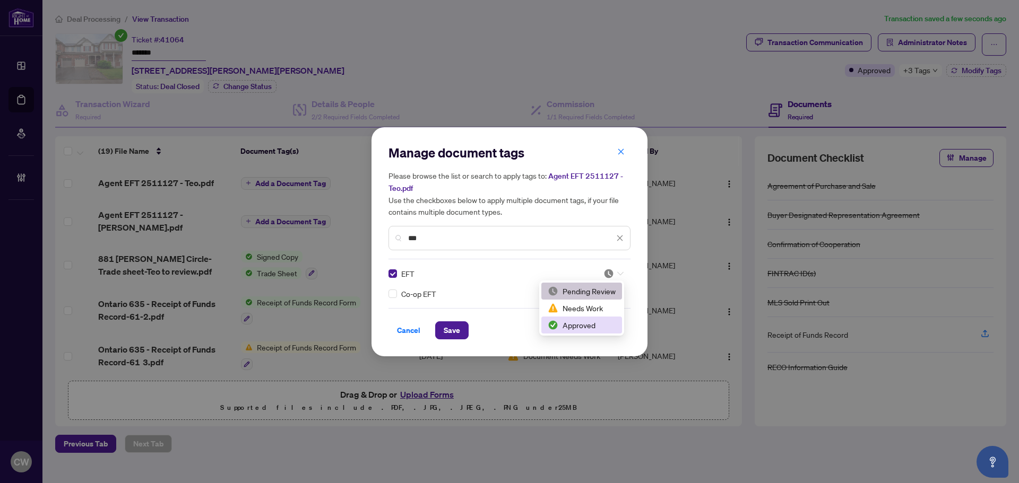
click at [596, 319] on div "Approved" at bounding box center [581, 325] width 81 height 17
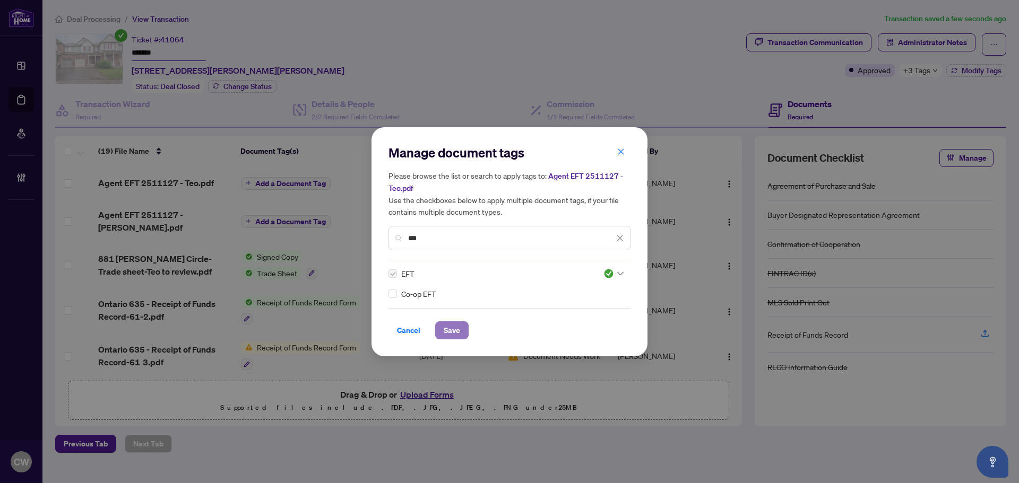
click at [451, 327] on span "Save" at bounding box center [451, 330] width 16 height 17
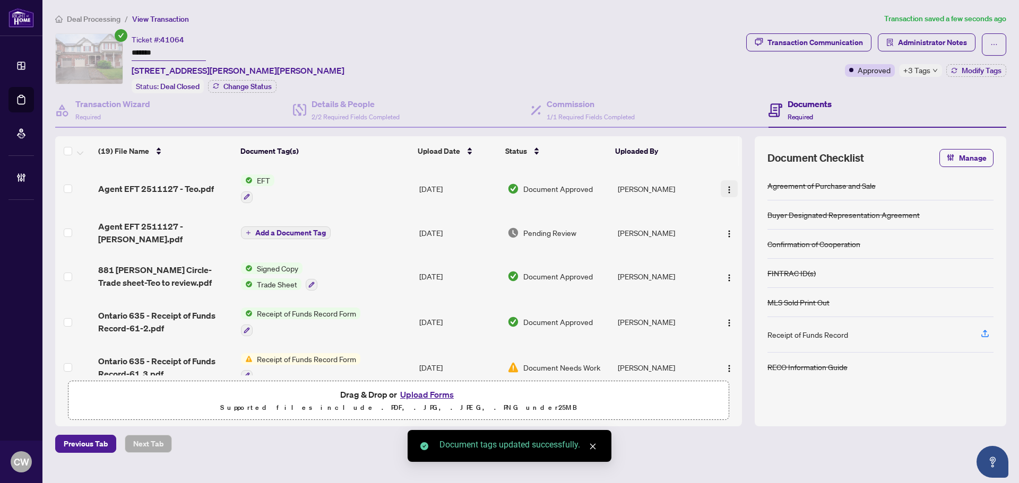
click at [725, 192] on img "button" at bounding box center [729, 190] width 8 height 8
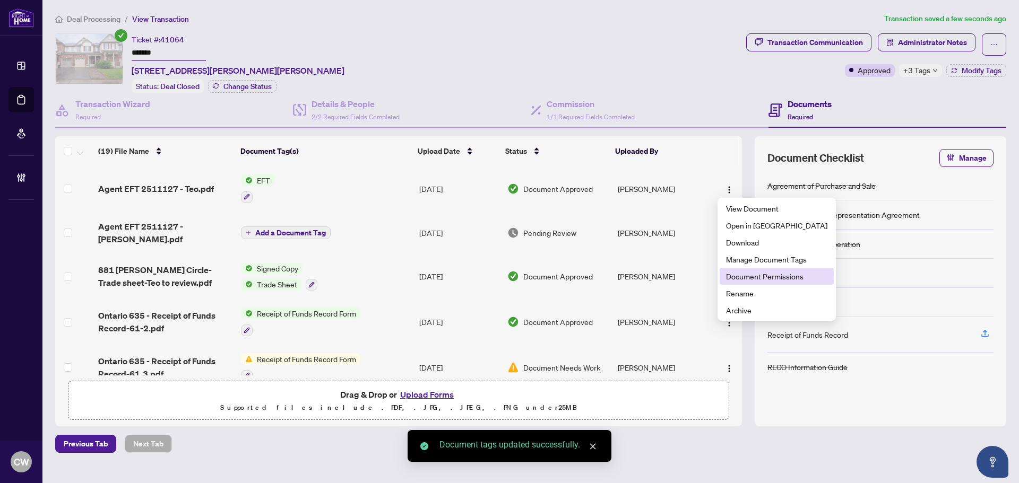
click at [734, 276] on span "Document Permissions" at bounding box center [776, 277] width 101 height 12
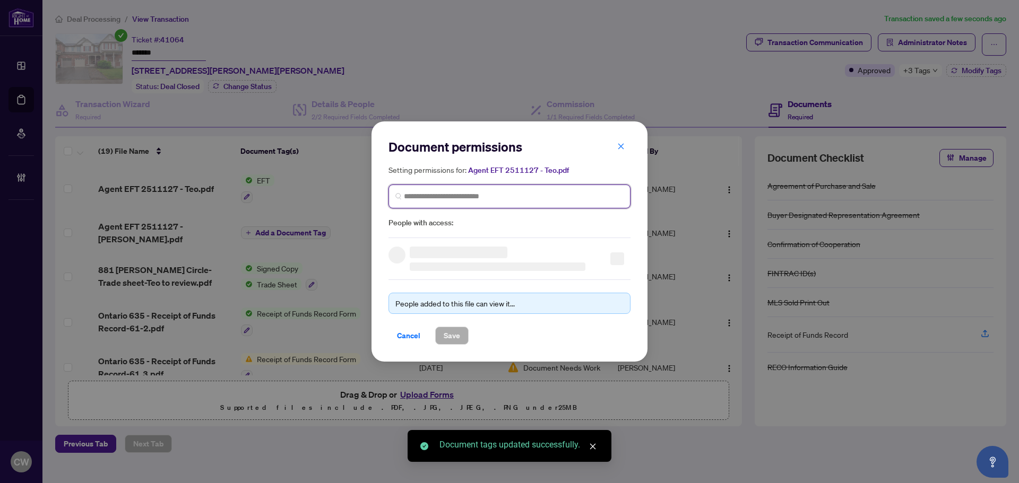
click at [457, 195] on input "search" at bounding box center [514, 196] width 220 height 11
paste input "**********"
type input "**********"
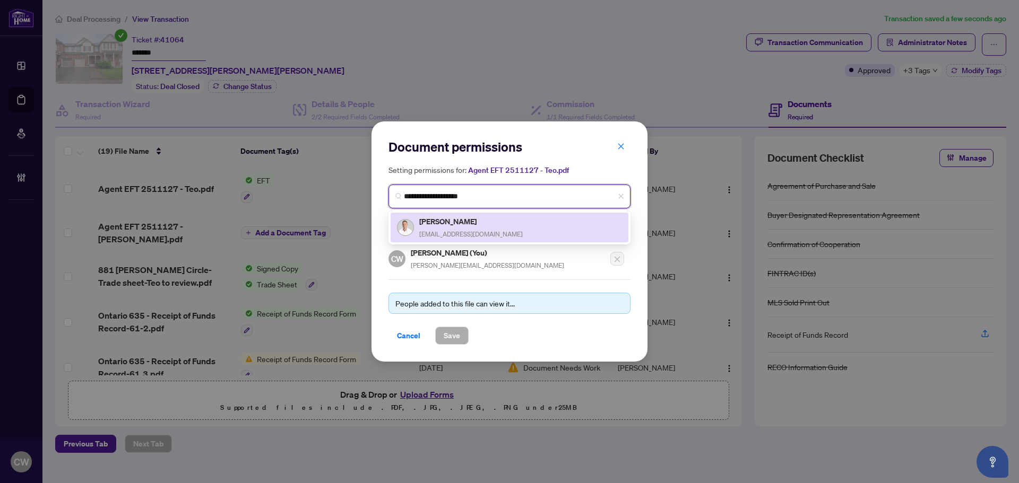
click at [457, 226] on h5 "[PERSON_NAME]" at bounding box center [470, 221] width 103 height 12
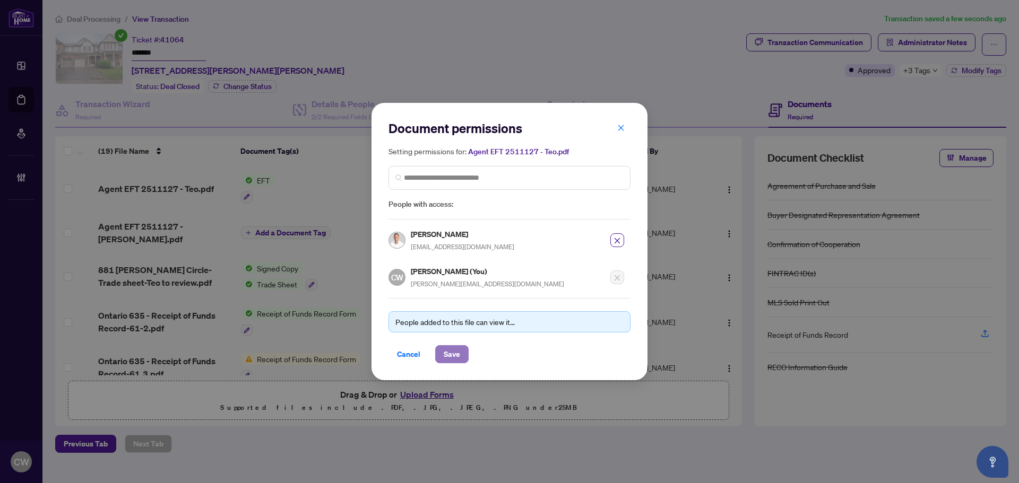
click at [450, 353] on span "Save" at bounding box center [451, 354] width 16 height 17
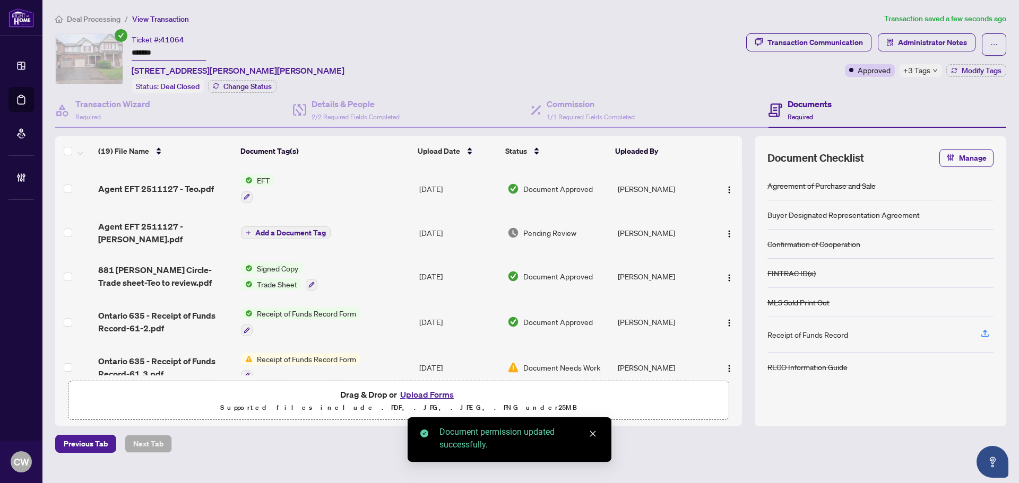
click at [312, 233] on button "Add a Document Tag" at bounding box center [286, 233] width 90 height 13
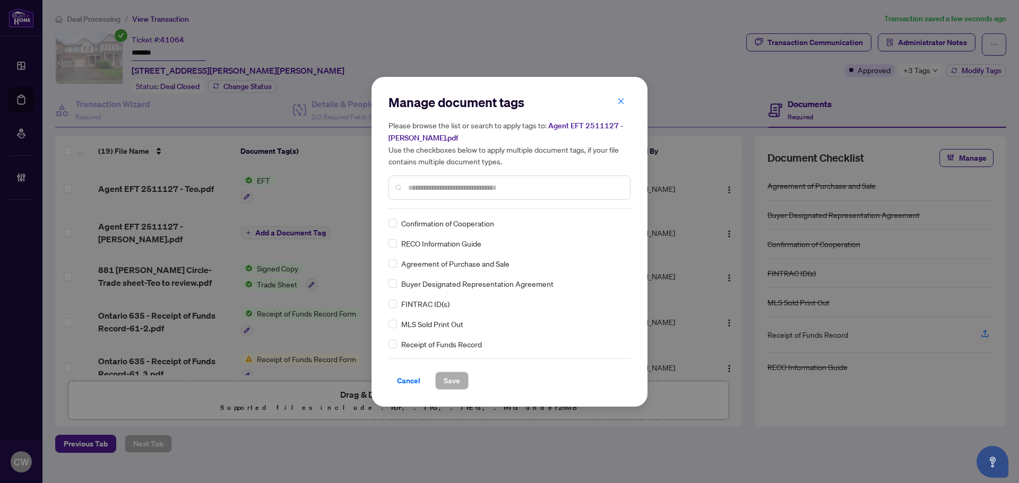
click at [444, 192] on input "text" at bounding box center [514, 188] width 213 height 12
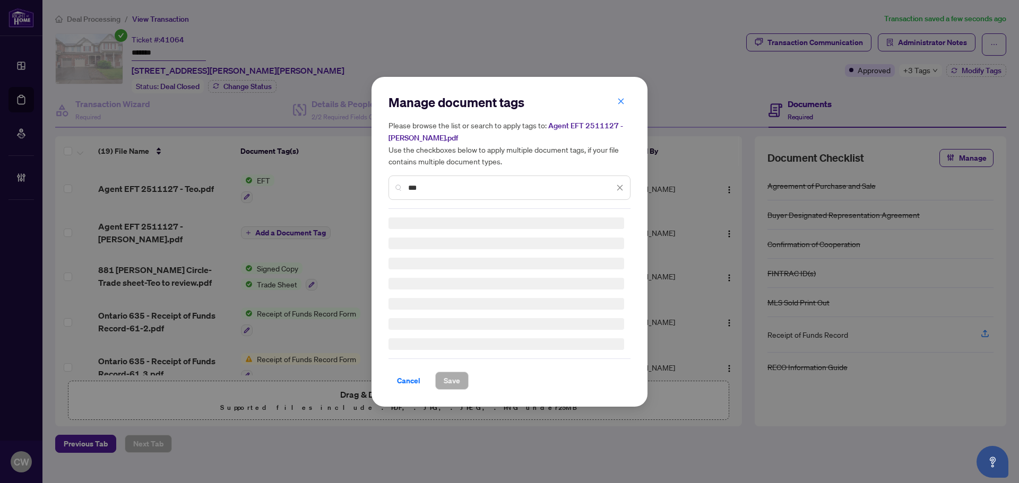
type input "***"
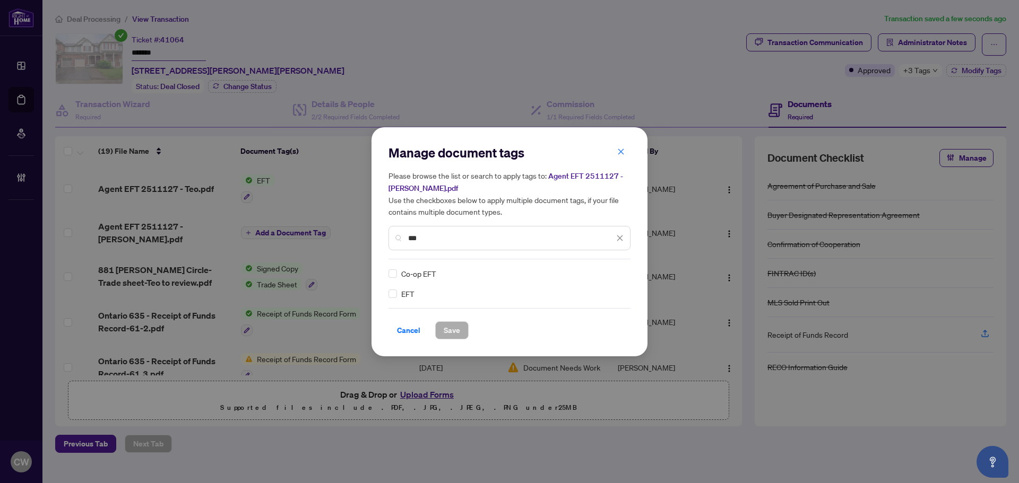
click at [388, 299] on div "Manage document tags Please browse the list or search to apply tags to: Agent E…" at bounding box center [509, 241] width 276 height 229
click at [612, 274] on img at bounding box center [608, 273] width 11 height 11
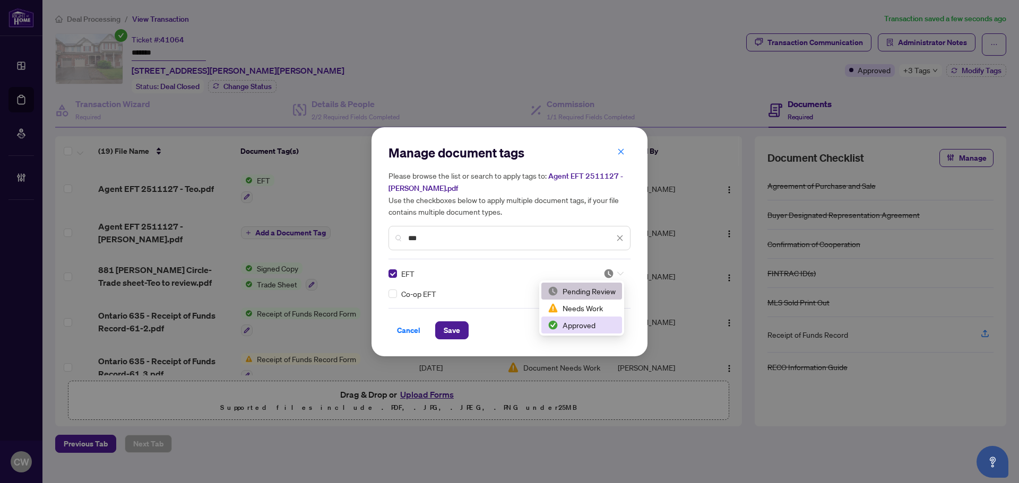
click at [600, 325] on div "Approved" at bounding box center [581, 325] width 68 height 12
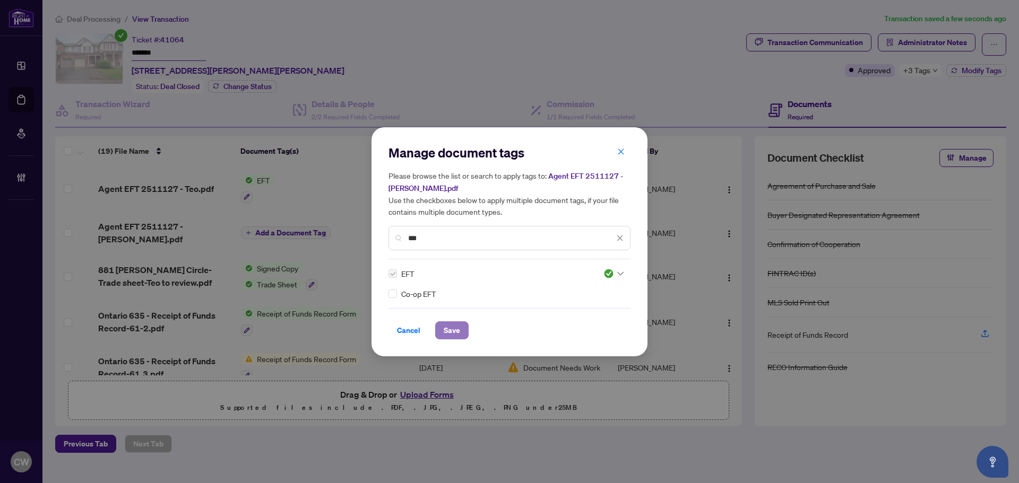
click at [452, 330] on span "Save" at bounding box center [451, 330] width 16 height 17
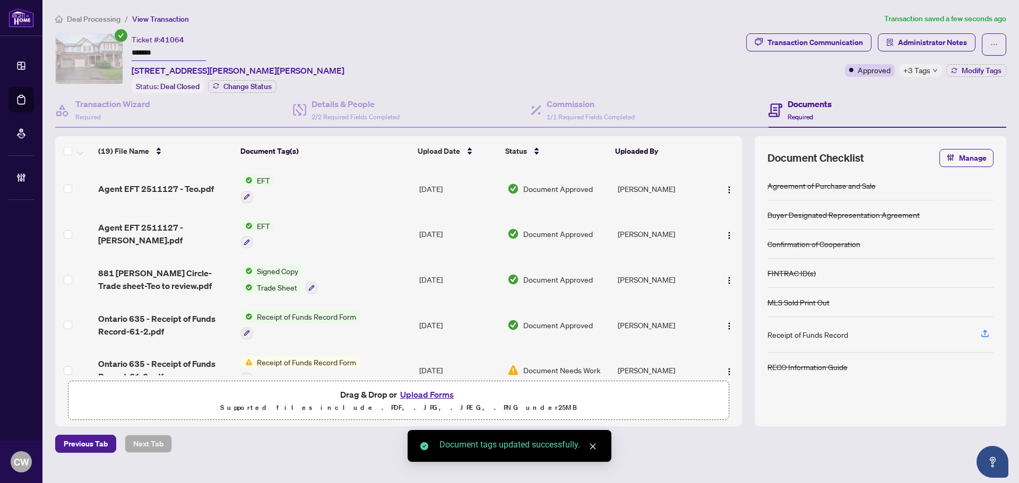
click at [725, 186] on img "button" at bounding box center [729, 190] width 8 height 8
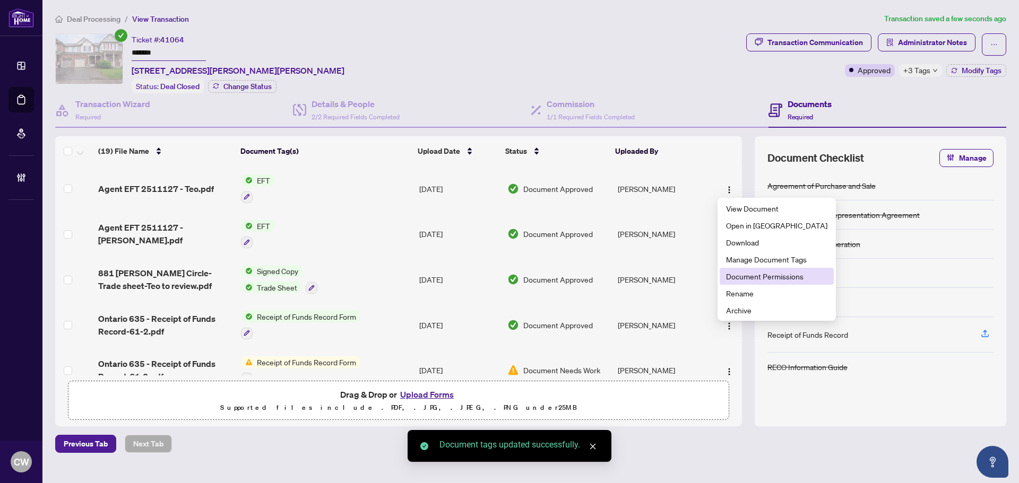
click at [748, 276] on span "Document Permissions" at bounding box center [776, 277] width 101 height 12
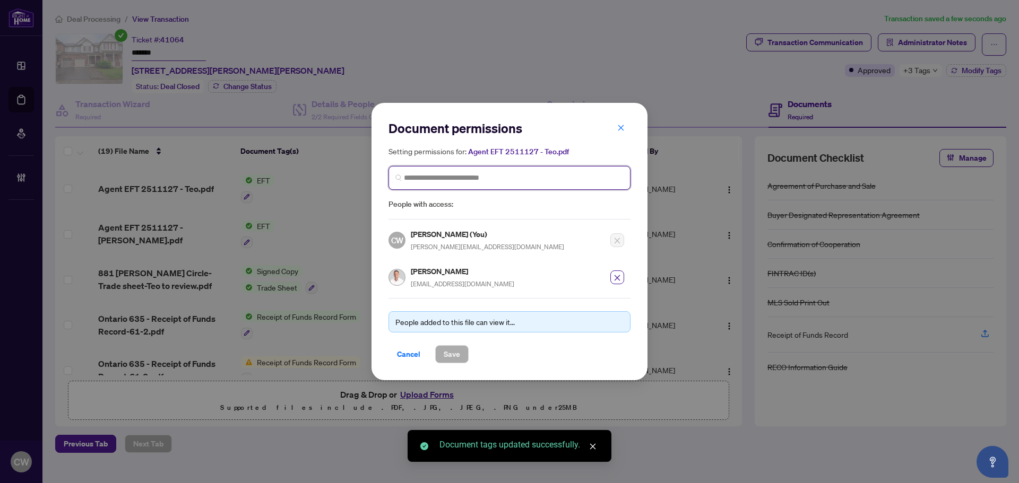
drag, startPoint x: 427, startPoint y: 176, endPoint x: 434, endPoint y: 179, distance: 8.1
click at [428, 176] on input "search" at bounding box center [514, 177] width 220 height 11
paste input "**********"
type input "**********"
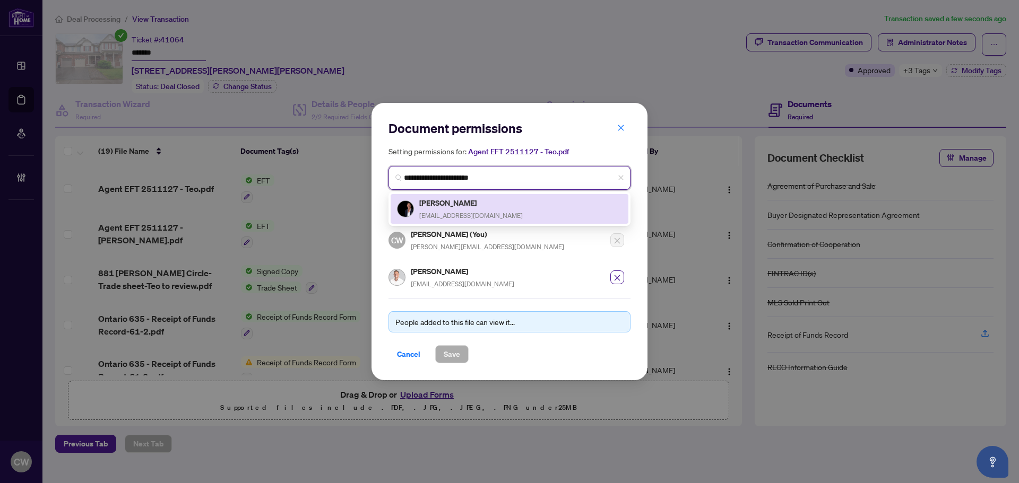
click at [453, 212] on span "[EMAIL_ADDRESS][DOMAIN_NAME]" at bounding box center [470, 216] width 103 height 8
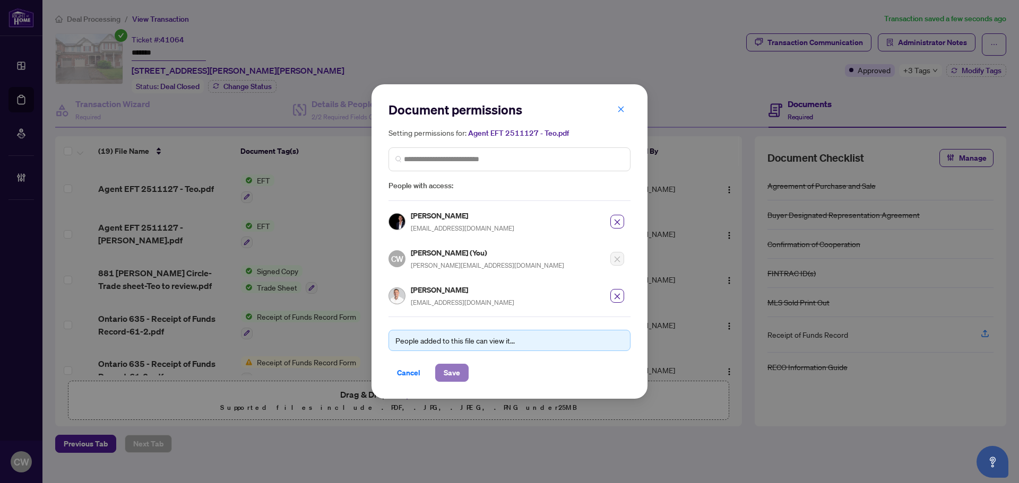
click at [446, 372] on span "Save" at bounding box center [451, 372] width 16 height 17
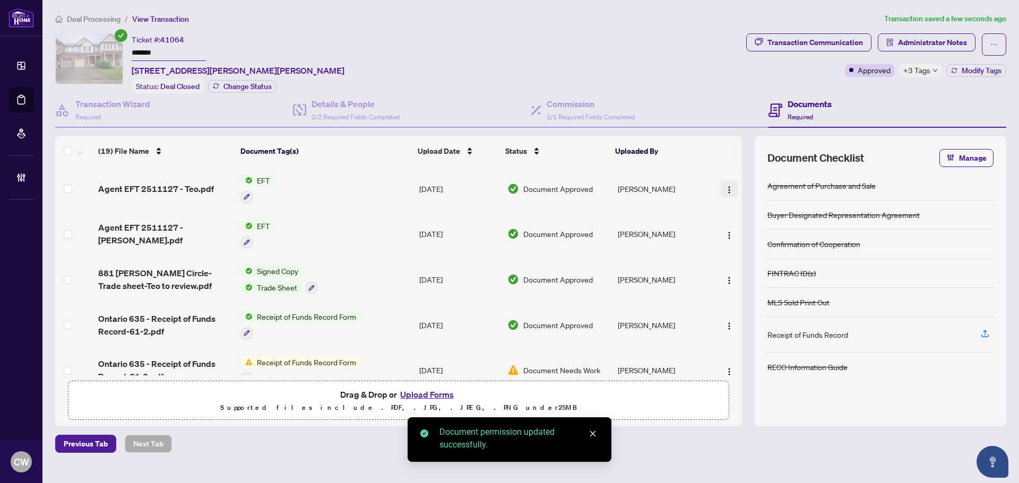
click at [725, 186] on img "button" at bounding box center [729, 190] width 8 height 8
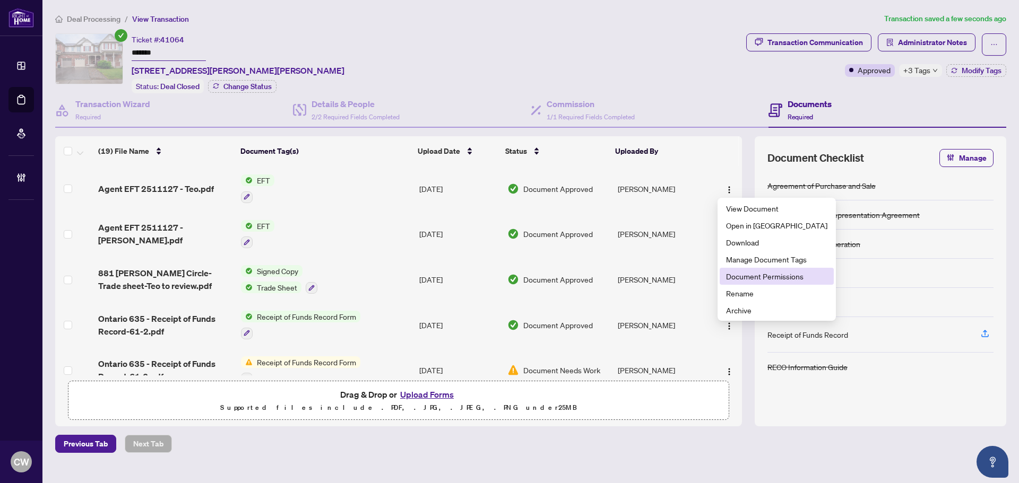
click at [756, 278] on span "Document Permissions" at bounding box center [776, 277] width 101 height 12
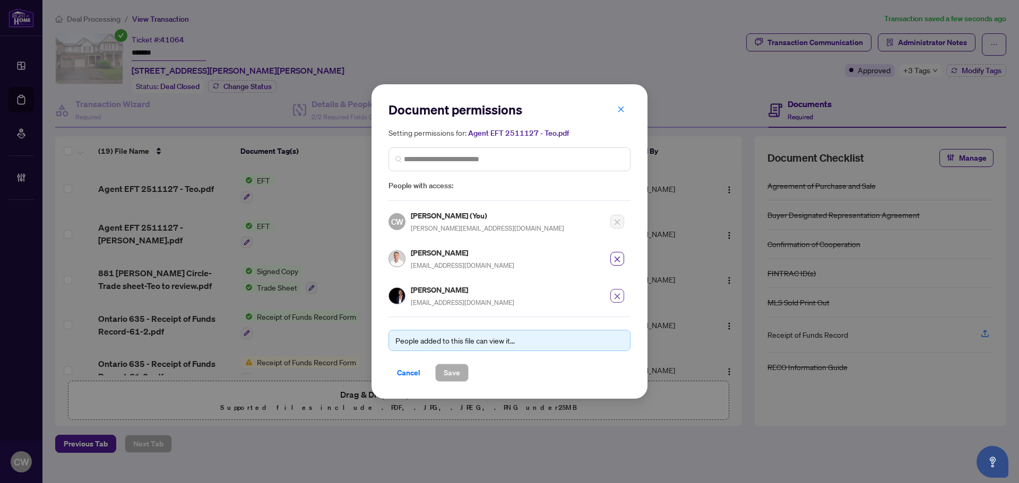
click at [619, 298] on icon "close" at bounding box center [617, 297] width 6 height 6
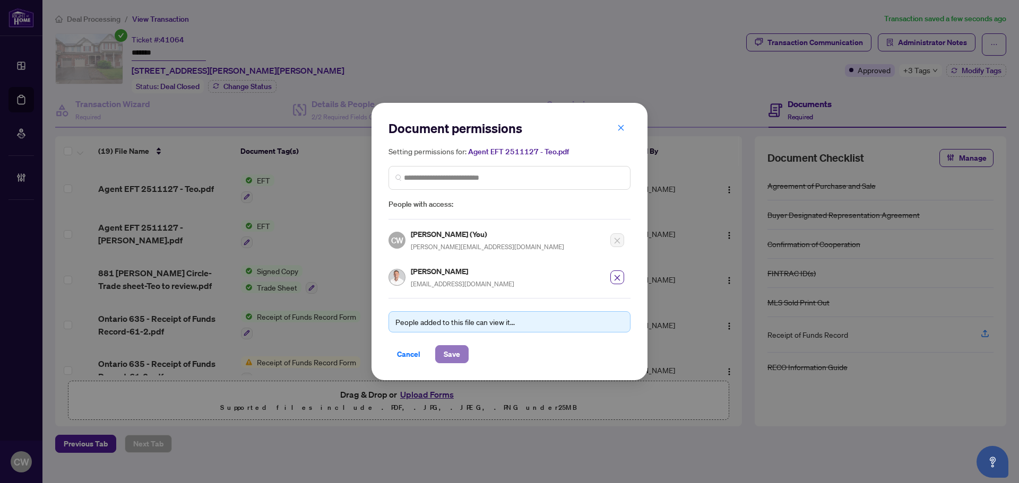
click at [449, 352] on span "Save" at bounding box center [451, 354] width 16 height 17
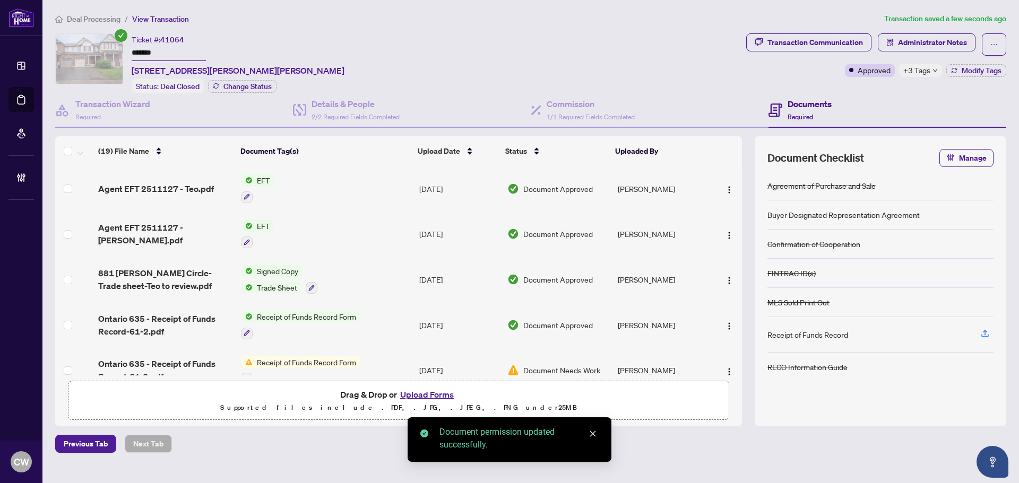
click at [725, 188] on img "button" at bounding box center [729, 190] width 8 height 8
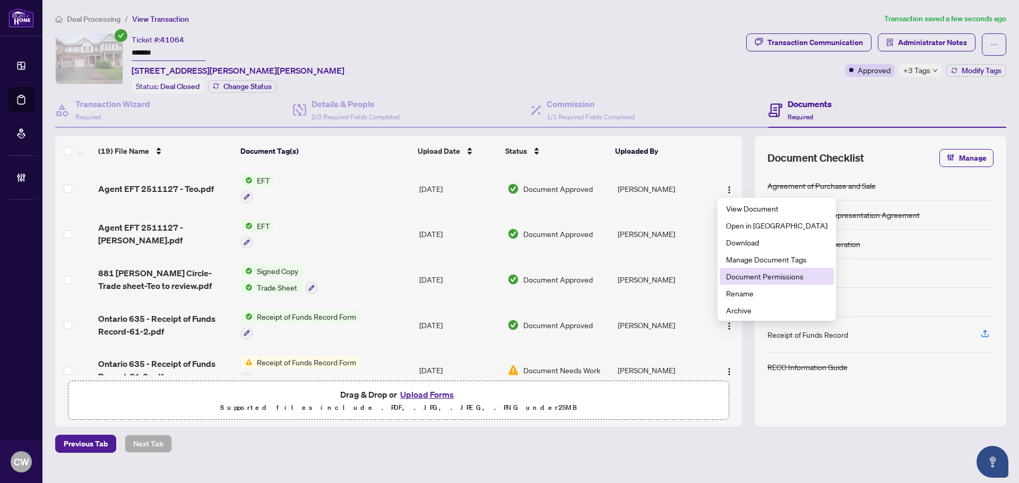
click at [750, 273] on span "Document Permissions" at bounding box center [776, 277] width 101 height 12
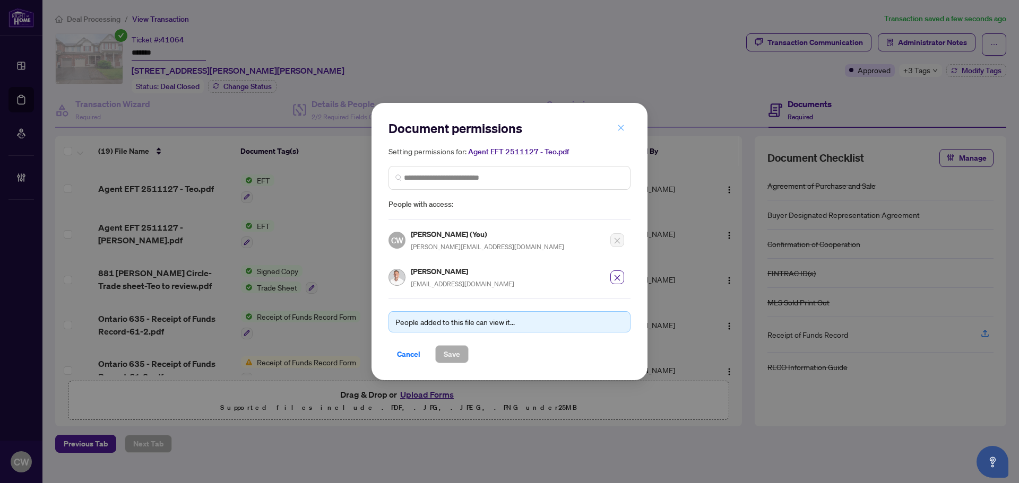
click at [621, 125] on span "button" at bounding box center [620, 127] width 7 height 17
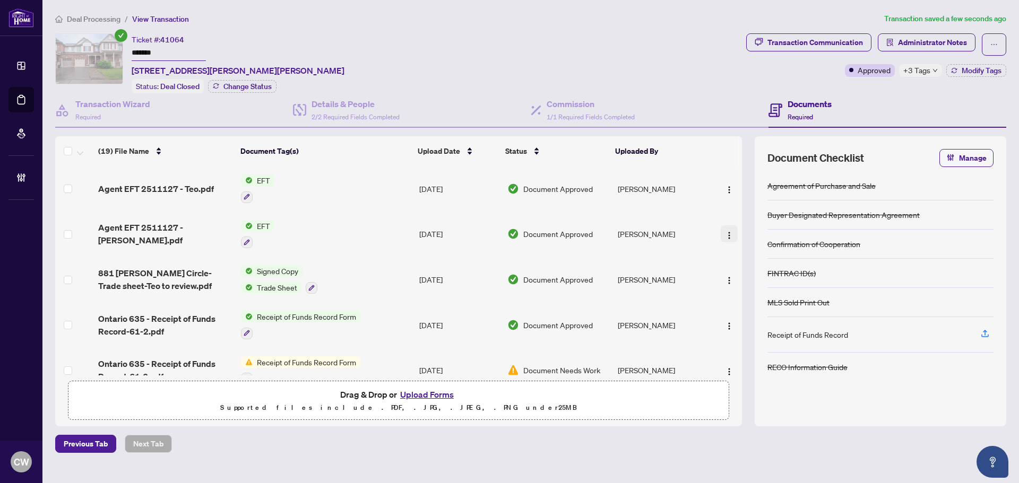
click at [725, 232] on img "button" at bounding box center [729, 235] width 8 height 8
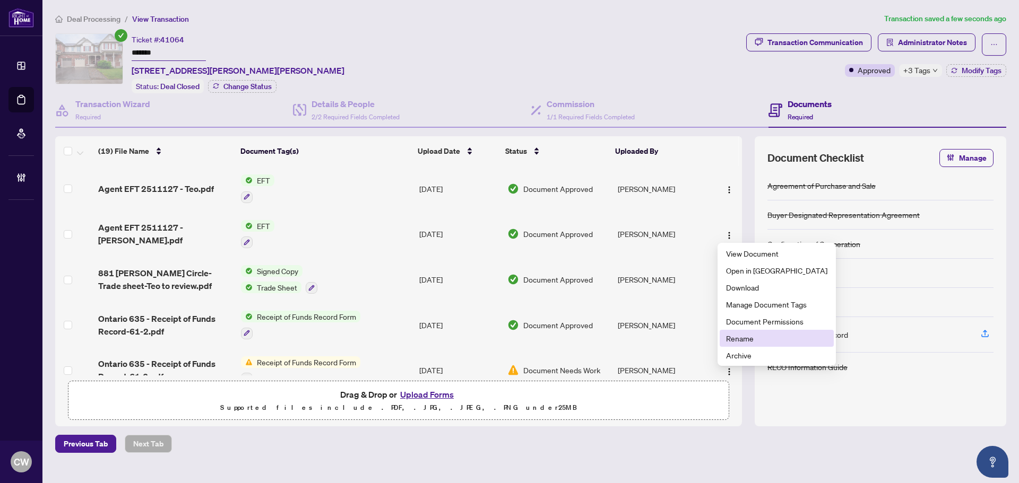
click at [759, 331] on li "Rename" at bounding box center [776, 338] width 114 height 17
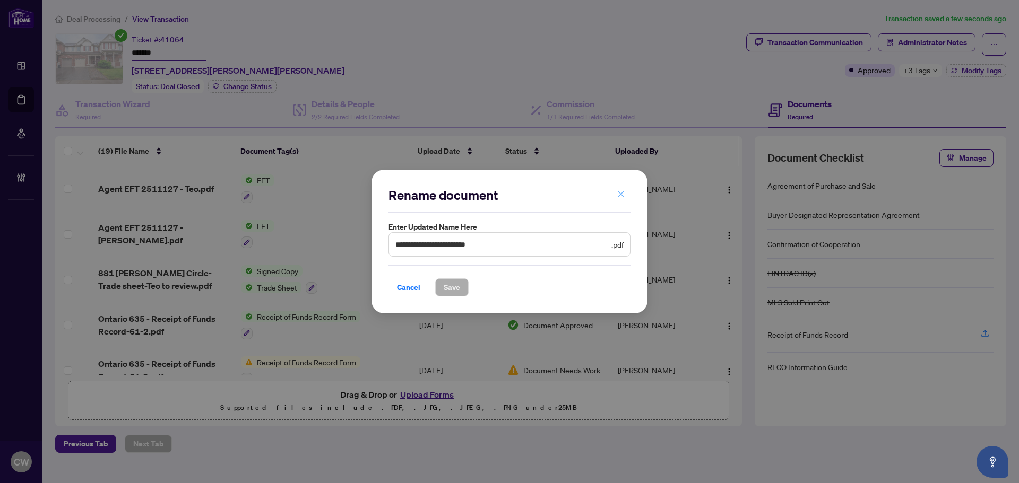
click at [621, 194] on icon "close" at bounding box center [621, 195] width 6 height 6
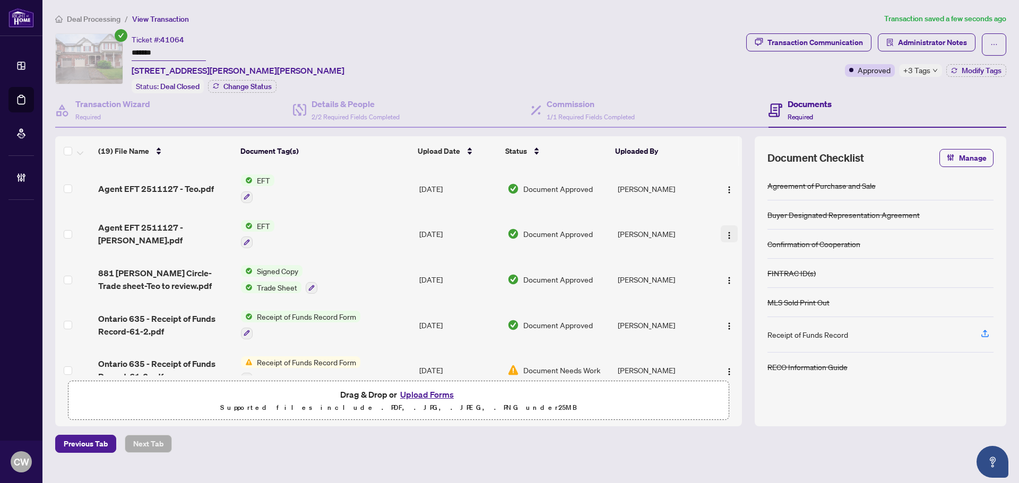
click at [727, 234] on img "button" at bounding box center [729, 235] width 8 height 8
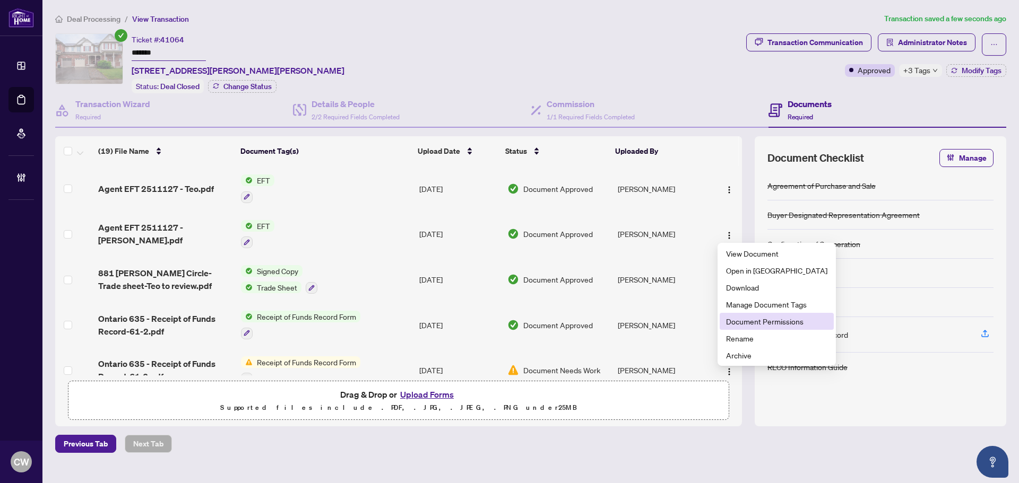
click at [756, 318] on span "Document Permissions" at bounding box center [776, 322] width 101 height 12
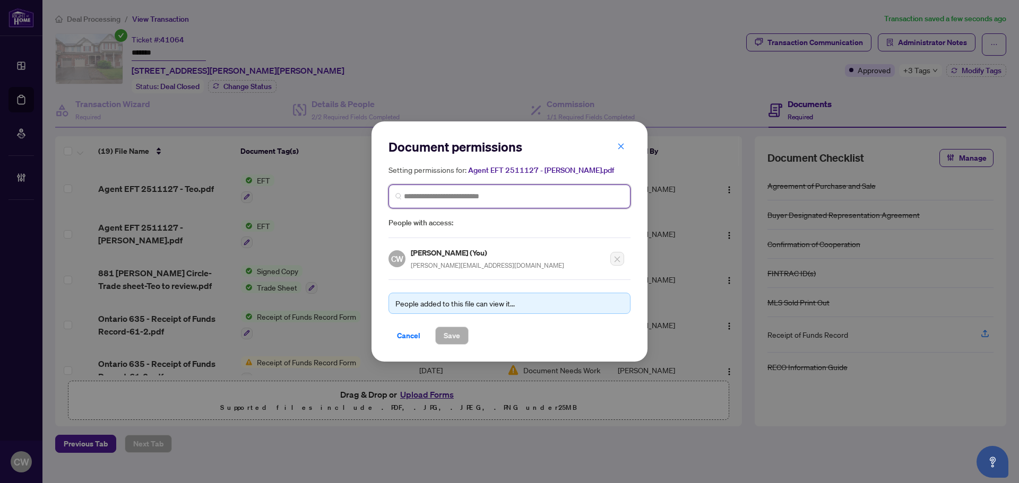
click at [477, 195] on input "search" at bounding box center [514, 196] width 220 height 11
paste input "**********"
type input "**********"
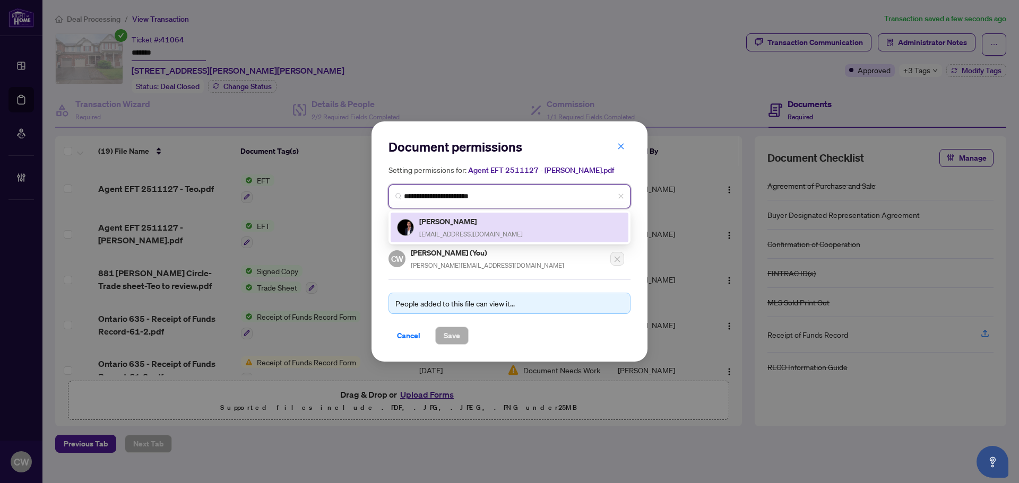
click at [476, 225] on h5 "[PERSON_NAME]" at bounding box center [470, 221] width 103 height 12
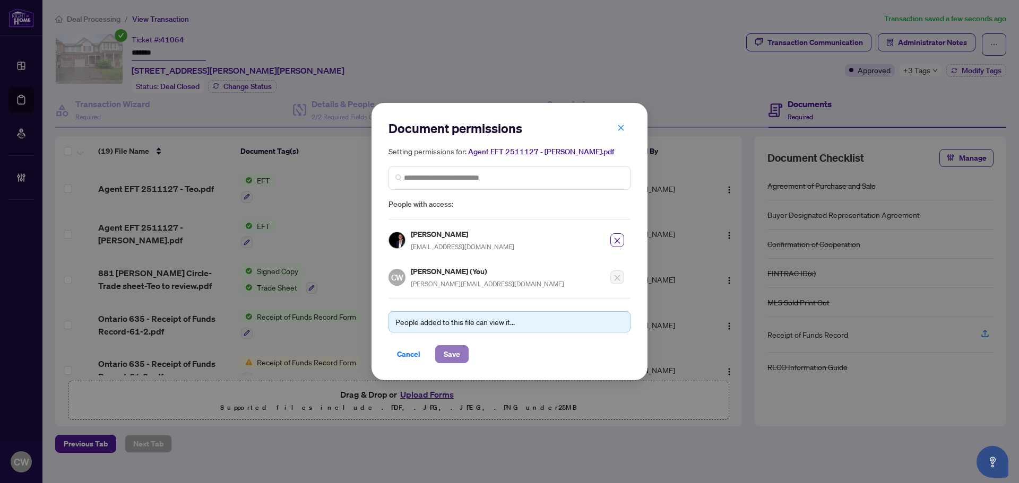
click at [457, 352] on span "Save" at bounding box center [451, 354] width 16 height 17
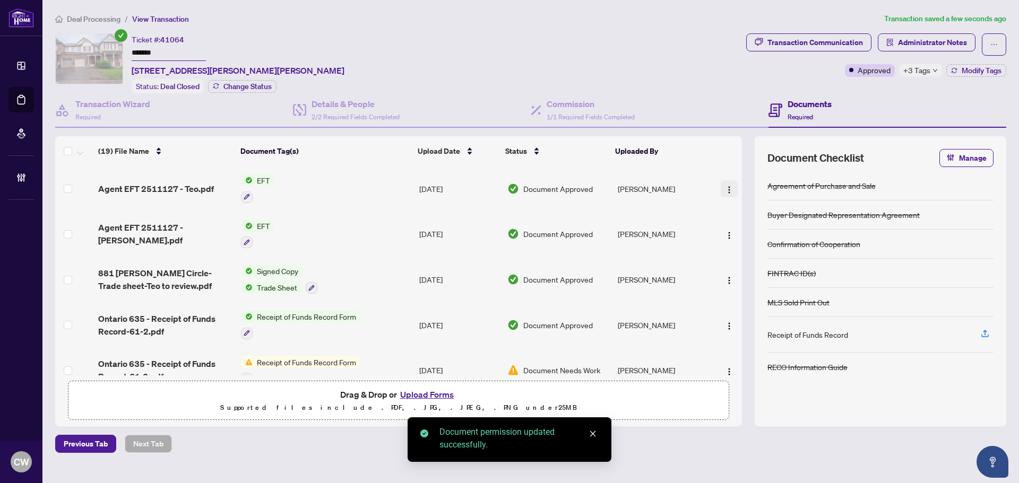
click at [728, 186] on img "button" at bounding box center [729, 190] width 8 height 8
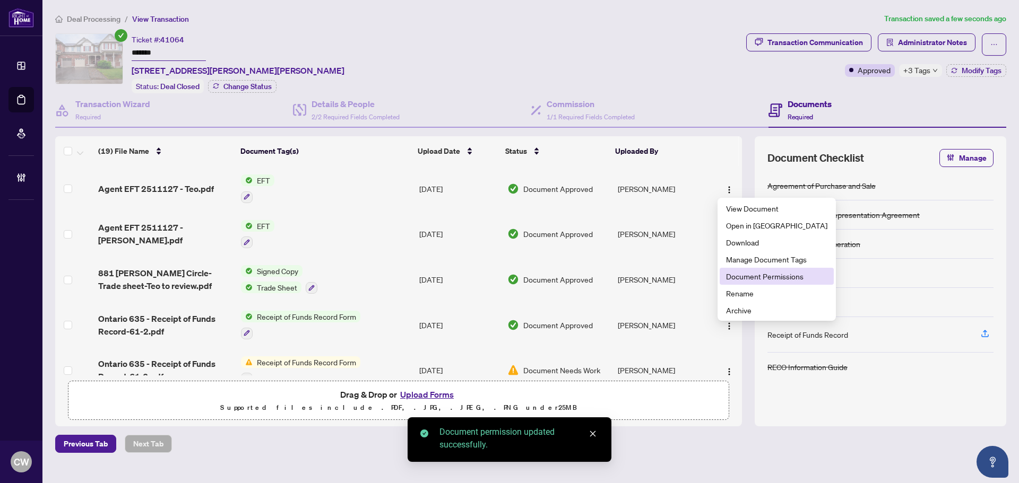
click at [756, 274] on span "Document Permissions" at bounding box center [776, 277] width 101 height 12
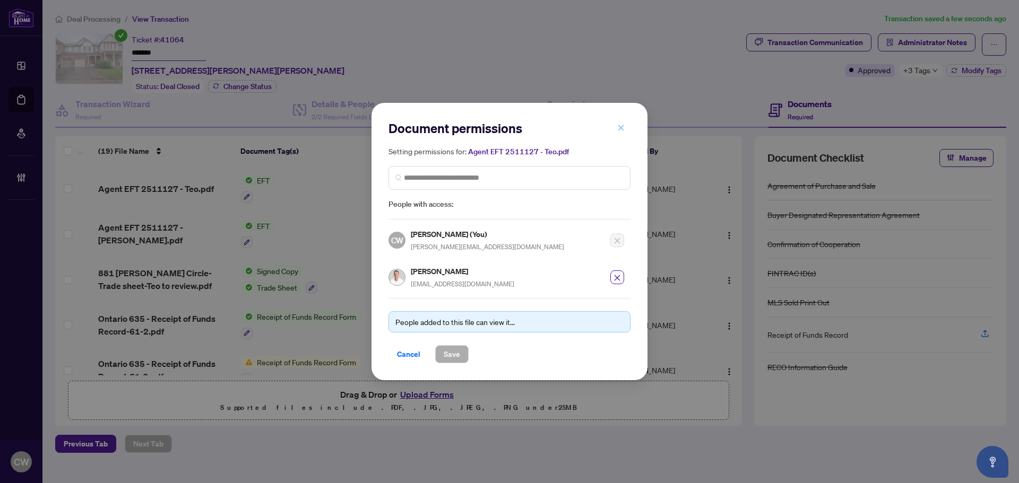
click at [622, 129] on icon "close" at bounding box center [620, 127] width 7 height 7
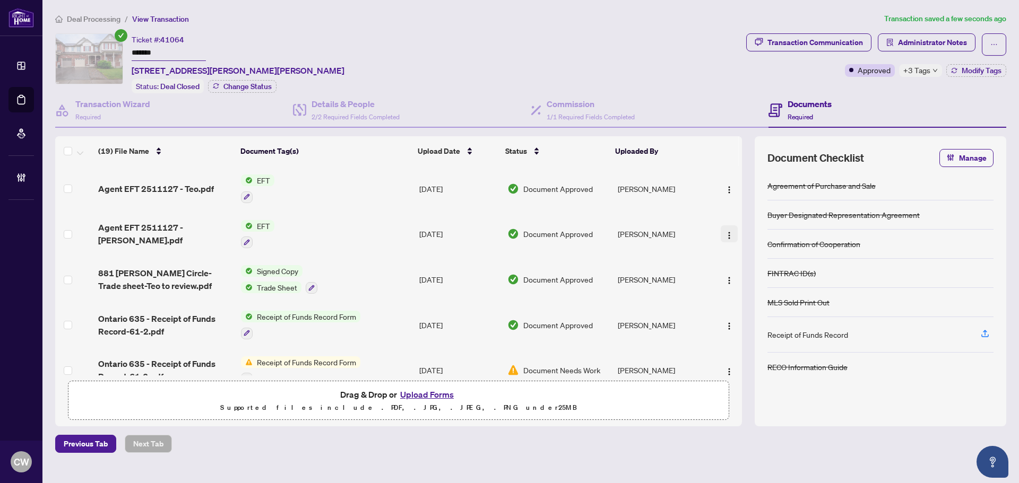
click at [726, 233] on img "button" at bounding box center [729, 235] width 8 height 8
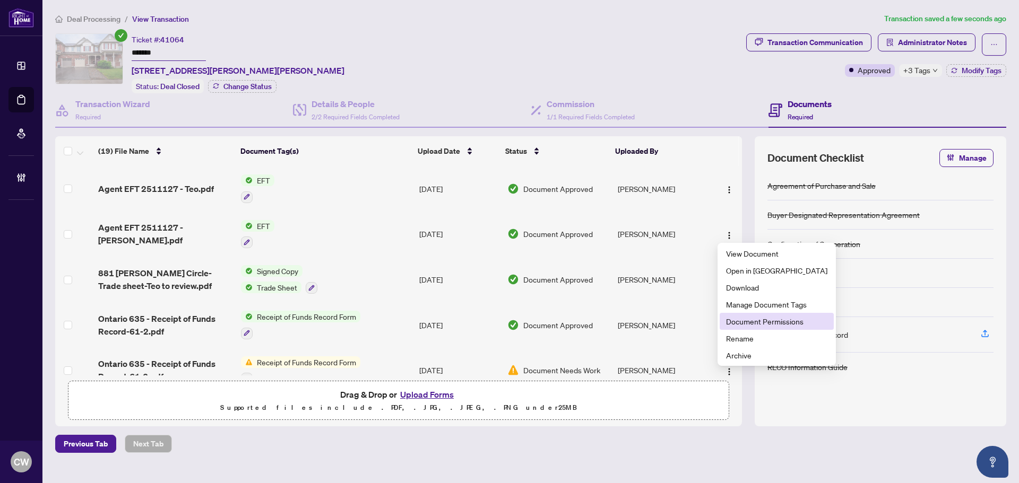
click at [752, 320] on span "Document Permissions" at bounding box center [776, 322] width 101 height 12
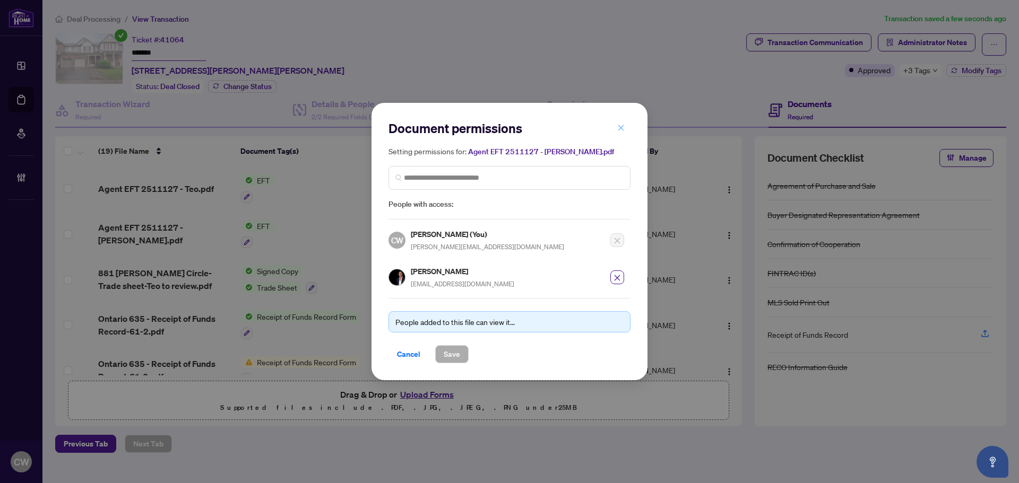
click at [620, 128] on icon "close" at bounding box center [621, 128] width 6 height 6
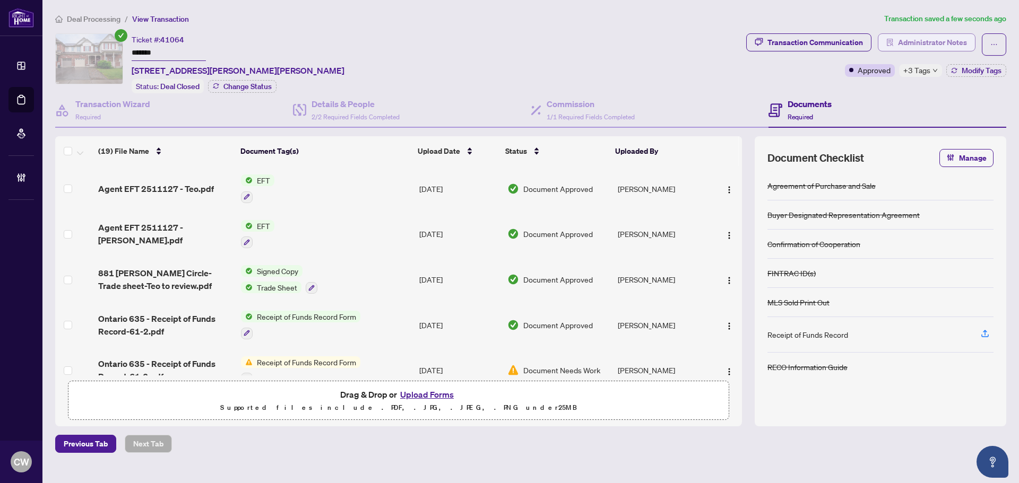
click at [940, 42] on span "Administrator Notes" at bounding box center [932, 42] width 69 height 17
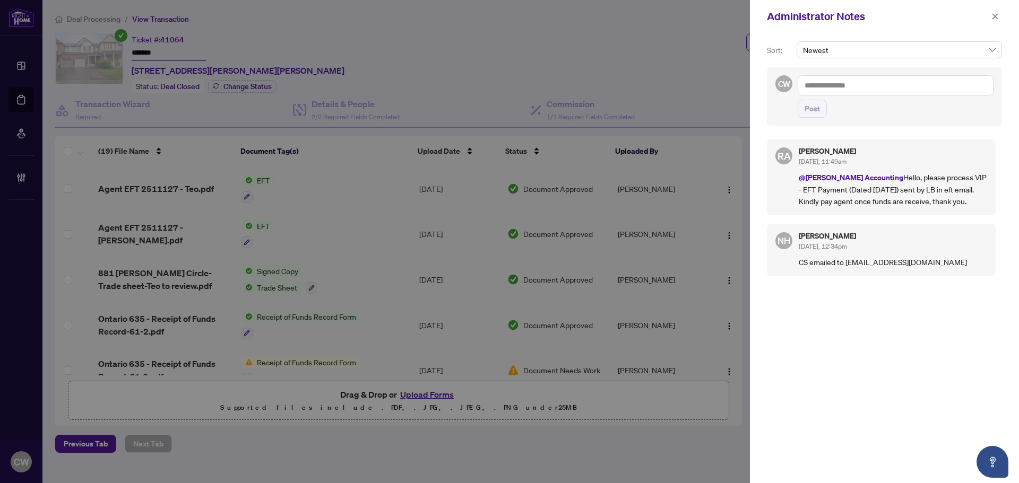
click at [866, 84] on textarea at bounding box center [895, 85] width 196 height 20
paste textarea "**********"
type textarea "**********"
click at [816, 110] on span "Post" at bounding box center [811, 108] width 15 height 17
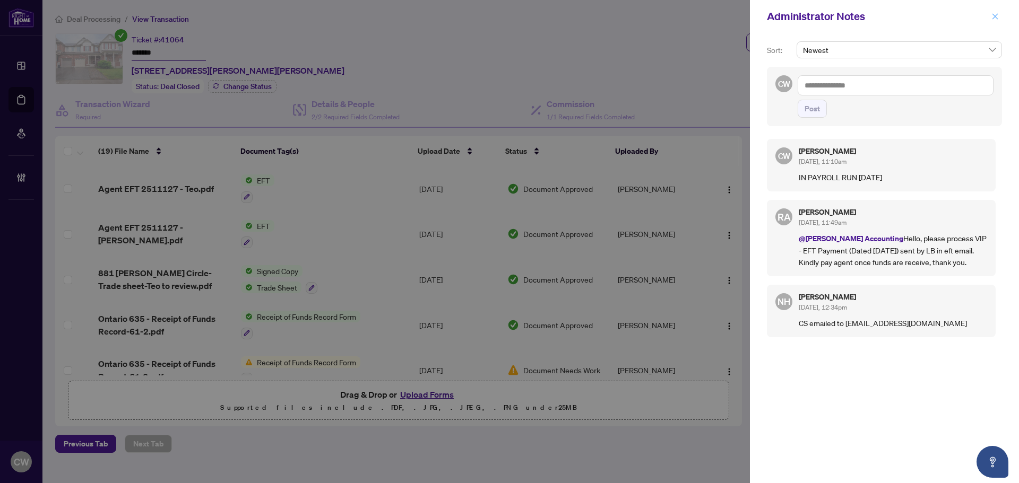
click at [991, 16] on icon "close" at bounding box center [994, 16] width 7 height 7
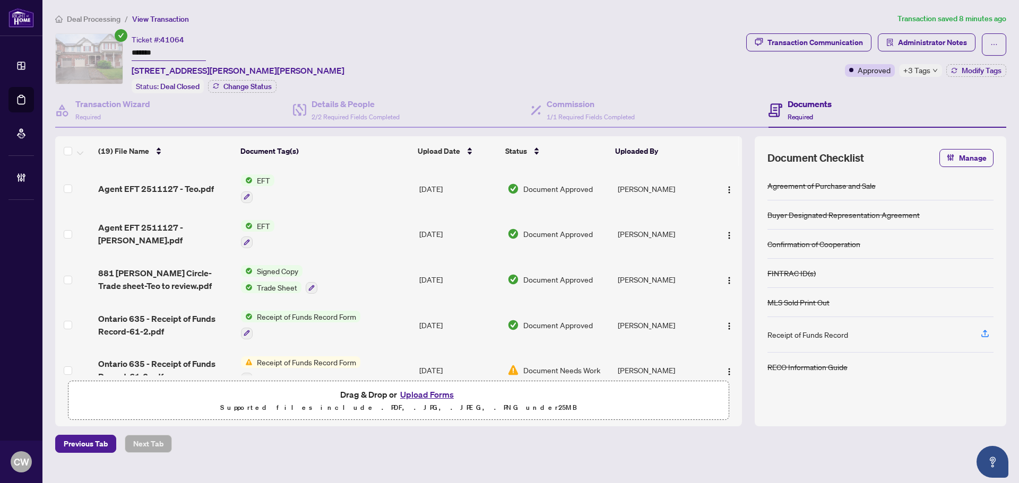
click at [0, 0] on link "Deal Processing" at bounding box center [0, 0] width 0 height 0
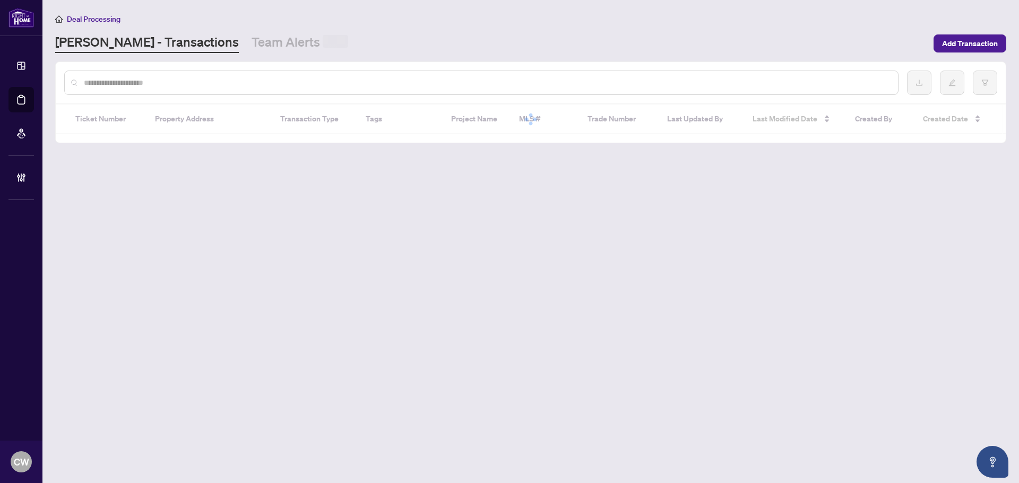
click at [172, 81] on input "text" at bounding box center [486, 83] width 805 height 12
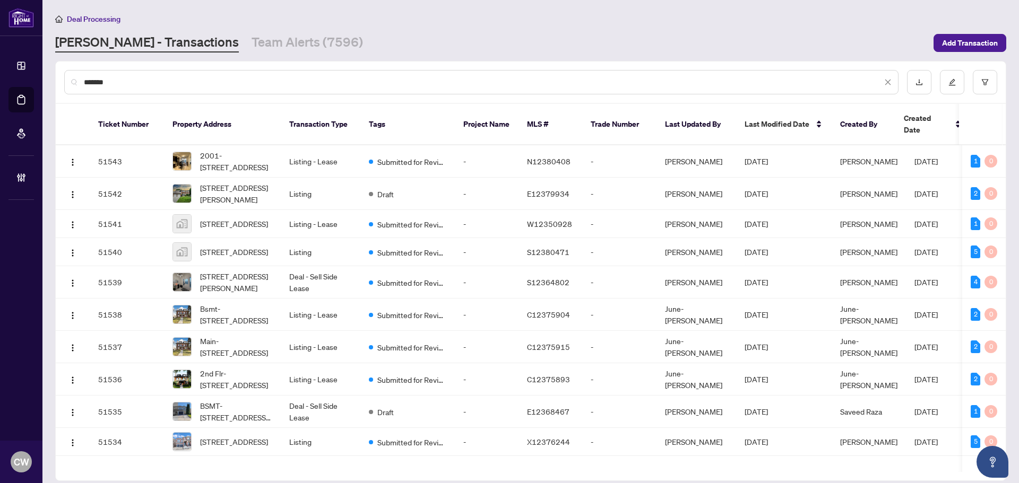
type input "*******"
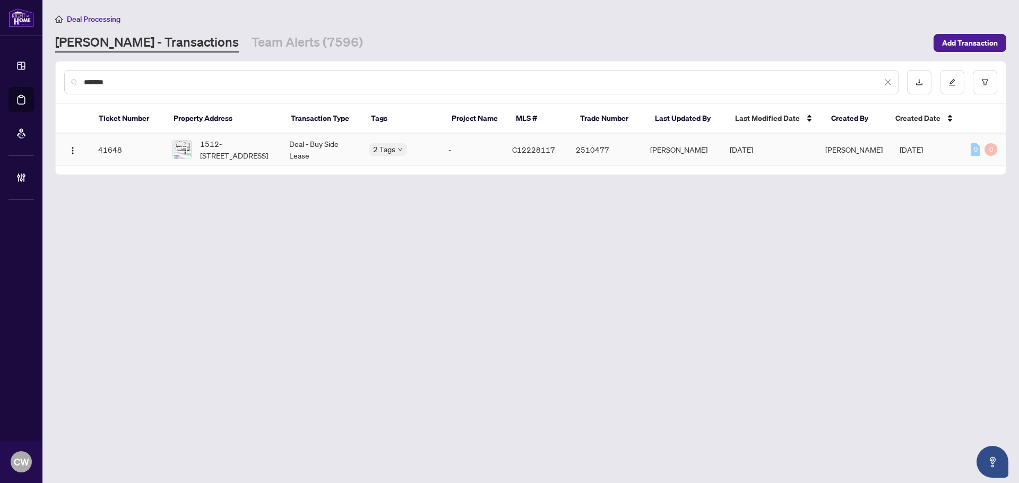
click at [250, 146] on span "1512-[STREET_ADDRESS]" at bounding box center [236, 149] width 72 height 23
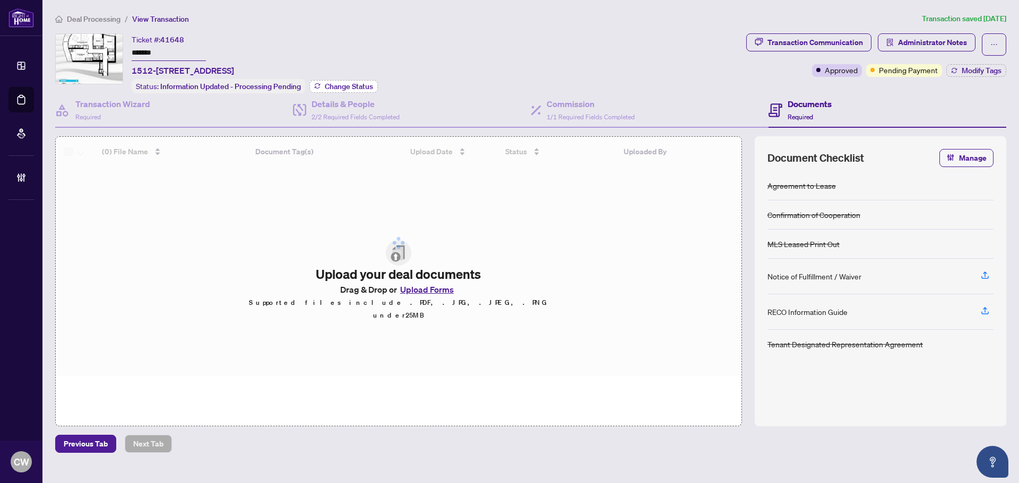
click at [329, 84] on span "Change Status" at bounding box center [349, 86] width 48 height 7
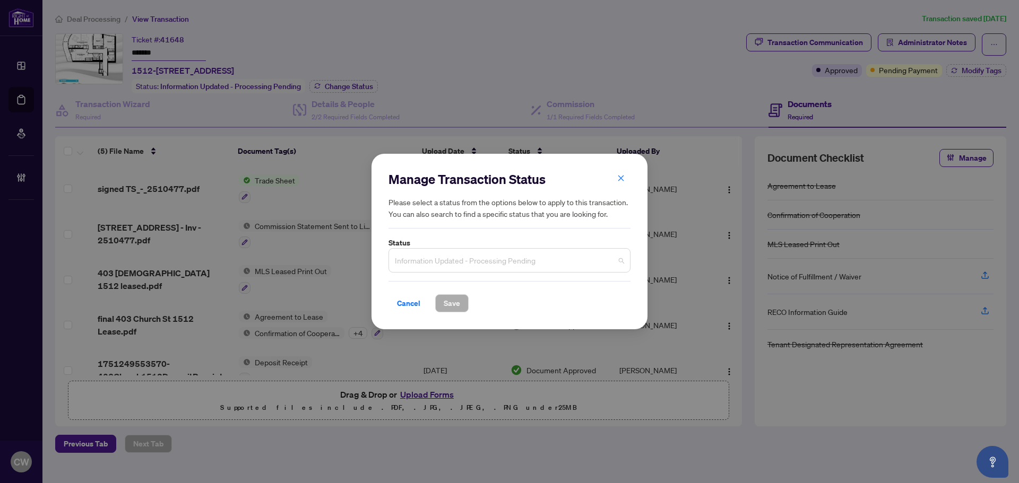
drag, startPoint x: 417, startPoint y: 259, endPoint x: 459, endPoint y: 311, distance: 66.8
click at [418, 260] on span "Information Updated - Processing Pending" at bounding box center [509, 260] width 229 height 20
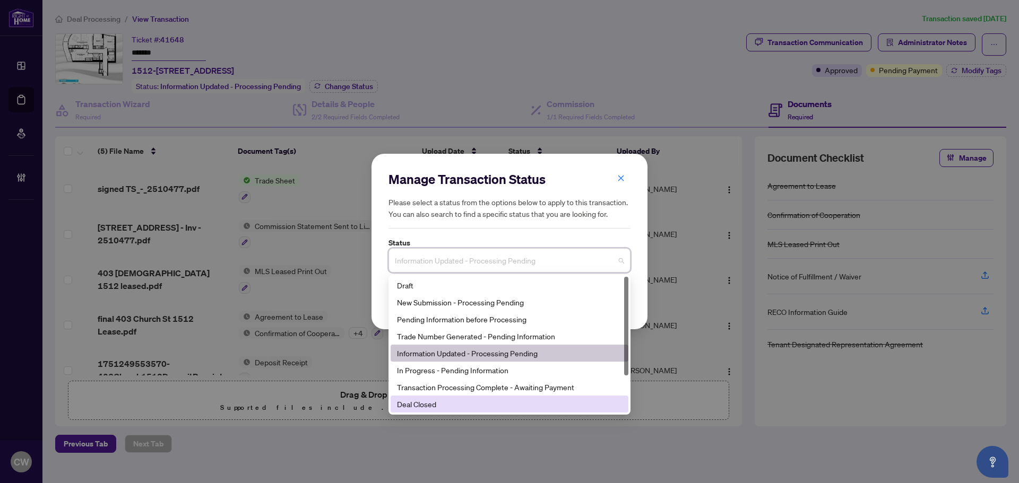
click at [452, 400] on div "Deal Closed" at bounding box center [509, 404] width 225 height 12
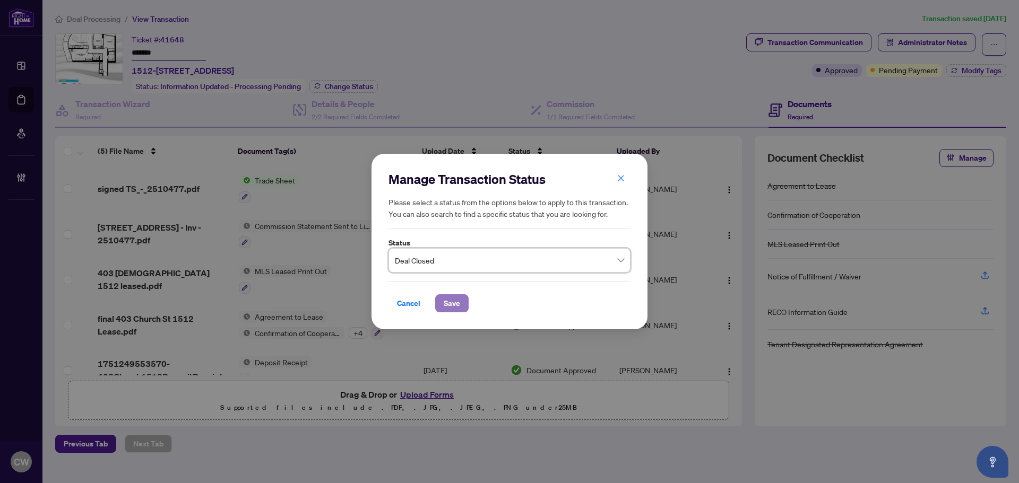
click at [462, 301] on button "Save" at bounding box center [451, 303] width 33 height 18
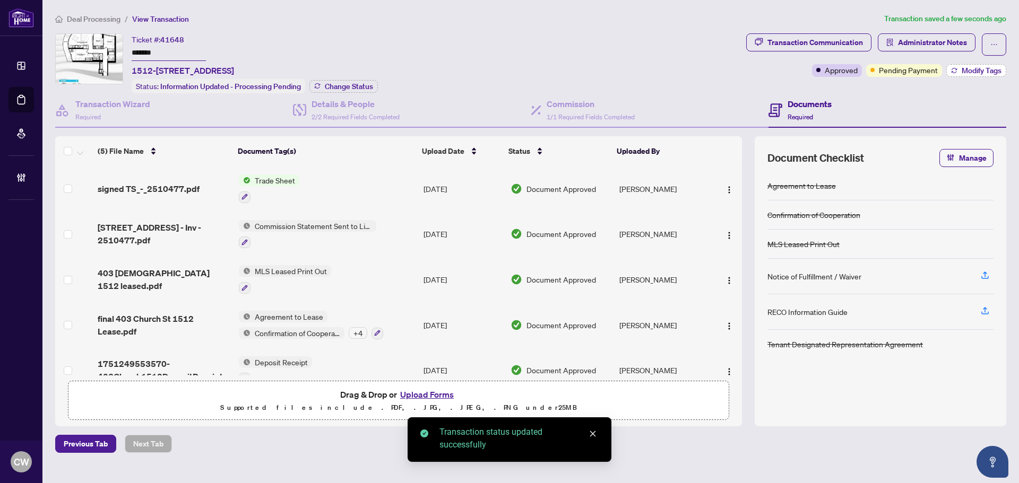
click at [980, 67] on span "Modify Tags" at bounding box center [981, 70] width 40 height 7
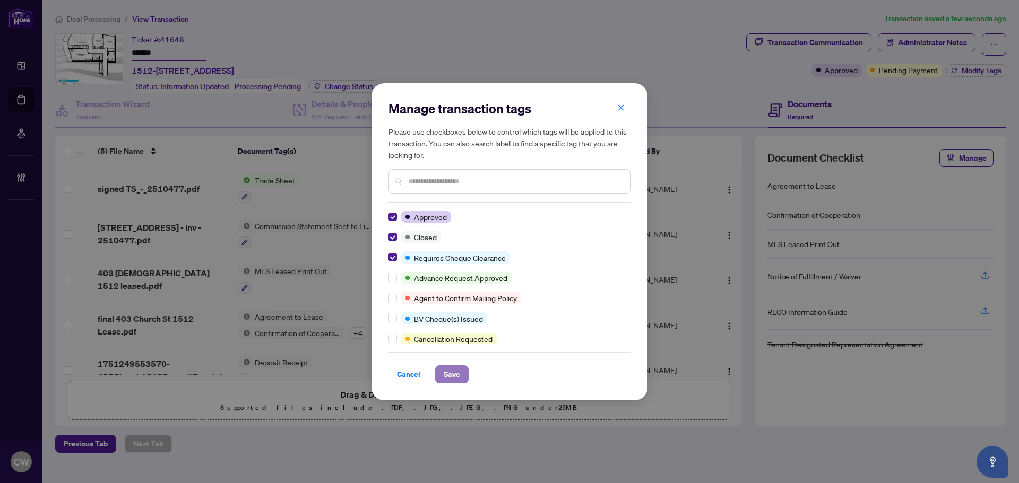
click at [458, 373] on span "Save" at bounding box center [451, 374] width 16 height 17
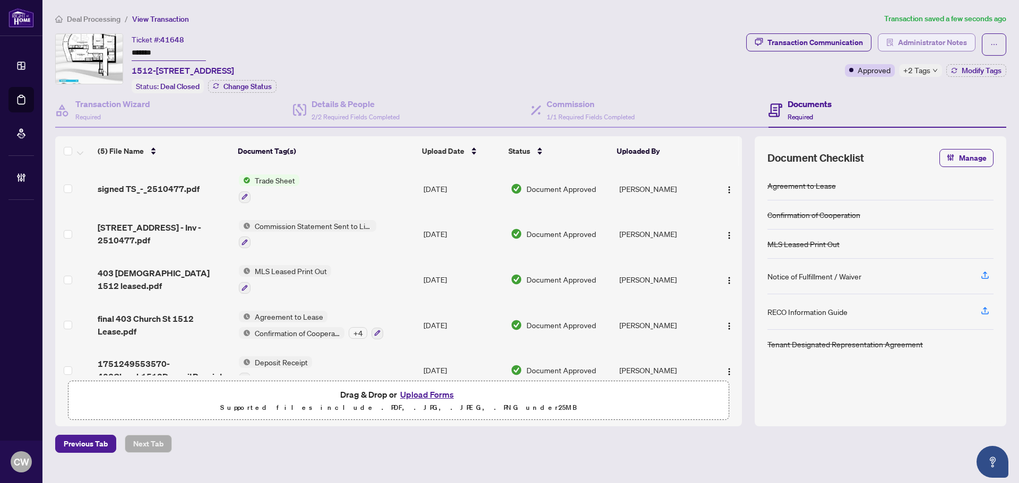
click at [917, 37] on span "Administrator Notes" at bounding box center [932, 42] width 69 height 17
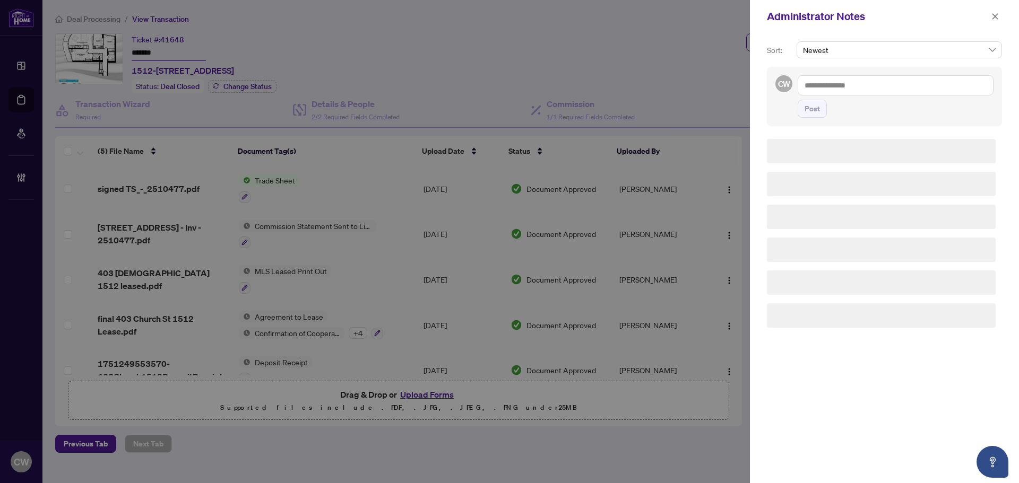
click at [840, 81] on textarea at bounding box center [895, 85] width 196 height 20
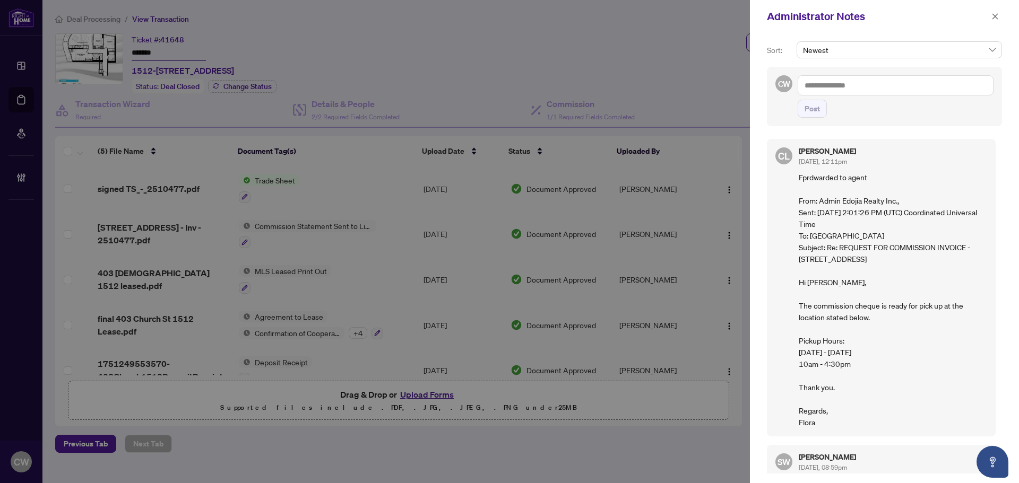
paste textarea "**********"
type textarea "**********"
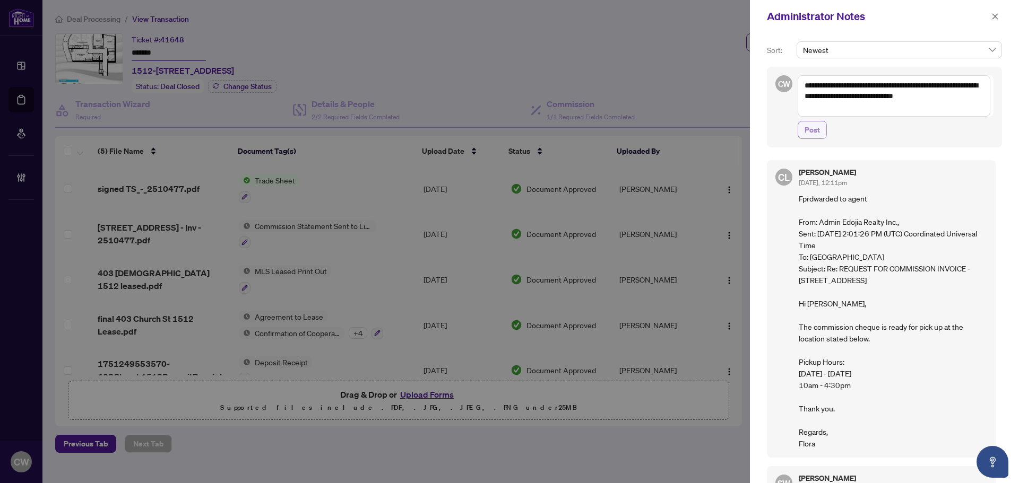
click at [813, 128] on span "Post" at bounding box center [811, 129] width 15 height 17
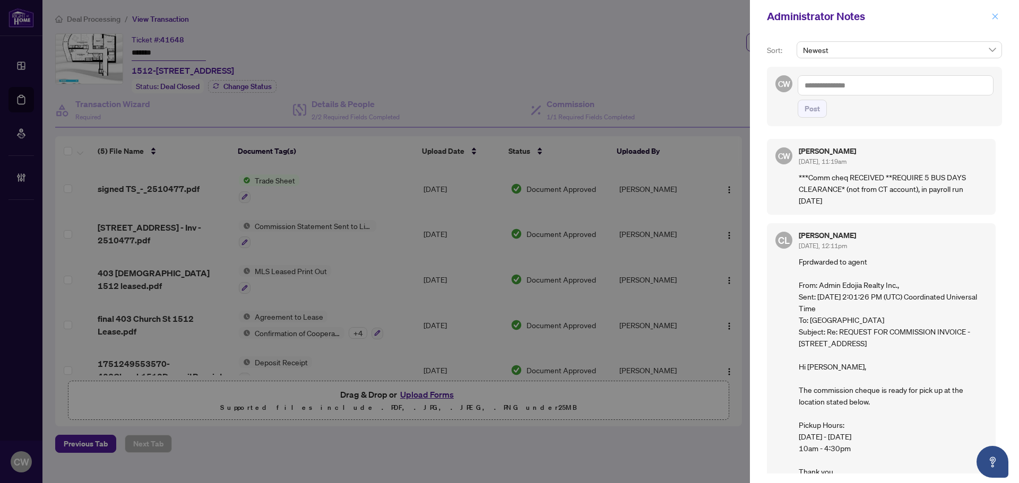
click at [992, 15] on icon "close" at bounding box center [994, 16] width 7 height 7
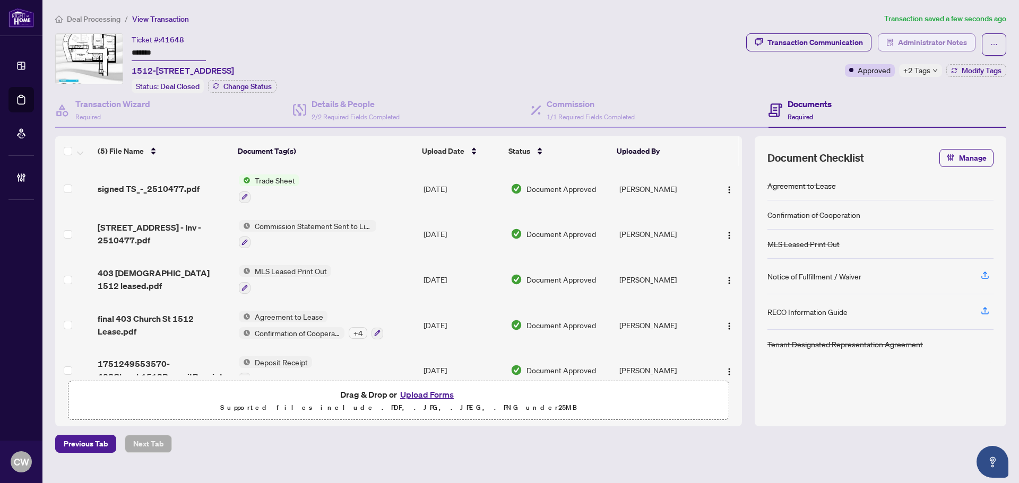
click at [916, 37] on span "Administrator Notes" at bounding box center [932, 42] width 69 height 17
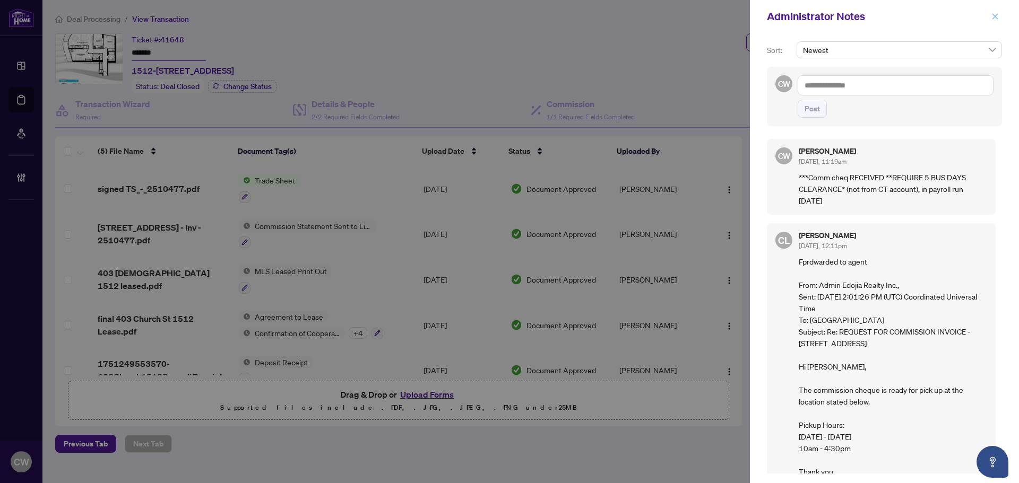
click at [1000, 15] on button "button" at bounding box center [995, 16] width 14 height 13
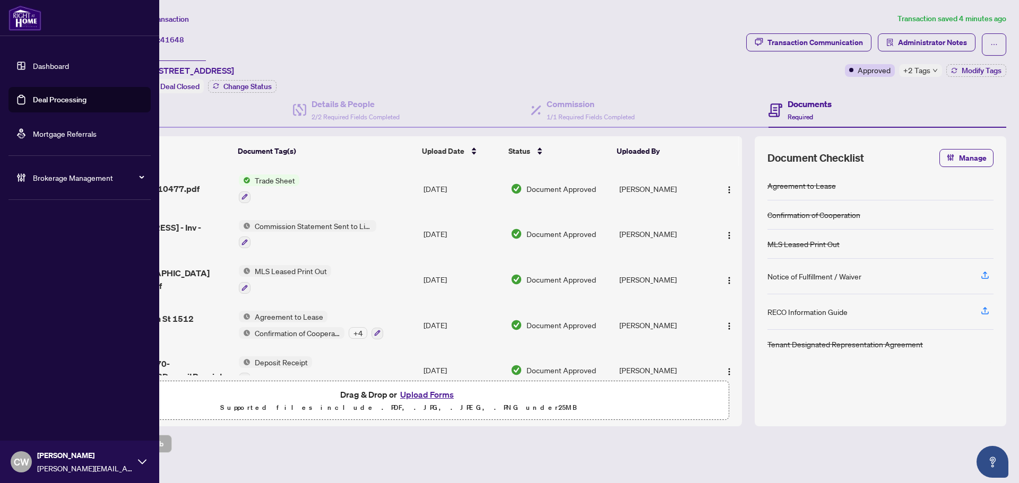
click at [35, 98] on link "Deal Processing" at bounding box center [60, 100] width 54 height 10
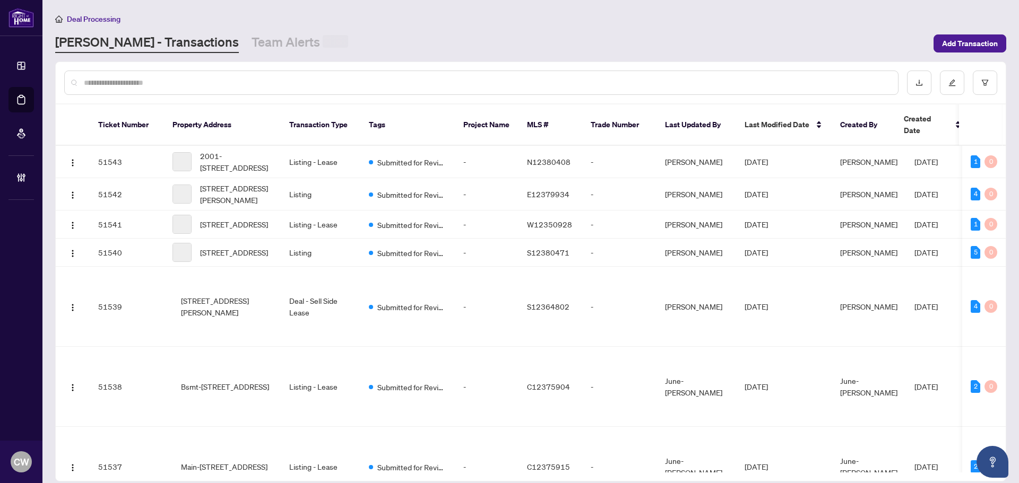
click at [179, 85] on input "text" at bounding box center [486, 83] width 805 height 12
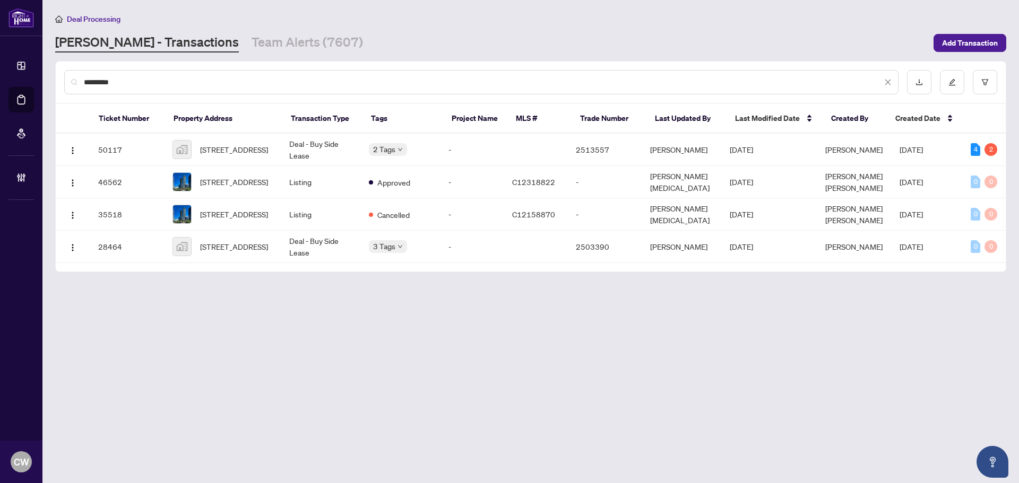
drag, startPoint x: 138, startPoint y: 90, endPoint x: 133, endPoint y: 81, distance: 10.0
click at [138, 88] on div "*********" at bounding box center [481, 82] width 834 height 24
drag, startPoint x: 133, startPoint y: 81, endPoint x: 76, endPoint y: 74, distance: 56.7
click at [76, 74] on div "*********" at bounding box center [481, 82] width 834 height 24
paste input "text"
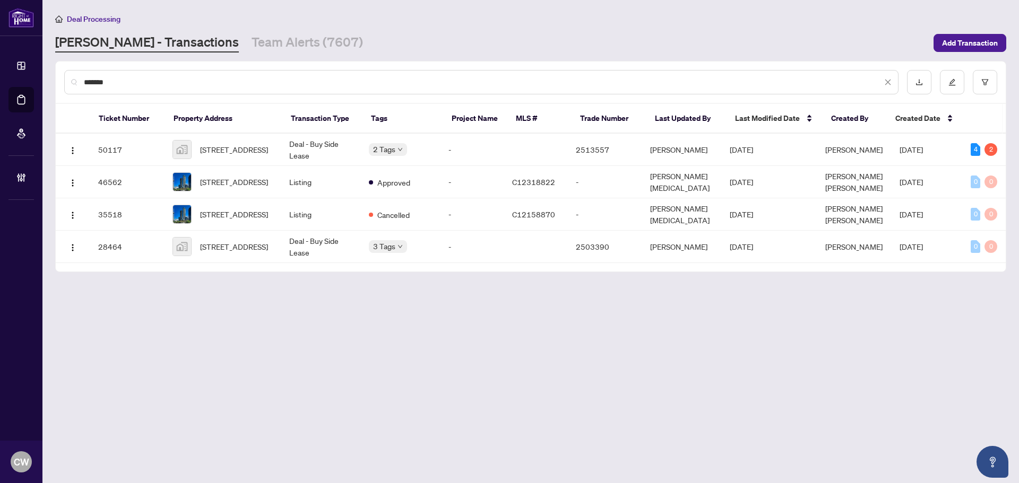
type input "*******"
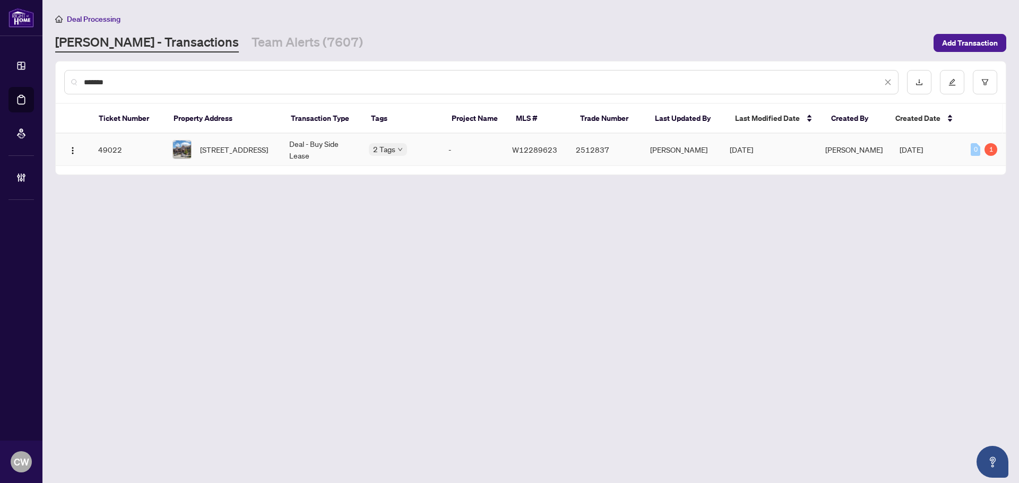
click at [242, 145] on span "[STREET_ADDRESS]" at bounding box center [234, 150] width 68 height 12
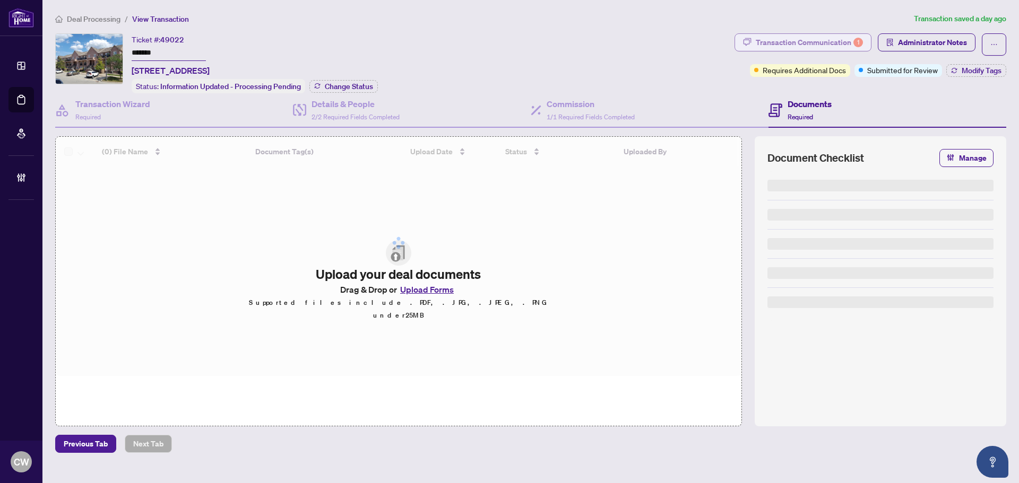
click at [788, 37] on div "Transaction Communication 1" at bounding box center [808, 42] width 107 height 17
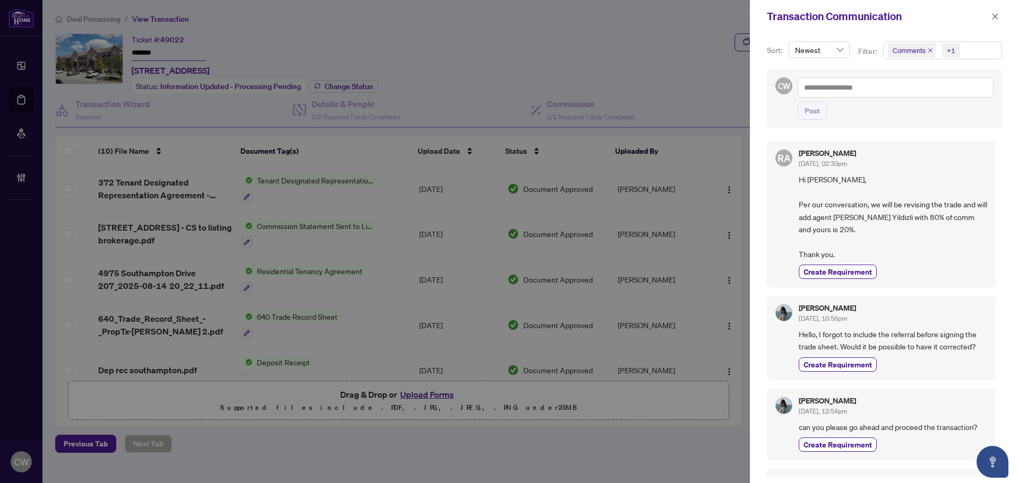
click at [928, 50] on icon "close" at bounding box center [929, 50] width 5 height 5
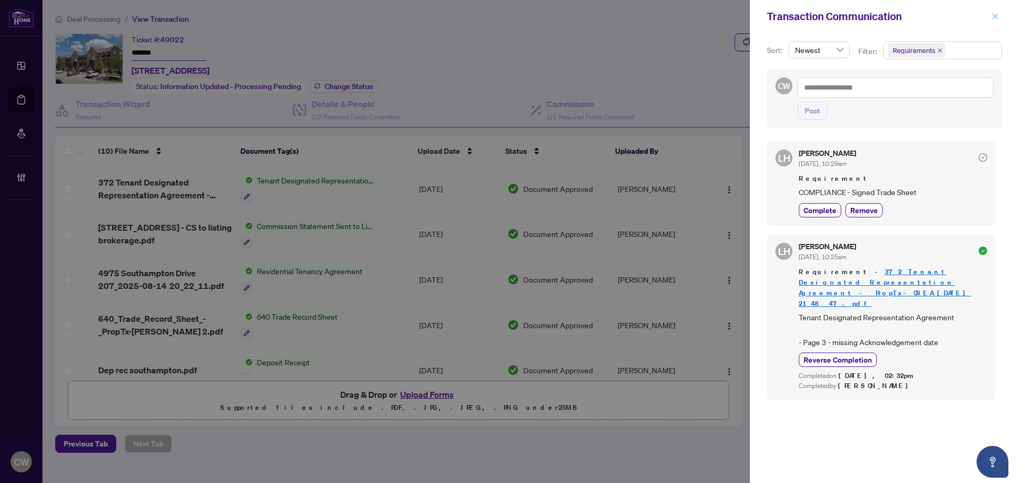
click at [991, 19] on icon "close" at bounding box center [994, 16] width 7 height 7
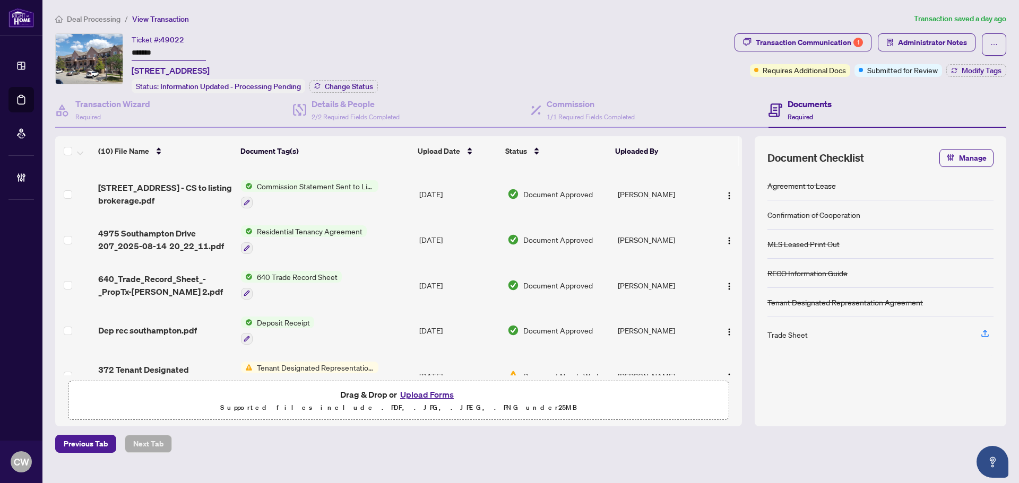
scroll to position [34, 0]
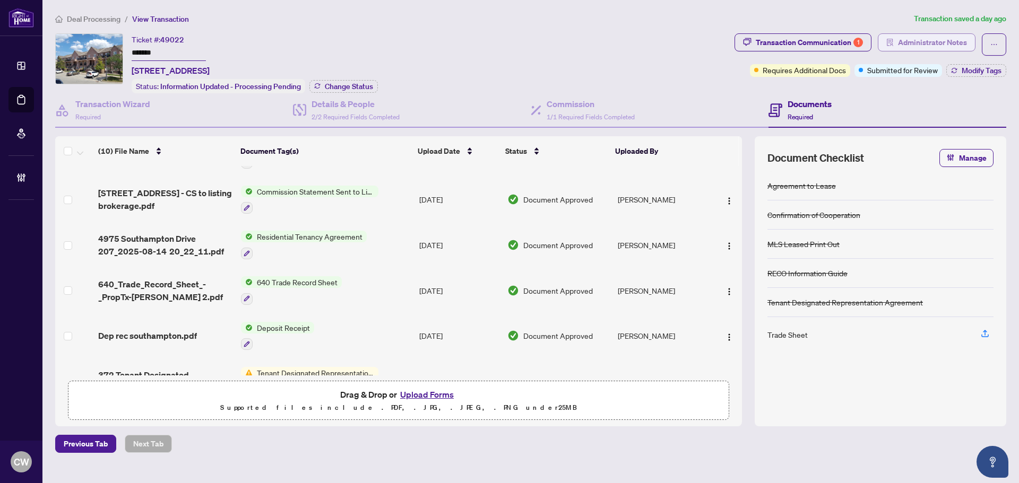
click at [932, 49] on span "Administrator Notes" at bounding box center [932, 42] width 69 height 17
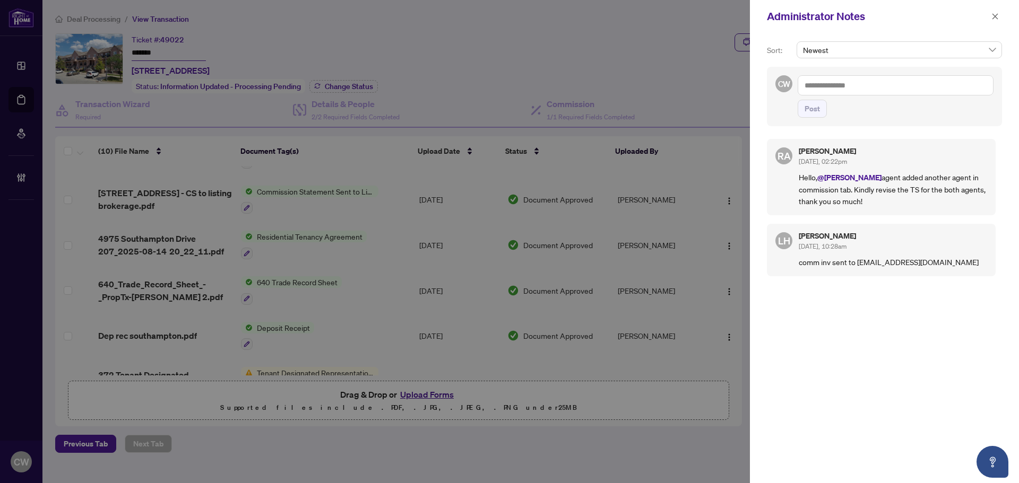
click at [819, 86] on textarea at bounding box center [895, 85] width 196 height 20
type textarea "*"
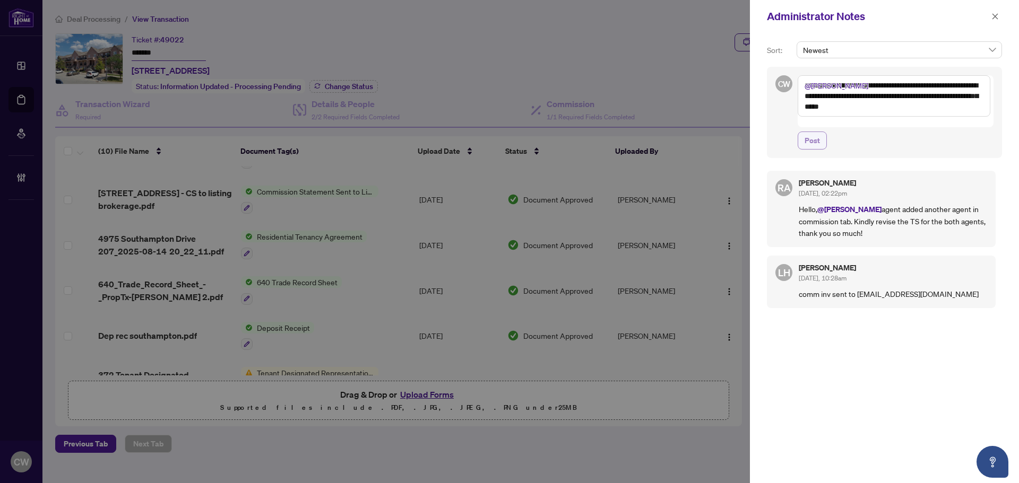
type textarea "**********"
click at [814, 136] on span "Post" at bounding box center [811, 140] width 15 height 17
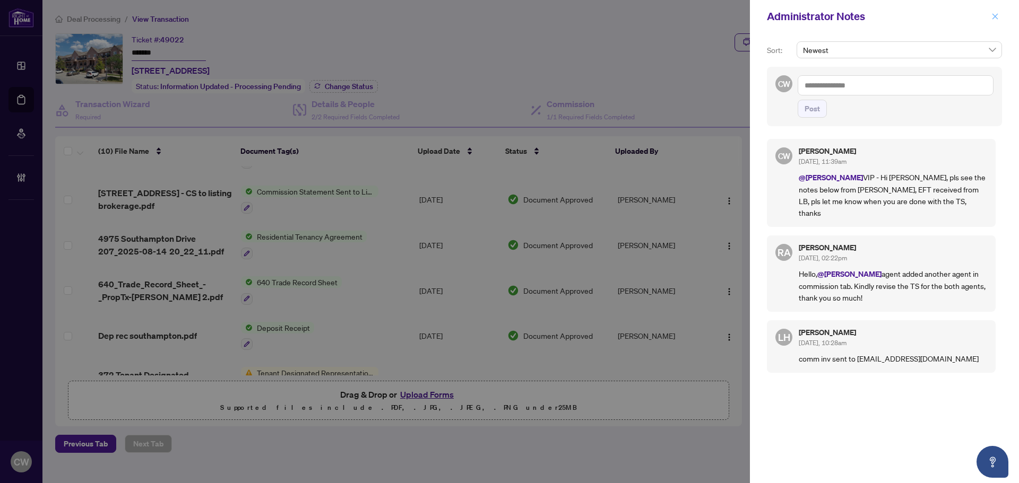
click at [995, 19] on icon "close" at bounding box center [994, 16] width 7 height 7
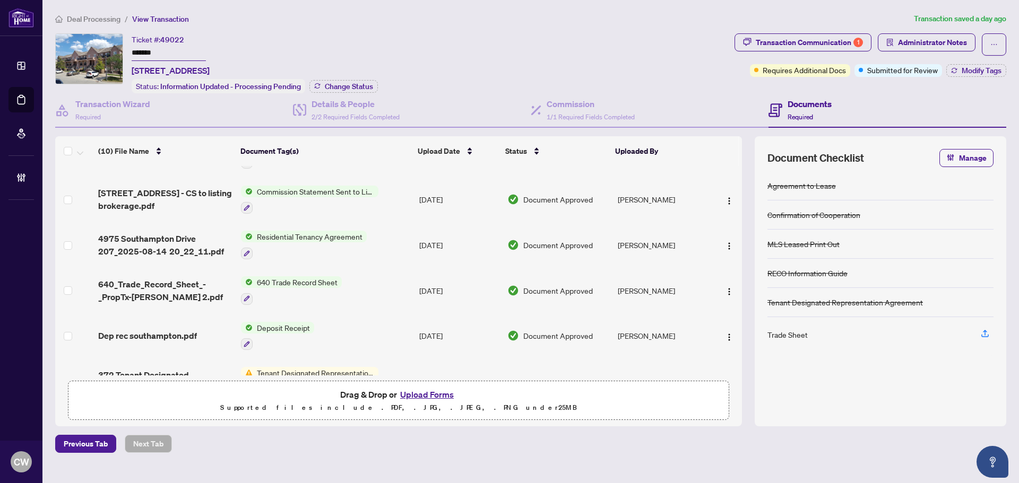
click at [0, 0] on link "Deal Processing" at bounding box center [0, 0] width 0 height 0
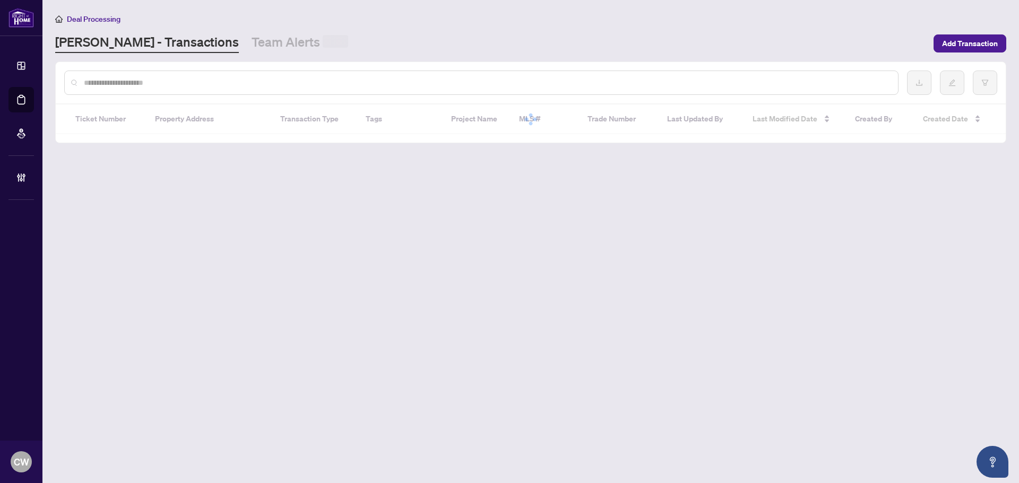
click at [180, 83] on input "text" at bounding box center [486, 83] width 805 height 12
paste input "*******"
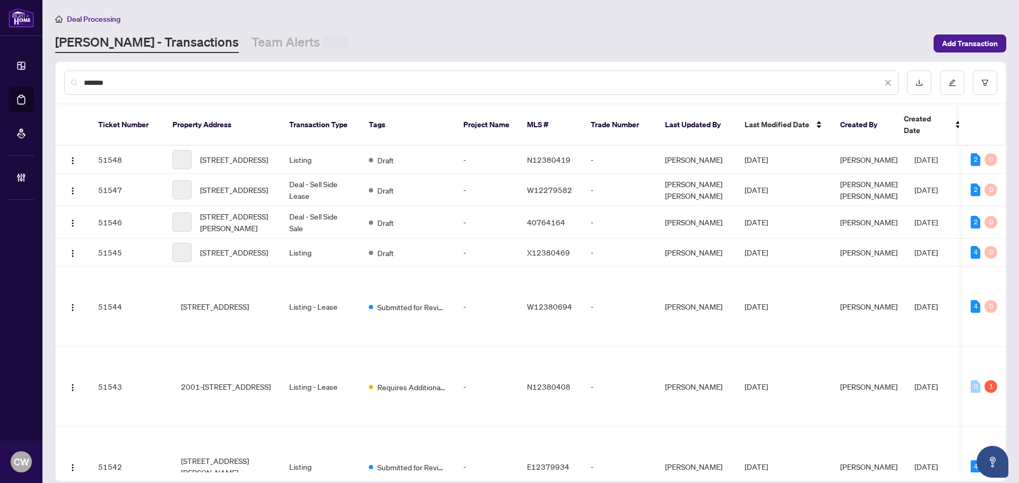
type input "*******"
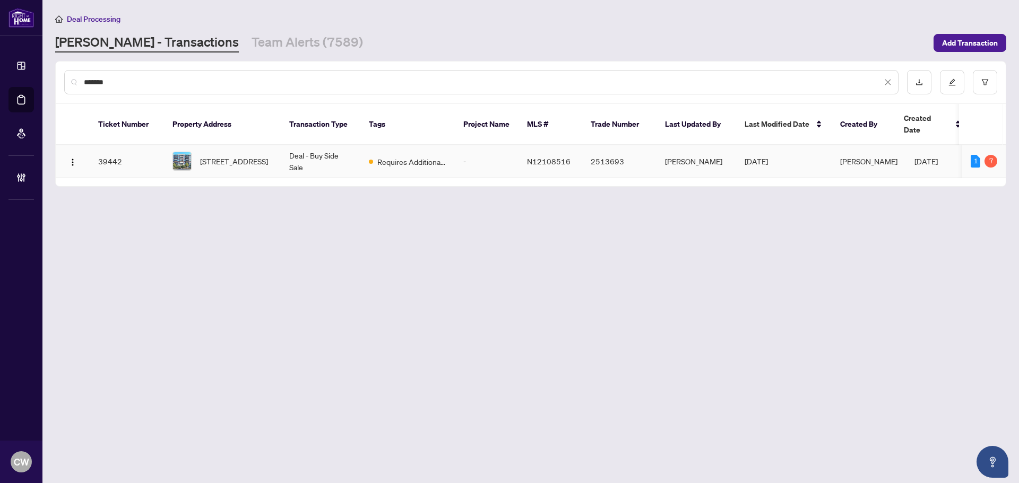
click at [221, 155] on span "[STREET_ADDRESS]" at bounding box center [234, 161] width 68 height 12
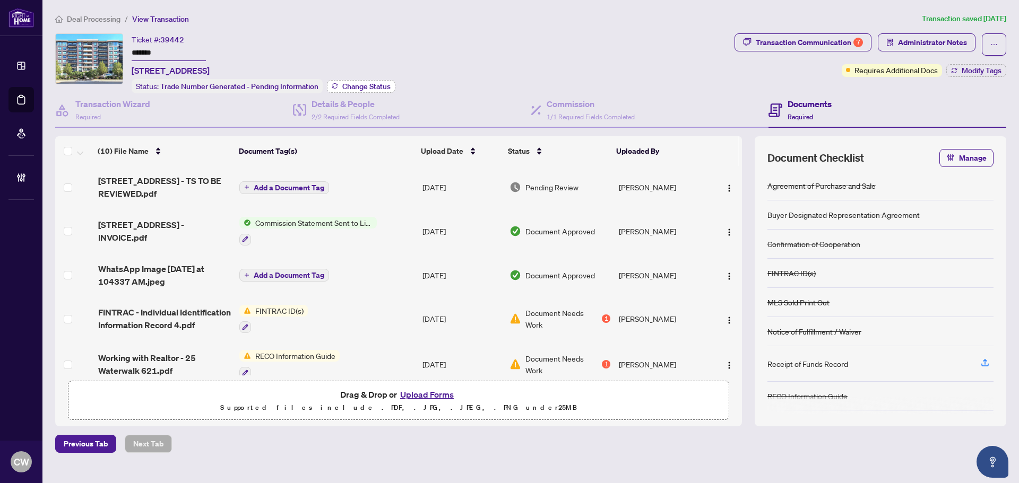
click at [372, 80] on button "Change Status" at bounding box center [361, 86] width 68 height 13
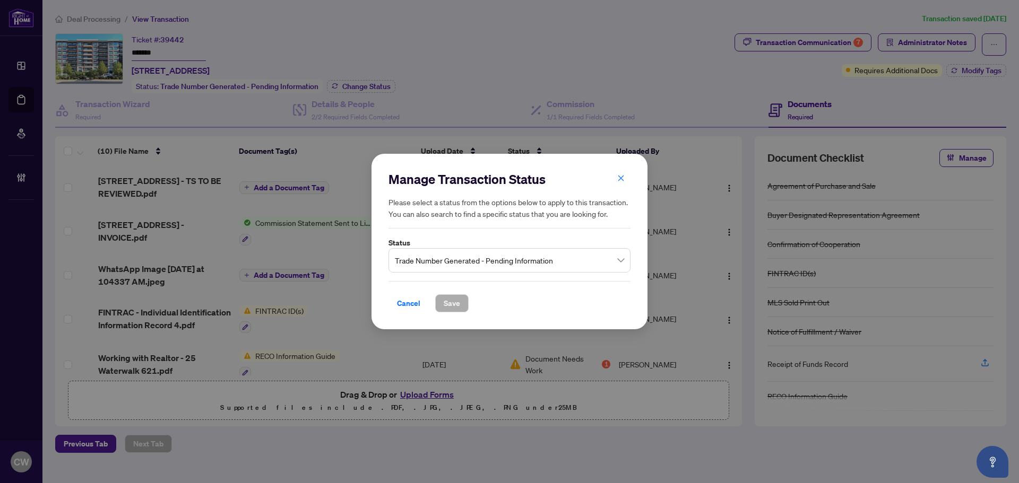
click at [523, 266] on span "Trade Number Generated - Pending Information" at bounding box center [509, 260] width 229 height 20
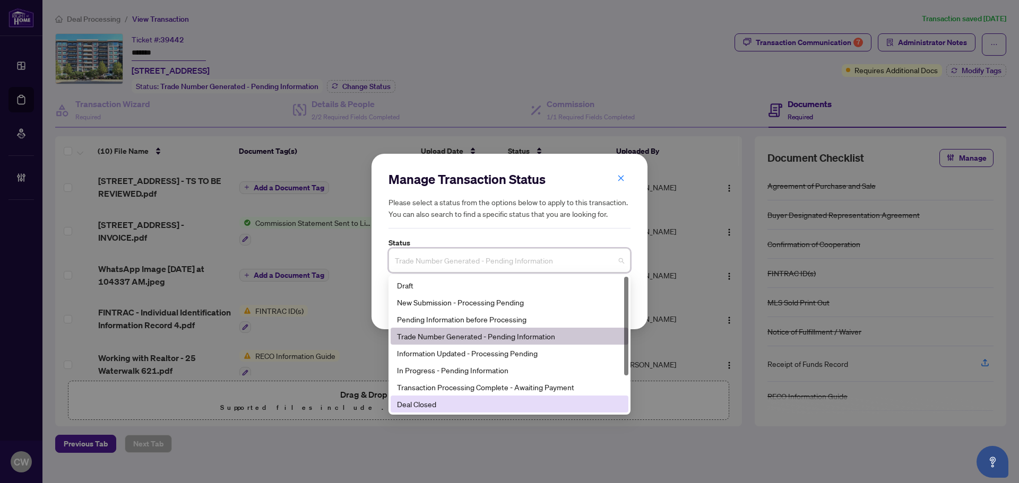
click at [457, 410] on div "Deal Closed" at bounding box center [509, 404] width 225 height 12
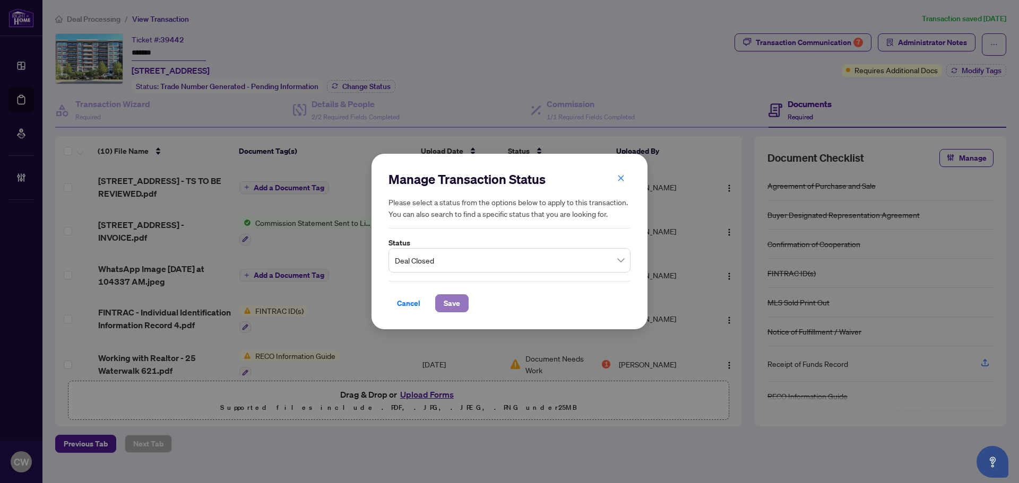
click at [452, 300] on span "Save" at bounding box center [451, 303] width 16 height 17
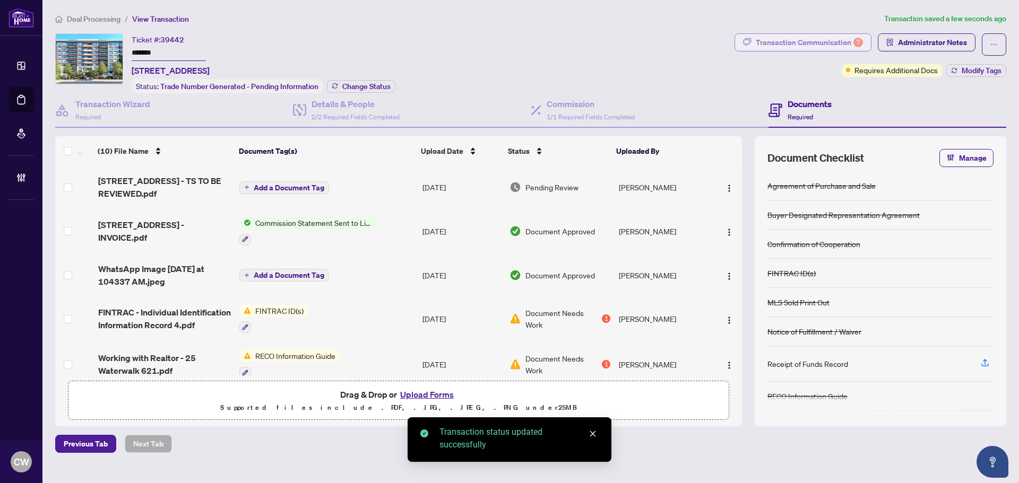
click at [837, 41] on div "Transaction Communication 7" at bounding box center [808, 42] width 107 height 17
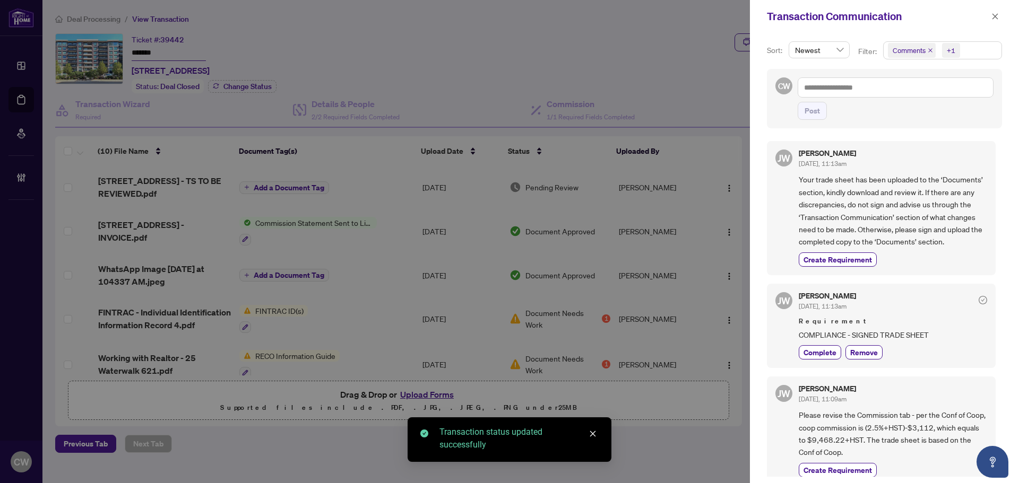
click at [927, 49] on icon "close" at bounding box center [929, 50] width 5 height 5
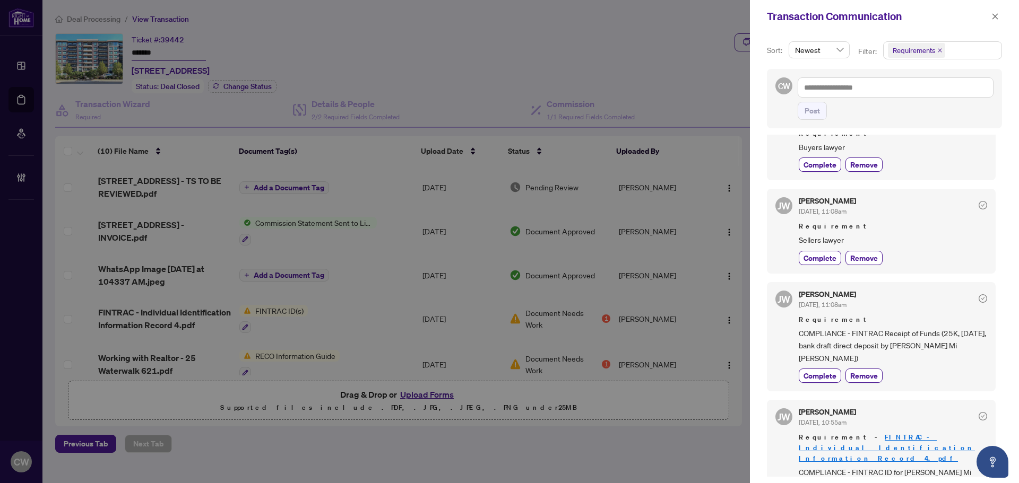
scroll to position [212, 0]
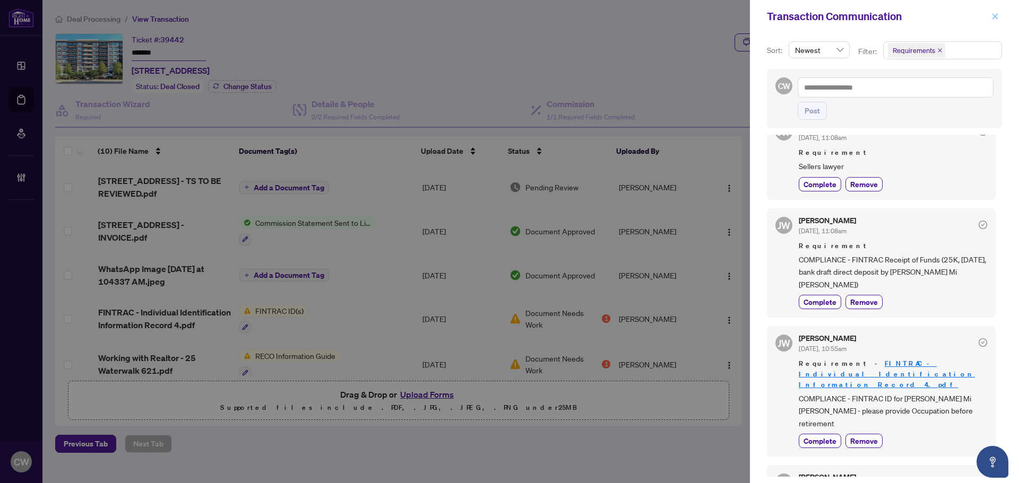
click at [993, 16] on icon "close" at bounding box center [994, 16] width 7 height 7
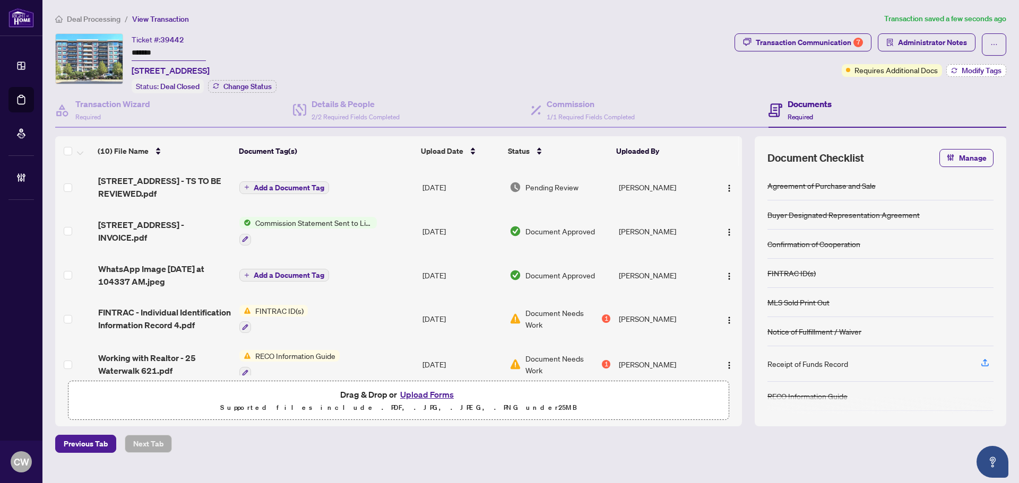
click at [964, 72] on span "Modify Tags" at bounding box center [981, 70] width 40 height 7
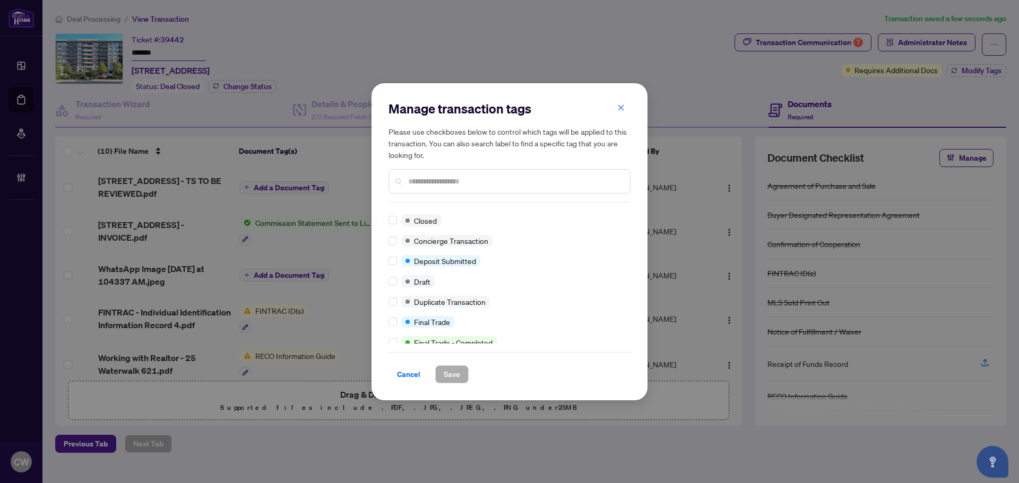
scroll to position [0, 0]
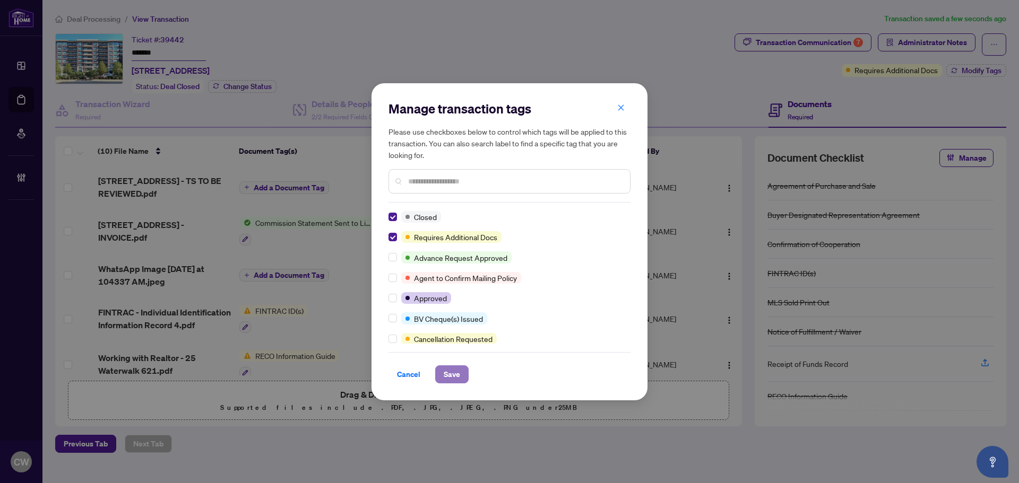
click at [455, 376] on span "Save" at bounding box center [451, 374] width 16 height 17
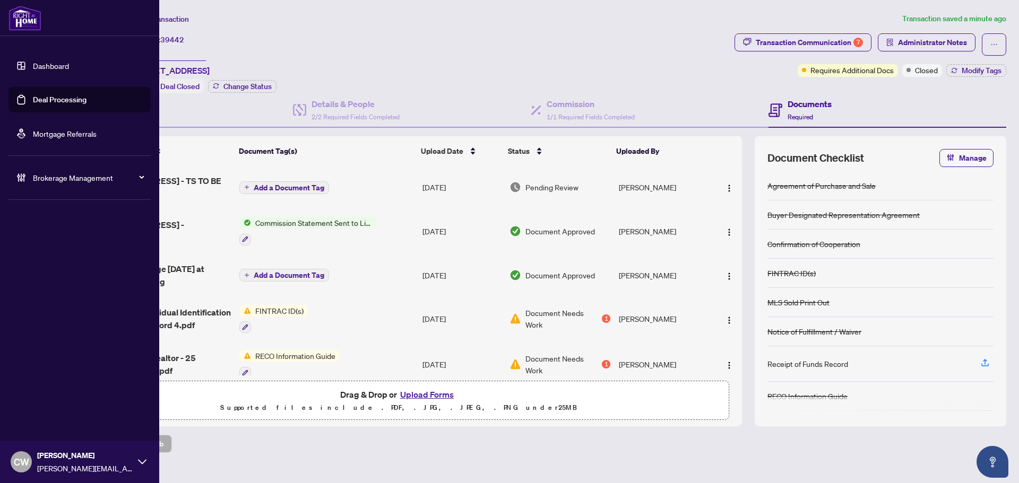
click at [33, 98] on link "Deal Processing" at bounding box center [60, 100] width 54 height 10
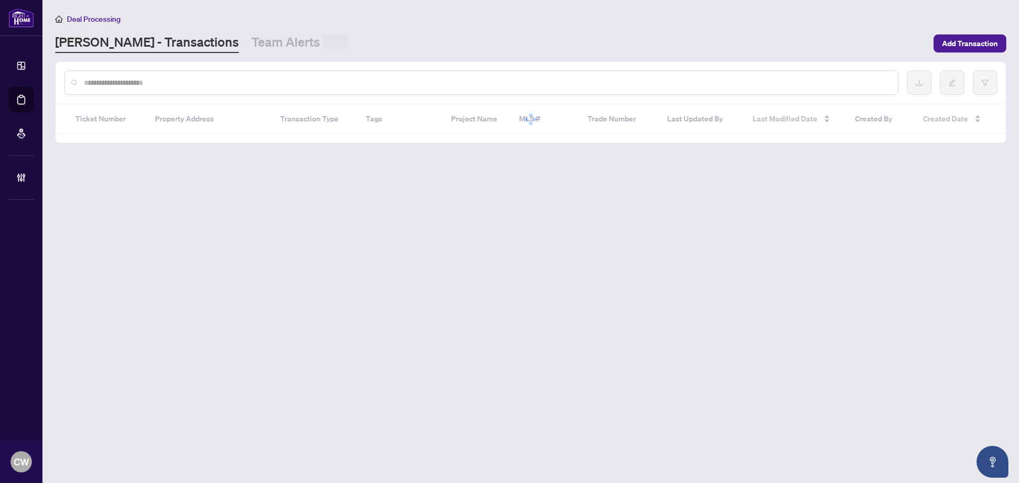
click at [188, 83] on input "text" at bounding box center [486, 83] width 805 height 12
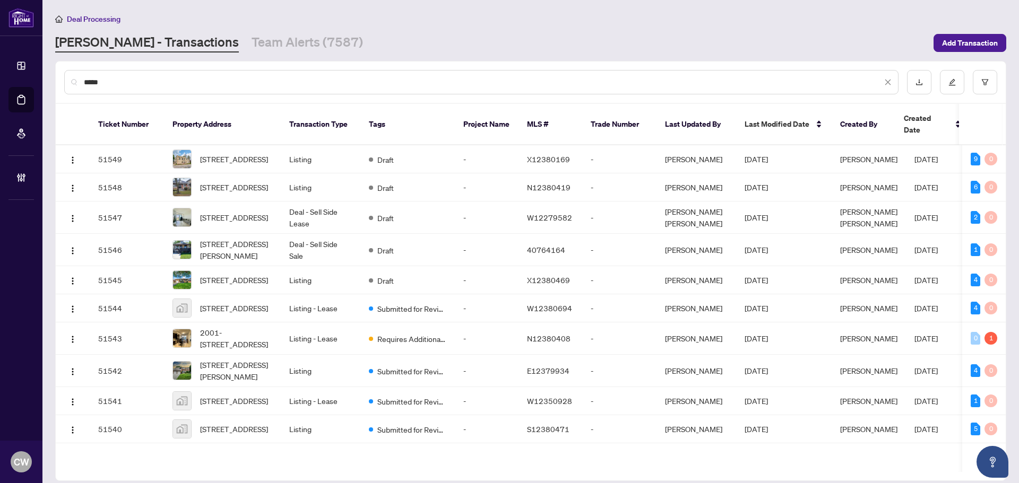
type input "*****"
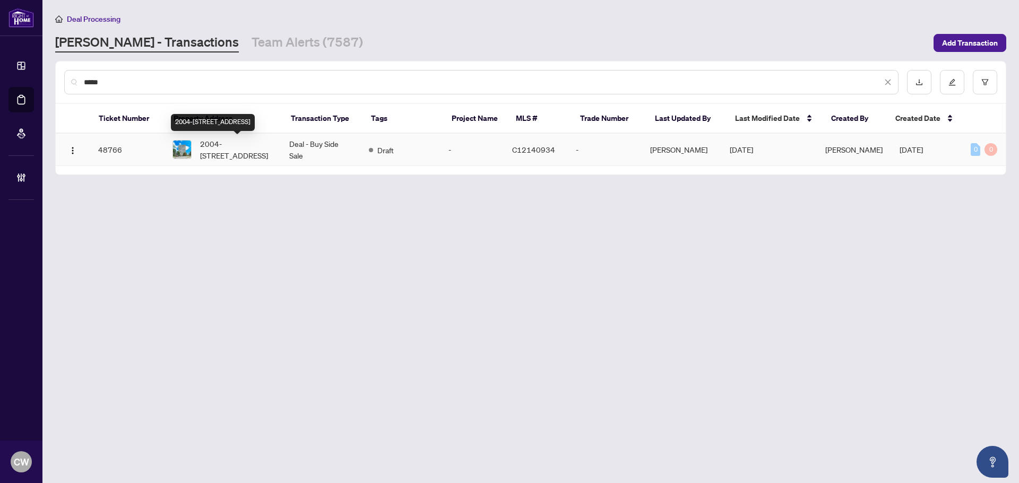
click at [225, 150] on span "2004-[STREET_ADDRESS]" at bounding box center [236, 149] width 72 height 23
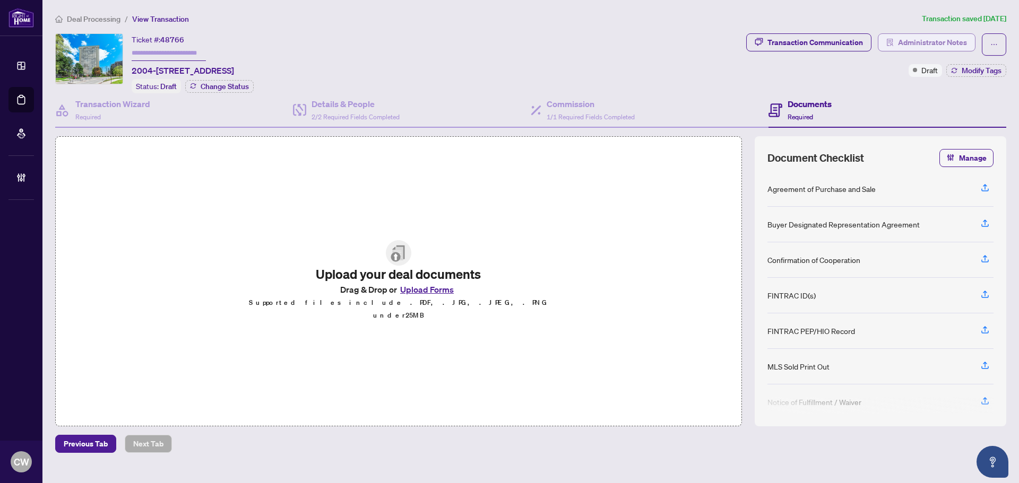
click at [932, 42] on span "Administrator Notes" at bounding box center [932, 42] width 69 height 17
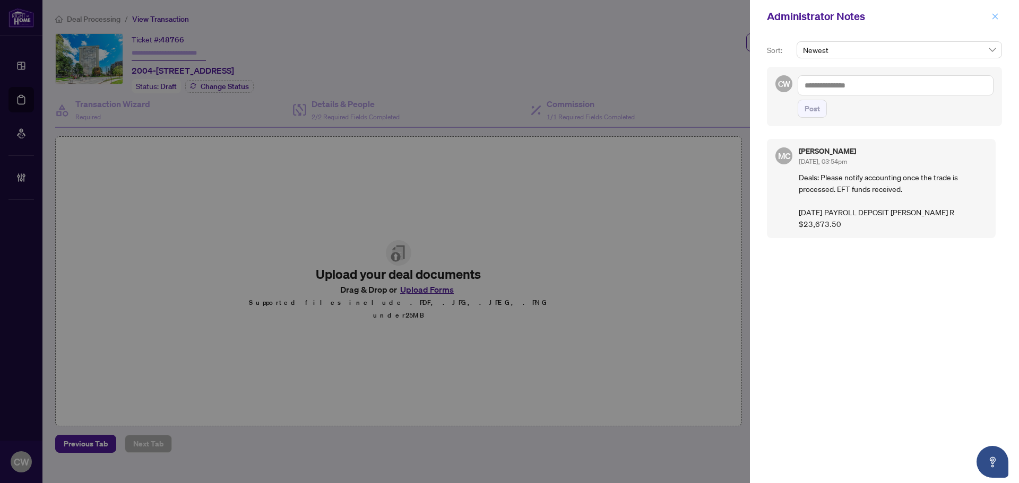
click at [994, 15] on icon "close" at bounding box center [994, 16] width 7 height 7
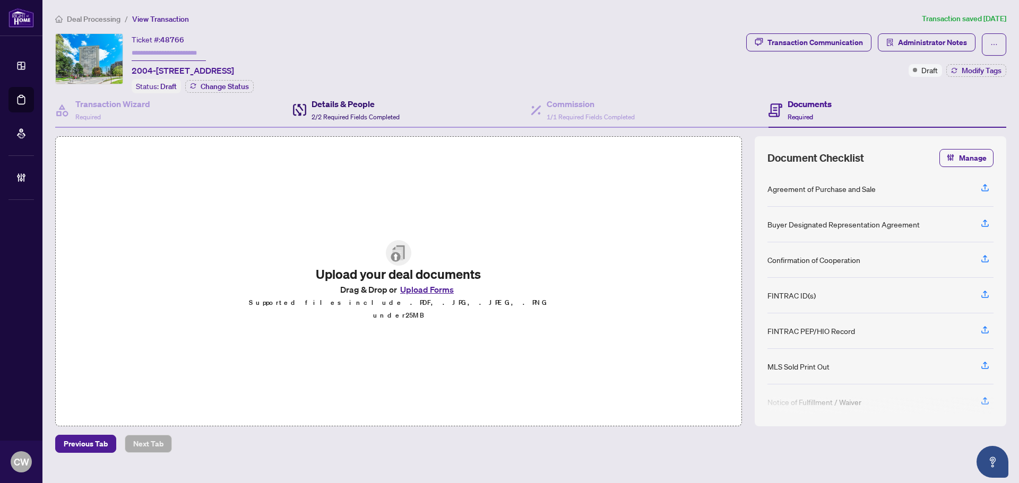
click at [341, 114] on span "2/2 Required Fields Completed" at bounding box center [355, 117] width 88 height 8
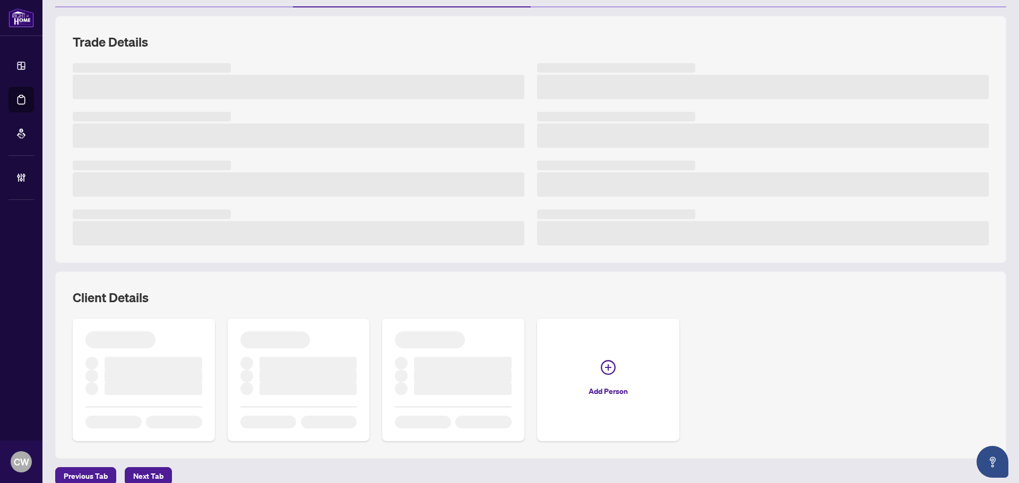
scroll to position [134, 0]
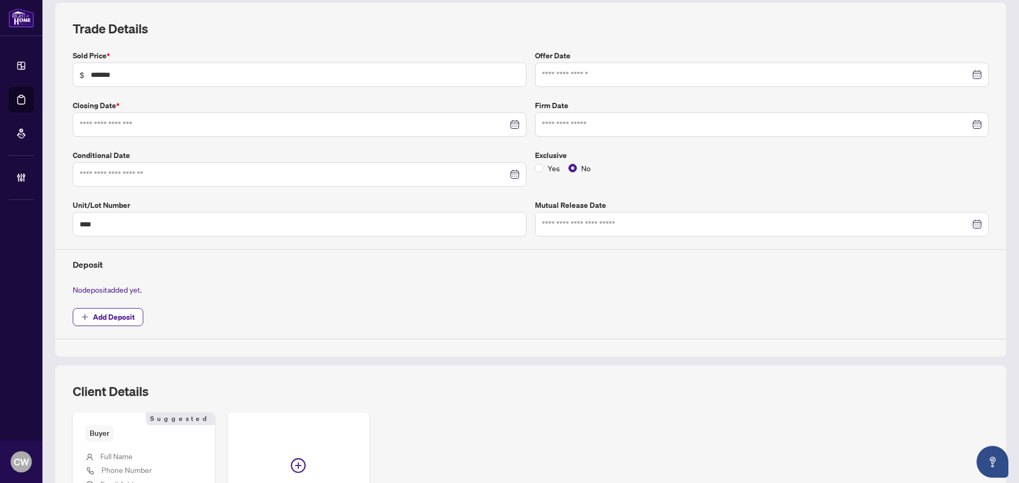
type input "**********"
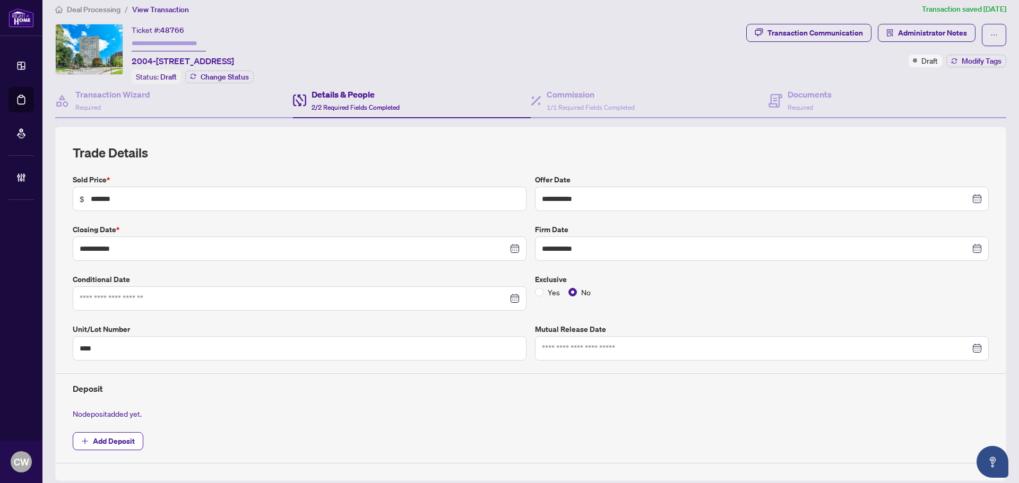
scroll to position [0, 0]
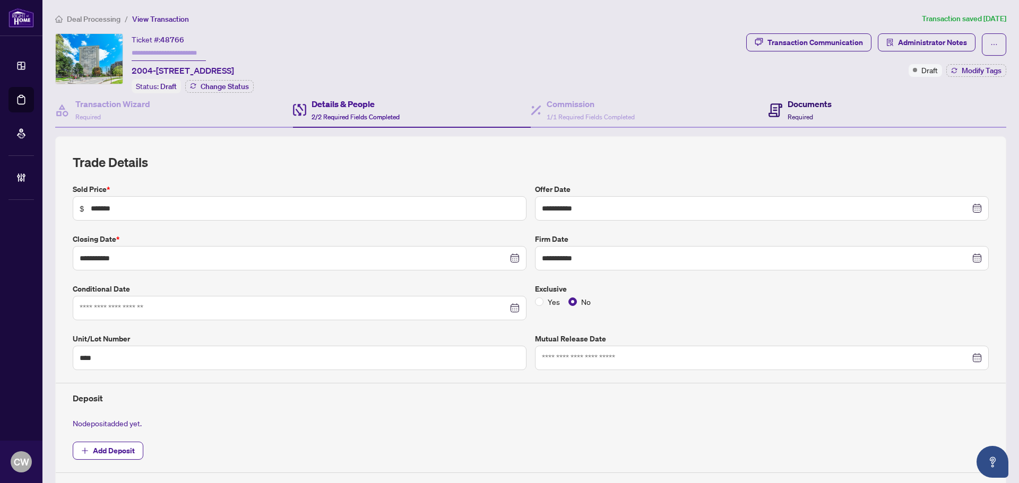
click at [795, 115] on span "Required" at bounding box center [799, 117] width 25 height 8
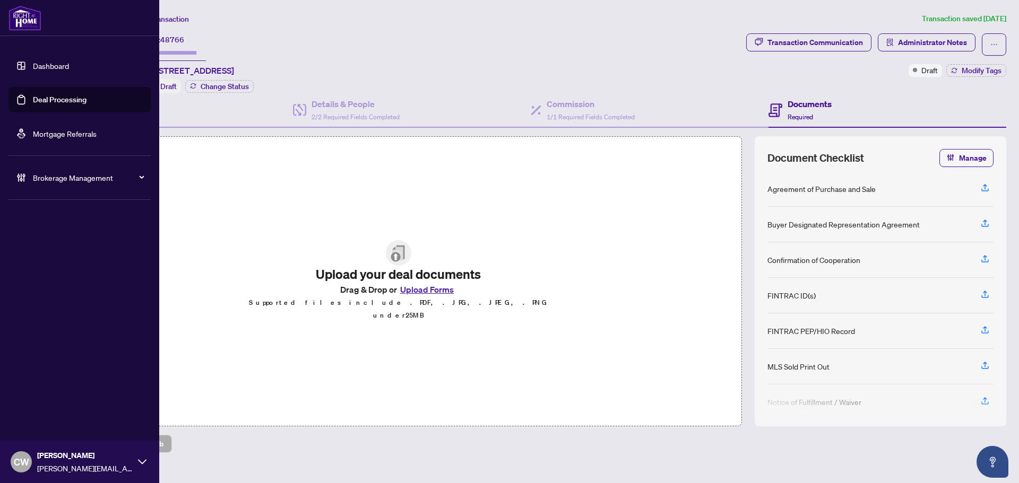
click at [34, 100] on link "Deal Processing" at bounding box center [60, 100] width 54 height 10
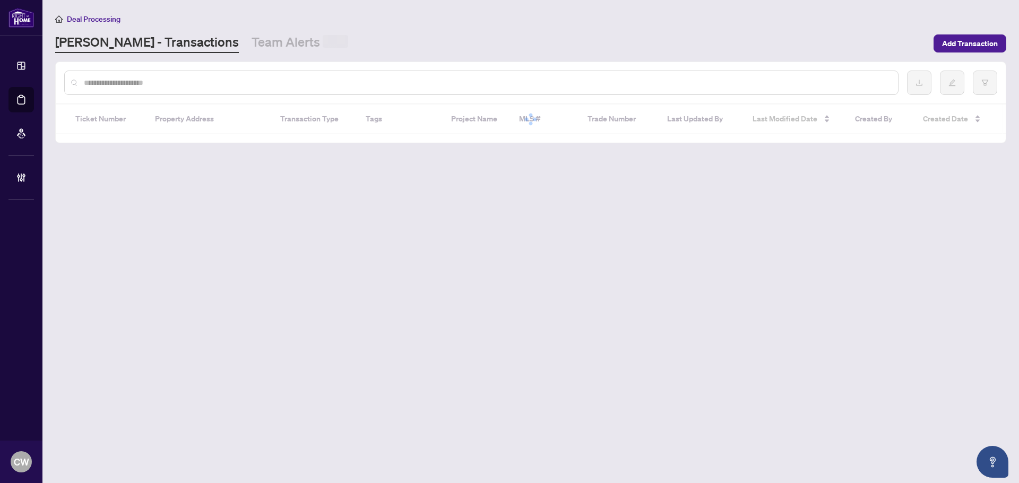
click at [188, 83] on input "text" at bounding box center [486, 83] width 805 height 12
paste input "*******"
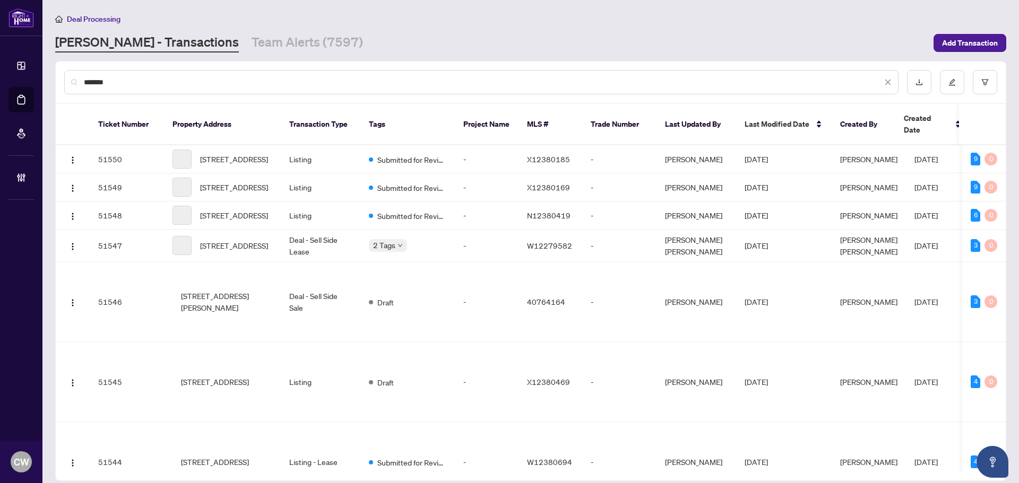
type input "*******"
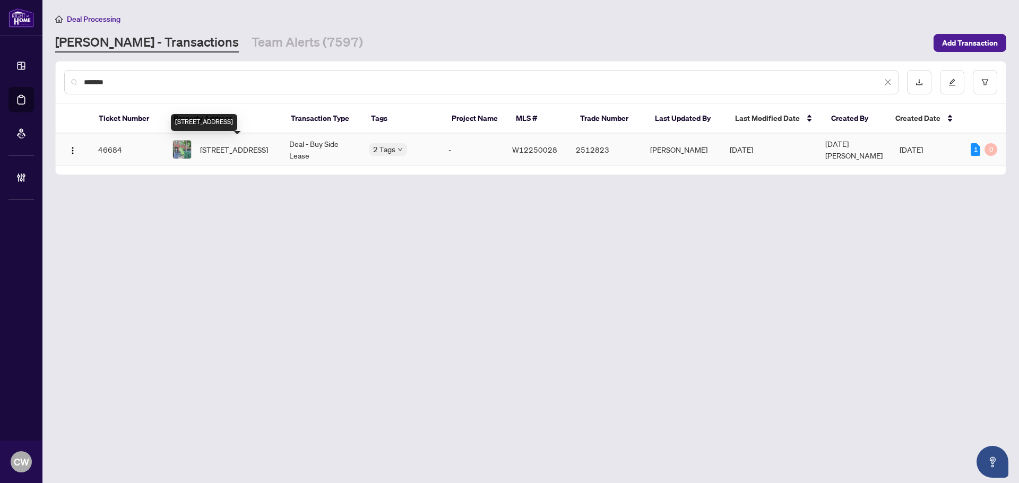
click at [241, 152] on span "[STREET_ADDRESS]" at bounding box center [234, 150] width 68 height 12
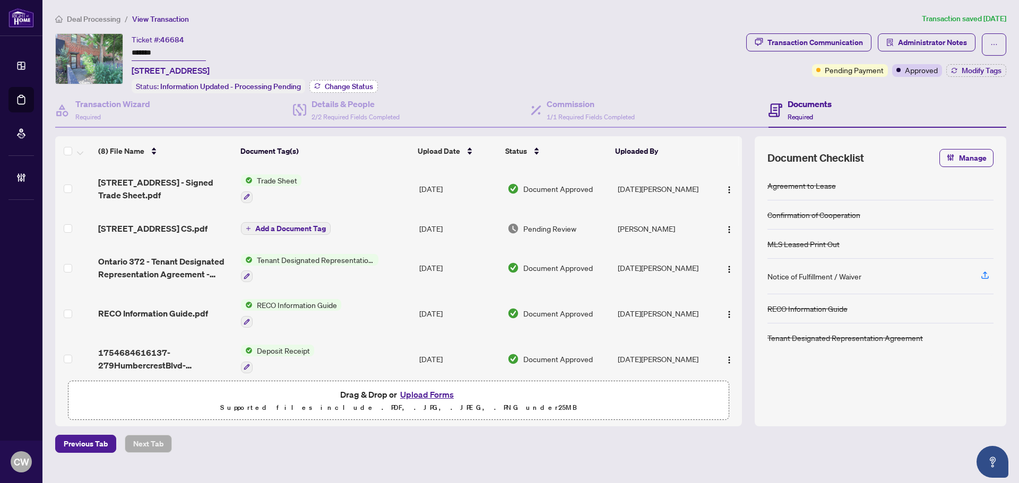
drag, startPoint x: 341, startPoint y: 86, endPoint x: 346, endPoint y: 86, distance: 5.3
click at [346, 86] on span "Change Status" at bounding box center [349, 86] width 48 height 7
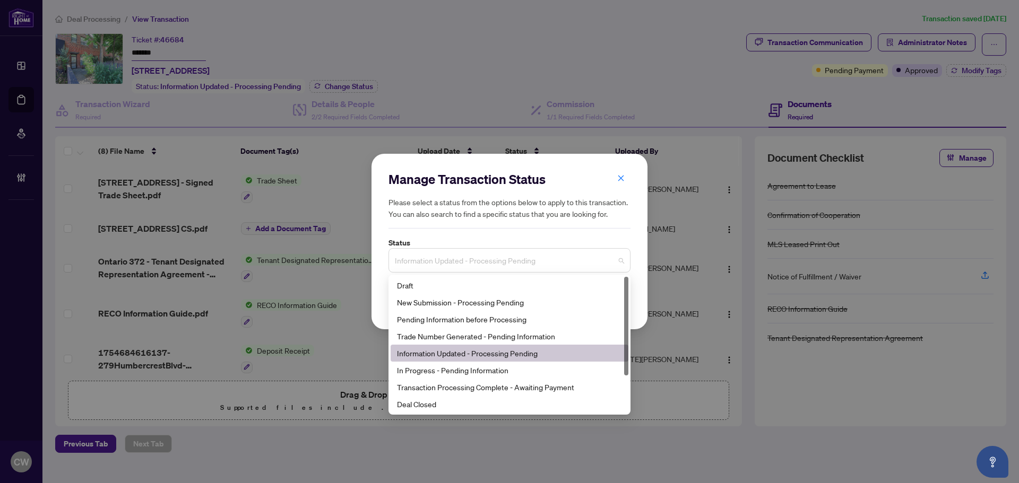
drag, startPoint x: 455, startPoint y: 256, endPoint x: 453, endPoint y: 308, distance: 52.0
click at [455, 257] on span "Information Updated - Processing Pending" at bounding box center [509, 260] width 229 height 20
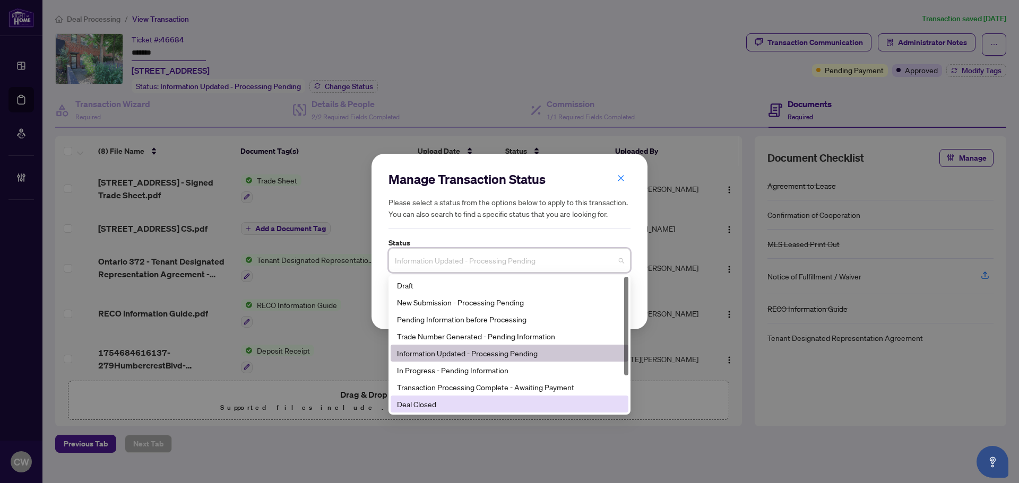
click at [430, 405] on div "Deal Closed" at bounding box center [509, 404] width 225 height 12
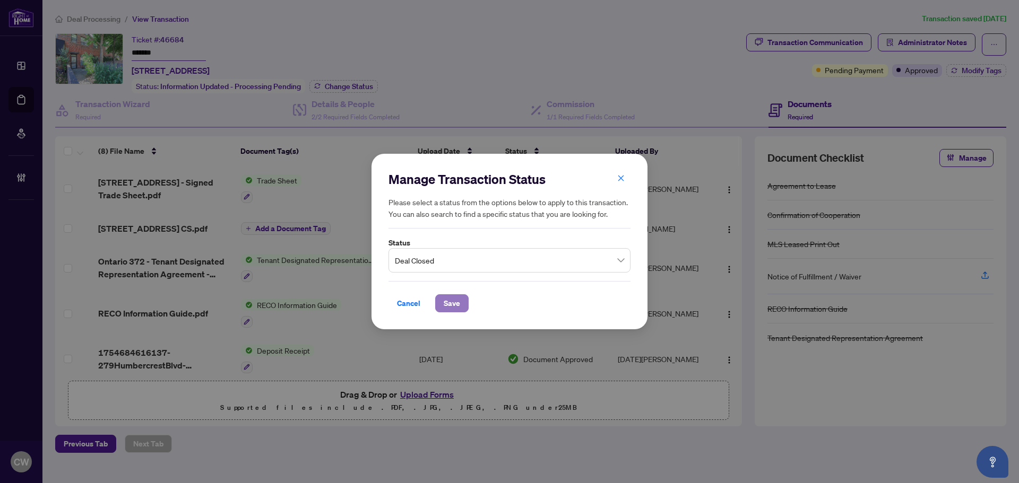
click at [451, 299] on span "Save" at bounding box center [451, 303] width 16 height 17
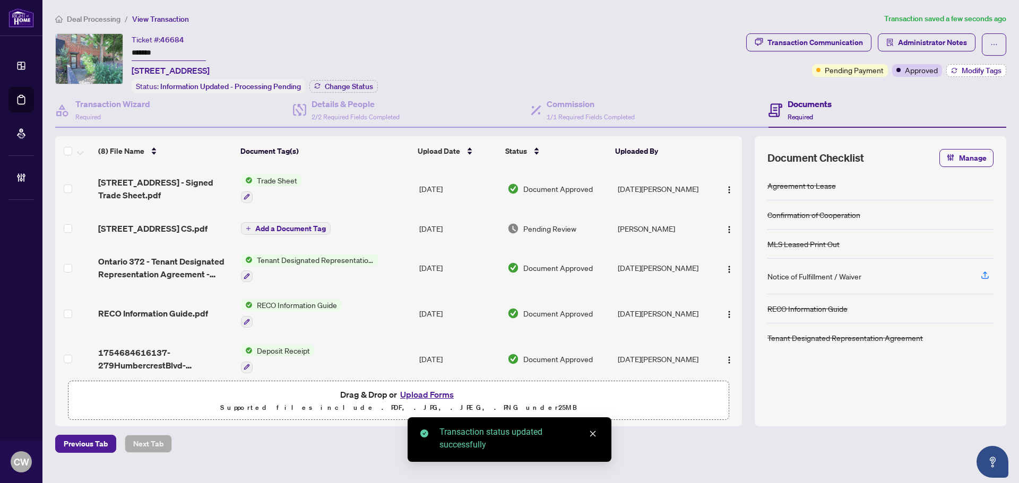
click at [974, 71] on span "Modify Tags" at bounding box center [981, 70] width 40 height 7
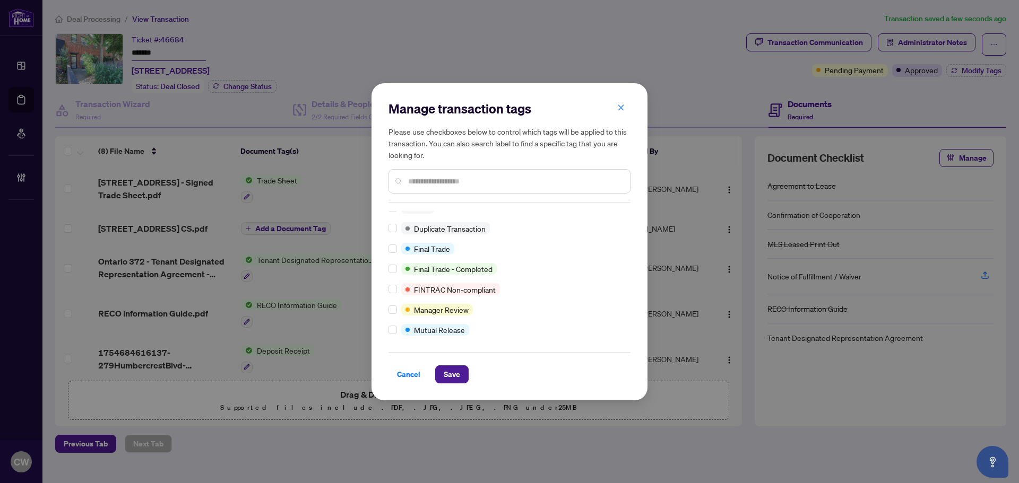
scroll to position [9, 0]
click at [456, 369] on span "Save" at bounding box center [451, 374] width 16 height 17
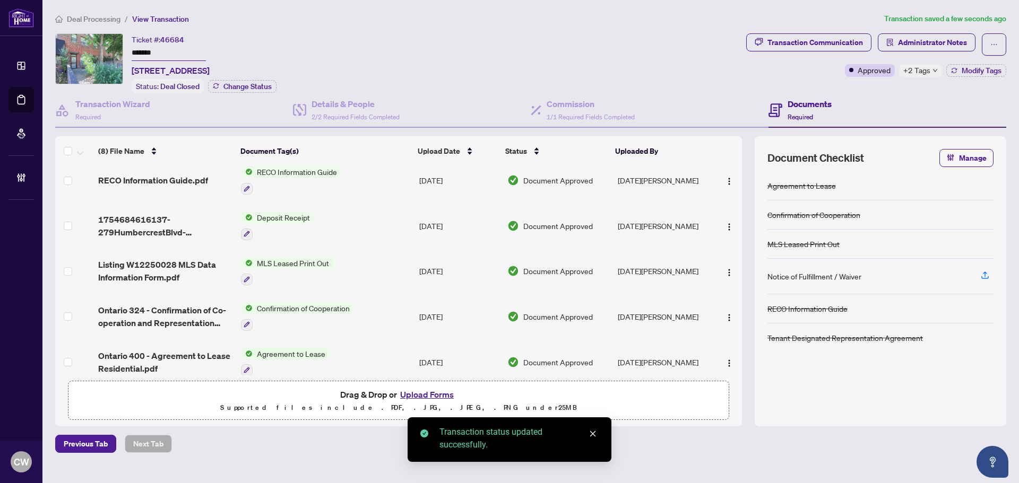
scroll to position [145, 0]
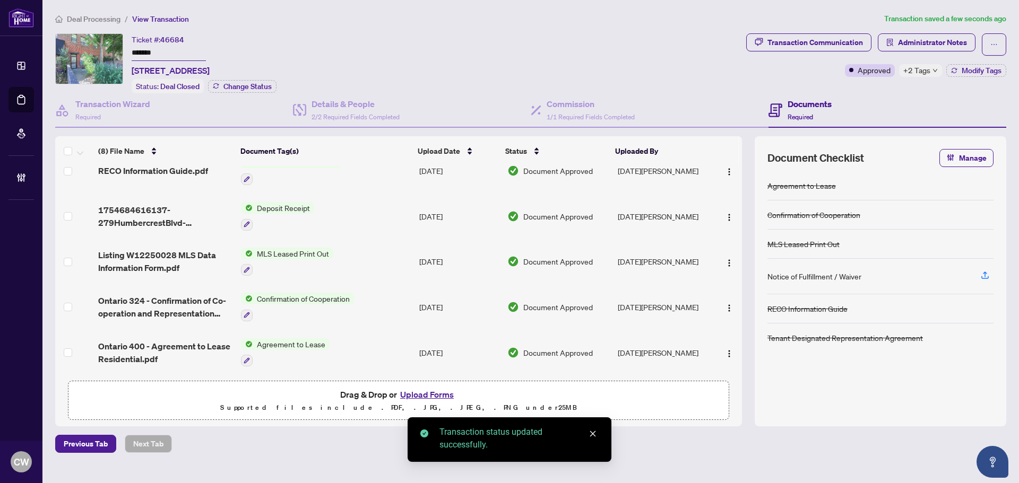
click at [172, 303] on span "Ontario 324 - Confirmation of Co-operation and Representation Tenant Landlord.p…" at bounding box center [165, 306] width 134 height 25
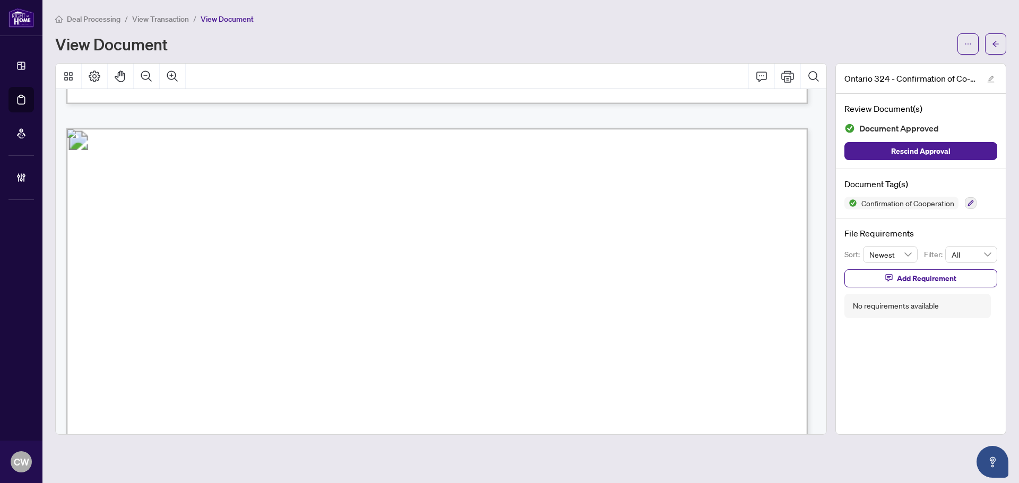
scroll to position [1167, 0]
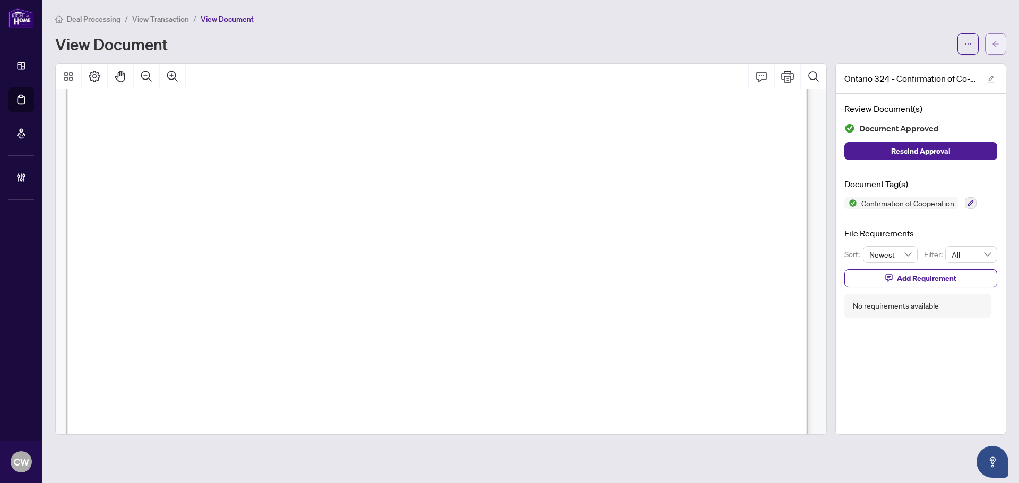
click at [995, 41] on icon "arrow-left" at bounding box center [994, 43] width 7 height 7
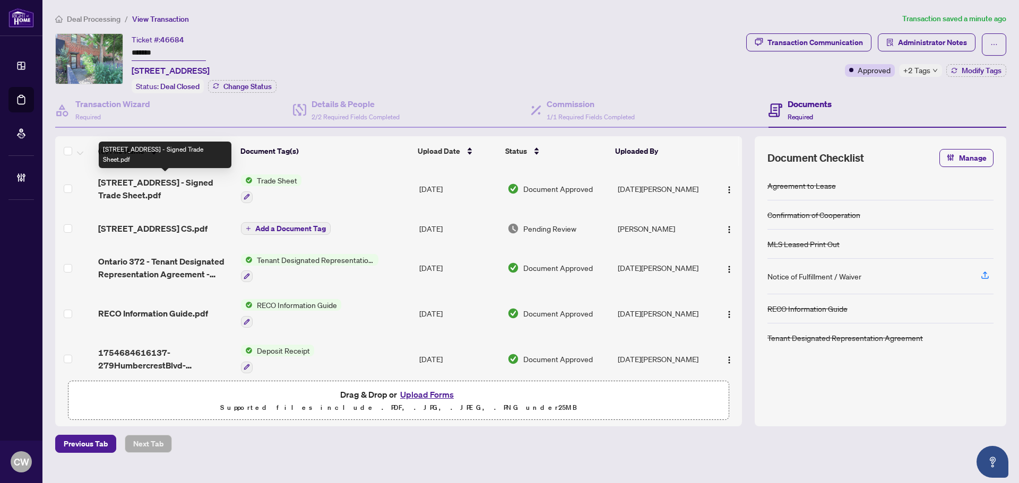
click at [145, 186] on span "[STREET_ADDRESS] - Signed Trade Sheet.pdf" at bounding box center [165, 188] width 134 height 25
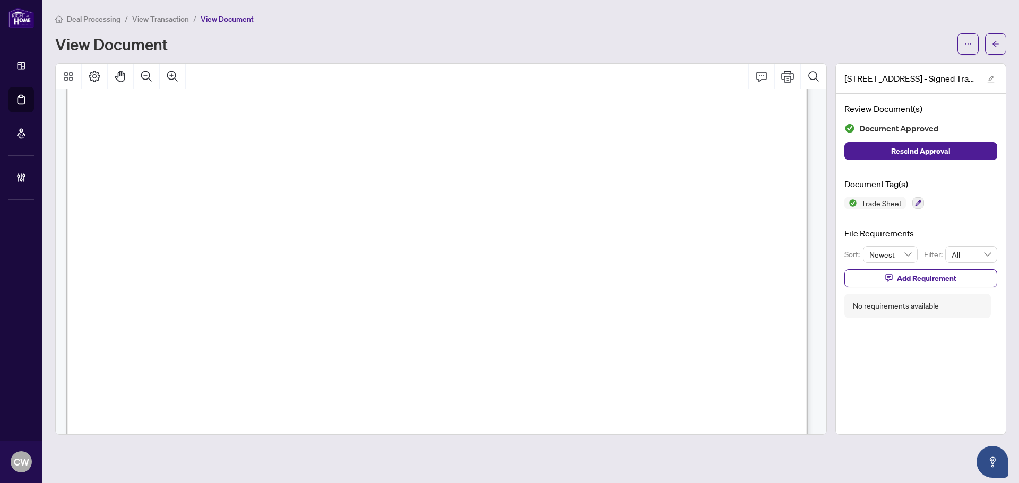
scroll to position [265, 0]
click at [994, 45] on icon "arrow-left" at bounding box center [995, 44] width 6 height 6
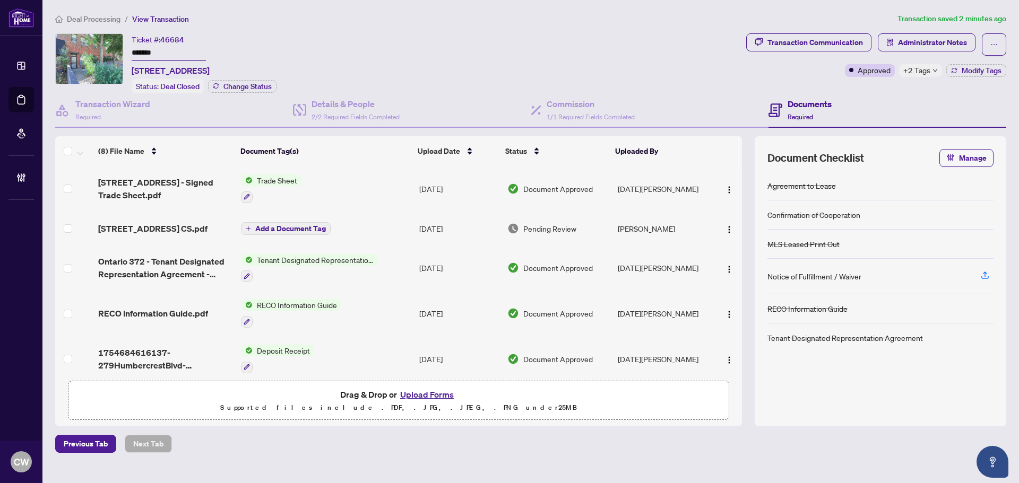
click at [430, 397] on button "Upload Forms" at bounding box center [427, 395] width 60 height 14
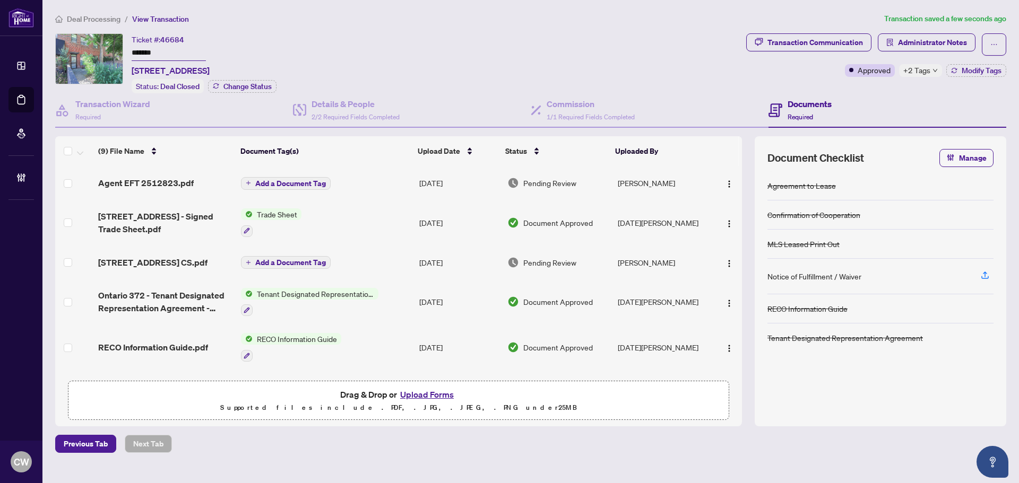
click at [298, 185] on span "Add a Document Tag" at bounding box center [290, 183] width 71 height 7
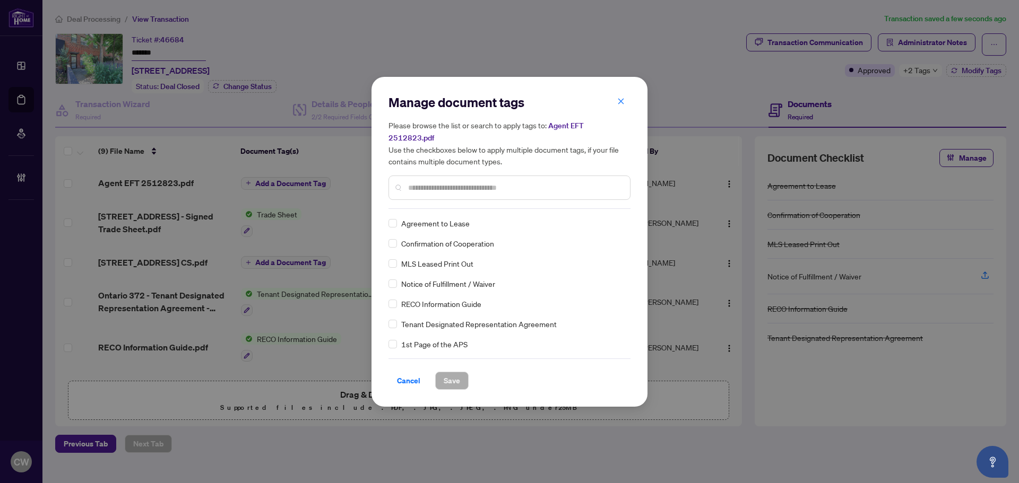
click at [439, 182] on input "text" at bounding box center [514, 188] width 213 height 12
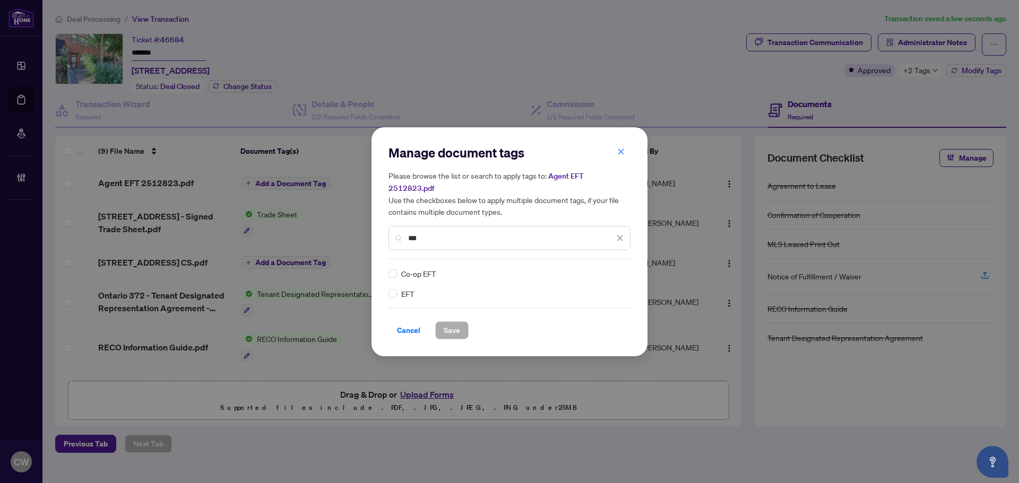
type input "***"
click at [605, 268] on img at bounding box center [608, 273] width 11 height 11
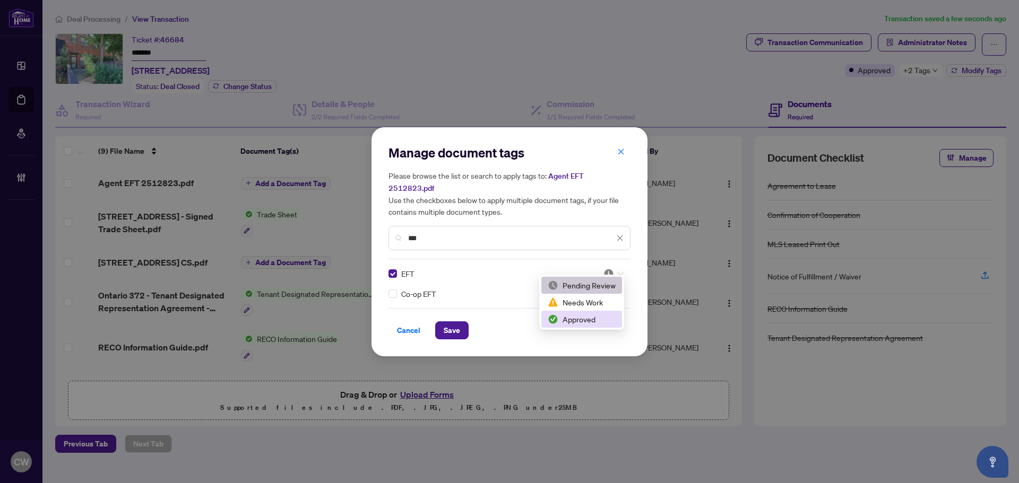
click at [585, 320] on div "Approved" at bounding box center [581, 320] width 68 height 12
click at [451, 323] on span "Save" at bounding box center [451, 330] width 16 height 17
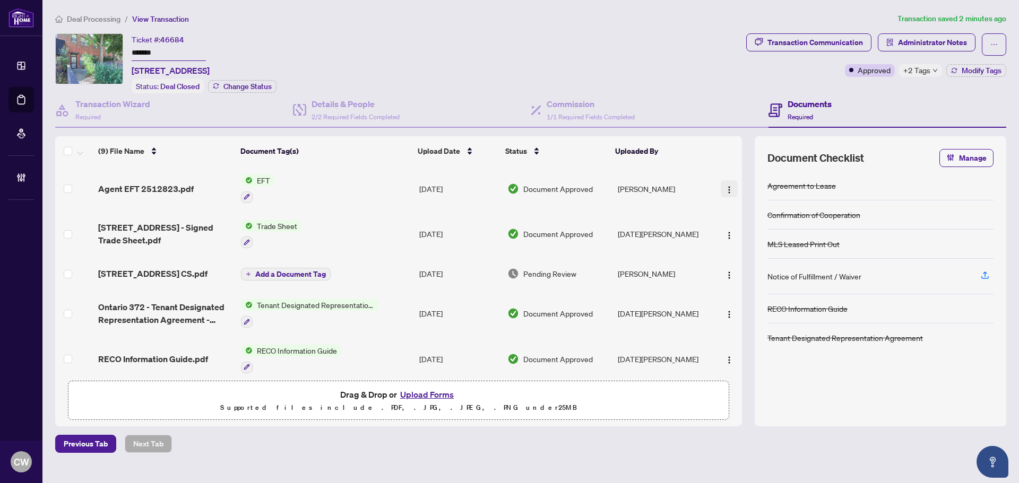
click at [727, 190] on img "button" at bounding box center [729, 190] width 8 height 8
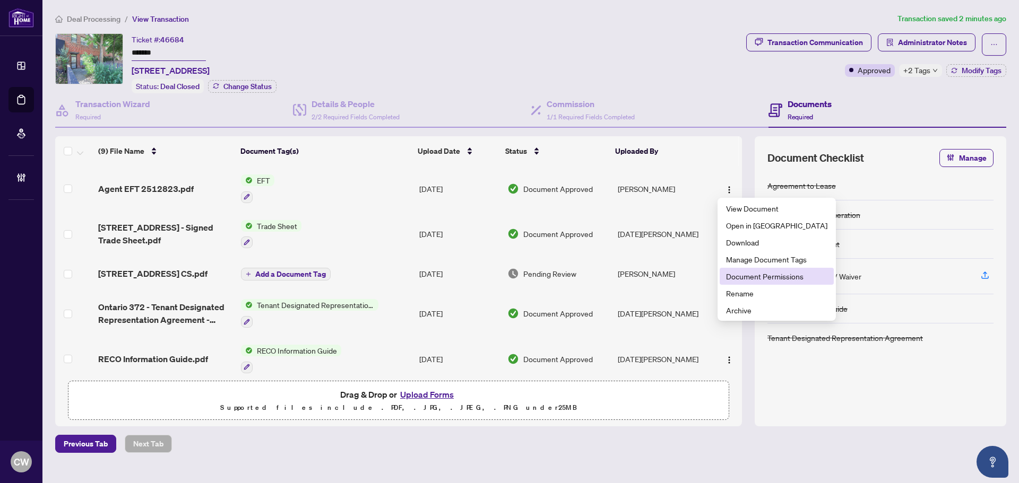
click at [754, 280] on span "Document Permissions" at bounding box center [776, 277] width 101 height 12
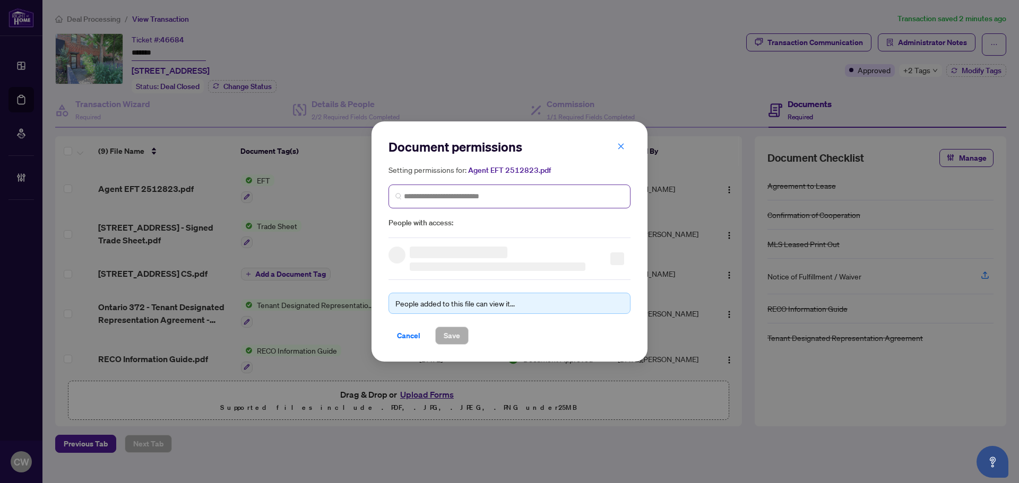
click at [438, 189] on span at bounding box center [509, 197] width 242 height 24
paste input "**********"
type input "**********"
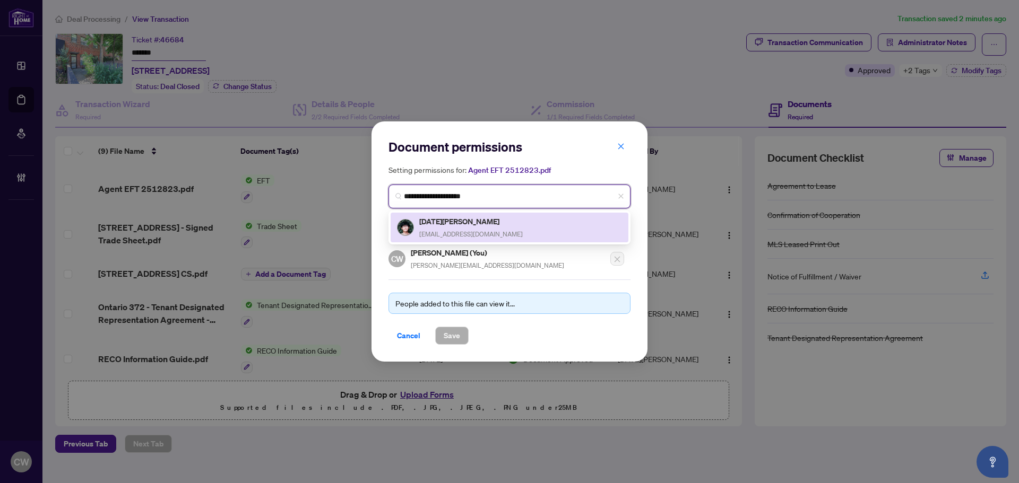
click at [431, 225] on h5 "[DATE][PERSON_NAME]" at bounding box center [470, 221] width 103 height 12
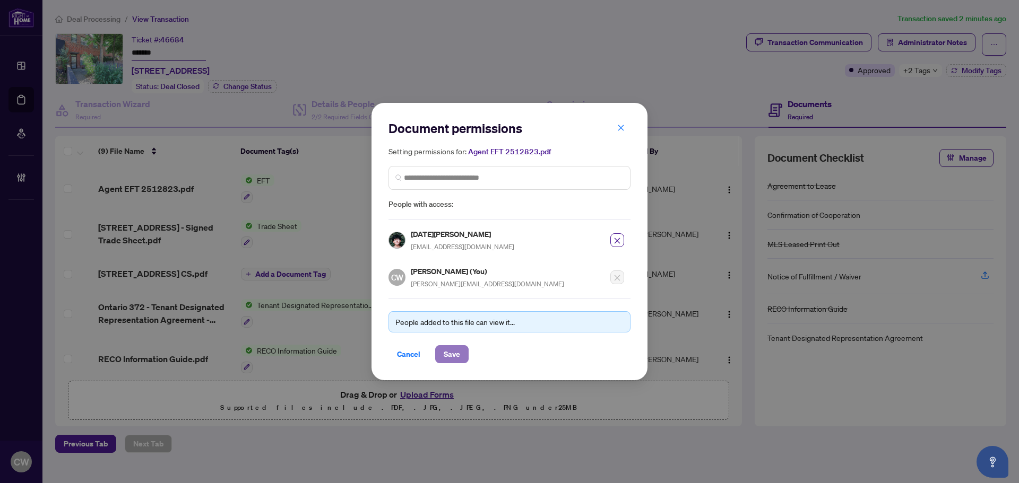
click at [450, 353] on span "Save" at bounding box center [451, 354] width 16 height 17
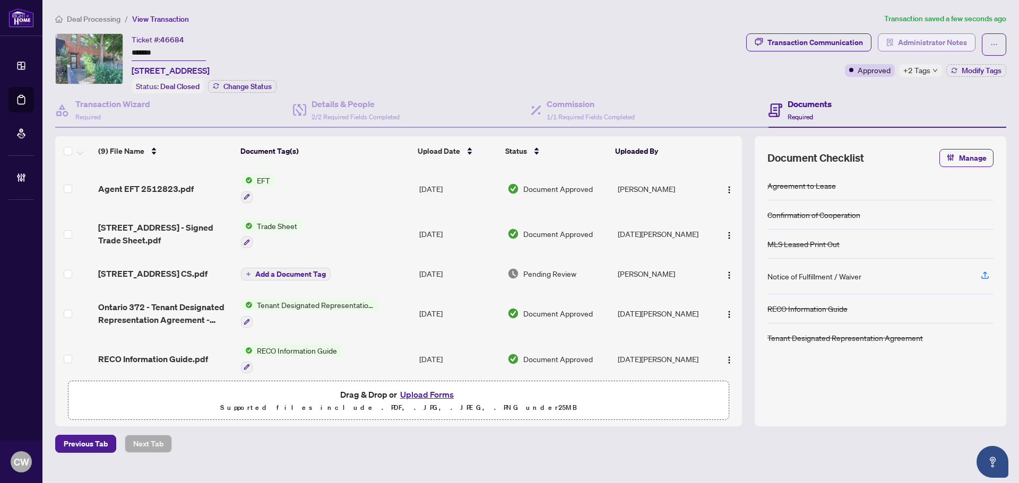
click at [921, 45] on span "Administrator Notes" at bounding box center [932, 42] width 69 height 17
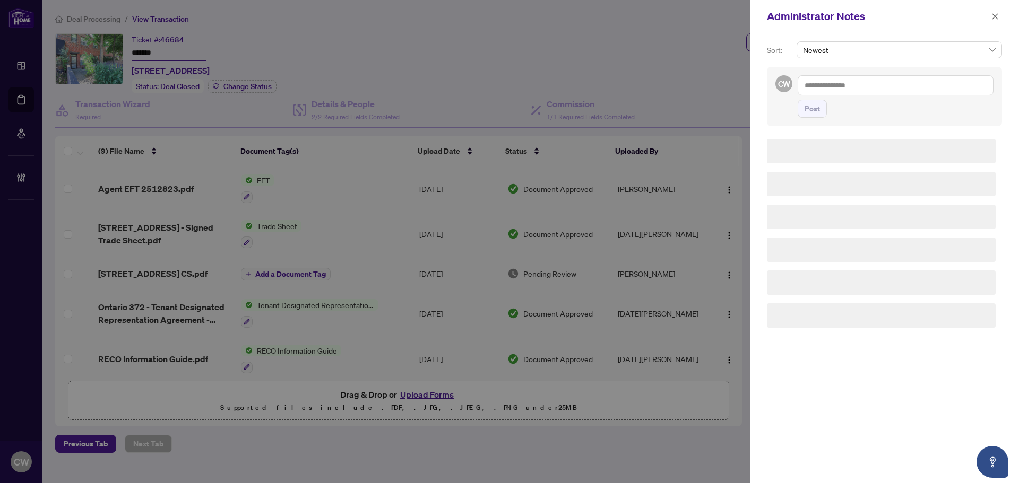
click at [860, 85] on textarea at bounding box center [895, 85] width 196 height 20
paste textarea "**********"
type textarea "**********"
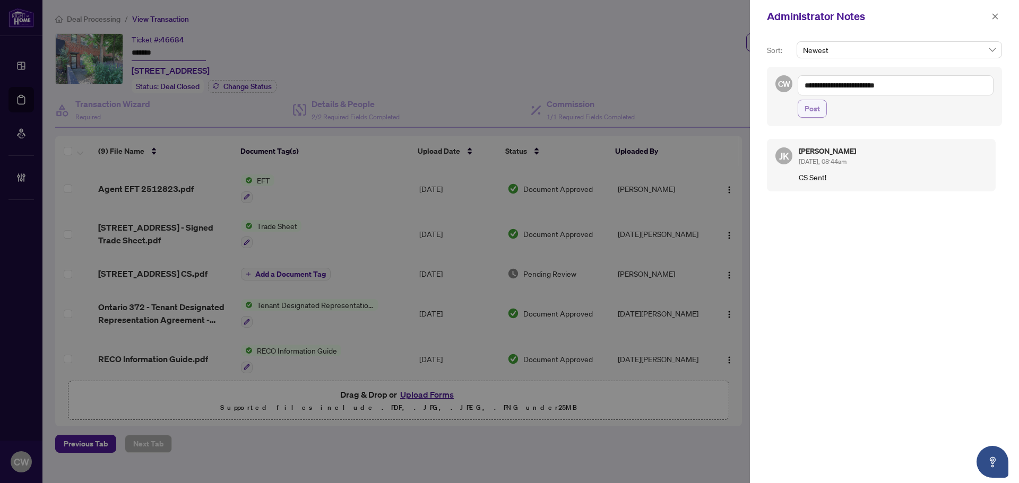
click at [813, 112] on span "Post" at bounding box center [811, 108] width 15 height 17
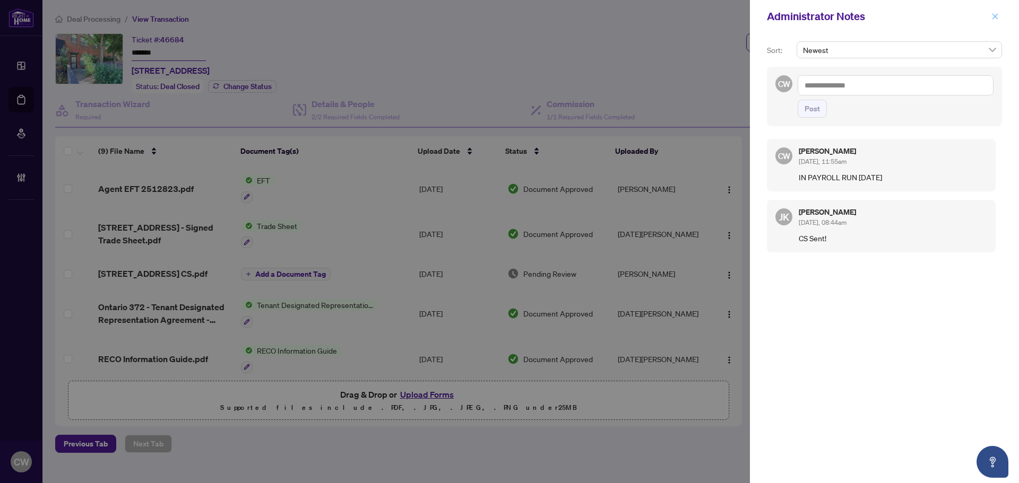
click at [996, 16] on icon "close" at bounding box center [995, 16] width 6 height 6
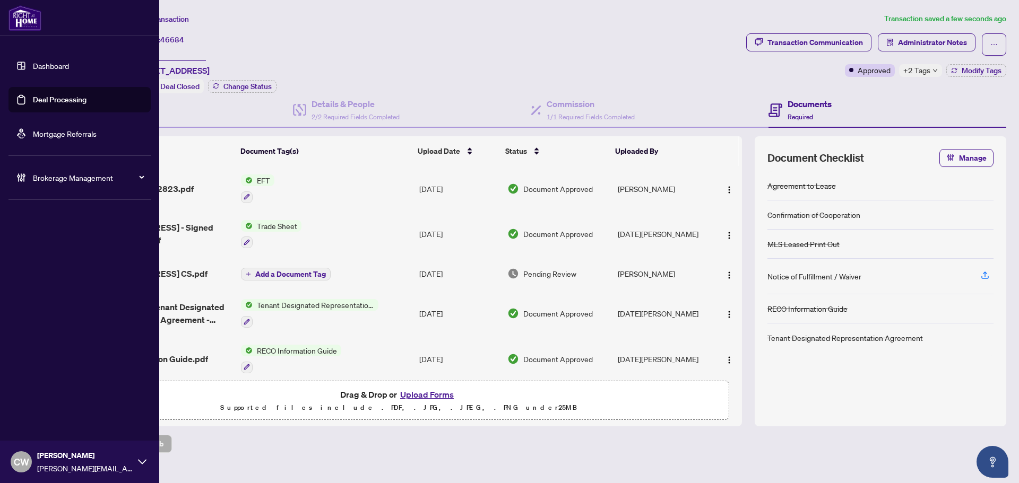
drag, startPoint x: 39, startPoint y: 97, endPoint x: 158, endPoint y: 99, distance: 118.8
click at [39, 96] on link "Deal Processing" at bounding box center [60, 100] width 54 height 10
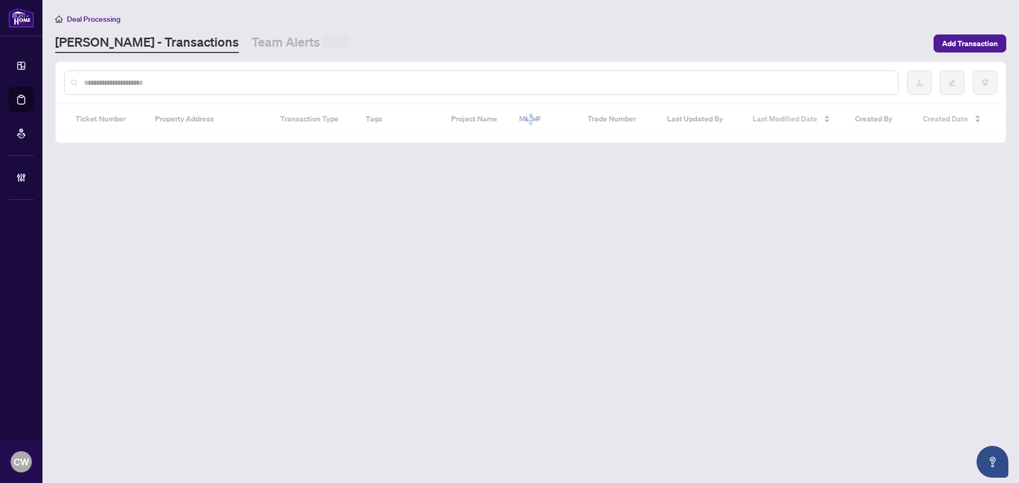
click at [222, 83] on input "text" at bounding box center [486, 83] width 805 height 12
paste input "**********"
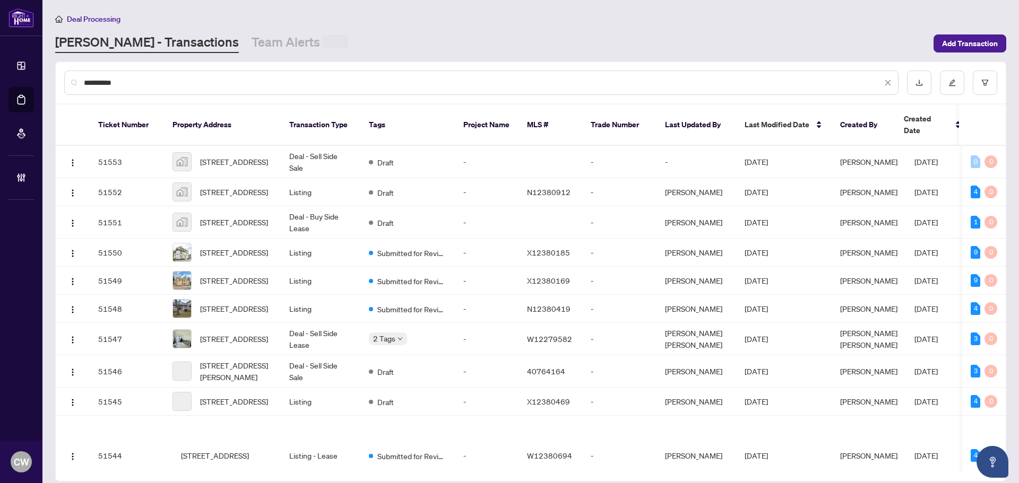
type input "**********"
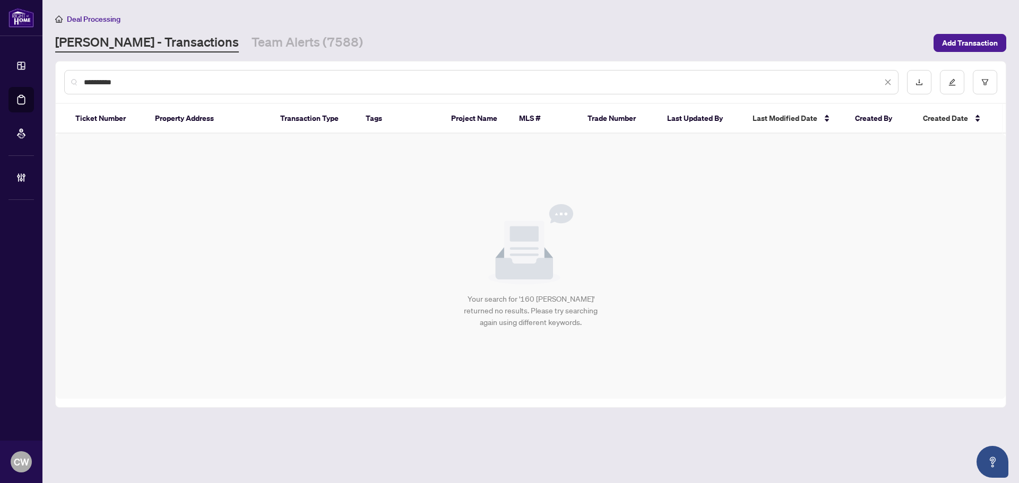
drag, startPoint x: 142, startPoint y: 90, endPoint x: 139, endPoint y: 84, distance: 5.9
click at [141, 88] on div "**********" at bounding box center [481, 82] width 834 height 24
drag, startPoint x: 105, startPoint y: 77, endPoint x: 62, endPoint y: 66, distance: 43.9
click at [62, 66] on div "**********" at bounding box center [531, 82] width 950 height 41
paste input "text"
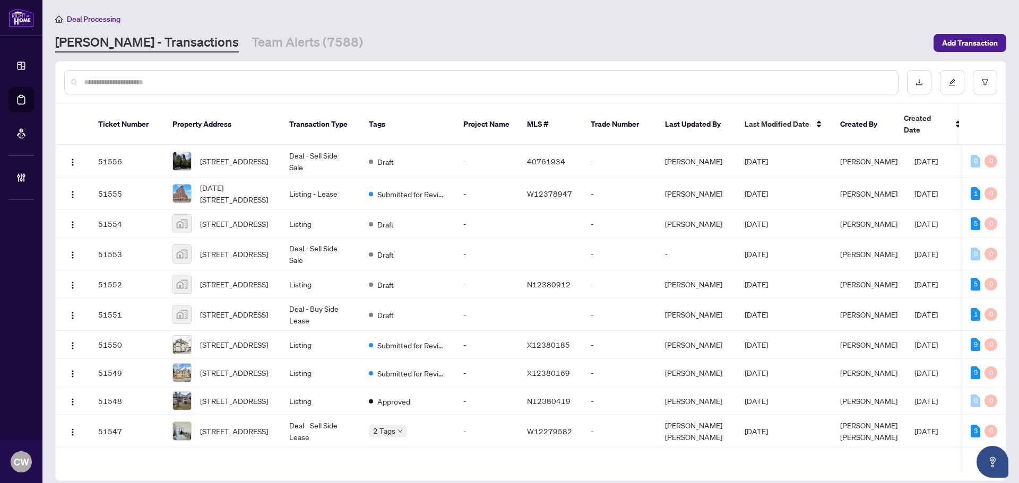
click at [103, 83] on input "text" at bounding box center [486, 82] width 805 height 12
paste input "**********"
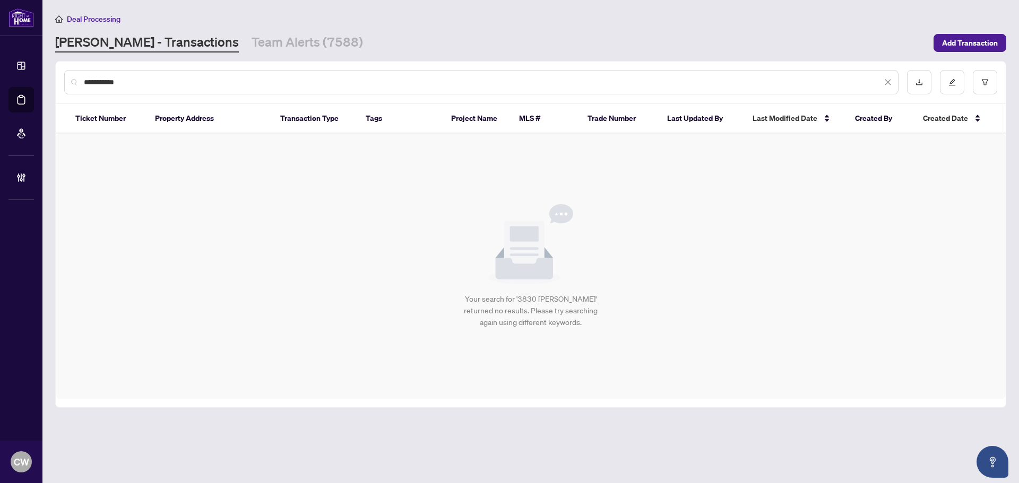
drag, startPoint x: 141, startPoint y: 82, endPoint x: 50, endPoint y: 75, distance: 91.0
click at [50, 75] on main "**********" at bounding box center [530, 241] width 976 height 483
click at [789, 315] on div "Your search for '3830 [PERSON_NAME]' returned no results. Please try searching …" at bounding box center [531, 266] width 950 height 265
drag, startPoint x: 167, startPoint y: 82, endPoint x: 71, endPoint y: 69, distance: 96.8
click at [71, 70] on div "**********" at bounding box center [481, 82] width 834 height 24
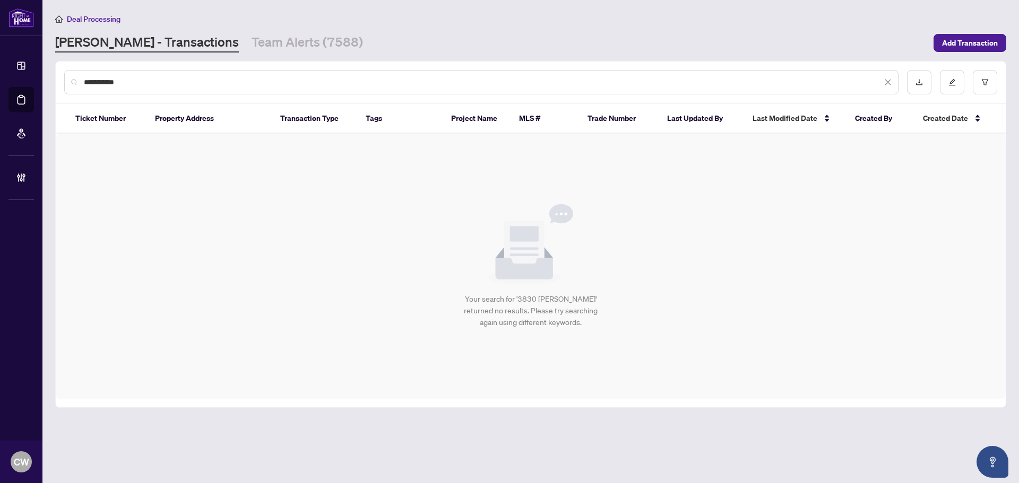
paste input "text"
type input "*******"
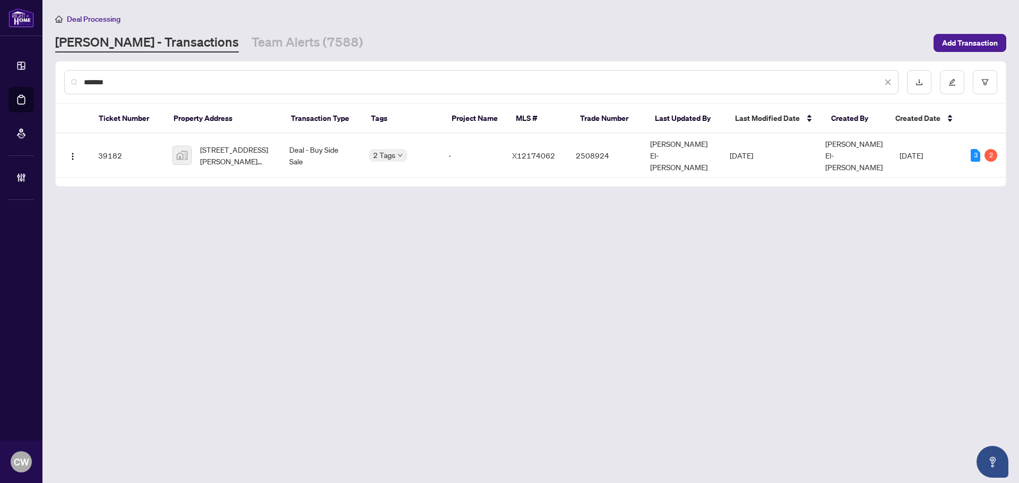
click at [118, 78] on input "*******" at bounding box center [483, 82] width 798 height 12
click at [238, 147] on span "[STREET_ADDRESS][PERSON_NAME][PERSON_NAME]" at bounding box center [236, 155] width 72 height 23
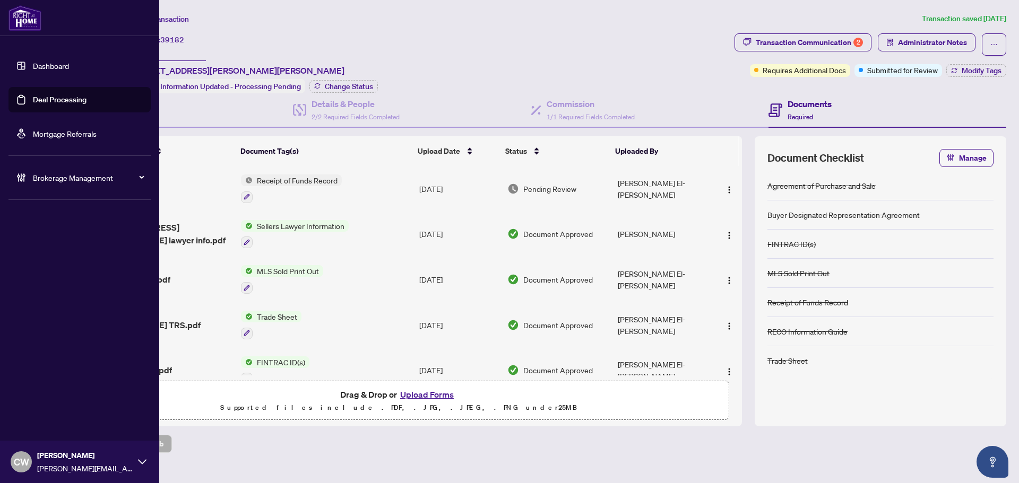
drag, startPoint x: 37, startPoint y: 105, endPoint x: 93, endPoint y: 92, distance: 57.1
click at [38, 105] on link "Deal Processing" at bounding box center [60, 100] width 54 height 10
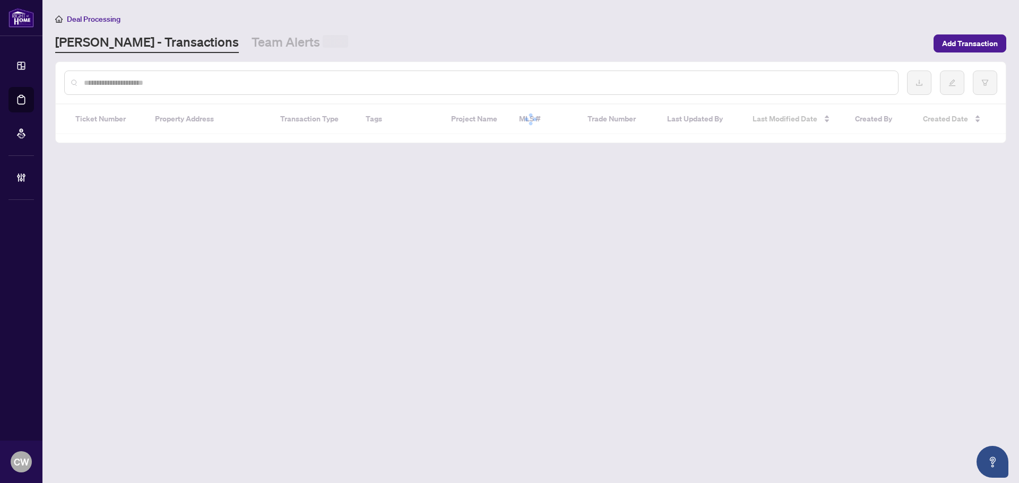
click at [172, 84] on input "text" at bounding box center [486, 83] width 805 height 12
paste input "*******"
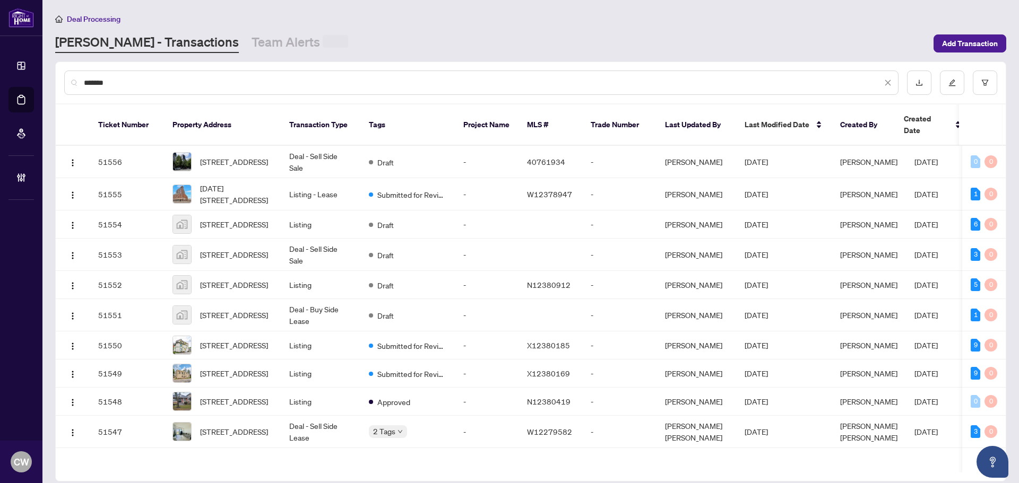
type input "*******"
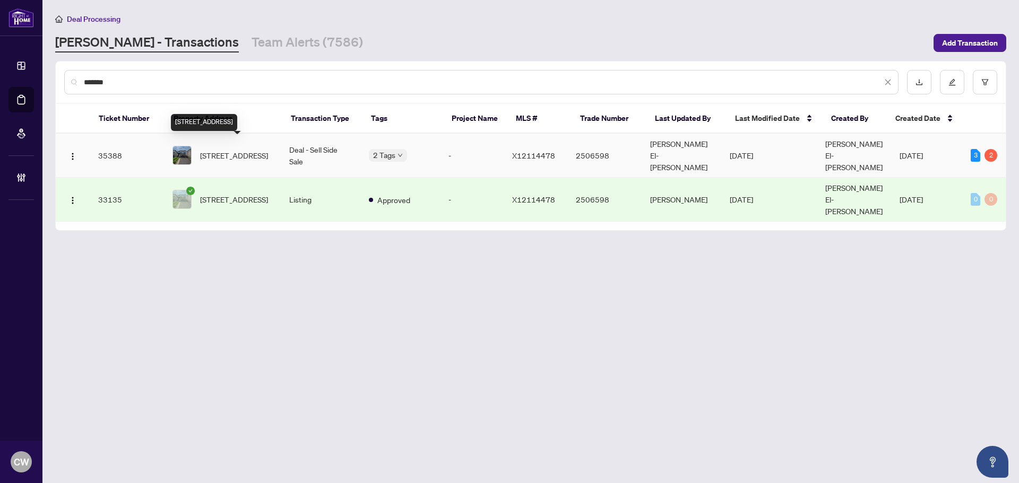
click at [241, 150] on span "[STREET_ADDRESS]" at bounding box center [234, 156] width 68 height 12
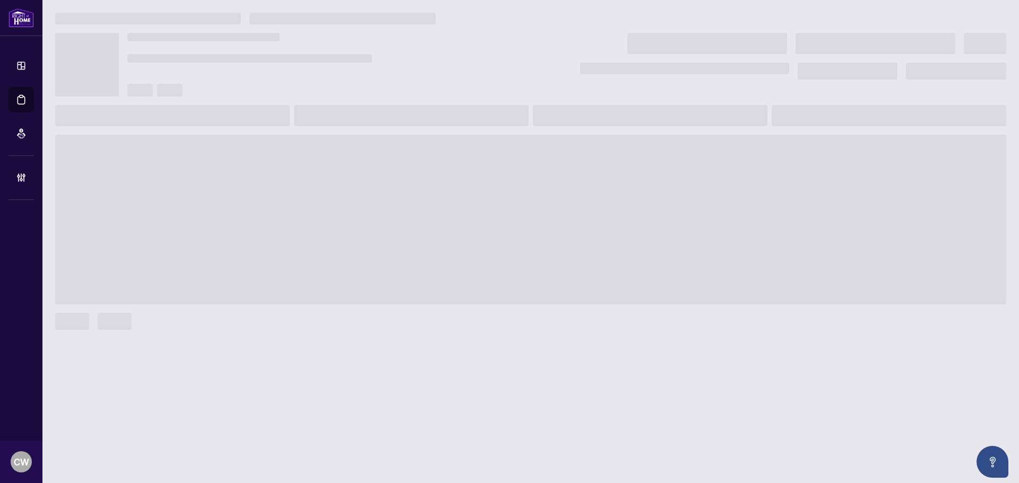
click at [241, 147] on span at bounding box center [530, 220] width 951 height 170
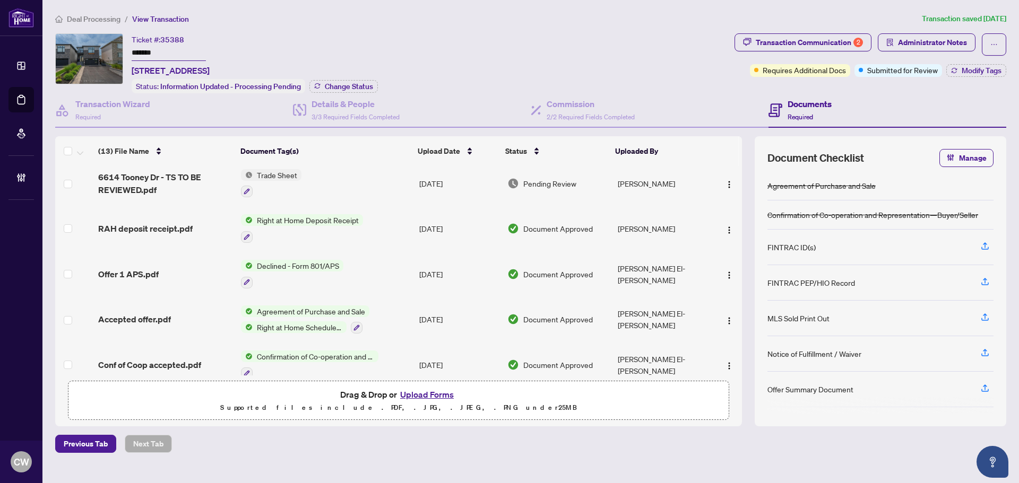
scroll to position [371, 0]
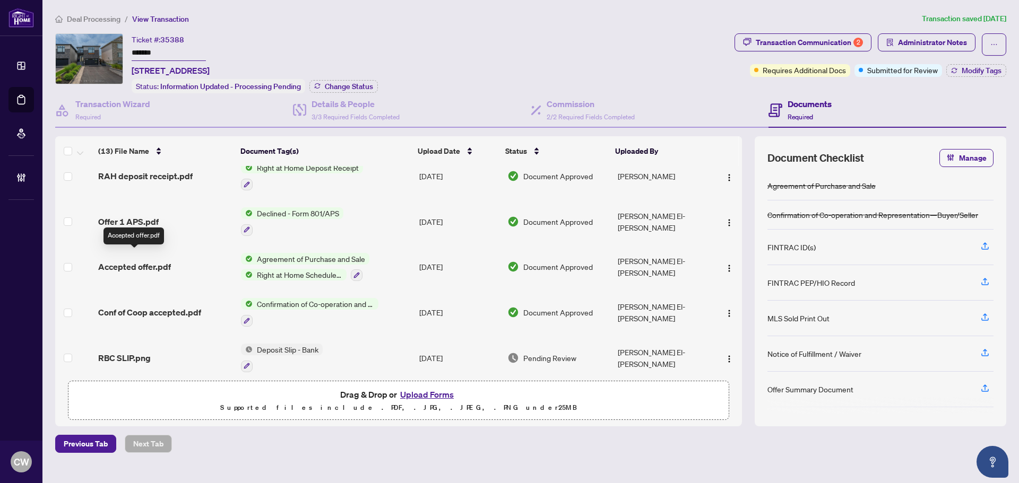
click at [150, 260] on span "Accepted offer.pdf" at bounding box center [134, 266] width 73 height 13
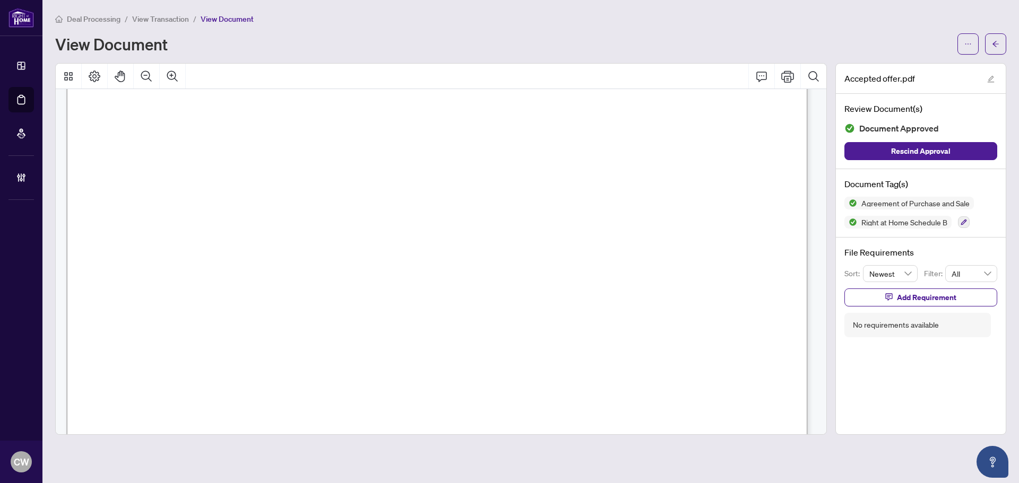
scroll to position [159, 0]
click at [44, 107] on main "Deal Processing / View Transaction / View Document View Document Accepted offer…" at bounding box center [530, 241] width 976 height 483
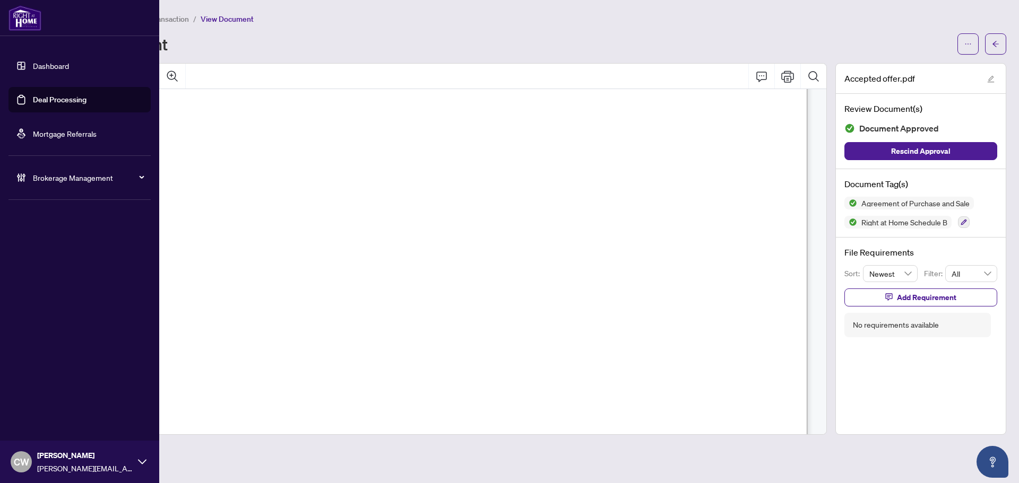
click at [33, 99] on link "Deal Processing" at bounding box center [60, 100] width 54 height 10
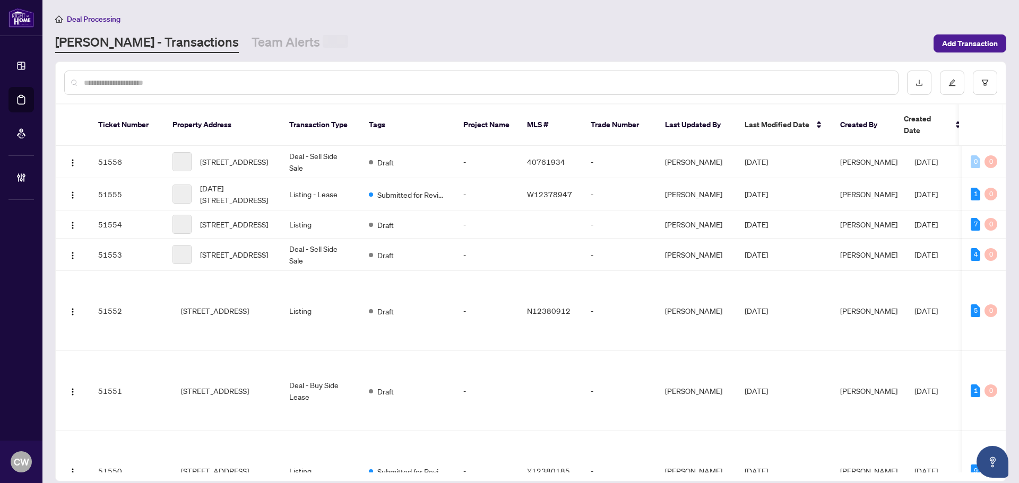
click at [187, 88] on div at bounding box center [481, 83] width 834 height 24
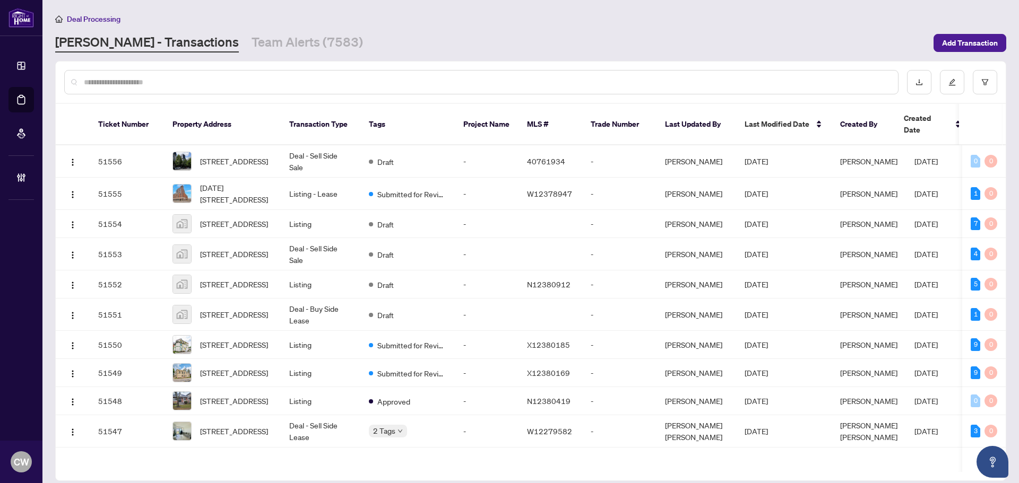
click at [186, 82] on input "text" at bounding box center [486, 82] width 805 height 12
paste input "*******"
type input "*******"
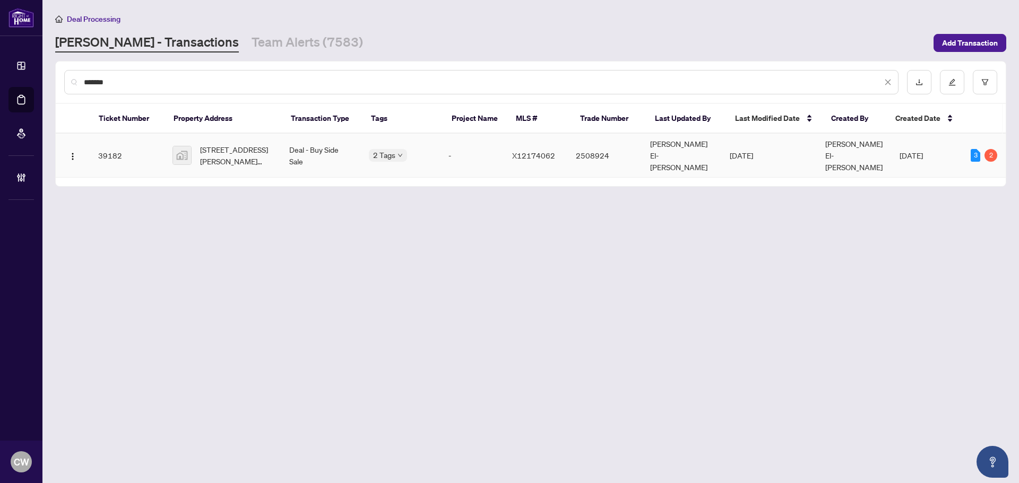
click at [218, 155] on span "[STREET_ADDRESS][PERSON_NAME][PERSON_NAME]" at bounding box center [236, 155] width 72 height 23
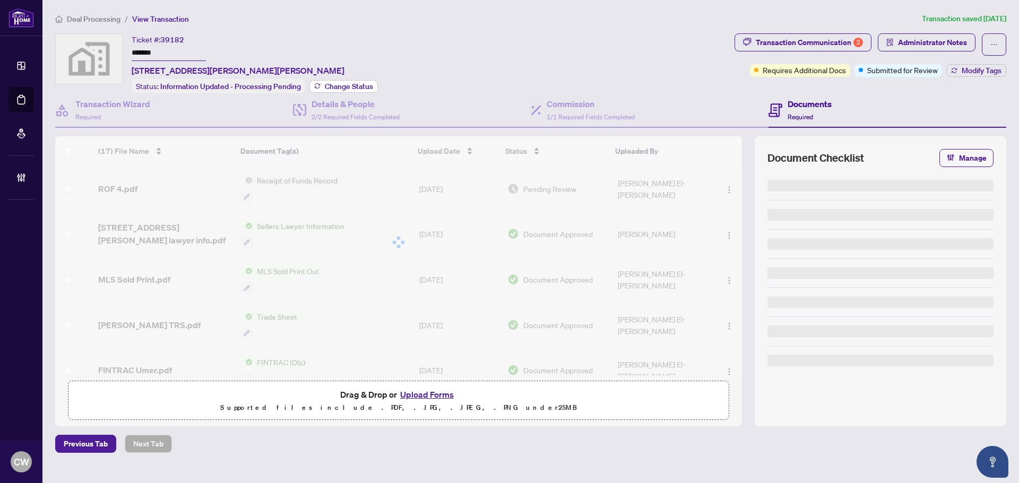
click at [358, 83] on span "Change Status" at bounding box center [349, 86] width 48 height 7
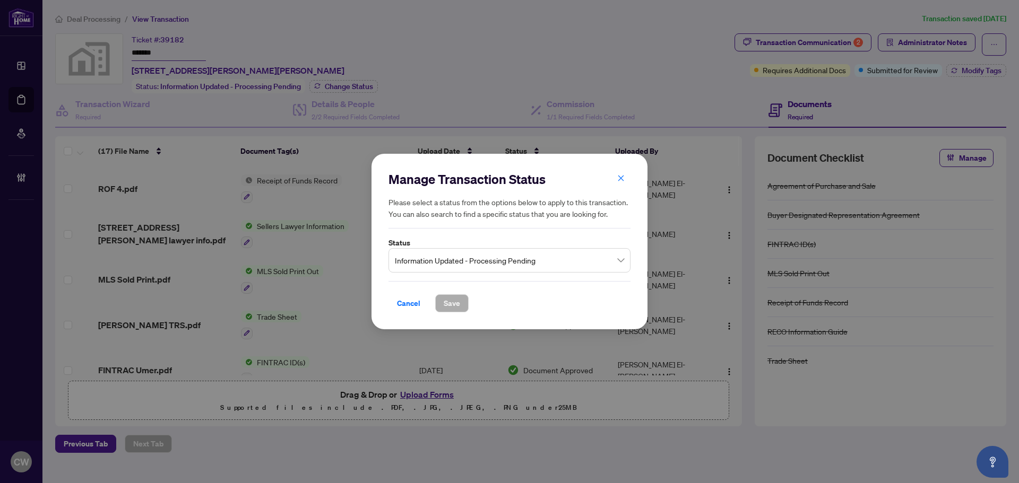
click at [439, 257] on span "Information Updated - Processing Pending" at bounding box center [509, 260] width 229 height 20
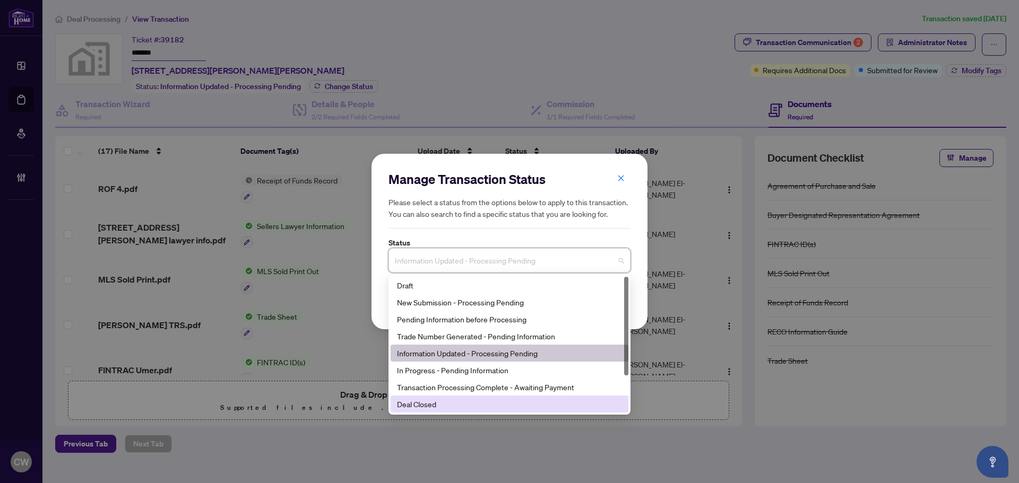
click at [449, 405] on div "Deal Closed" at bounding box center [509, 404] width 225 height 12
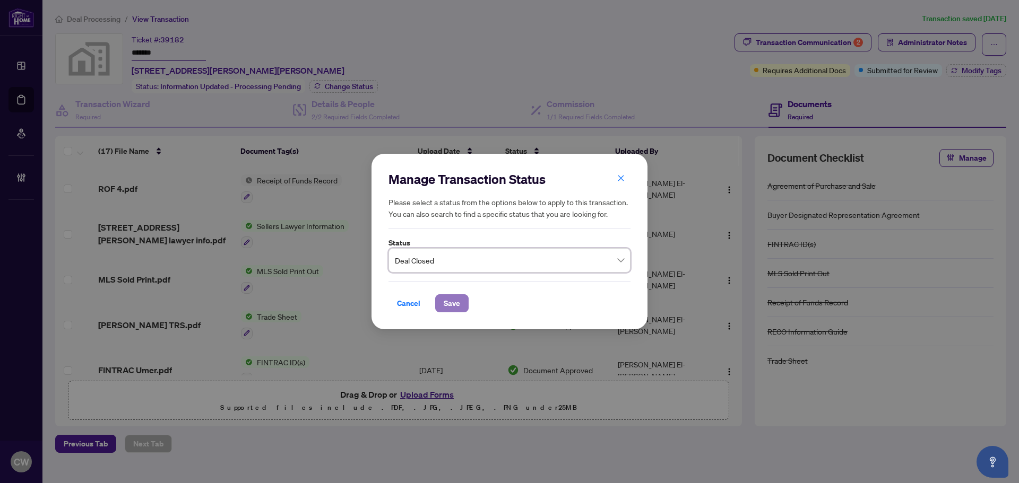
click at [454, 302] on span "Save" at bounding box center [451, 303] width 16 height 17
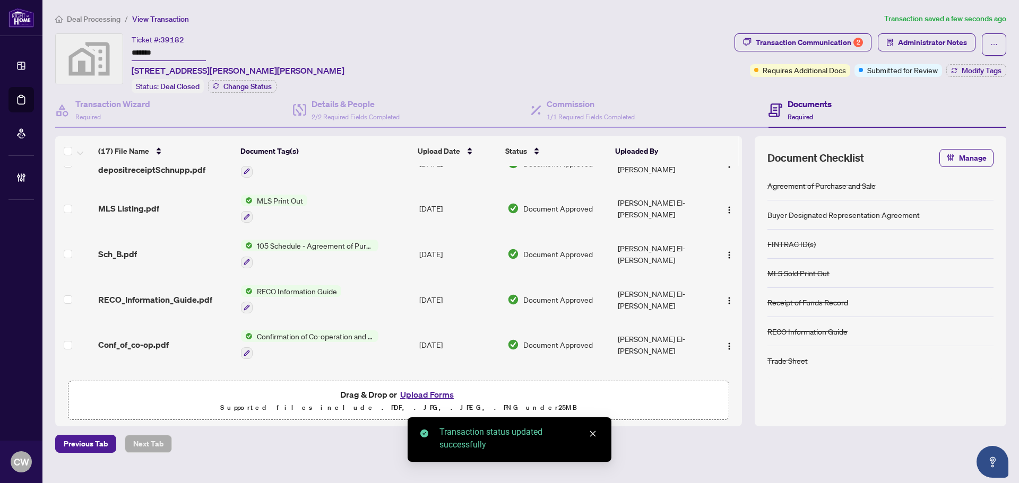
scroll to position [563, 0]
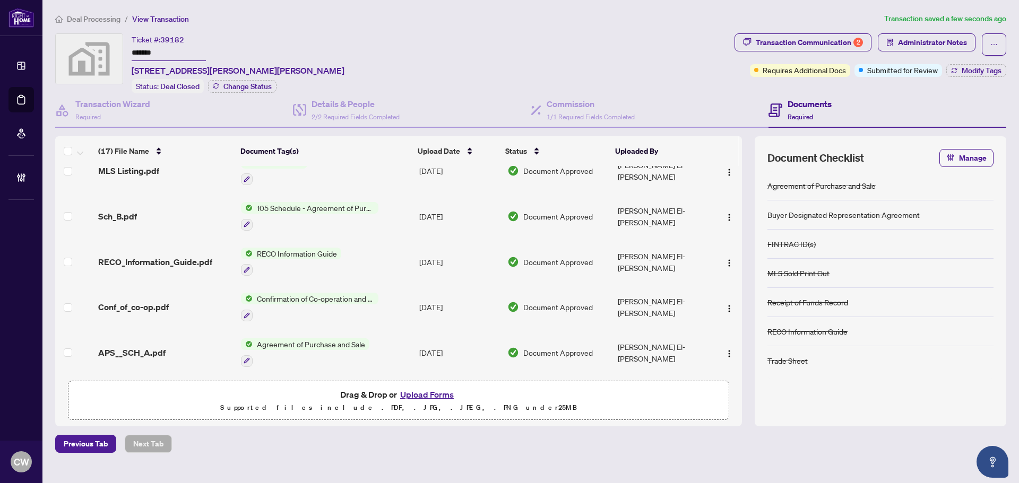
click at [134, 346] on span "APS__SCH_A.pdf" at bounding box center [131, 352] width 67 height 13
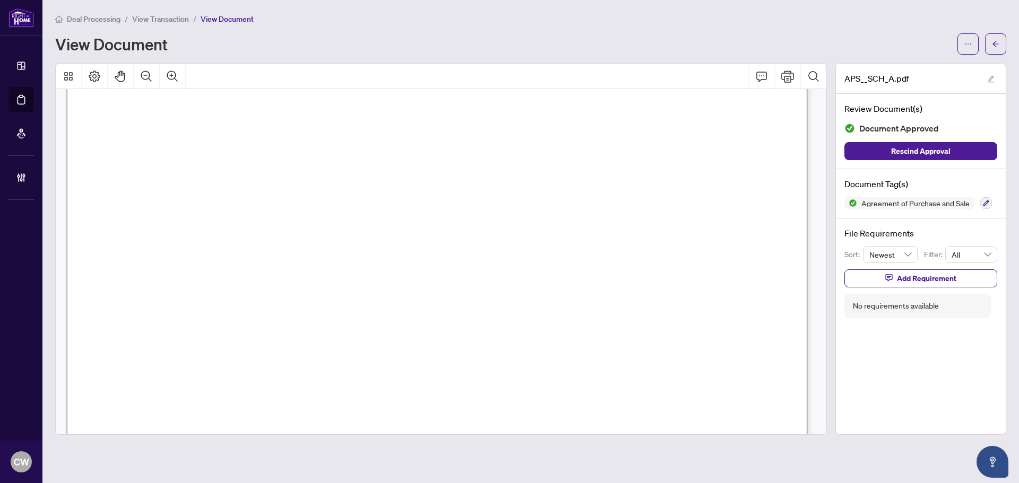
scroll to position [5093, 0]
click at [992, 36] on span "button" at bounding box center [994, 44] width 7 height 17
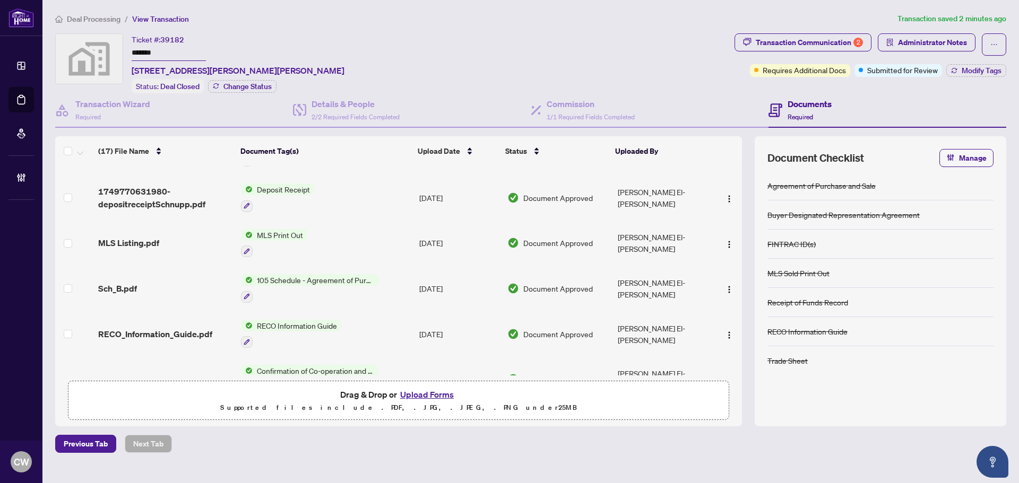
scroll to position [563, 0]
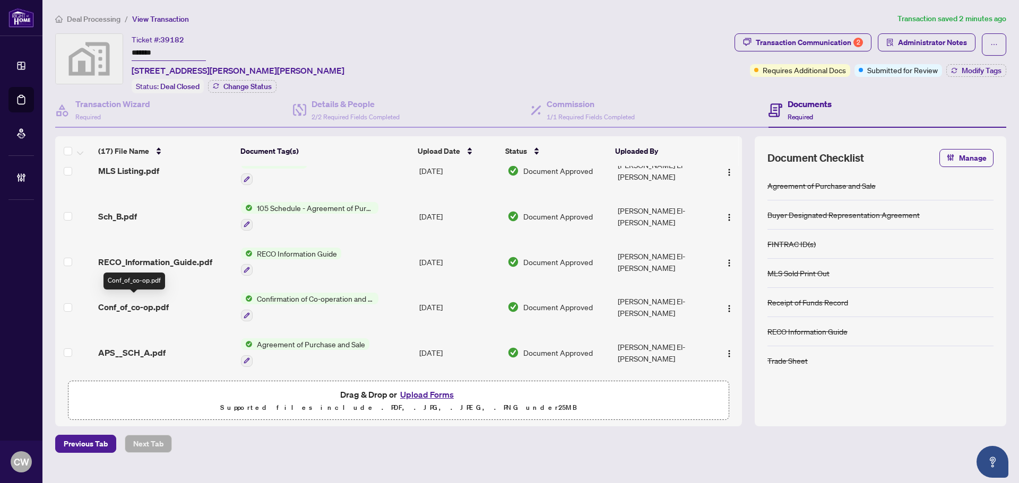
click at [157, 305] on span "Conf_of_co-op.pdf" at bounding box center [133, 307] width 71 height 13
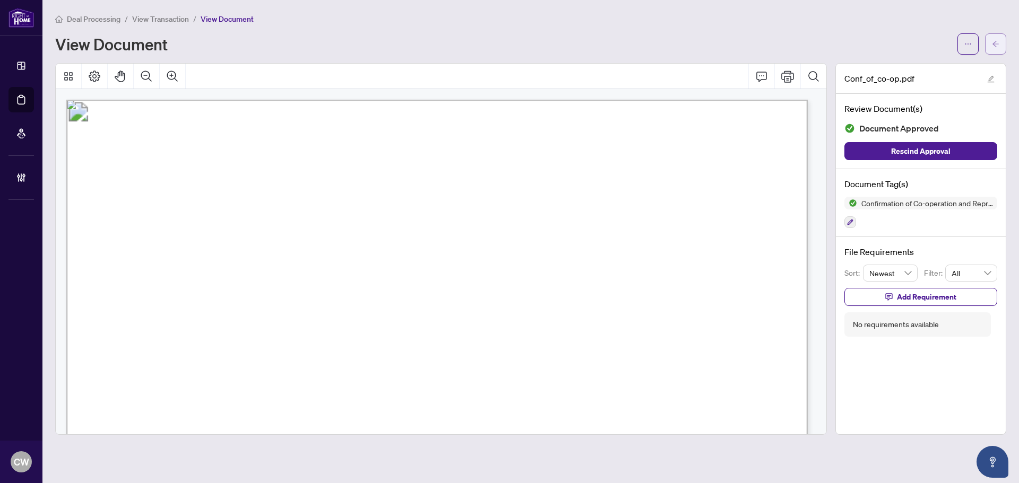
click at [995, 46] on icon "arrow-left" at bounding box center [994, 43] width 7 height 7
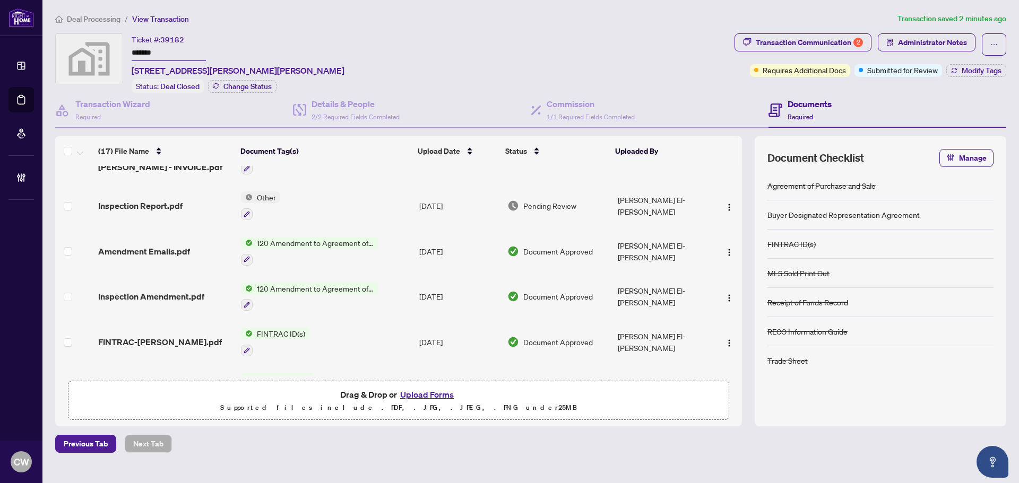
scroll to position [318, 0]
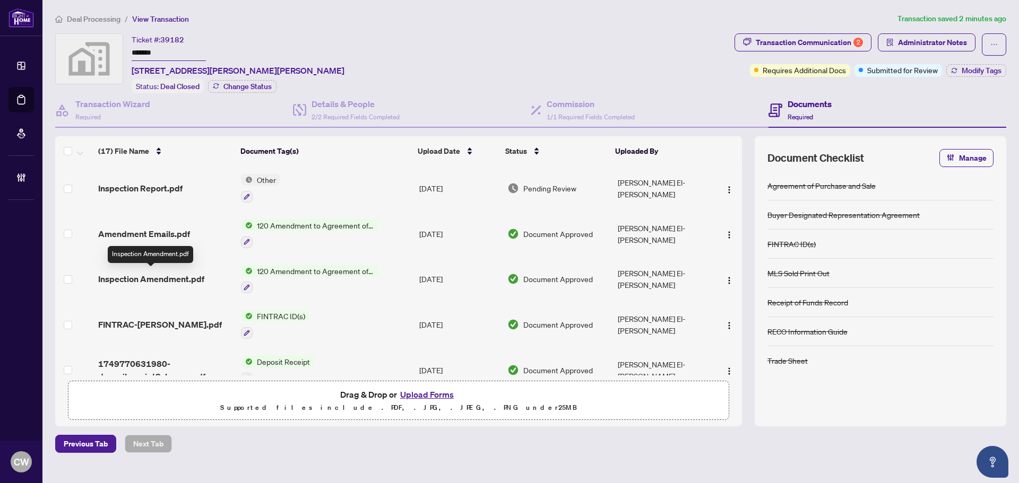
click at [167, 273] on span "Inspection Amendment.pdf" at bounding box center [151, 279] width 106 height 13
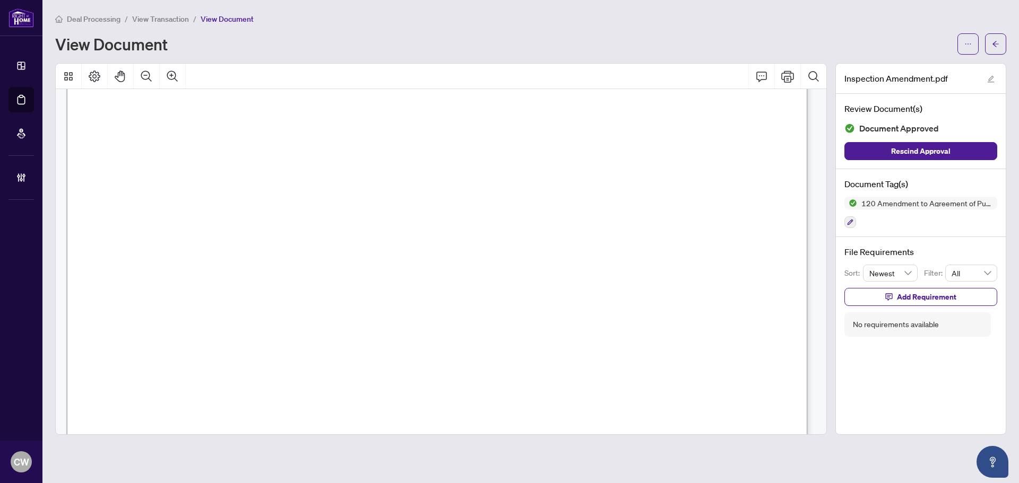
scroll to position [212, 0]
click at [994, 41] on icon "arrow-left" at bounding box center [994, 43] width 7 height 7
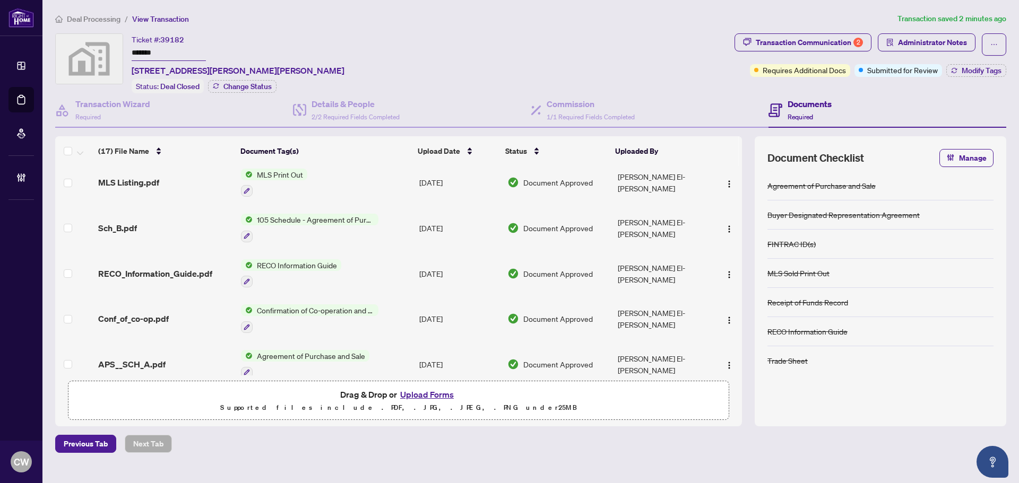
scroll to position [563, 0]
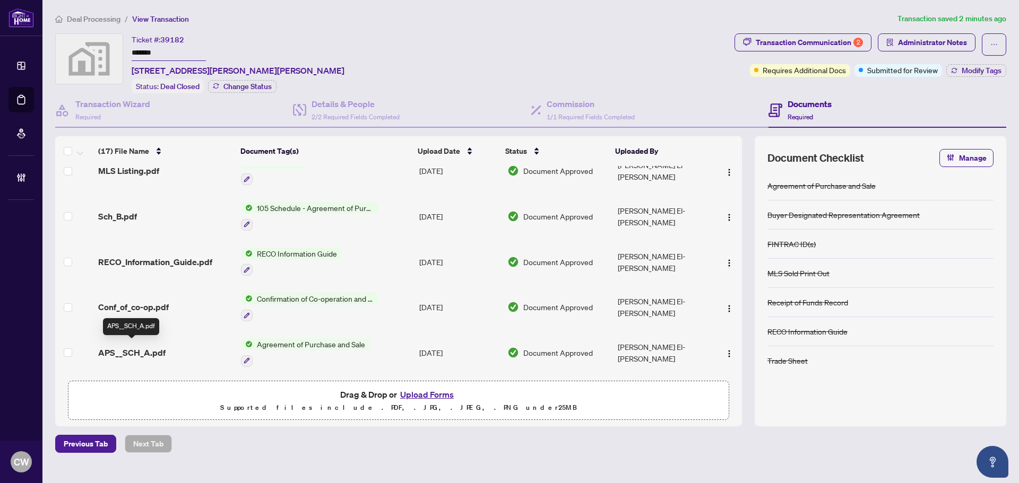
click at [139, 351] on span "APS__SCH_A.pdf" at bounding box center [131, 352] width 67 height 13
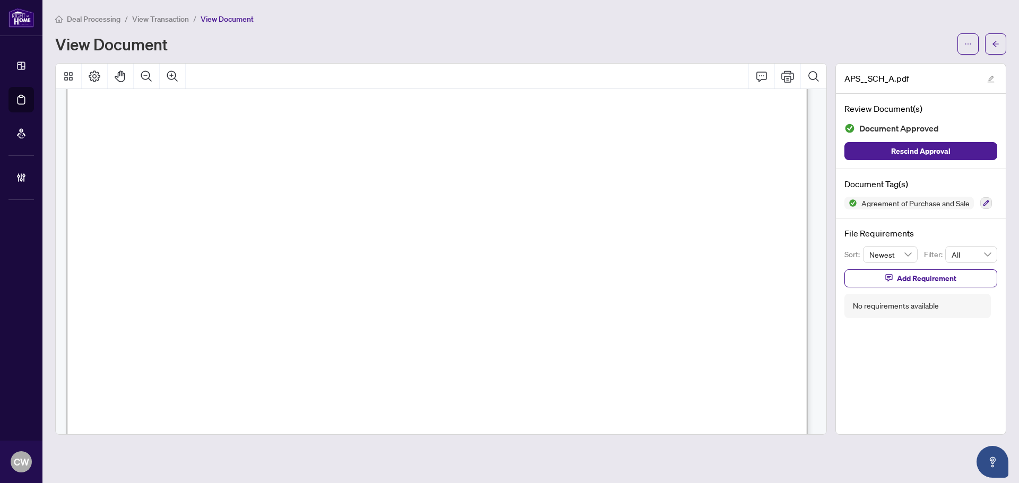
scroll to position [53, 0]
click at [995, 46] on icon "arrow-left" at bounding box center [995, 44] width 6 height 6
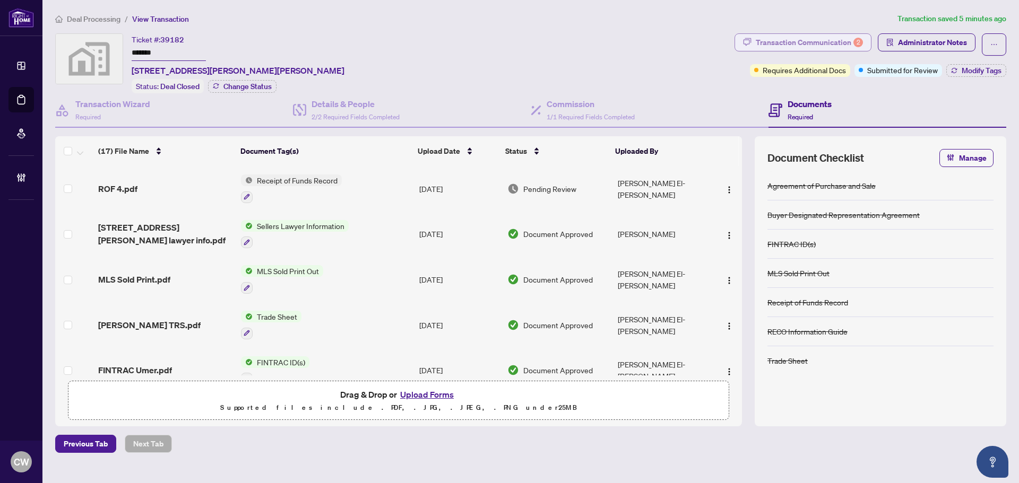
click at [845, 35] on div "Transaction Communication 2" at bounding box center [808, 42] width 107 height 17
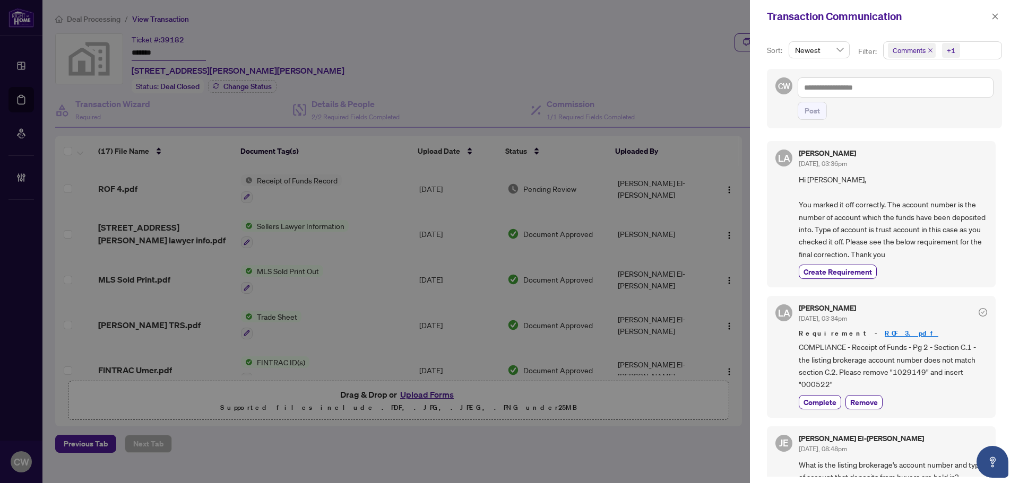
click at [927, 49] on icon "close" at bounding box center [929, 50] width 5 height 5
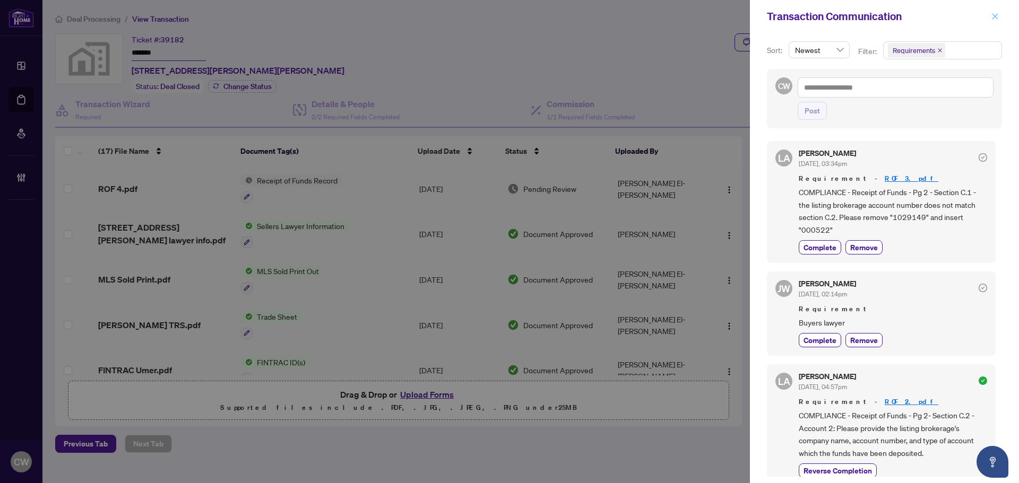
click at [994, 17] on icon "close" at bounding box center [994, 16] width 7 height 7
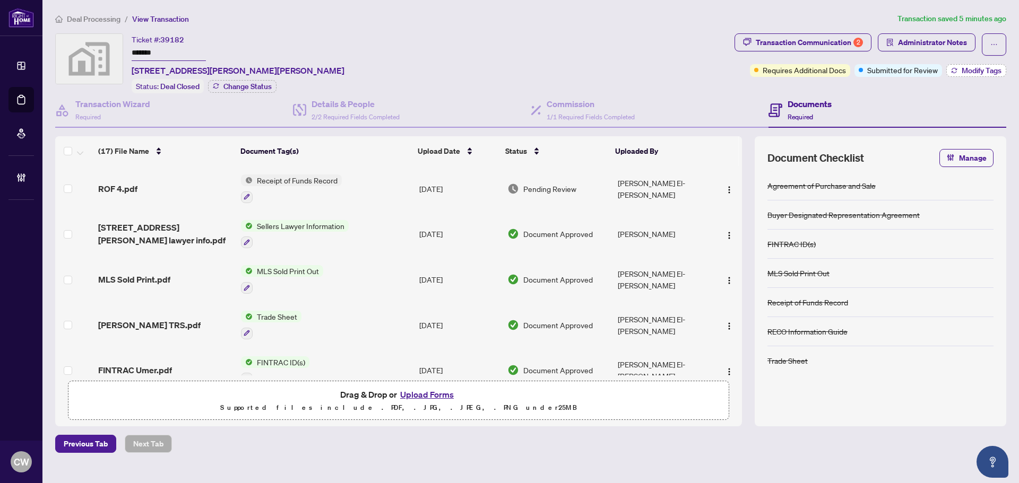
click at [989, 67] on span "Modify Tags" at bounding box center [981, 70] width 40 height 7
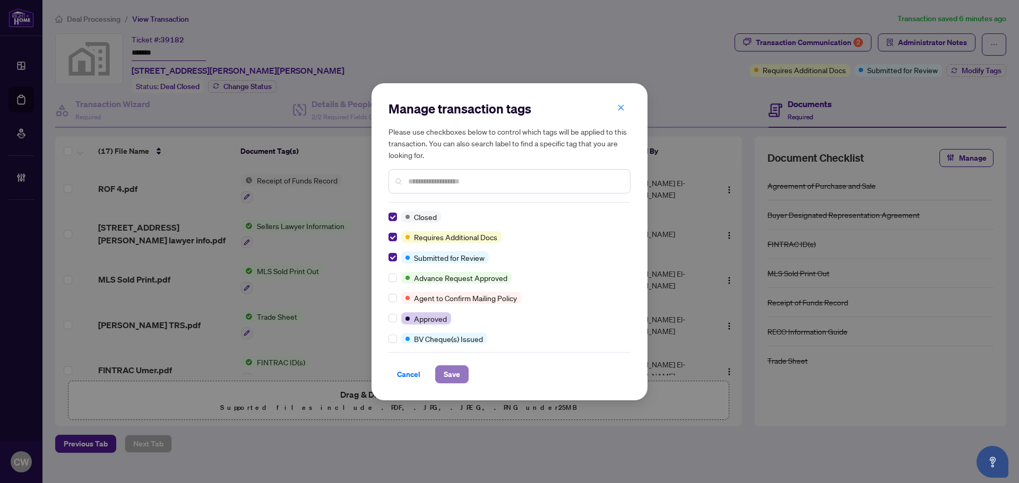
click at [459, 371] on span "Save" at bounding box center [451, 374] width 16 height 17
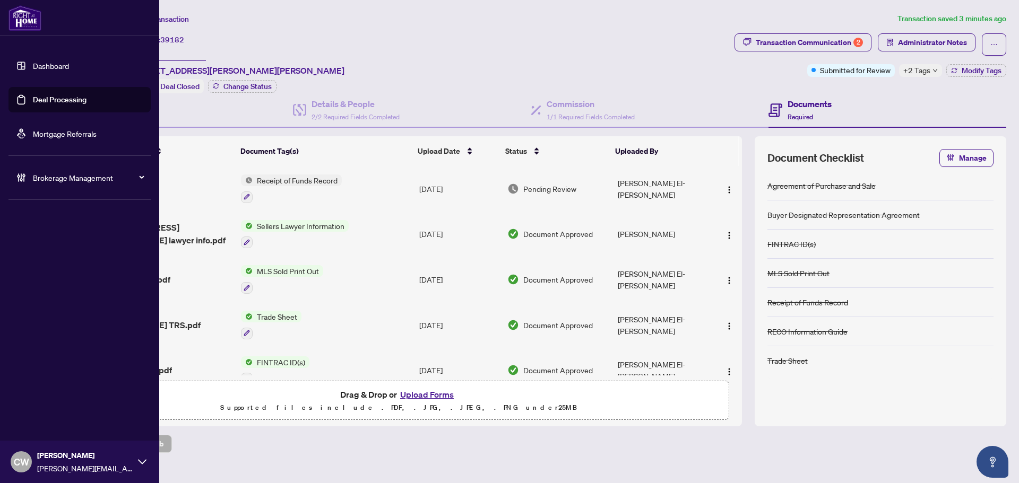
drag, startPoint x: 39, startPoint y: 103, endPoint x: 130, endPoint y: 104, distance: 91.8
click at [39, 103] on link "Deal Processing" at bounding box center [60, 100] width 54 height 10
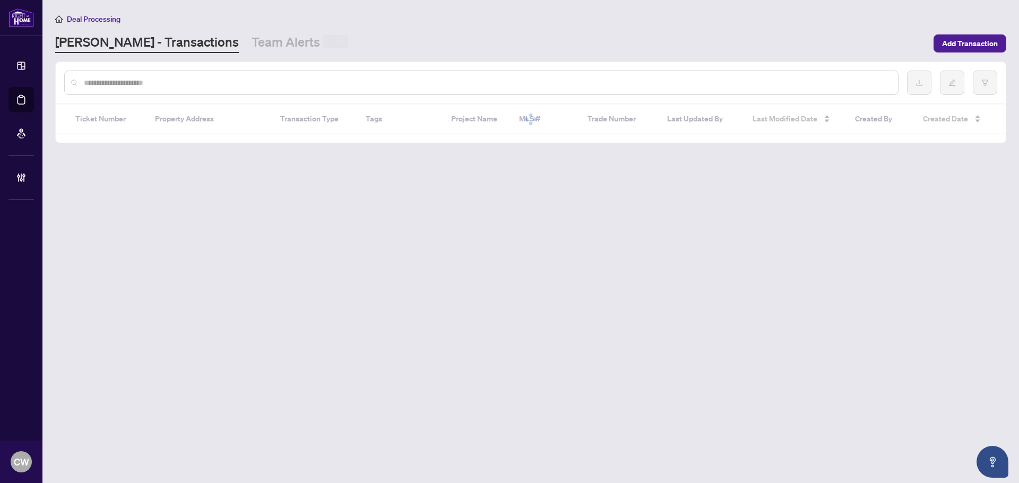
click at [181, 80] on input "text" at bounding box center [486, 83] width 805 height 12
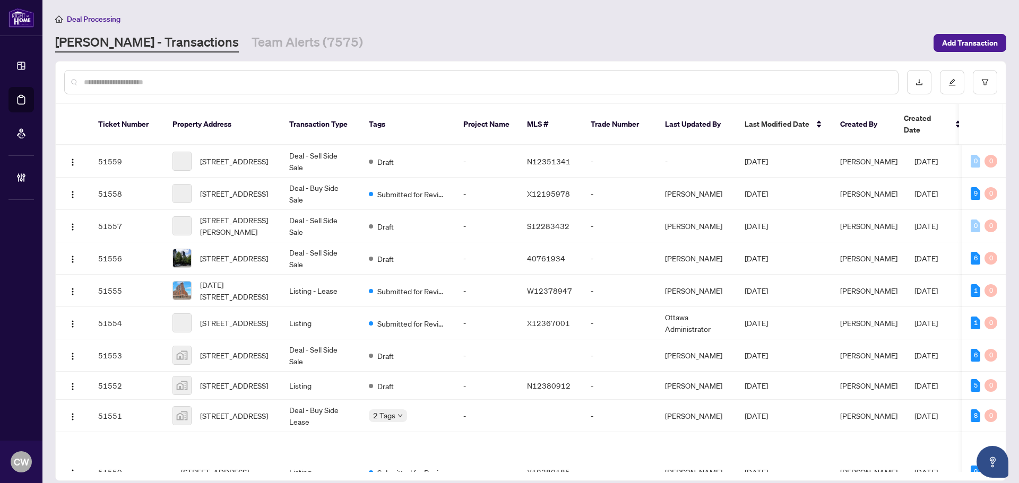
paste input "*******"
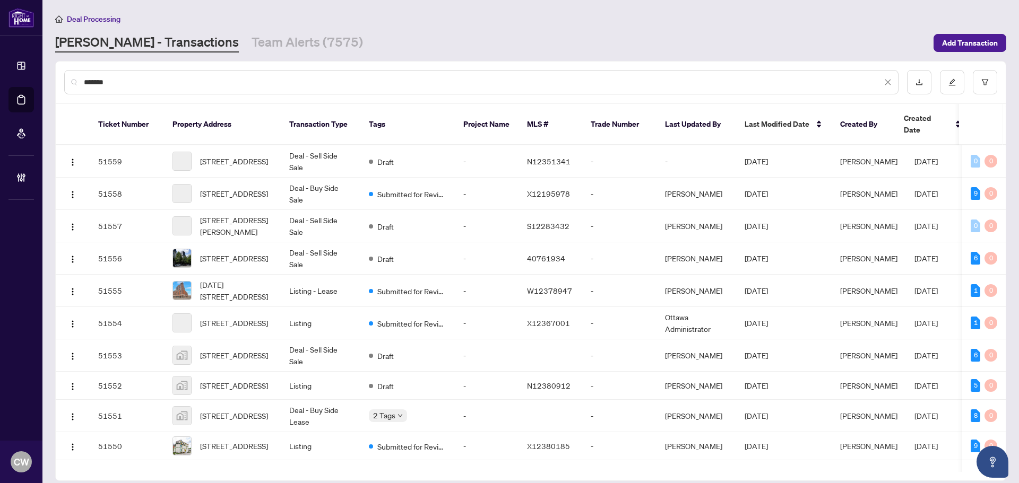
type input "*******"
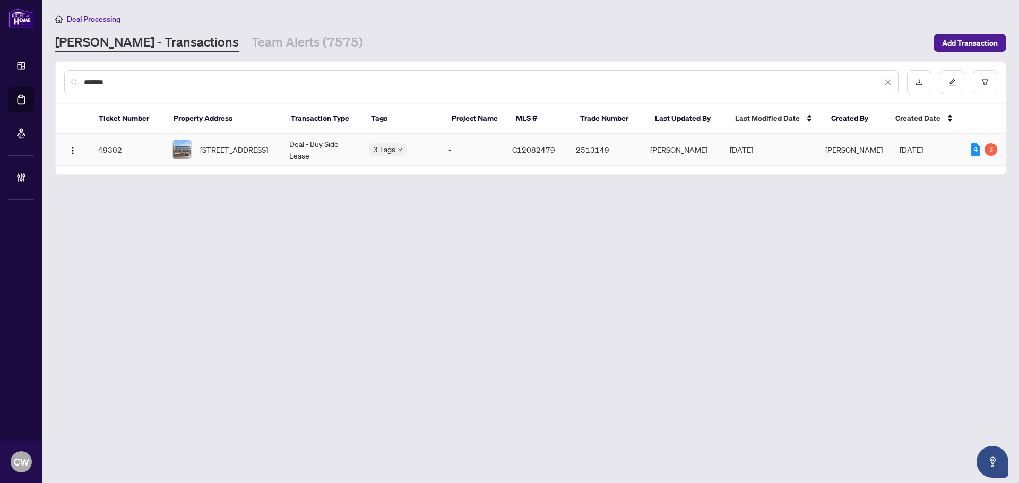
click at [225, 152] on span "[STREET_ADDRESS]" at bounding box center [234, 150] width 68 height 12
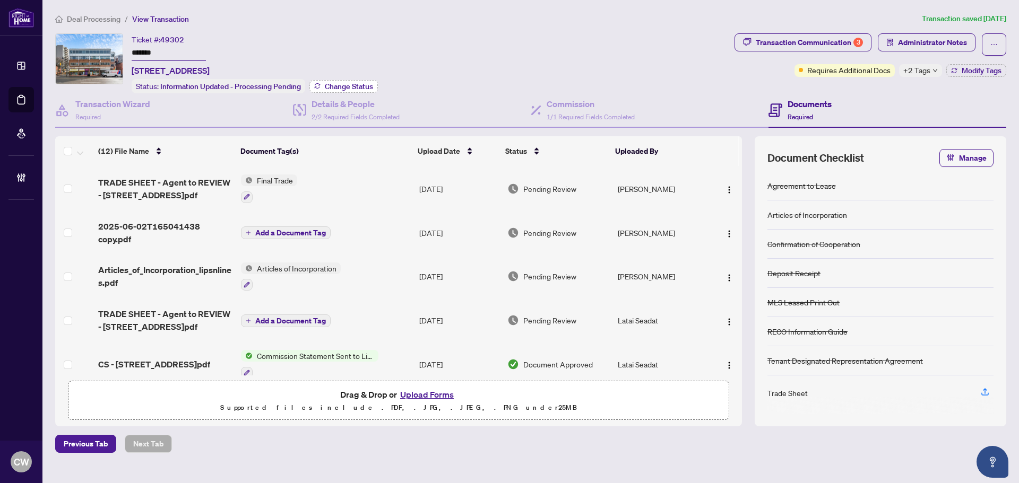
click at [335, 86] on span "Change Status" at bounding box center [349, 86] width 48 height 7
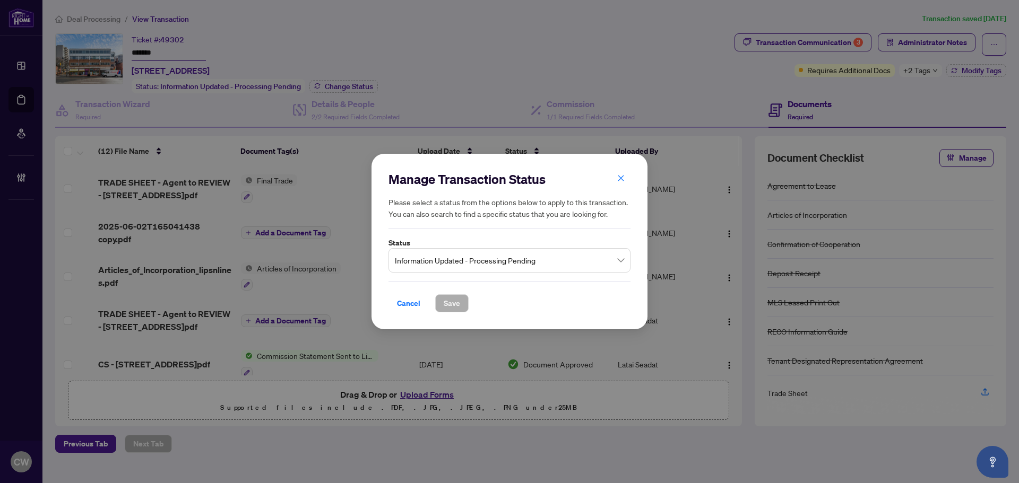
click at [419, 258] on span "Information Updated - Processing Pending" at bounding box center [509, 260] width 229 height 20
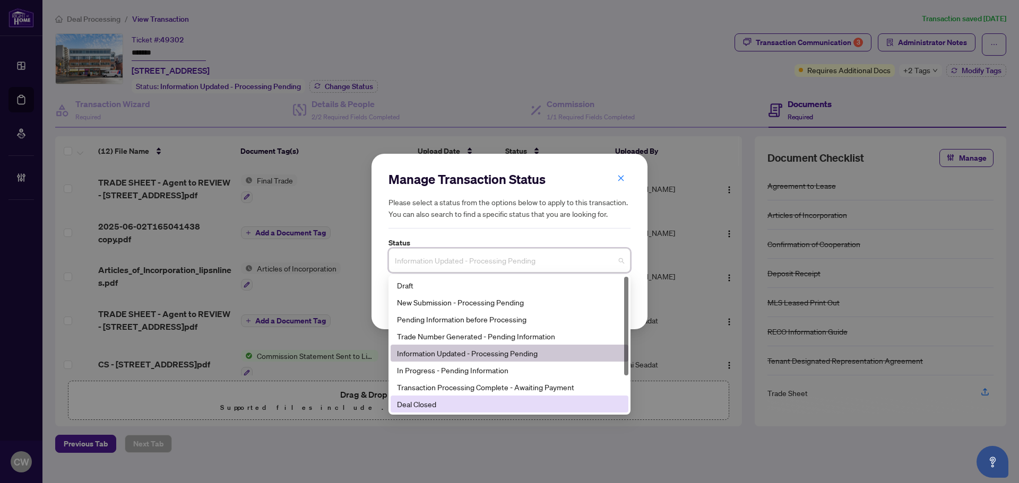
click at [455, 403] on div "Deal Closed" at bounding box center [509, 404] width 225 height 12
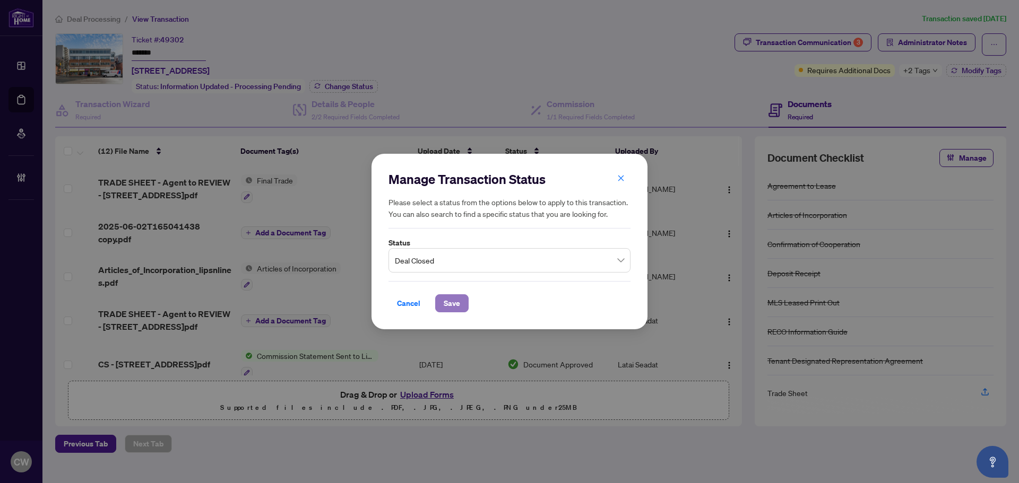
click at [454, 302] on span "Save" at bounding box center [451, 303] width 16 height 17
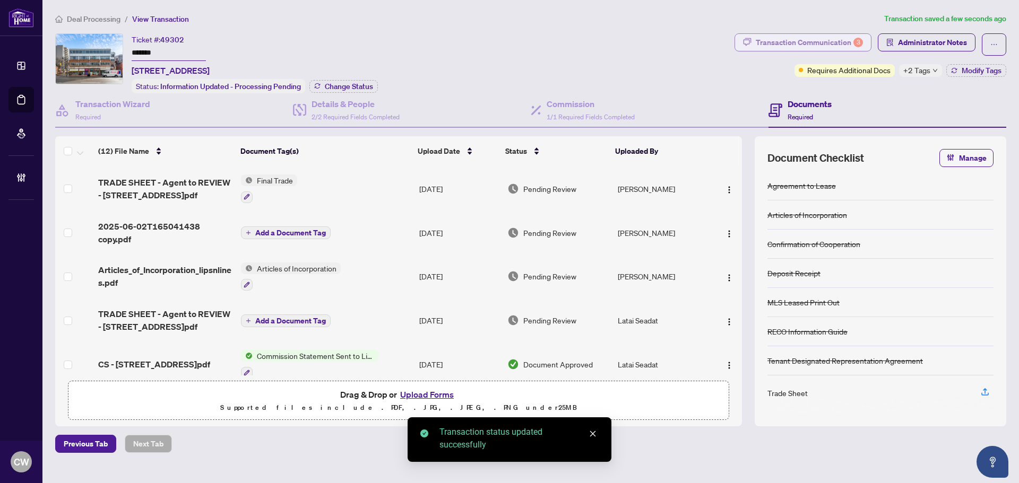
click at [839, 41] on div "Transaction Communication 3" at bounding box center [808, 42] width 107 height 17
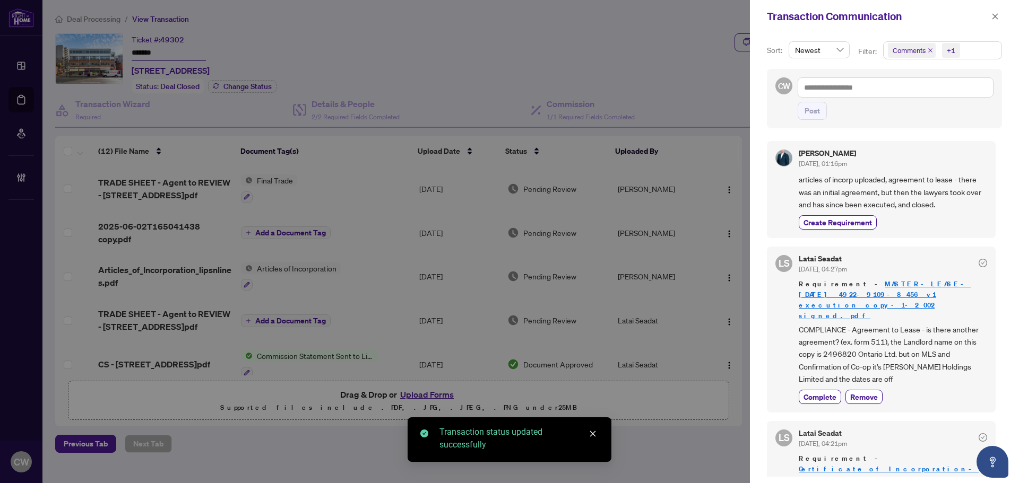
click at [929, 49] on icon "close" at bounding box center [929, 50] width 5 height 5
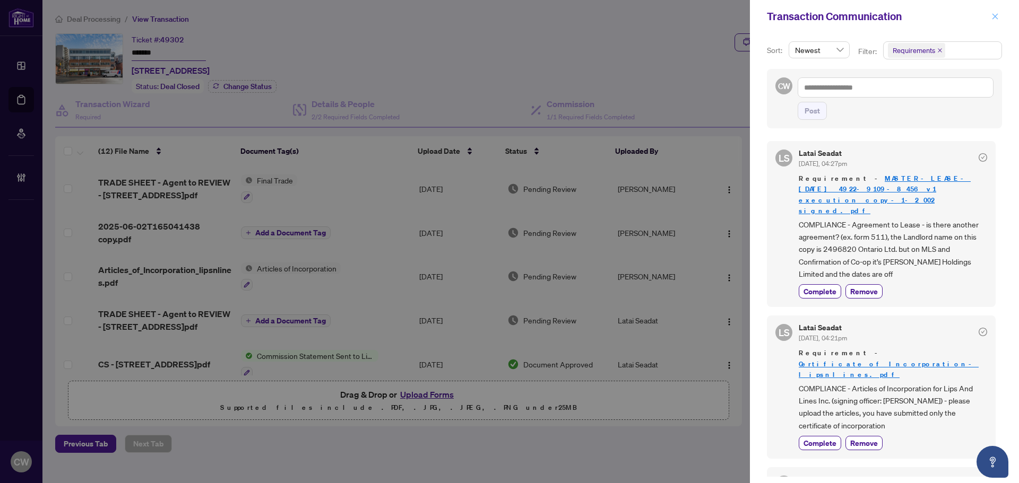
click at [994, 17] on icon "close" at bounding box center [994, 16] width 7 height 7
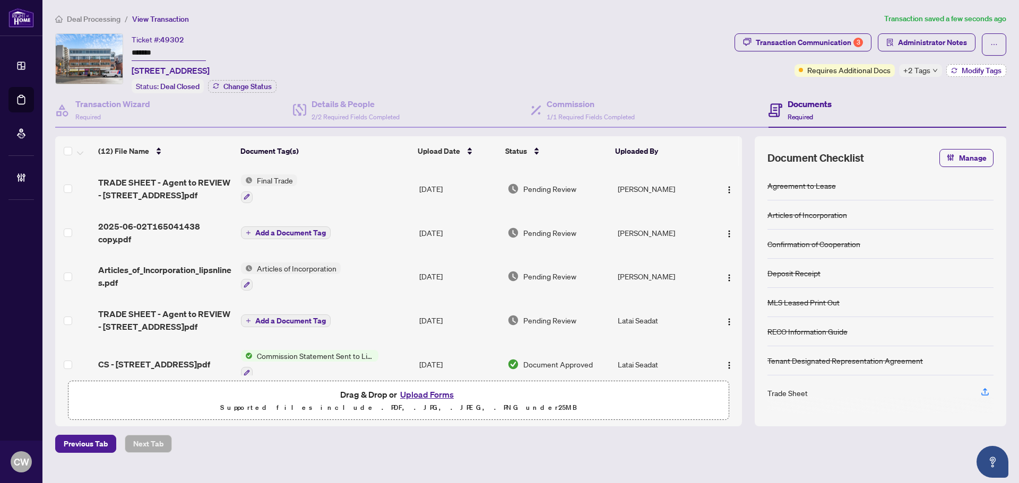
click at [988, 71] on span "Modify Tags" at bounding box center [981, 70] width 40 height 7
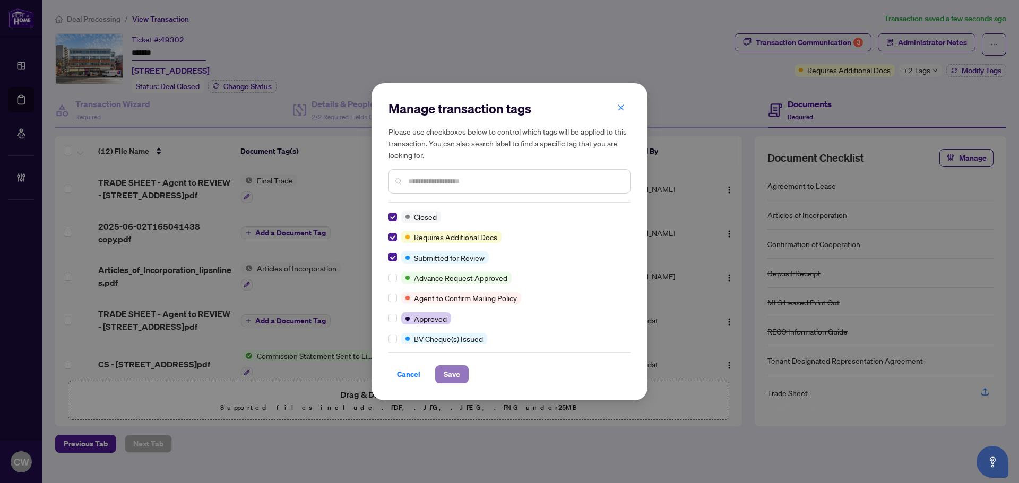
click at [450, 377] on span "Save" at bounding box center [451, 374] width 16 height 17
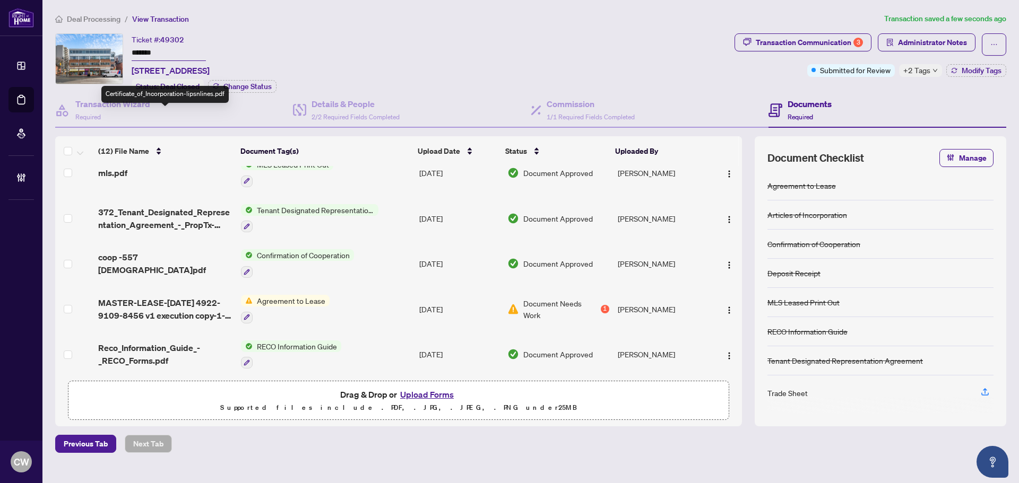
scroll to position [332, 0]
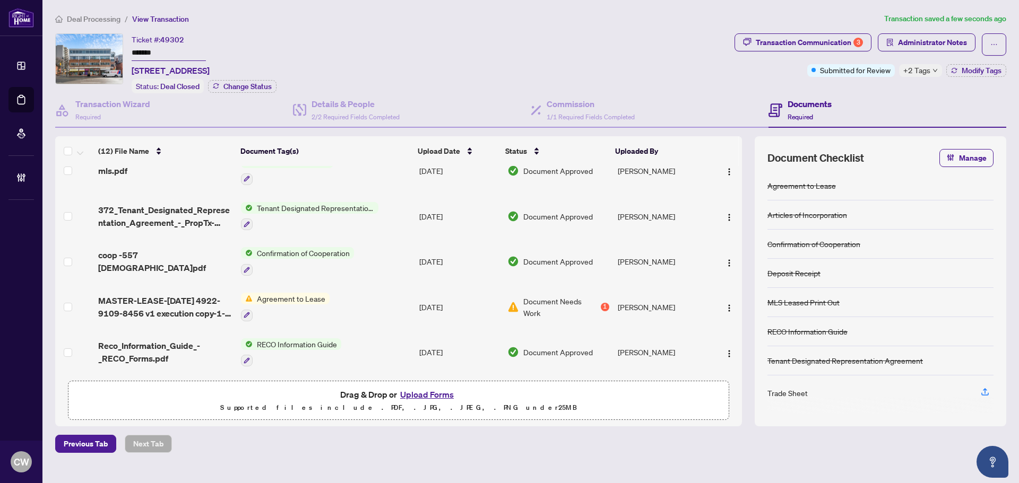
click at [135, 256] on span "coop -557 [DEMOGRAPHIC_DATA]pdf" at bounding box center [165, 261] width 134 height 25
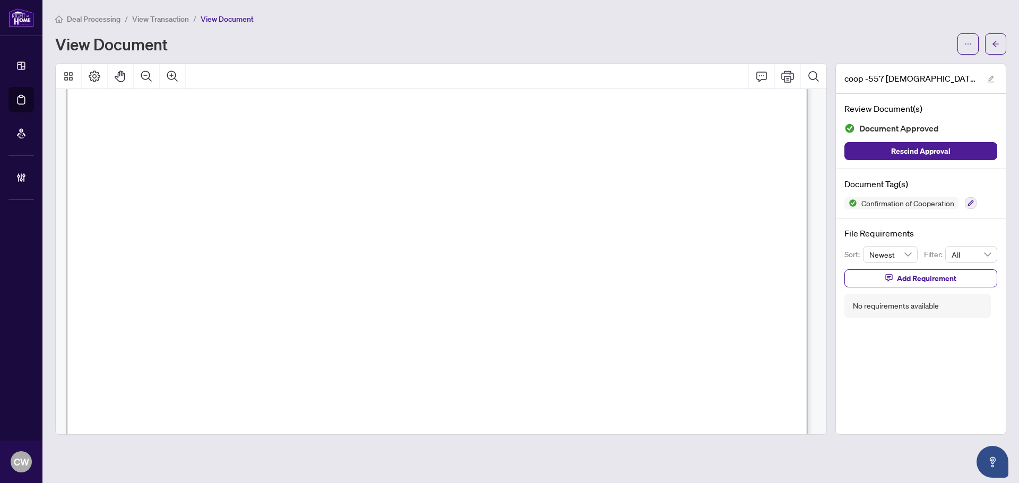
scroll to position [1167, 0]
